Goal: Feedback & Contribution: Submit feedback/report problem

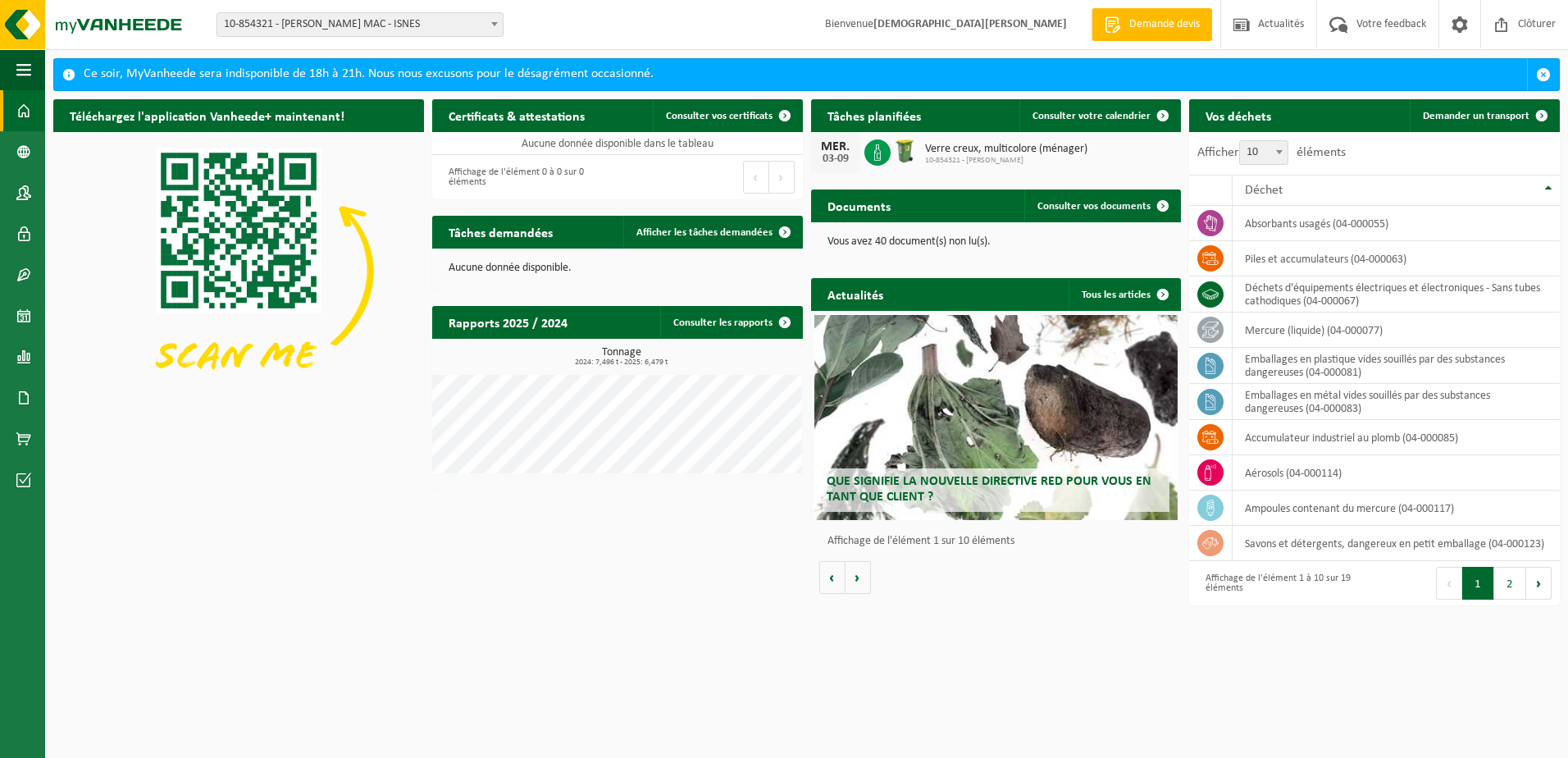
drag, startPoint x: 1284, startPoint y: 154, endPoint x: 1280, endPoint y: 163, distance: 9.8
click at [1283, 154] on b at bounding box center [1279, 152] width 7 height 4
click at [1284, 141] on select "10 25 50 100" at bounding box center [1268, 140] width 49 height 1
select select "25"
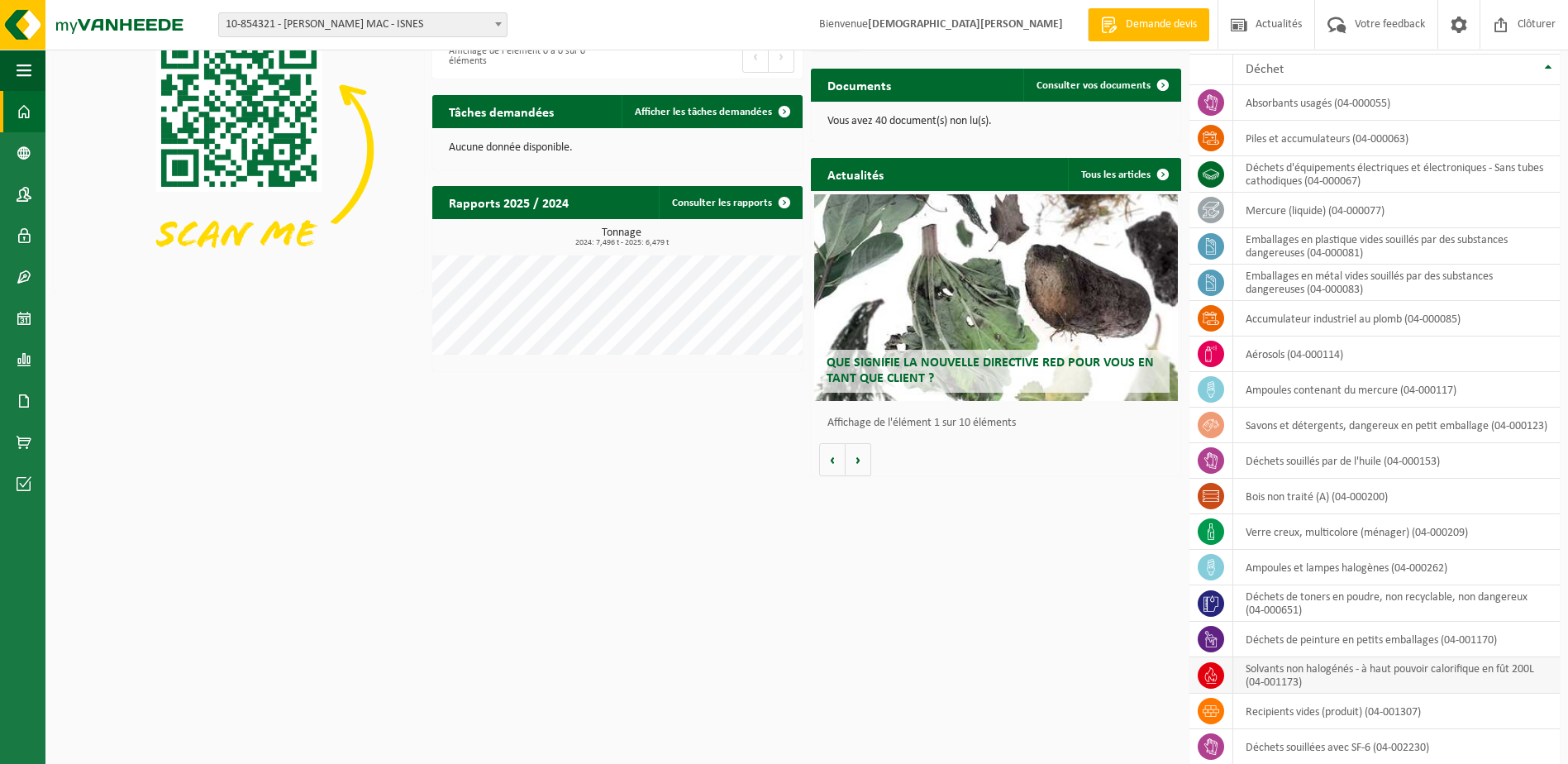
scroll to position [82, 0]
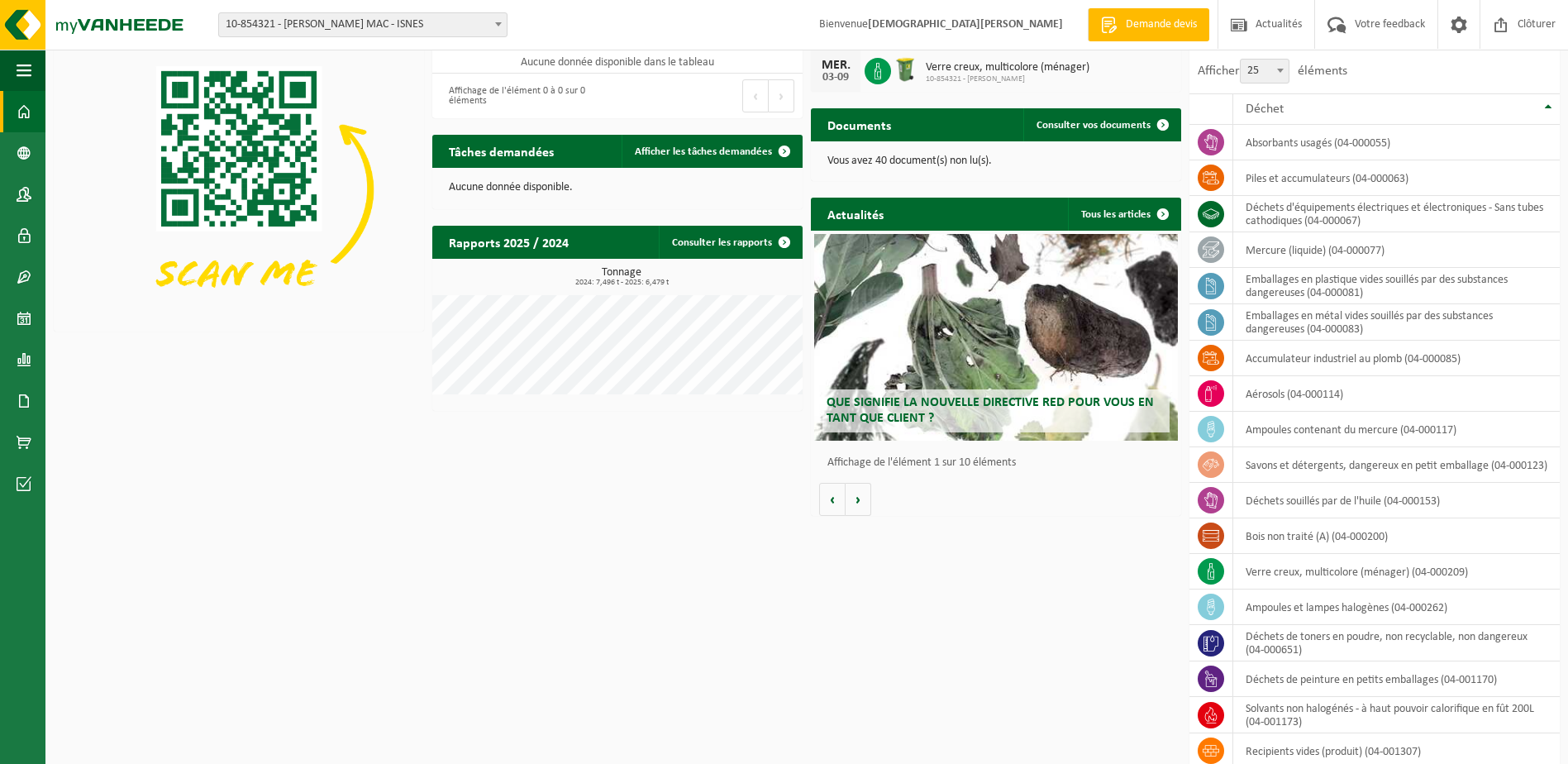
click at [1208, 70] on label "Afficher 10 25 50 100 25 éléments" at bounding box center [1273, 72] width 150 height 13
click at [1244, 60] on select "10 25 50 100" at bounding box center [1269, 59] width 50 height 1
click at [1262, 111] on span "Déchet" at bounding box center [1264, 109] width 38 height 13
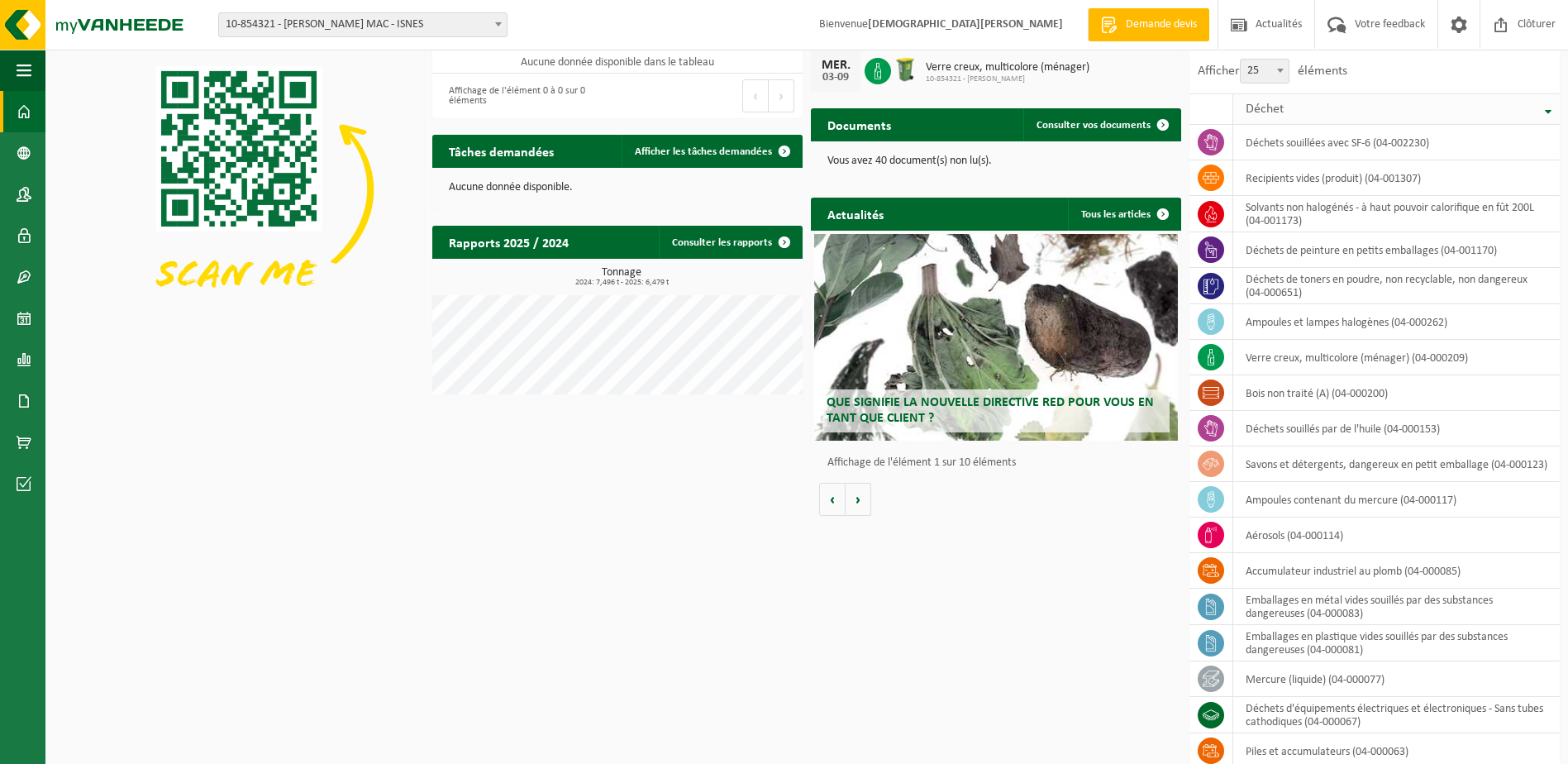
click at [1552, 115] on th "Déchet" at bounding box center [1396, 109] width 326 height 31
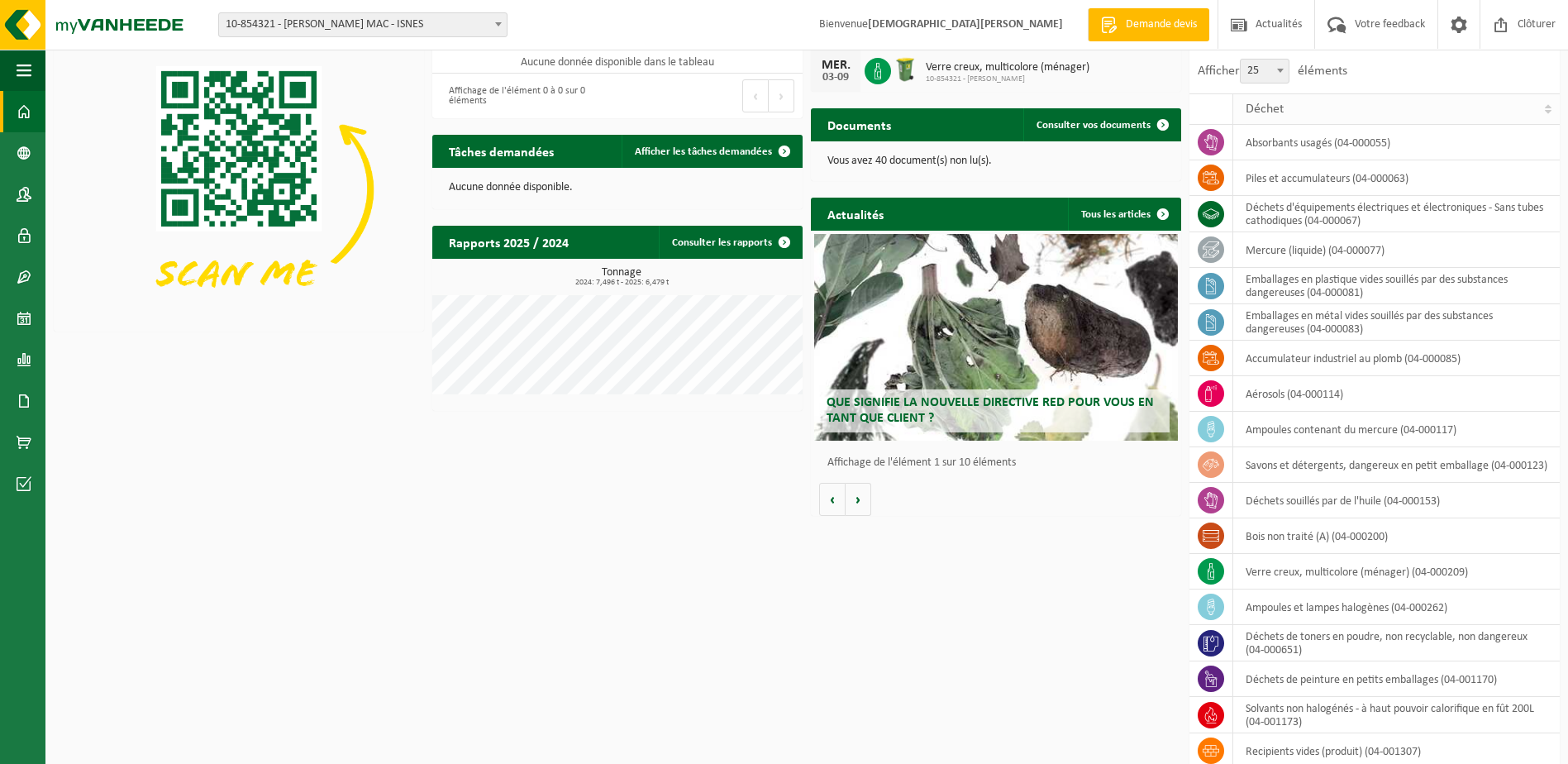
click at [1548, 111] on th "Déchet" at bounding box center [1396, 109] width 326 height 31
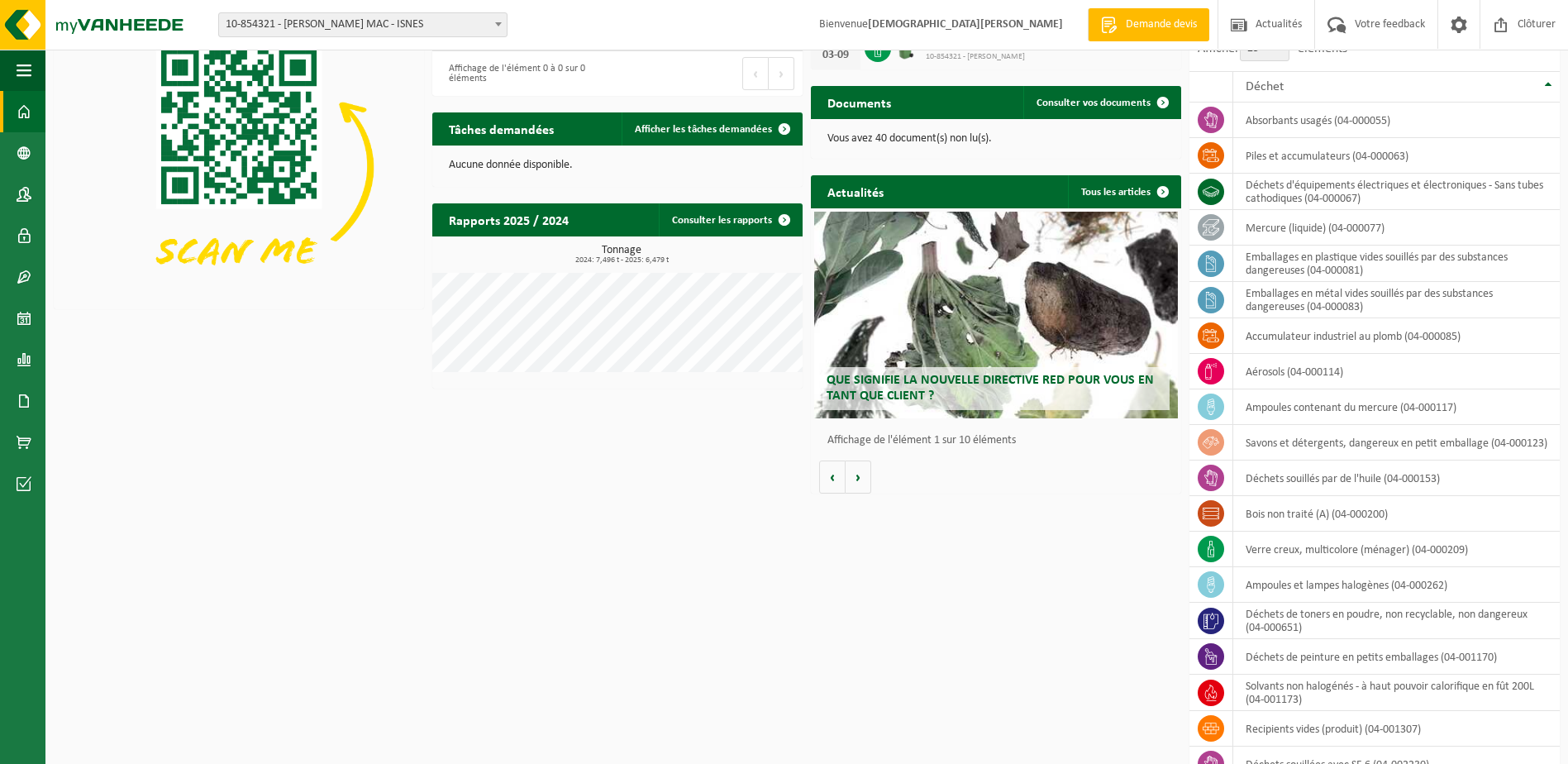
scroll to position [0, 0]
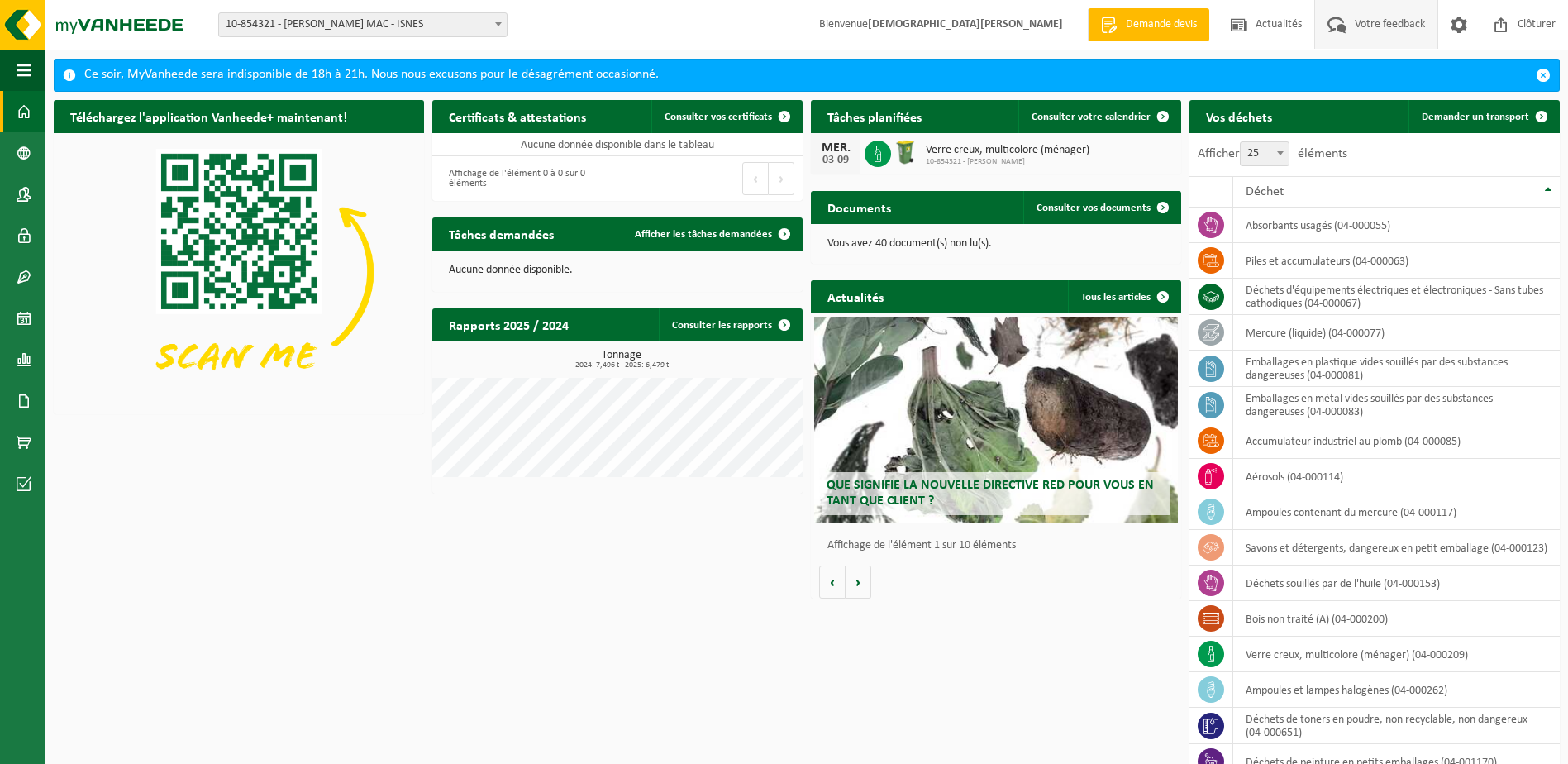
click at [1400, 22] on span "Votre feedback" at bounding box center [1390, 24] width 78 height 49
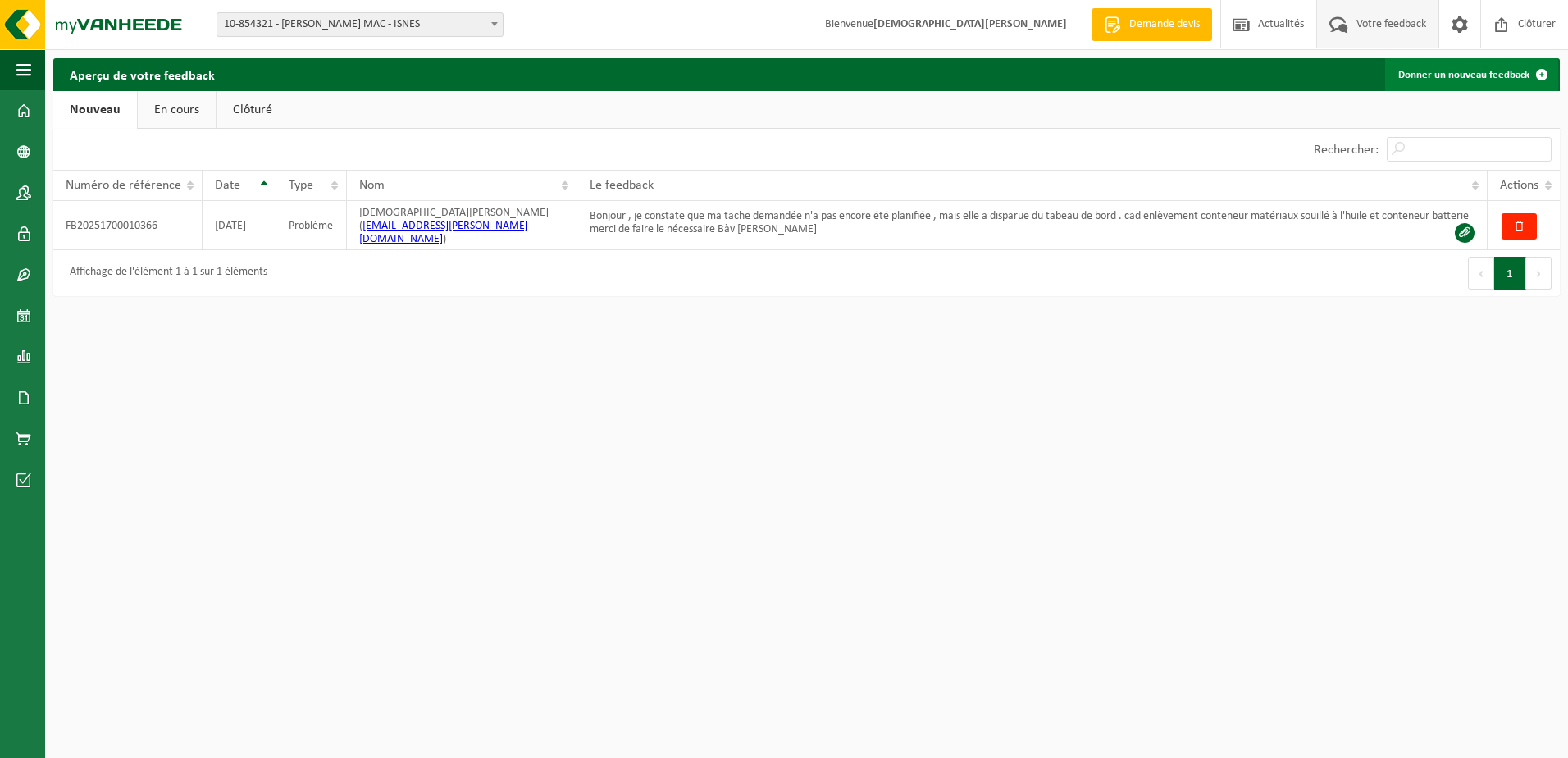
click at [1537, 68] on span at bounding box center [1541, 74] width 33 height 33
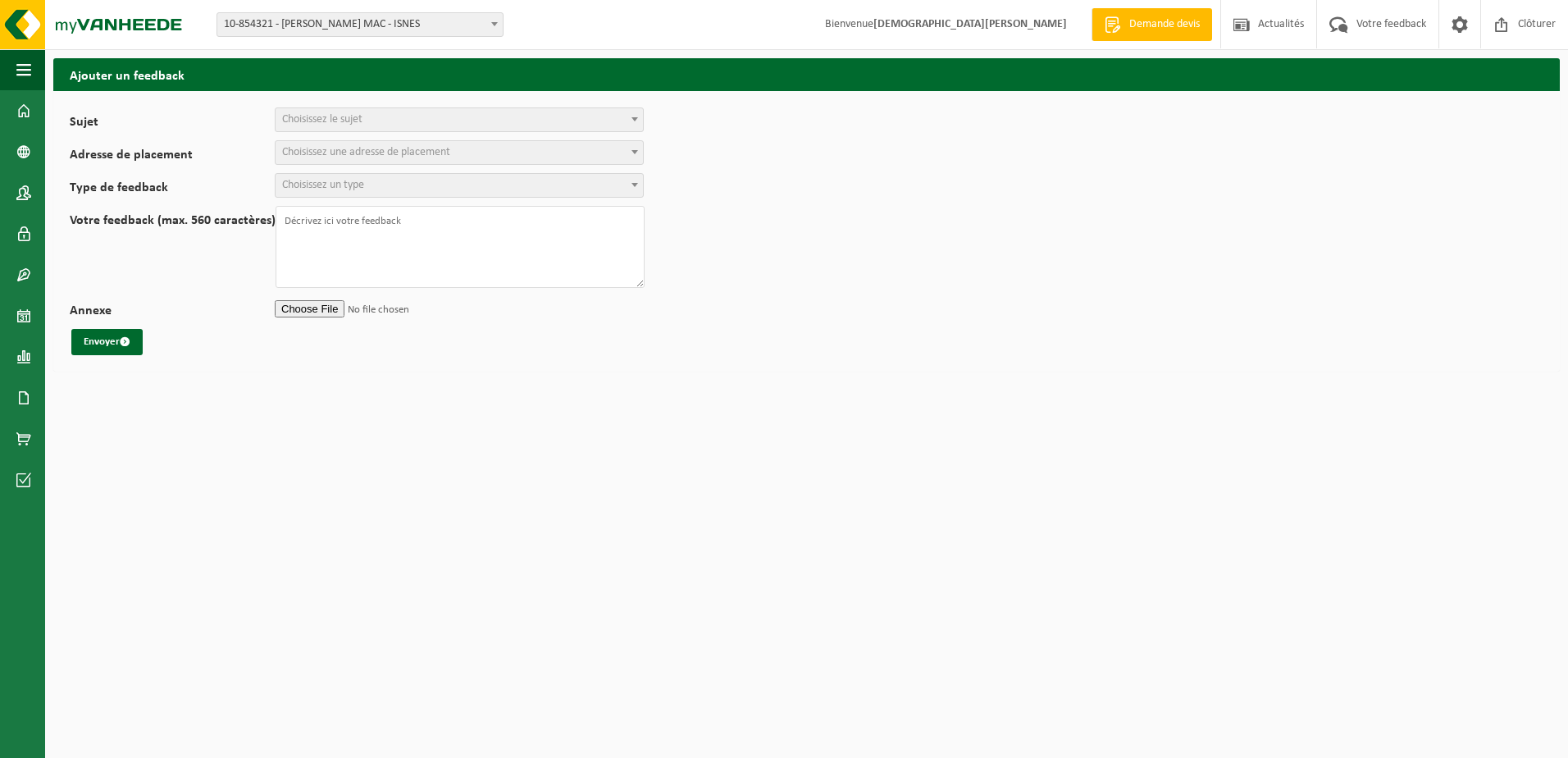
select select
click at [633, 119] on b at bounding box center [635, 119] width 7 height 4
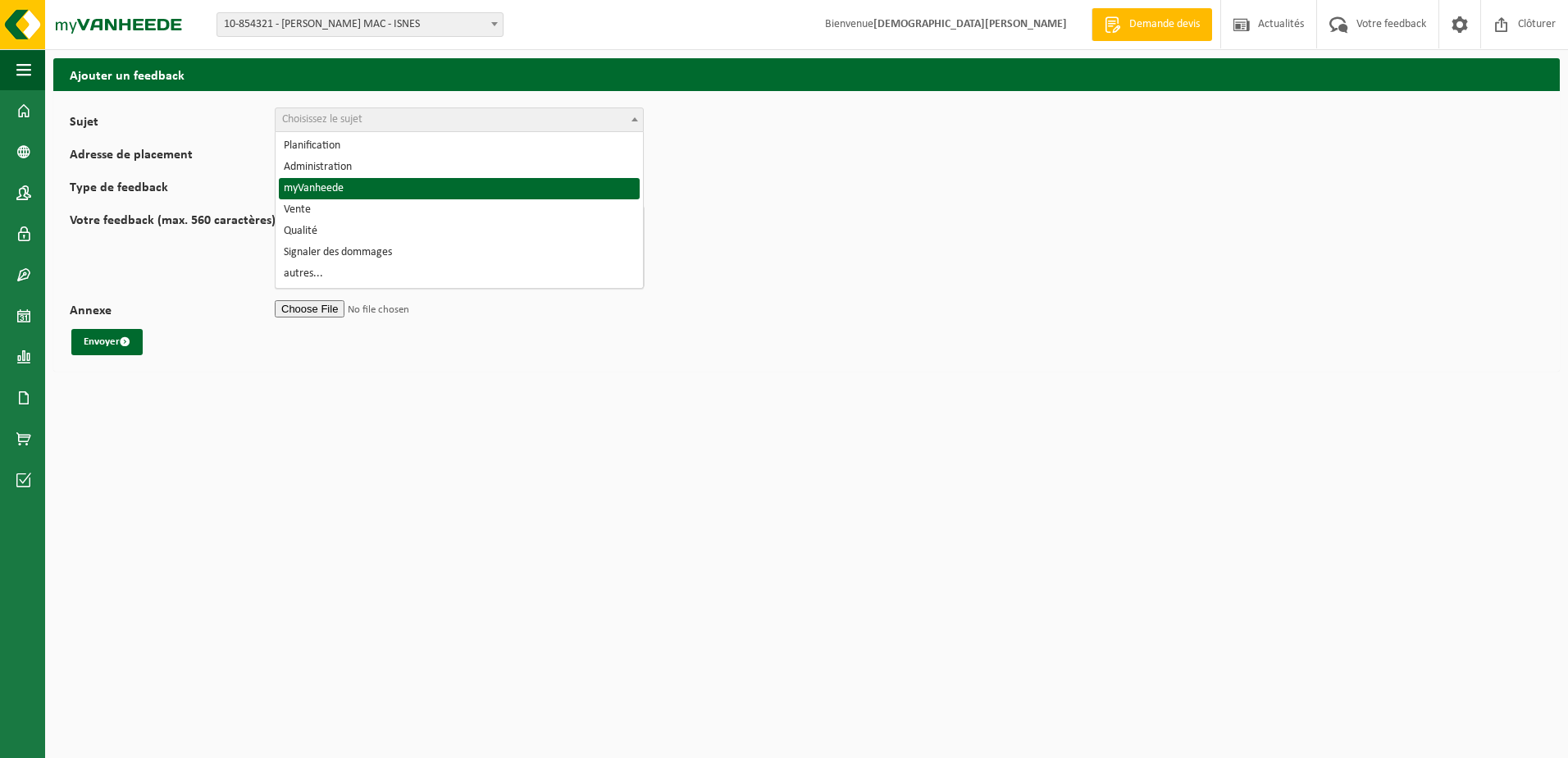
select select "11"
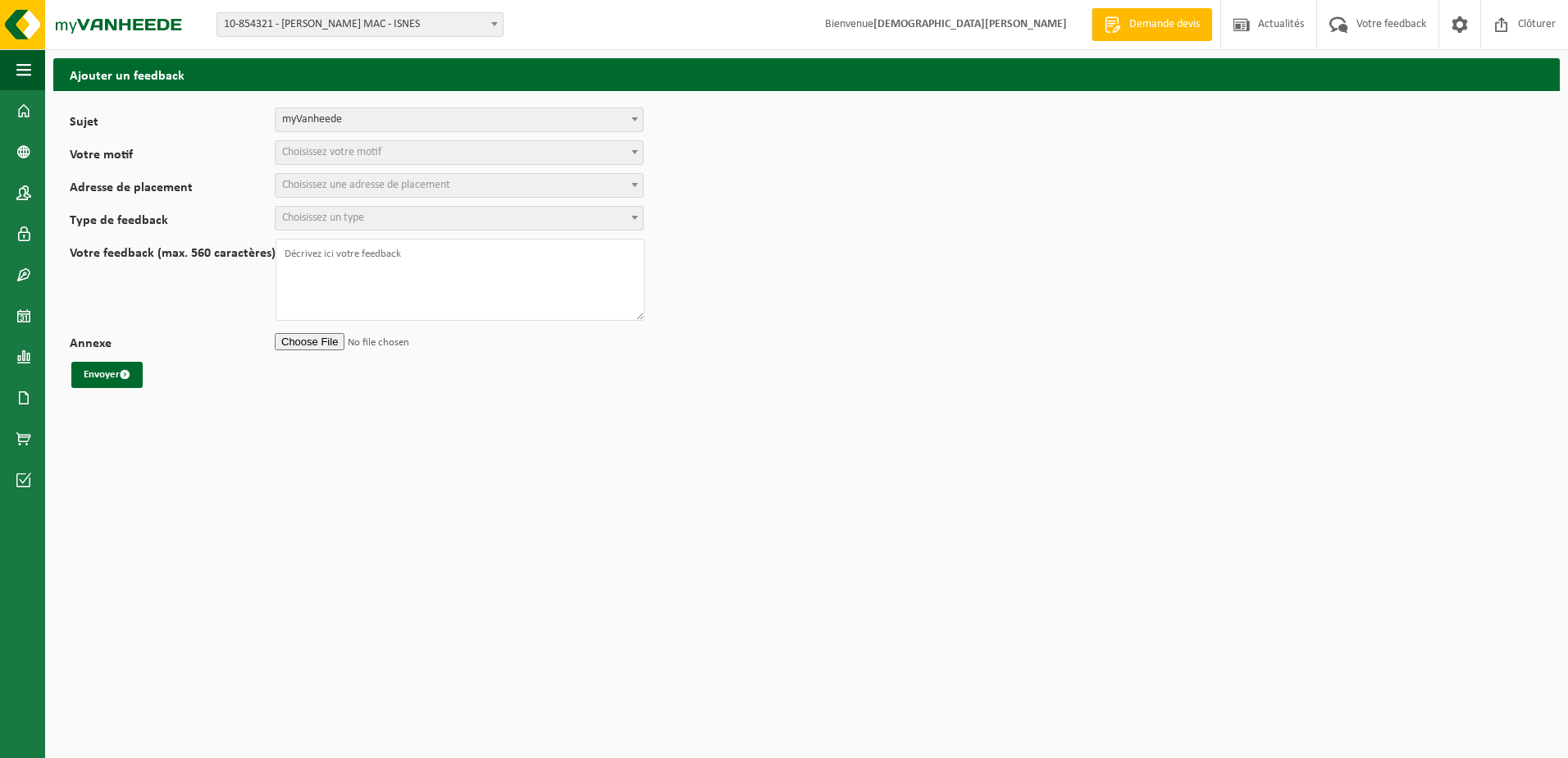
click at [638, 150] on span at bounding box center [635, 152] width 17 height 22
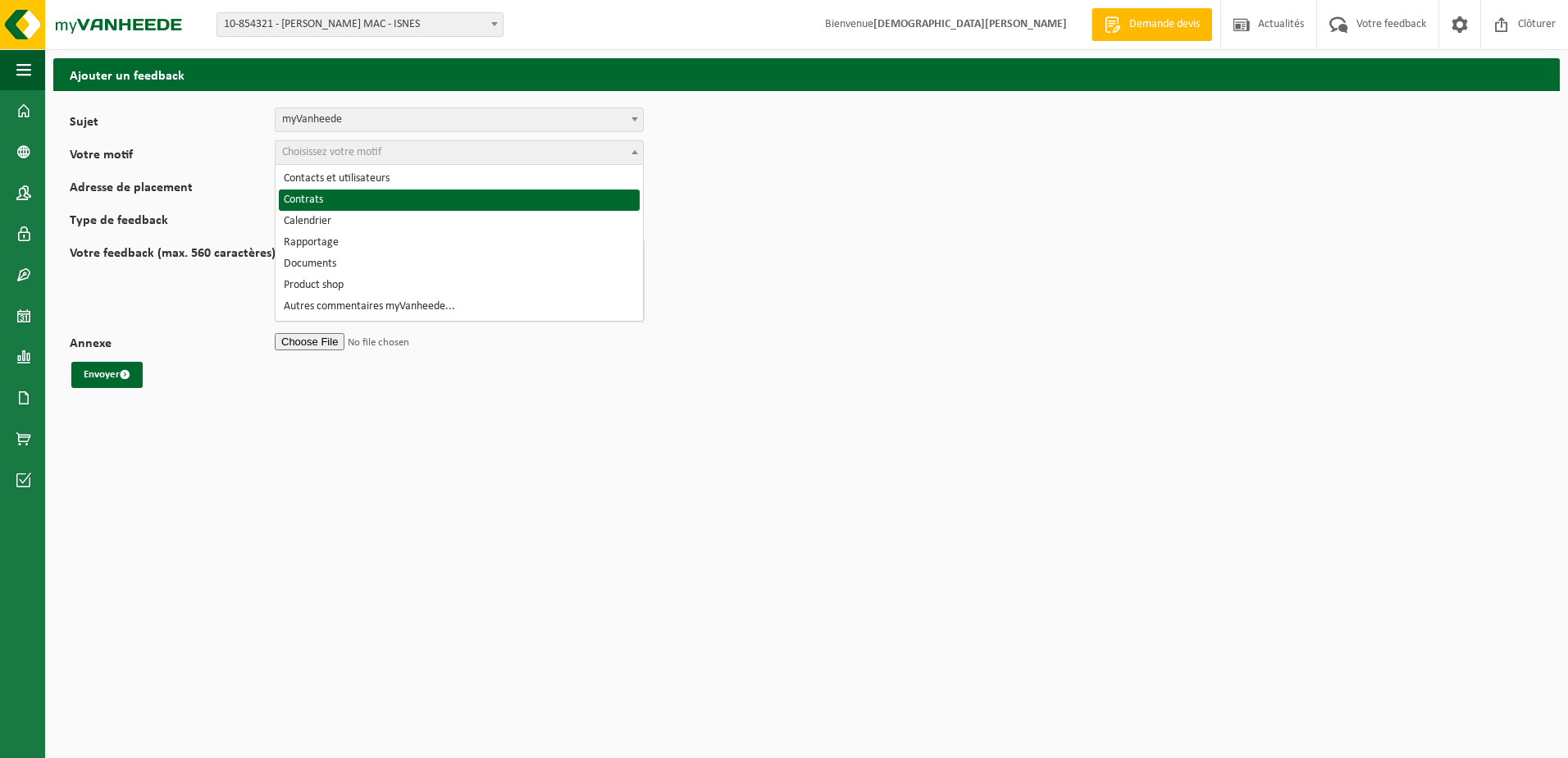
select select "13"
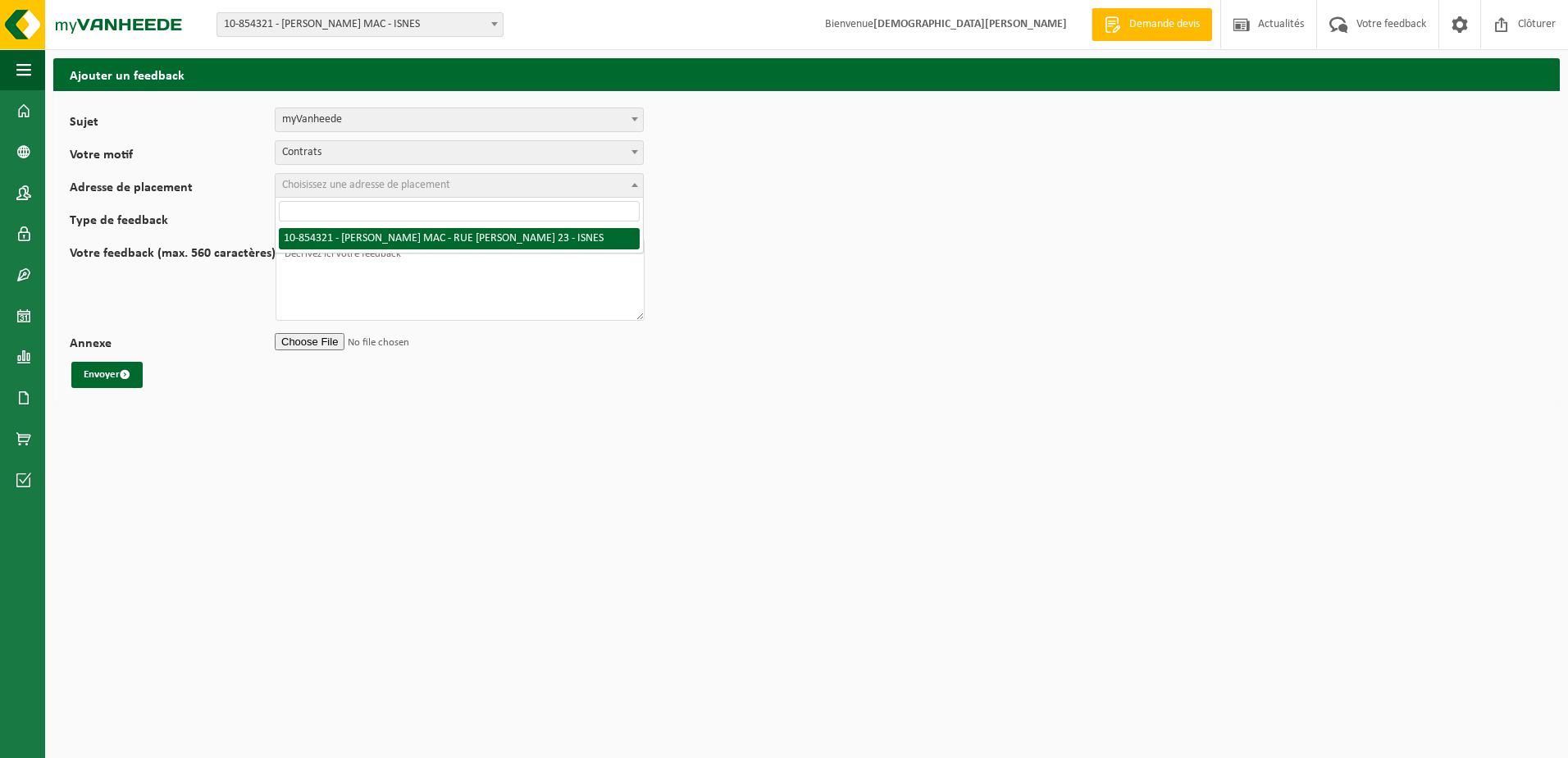
click at [628, 181] on span at bounding box center [635, 184] width 17 height 22
select select "97869"
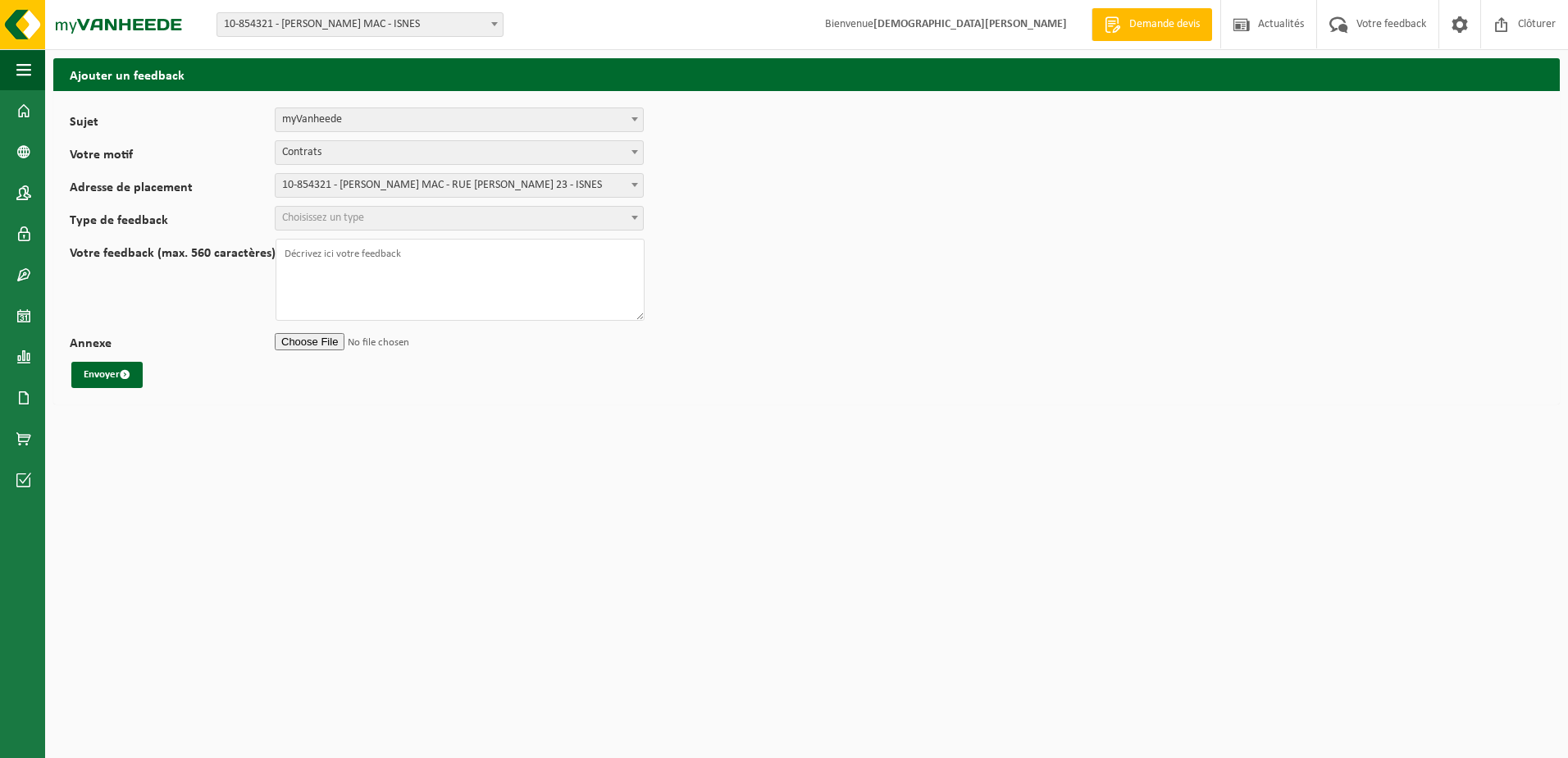
click at [637, 214] on span at bounding box center [635, 218] width 17 height 22
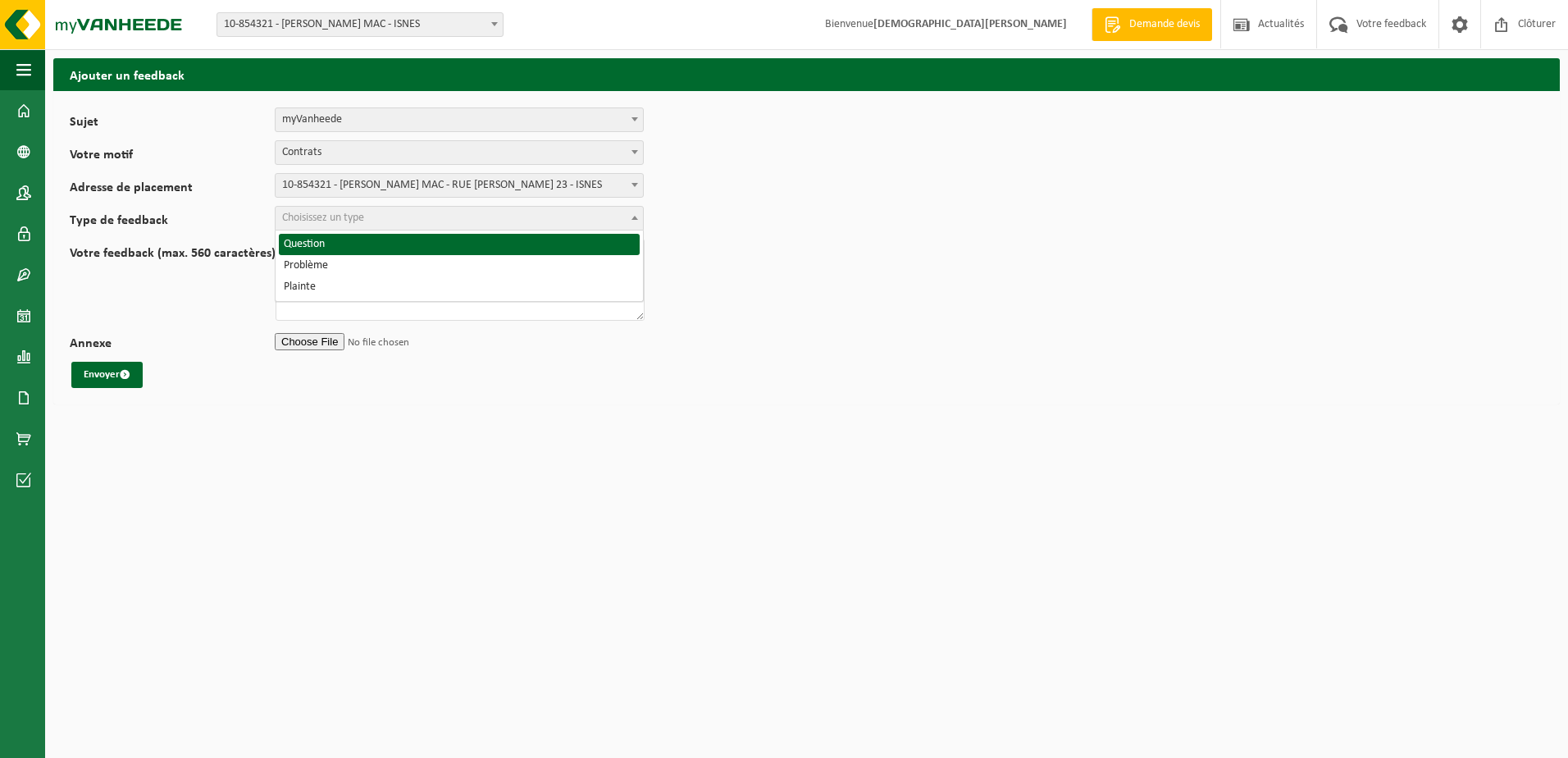
click at [629, 146] on span at bounding box center [635, 152] width 17 height 22
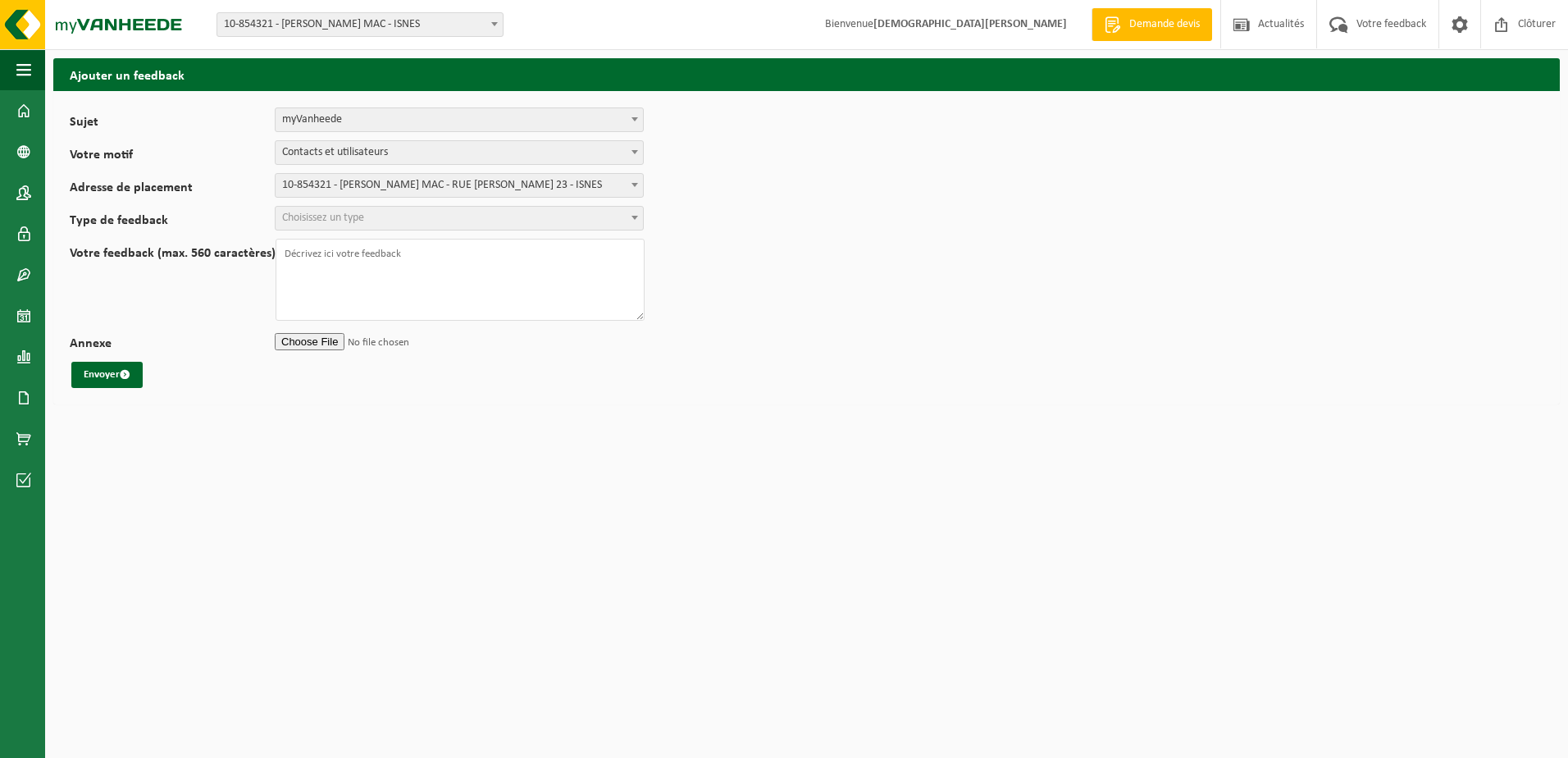
click at [631, 216] on span at bounding box center [635, 218] width 17 height 22
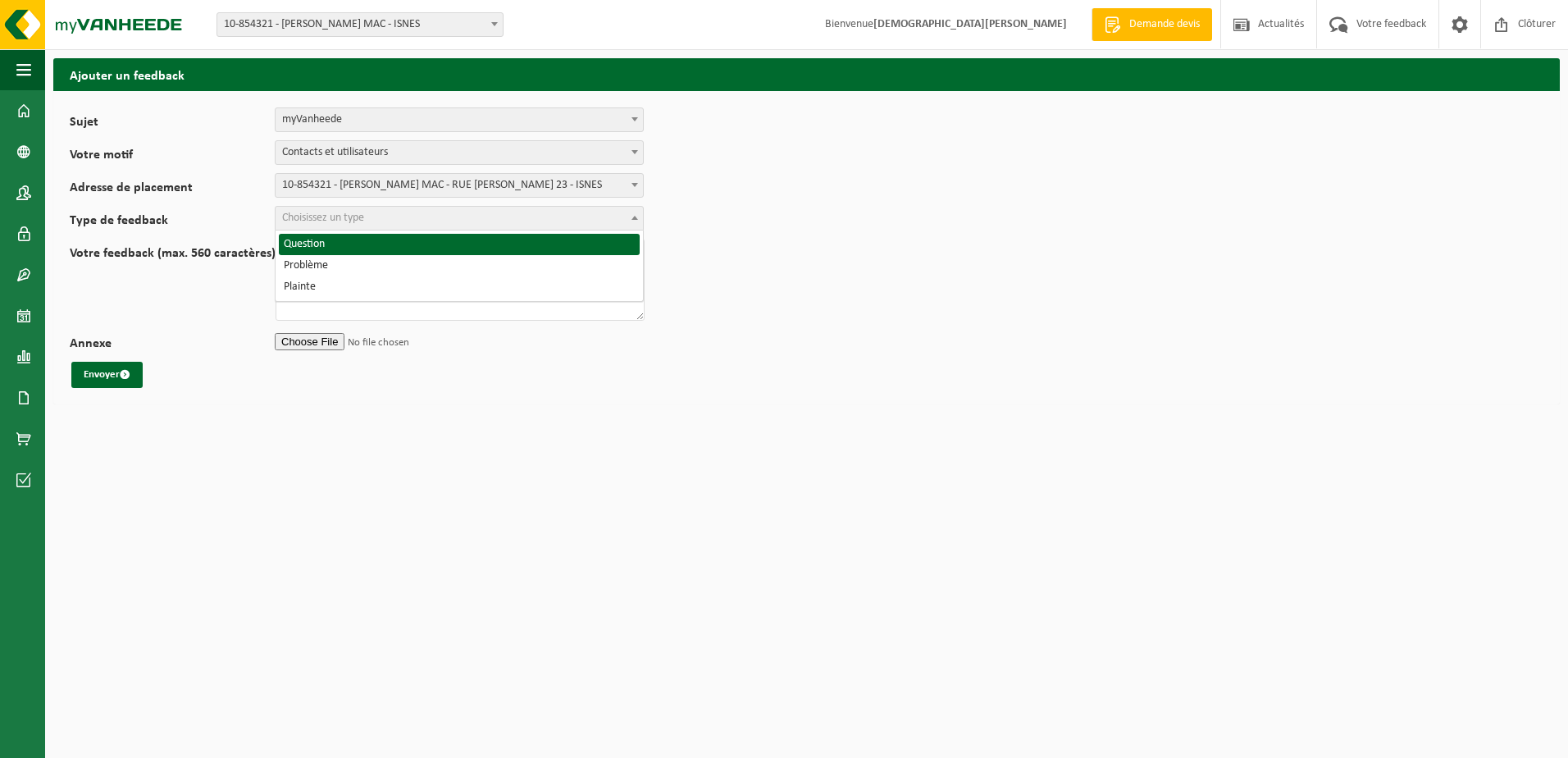
click at [633, 139] on form "Sujet Planification Administration myVanheede Vente Qualité Signaler des dommag…" at bounding box center [807, 248] width 1474 height 280
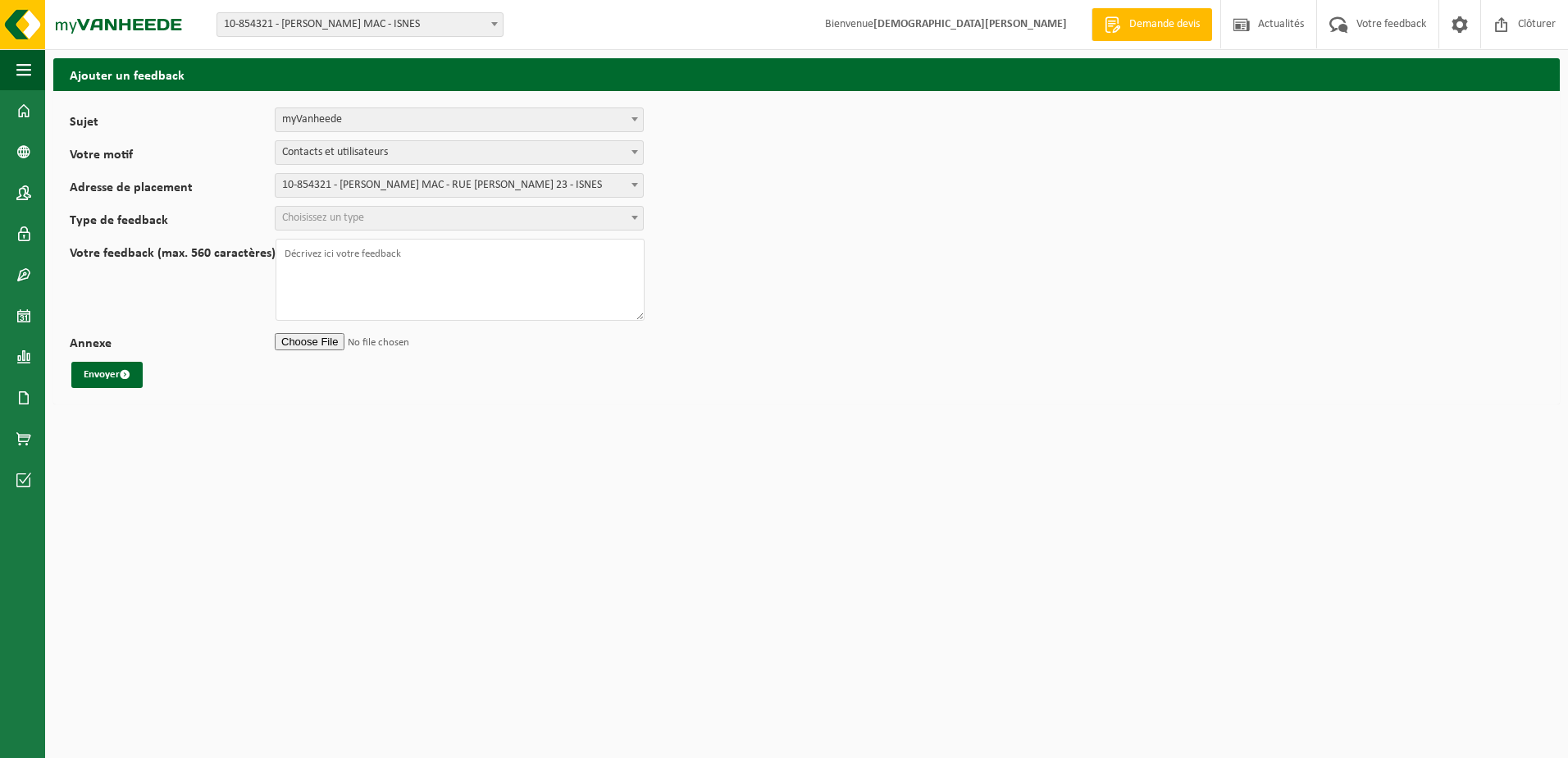
click at [633, 142] on span at bounding box center [635, 152] width 17 height 22
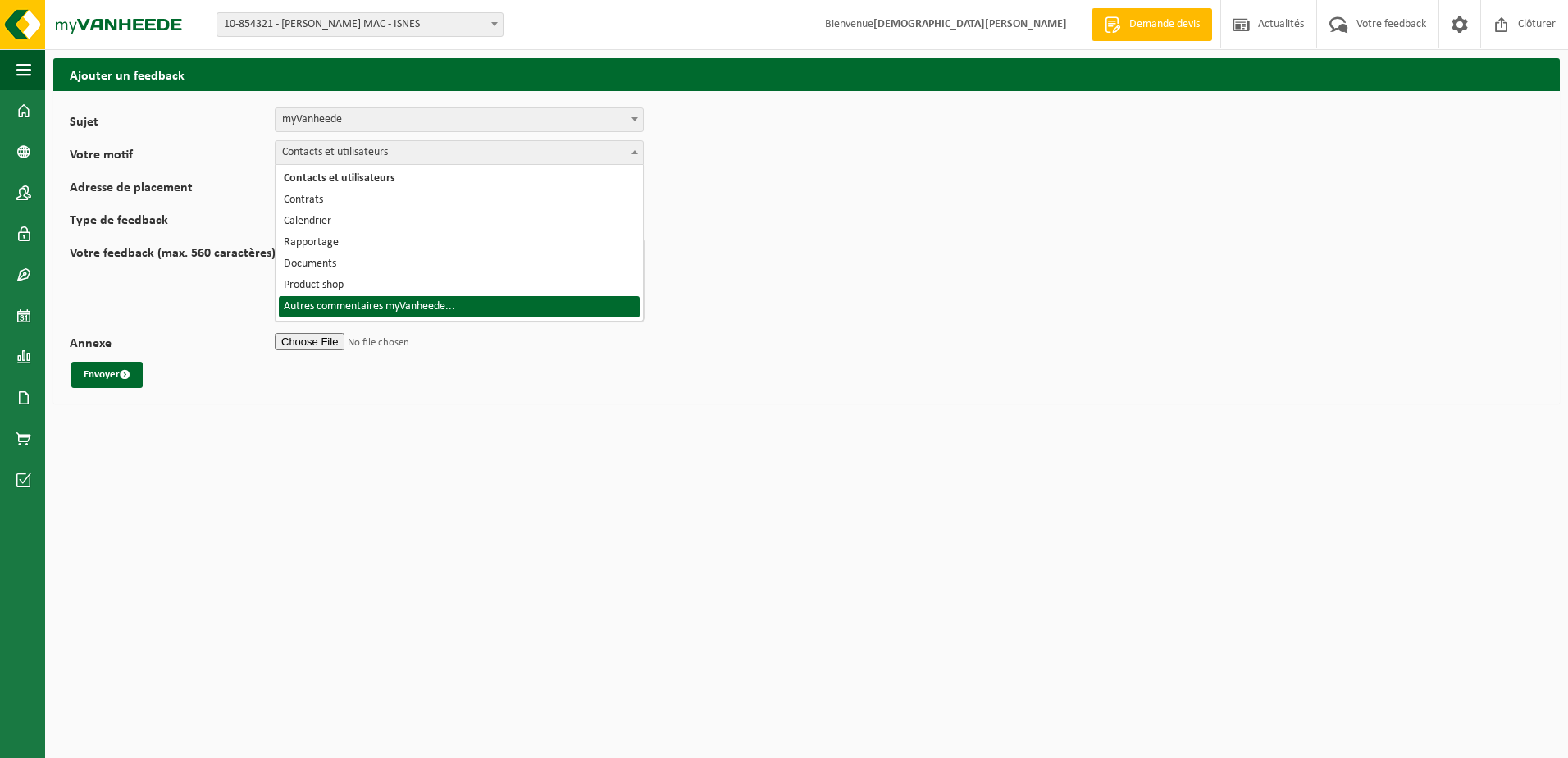
select select "18"
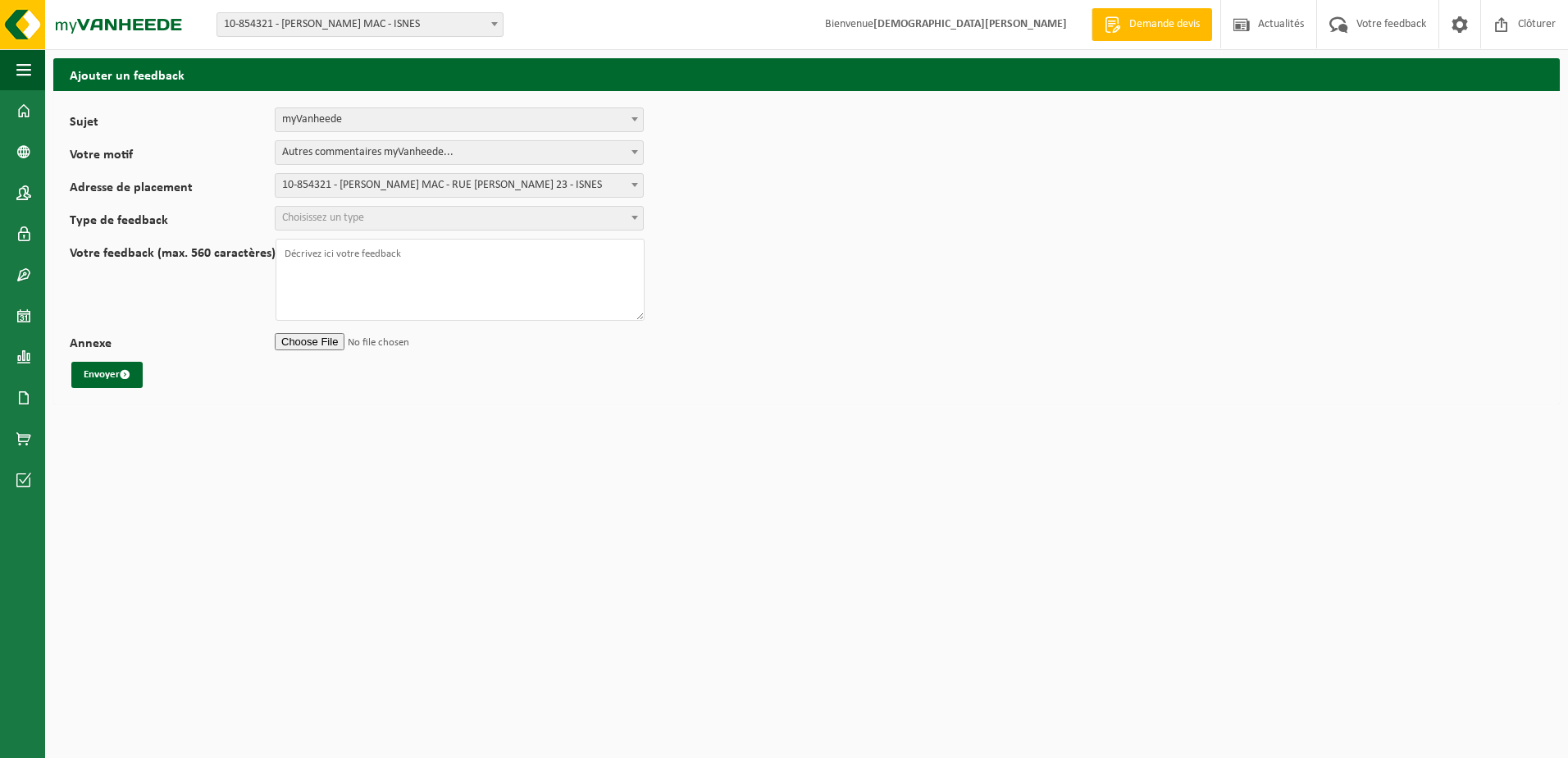
click at [634, 216] on b at bounding box center [635, 217] width 7 height 4
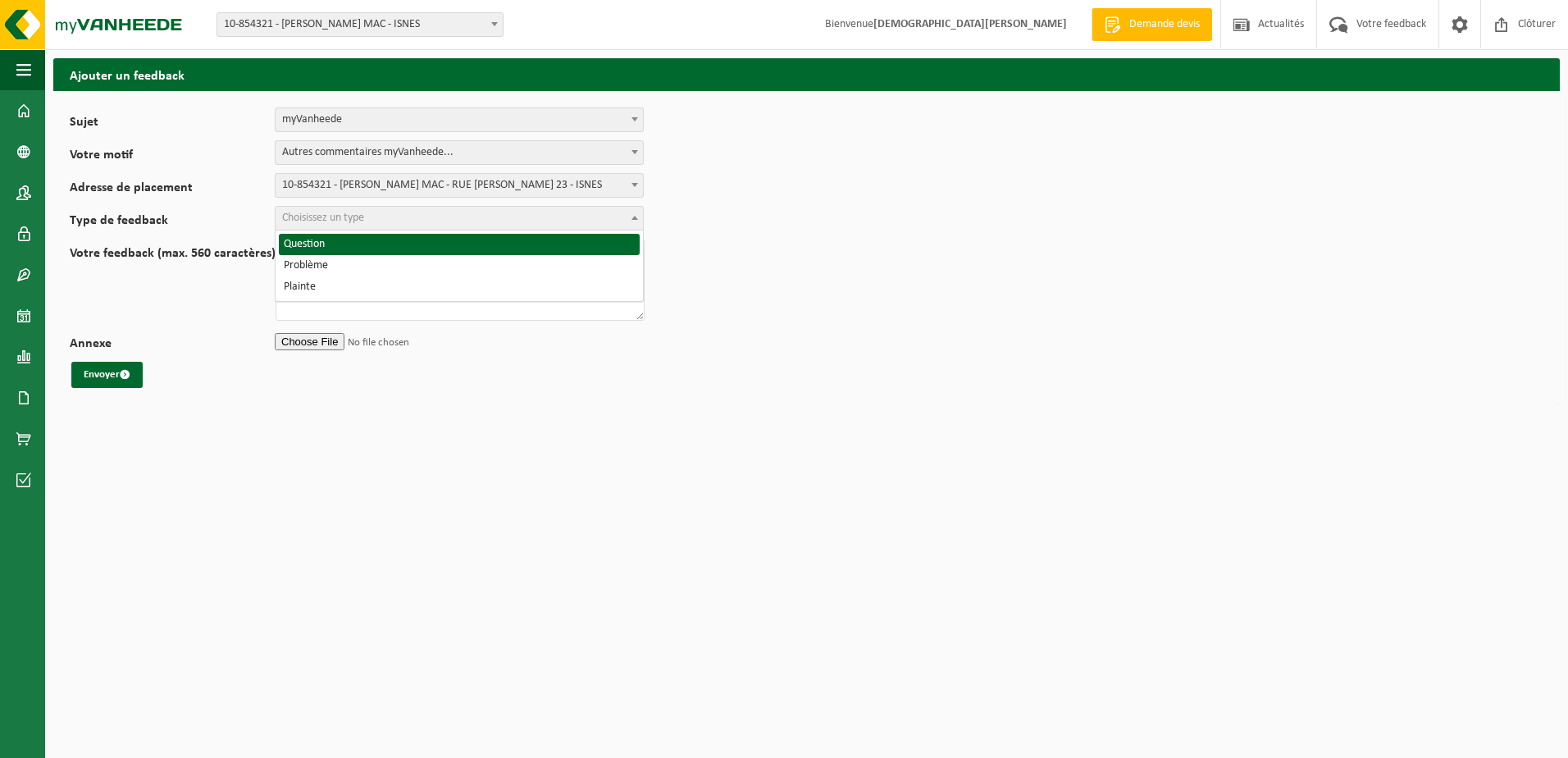
click at [634, 216] on b at bounding box center [635, 217] width 7 height 4
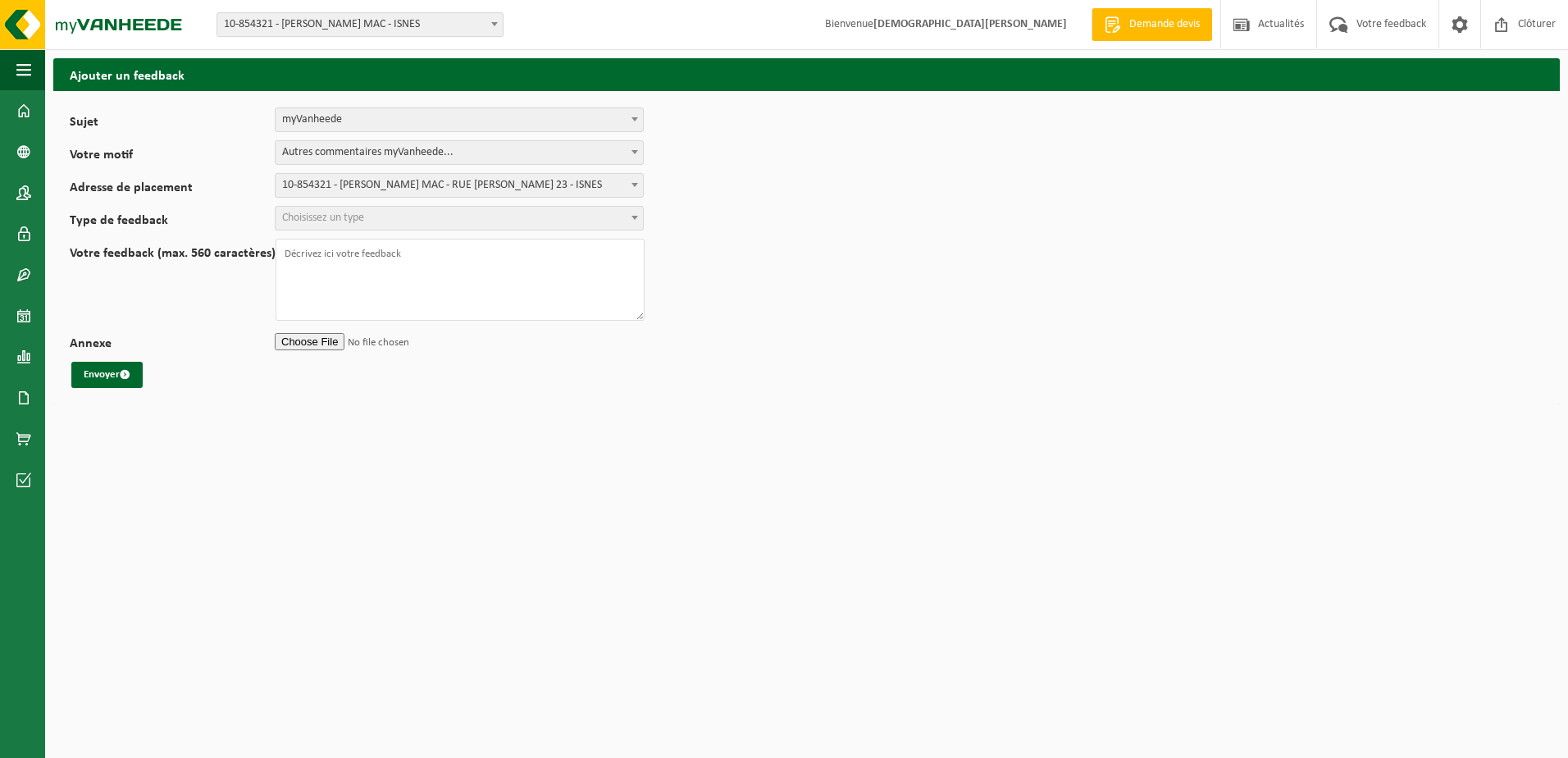
click at [637, 117] on span at bounding box center [635, 119] width 17 height 22
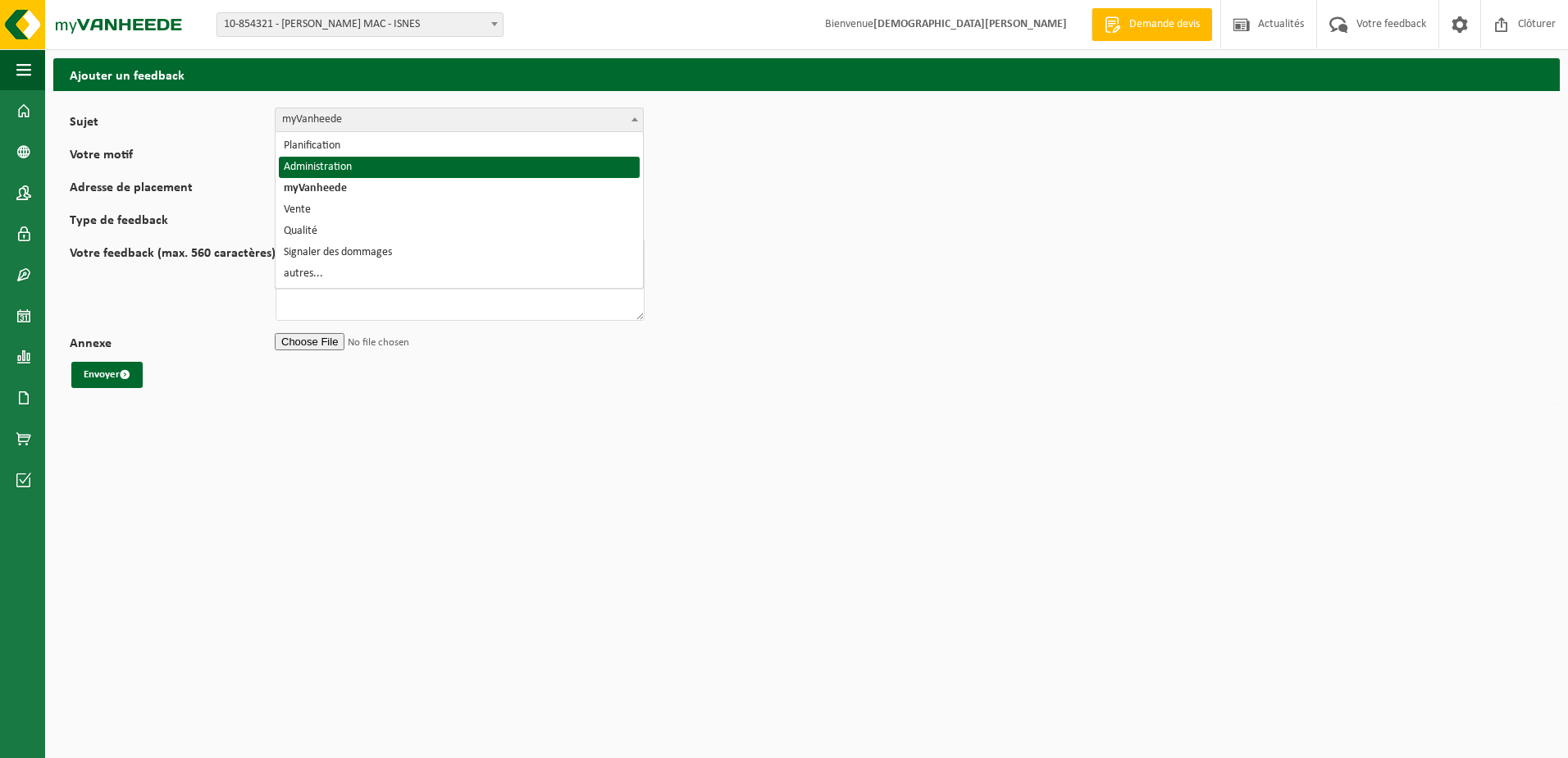
select select "7"
select select
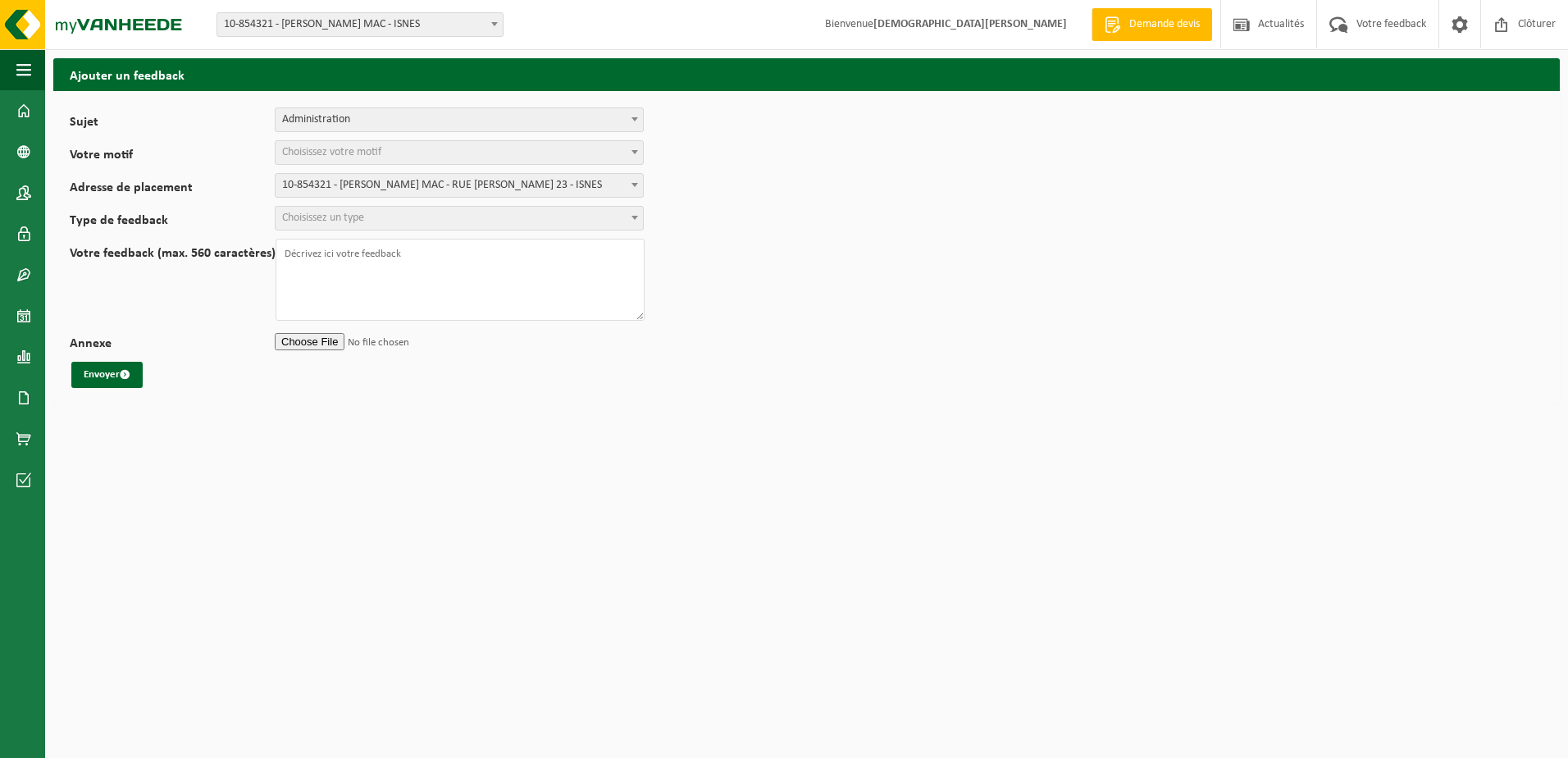
click at [637, 149] on span at bounding box center [635, 152] width 17 height 22
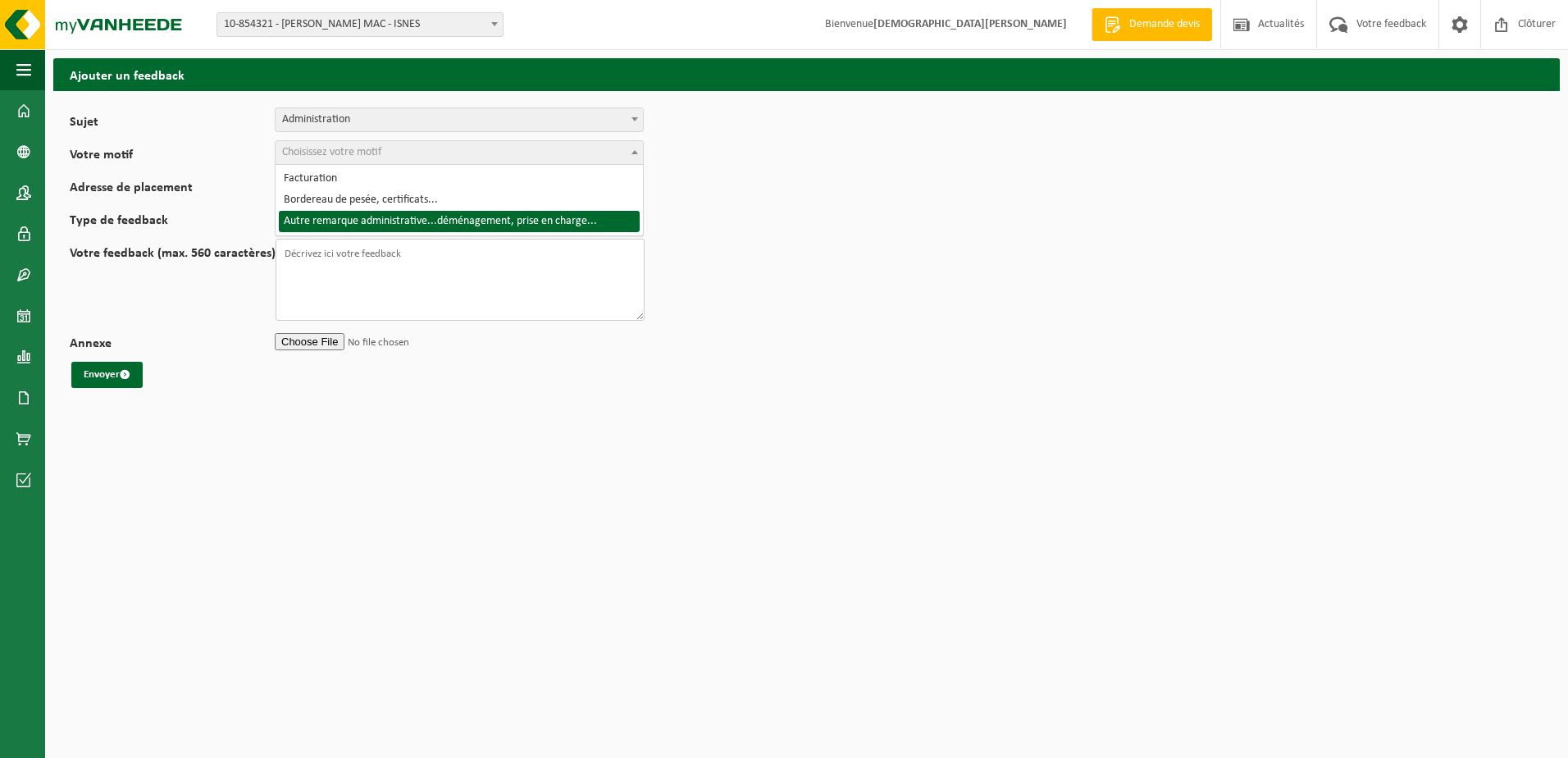
click at [562, 298] on textarea "Votre feedback (max. 560 caractères)" at bounding box center [460, 280] width 369 height 82
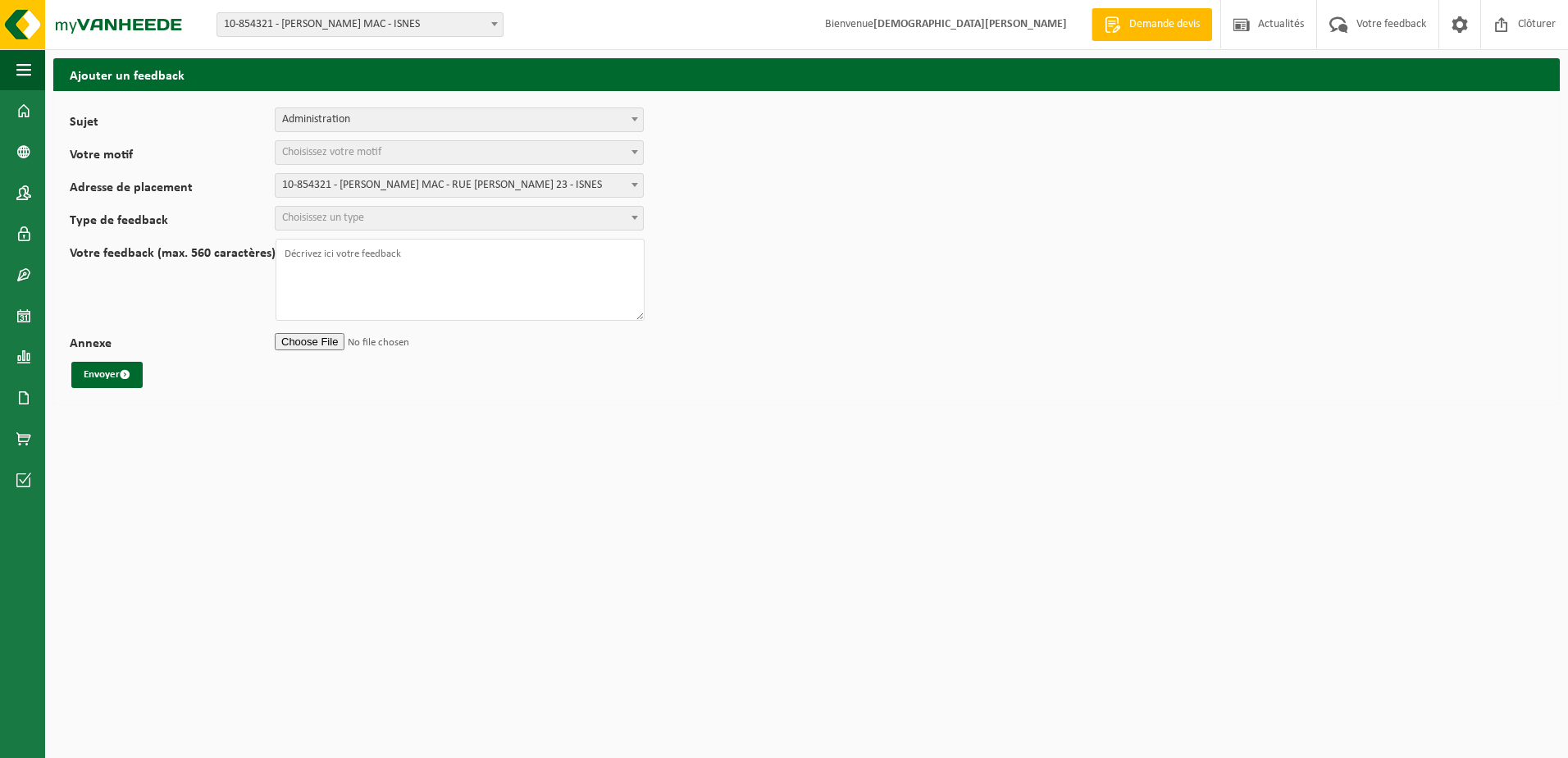
click at [638, 216] on span at bounding box center [635, 218] width 17 height 22
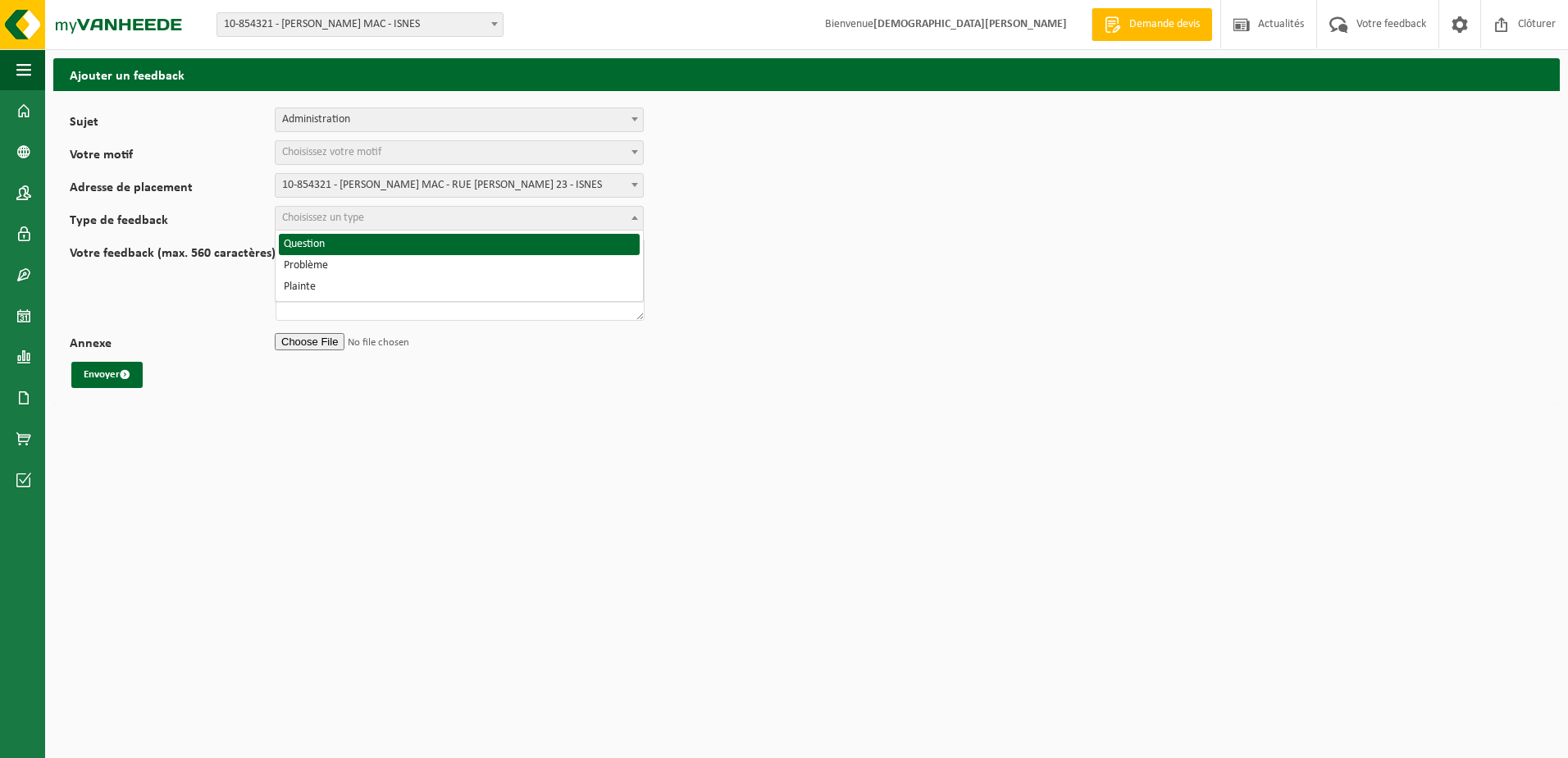
click at [635, 116] on span at bounding box center [635, 119] width 17 height 22
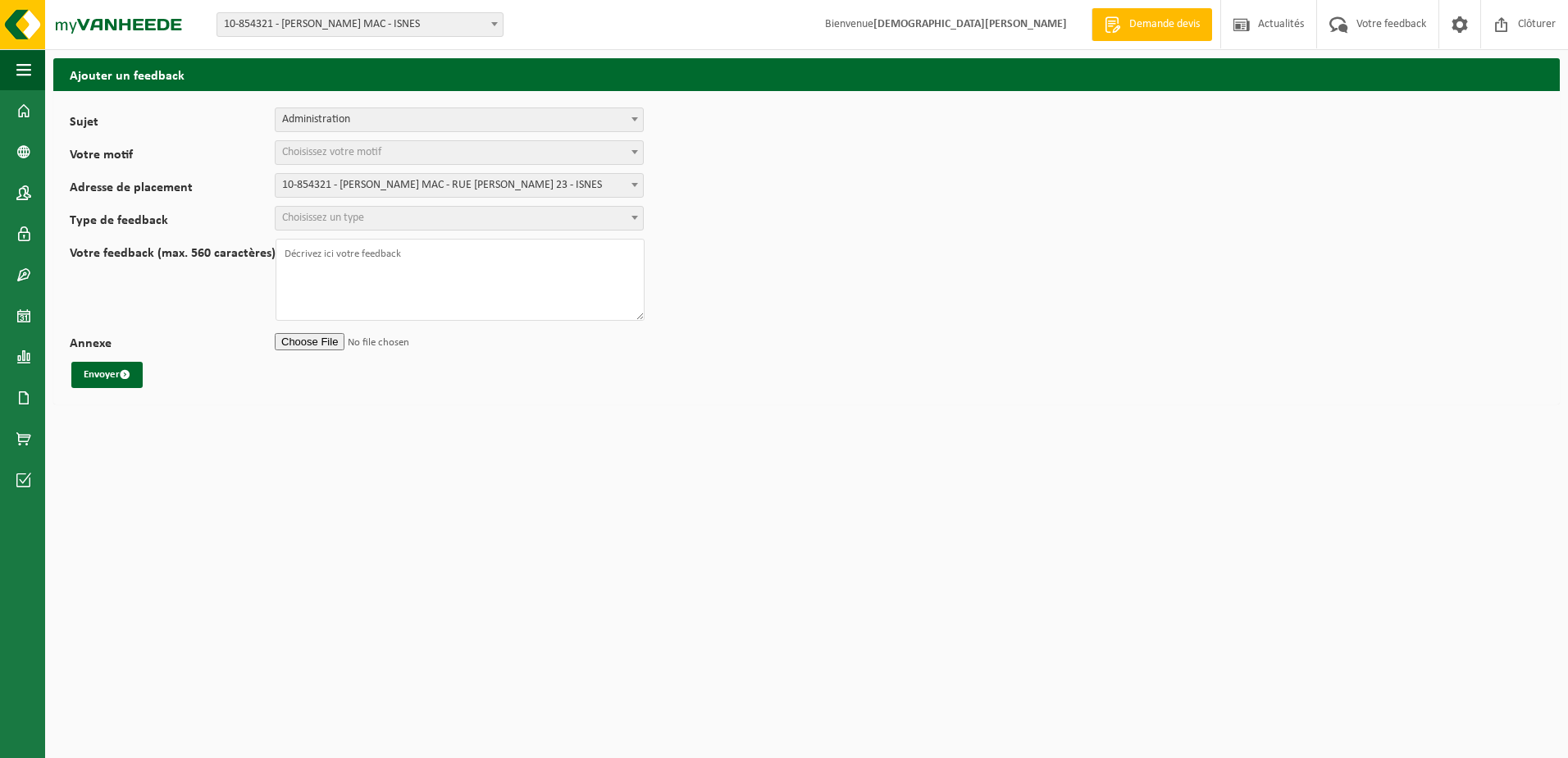
click at [635, 116] on span at bounding box center [635, 119] width 17 height 22
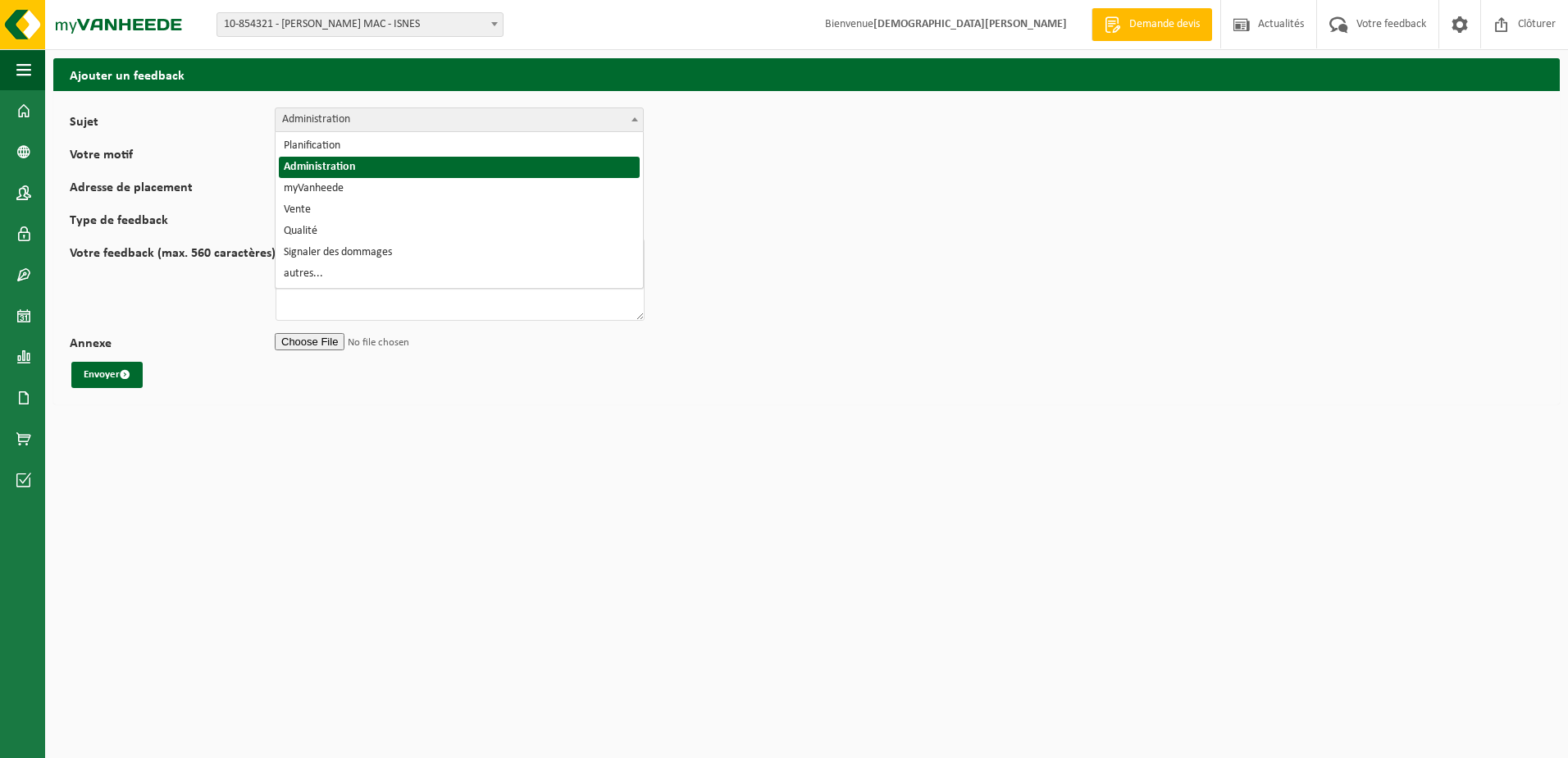
click at [635, 116] on span at bounding box center [635, 119] width 17 height 22
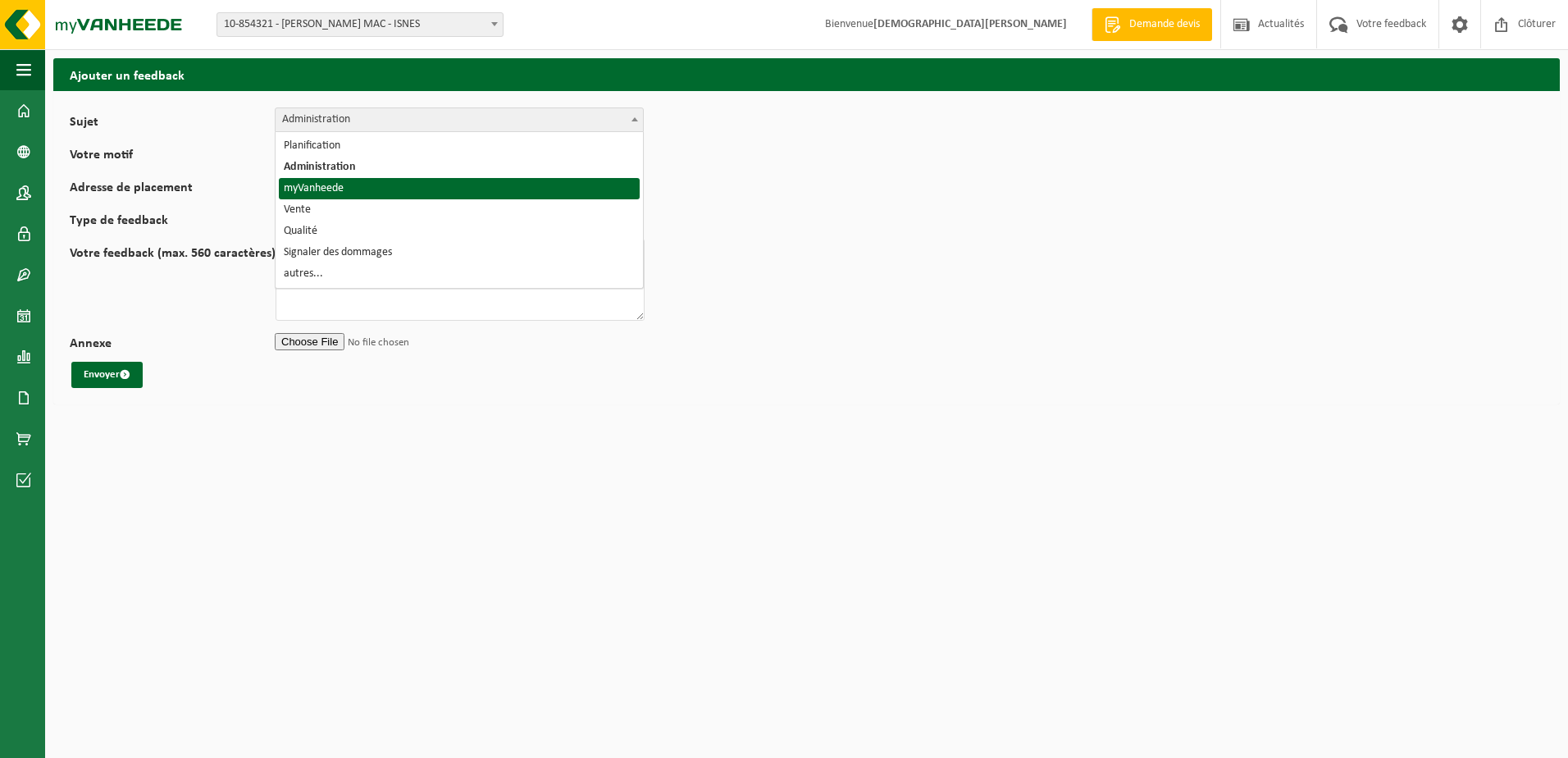
select select "11"
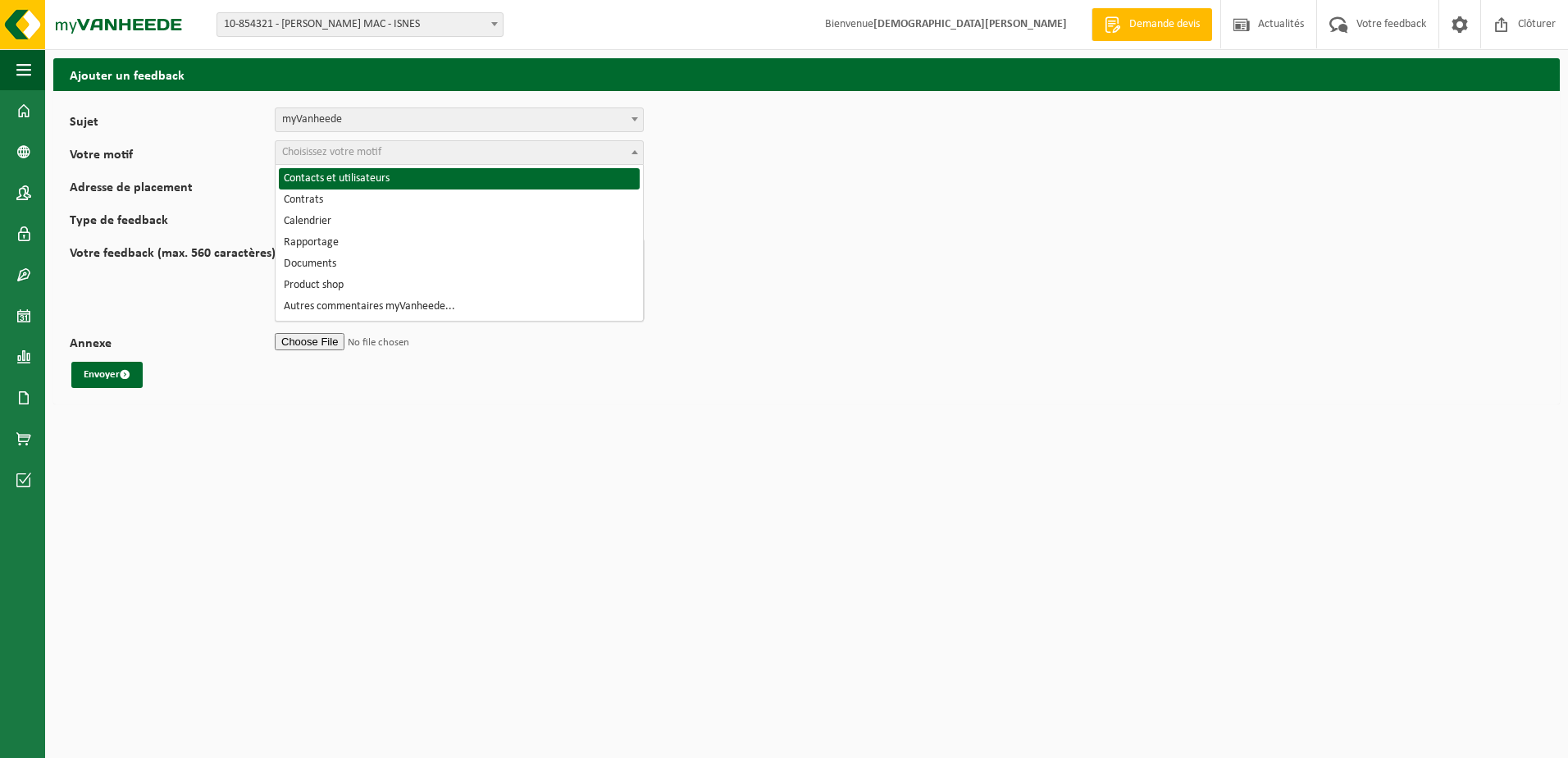
click at [635, 148] on span at bounding box center [635, 152] width 17 height 22
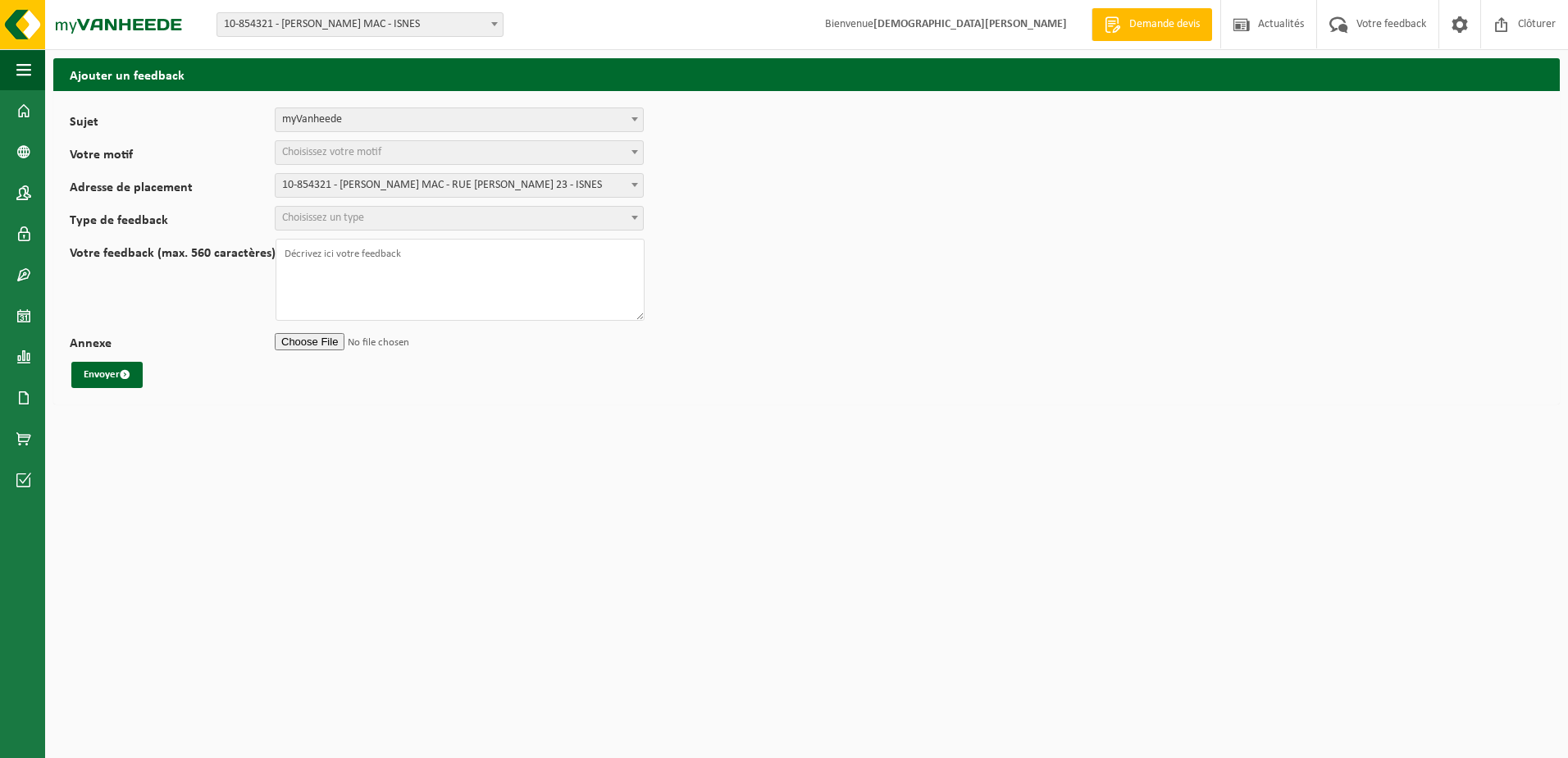
click at [840, 173] on form "Sujet Planification Administration myVanheede Vente Qualité Signaler des dommag…" at bounding box center [807, 248] width 1474 height 280
click at [634, 118] on b at bounding box center [635, 119] width 7 height 4
click at [637, 149] on span at bounding box center [635, 152] width 17 height 22
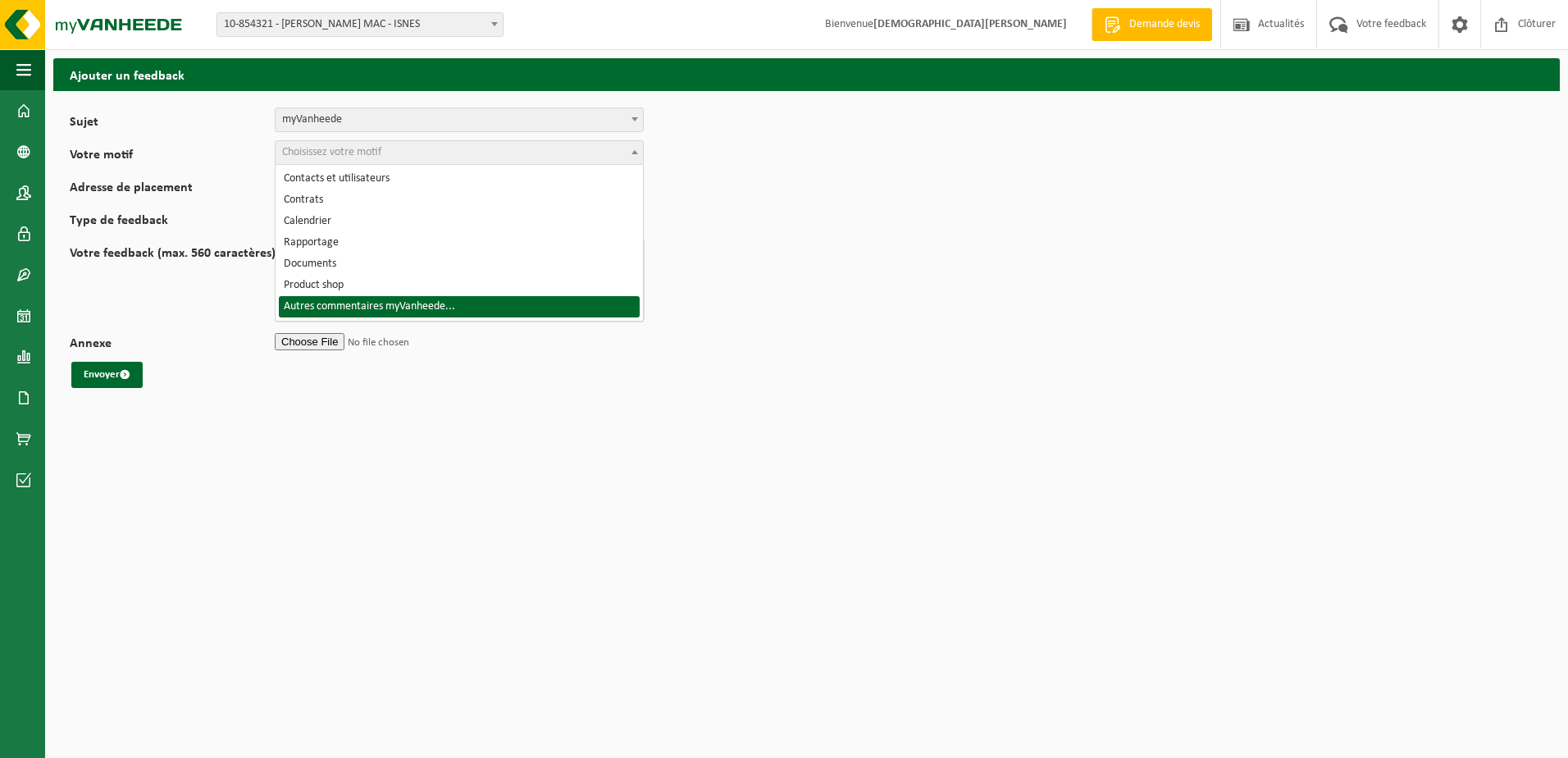
select select "18"
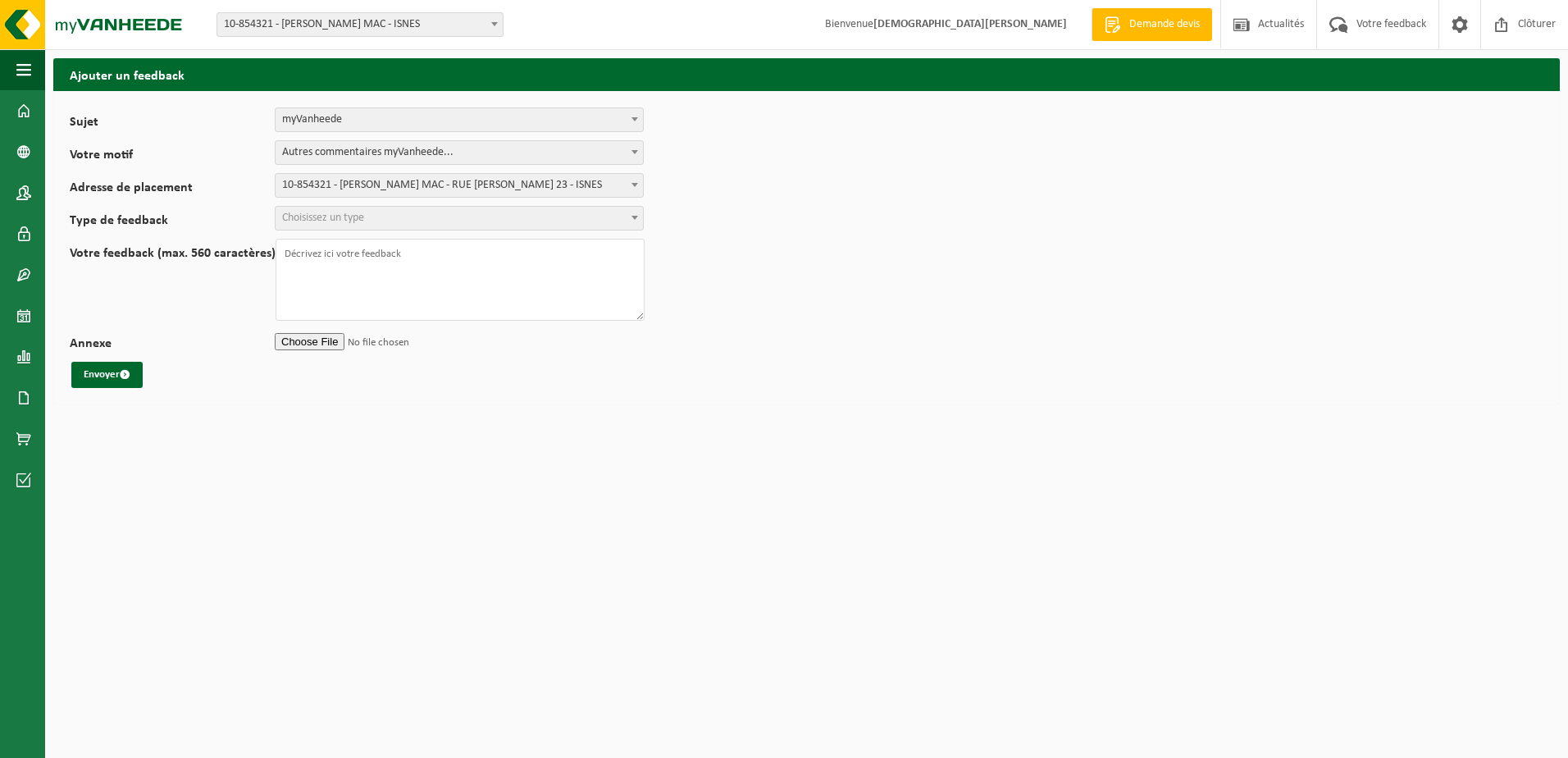
click at [371, 217] on span "Choisissez un type" at bounding box center [459, 219] width 367 height 23
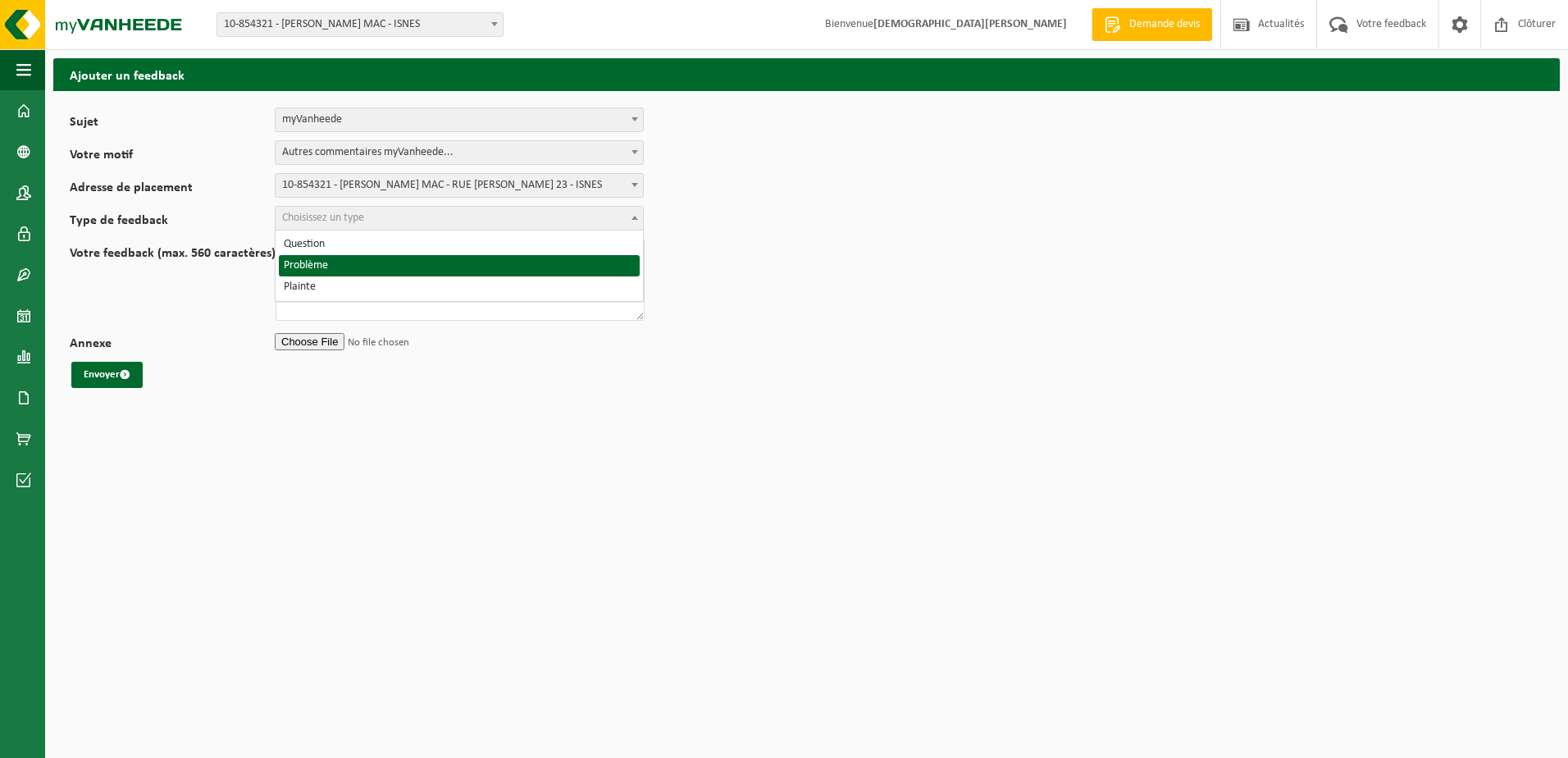
select select "ISS"
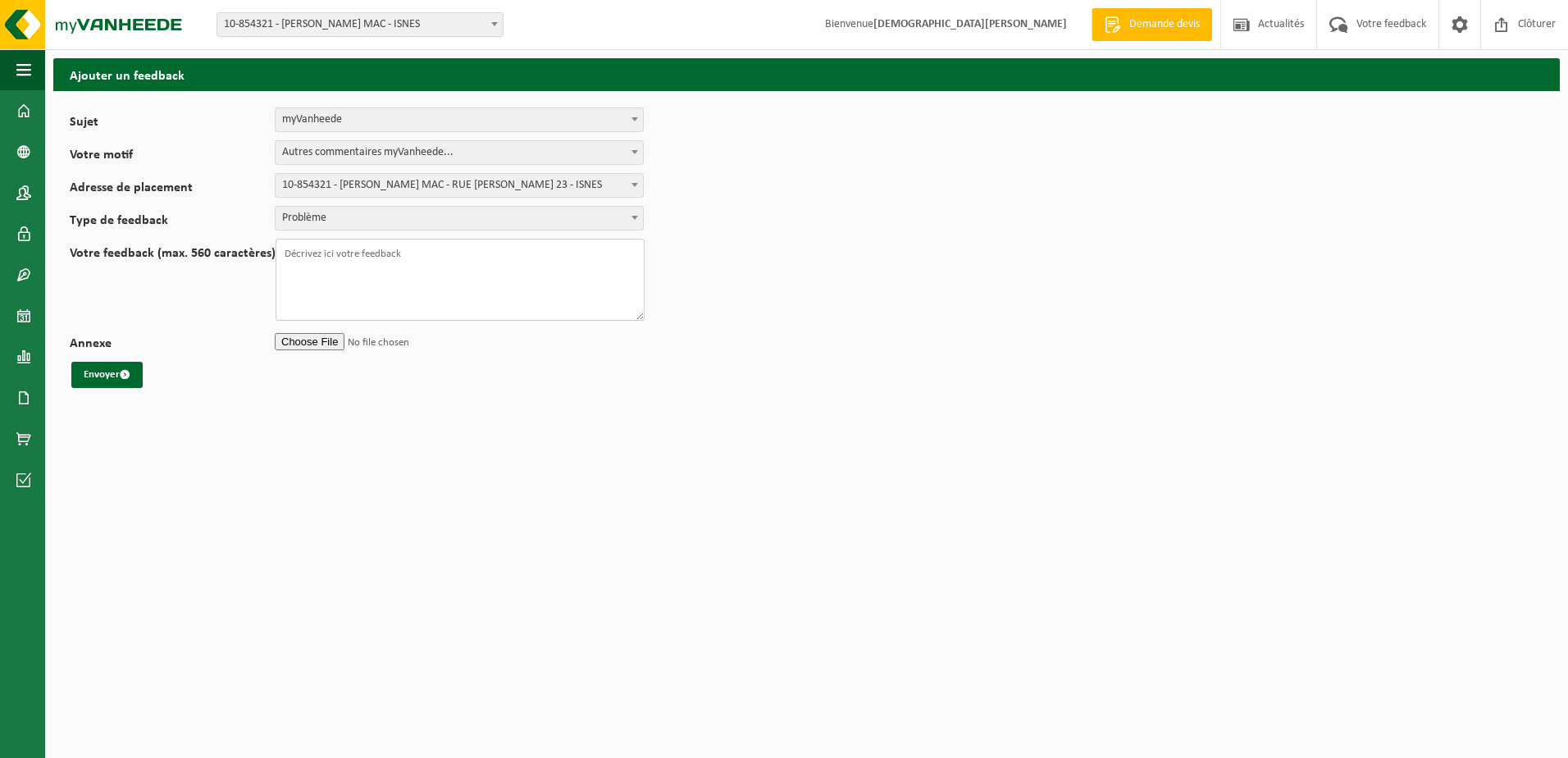
click at [356, 273] on textarea "Votre feedback (max. 560 caractères)" at bounding box center [460, 280] width 369 height 82
click at [438, 265] on textarea "Bonjour , je dois faire une vidange d'un conterneur ASP800" at bounding box center [460, 280] width 369 height 82
click at [505, 267] on textarea "Bonjour , je dois faire une vidange d'un conteneur ASP800" at bounding box center [460, 280] width 369 height 82
click at [445, 291] on textarea "Bonjour , je dois faire une vidange d'un conteneur ASP800 contenant des billes …" at bounding box center [460, 280] width 369 height 82
click at [470, 291] on textarea "Bonjour , je dois faire une vidange d'un conteneur ASP800 contenant des billes …" at bounding box center [460, 280] width 369 height 82
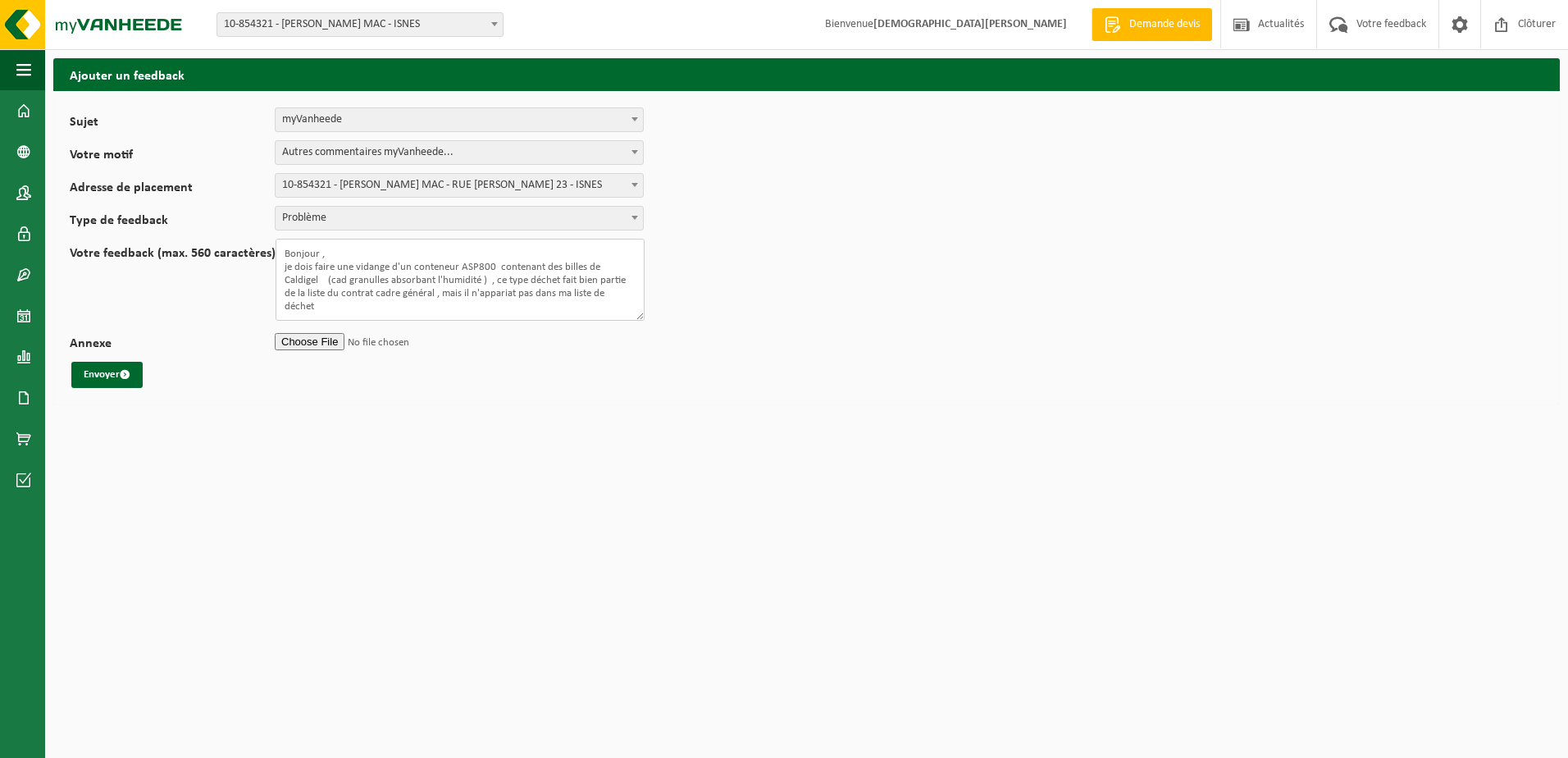
click at [466, 291] on textarea "Bonjour , je dois faire une vidange d'un conteneur ASP800 contenant des billes …" at bounding box center [460, 280] width 369 height 82
drag, startPoint x: 608, startPoint y: 296, endPoint x: 627, endPoint y: 295, distance: 19.0
click at [608, 296] on textarea "Bonjour , je dois faire une vidange d'un conteneur ASP800 contenant des billes …" at bounding box center [460, 280] width 369 height 82
type textarea "Bonjour , je dois faire une vidange d'un conteneur ASP800 contenant des billes …"
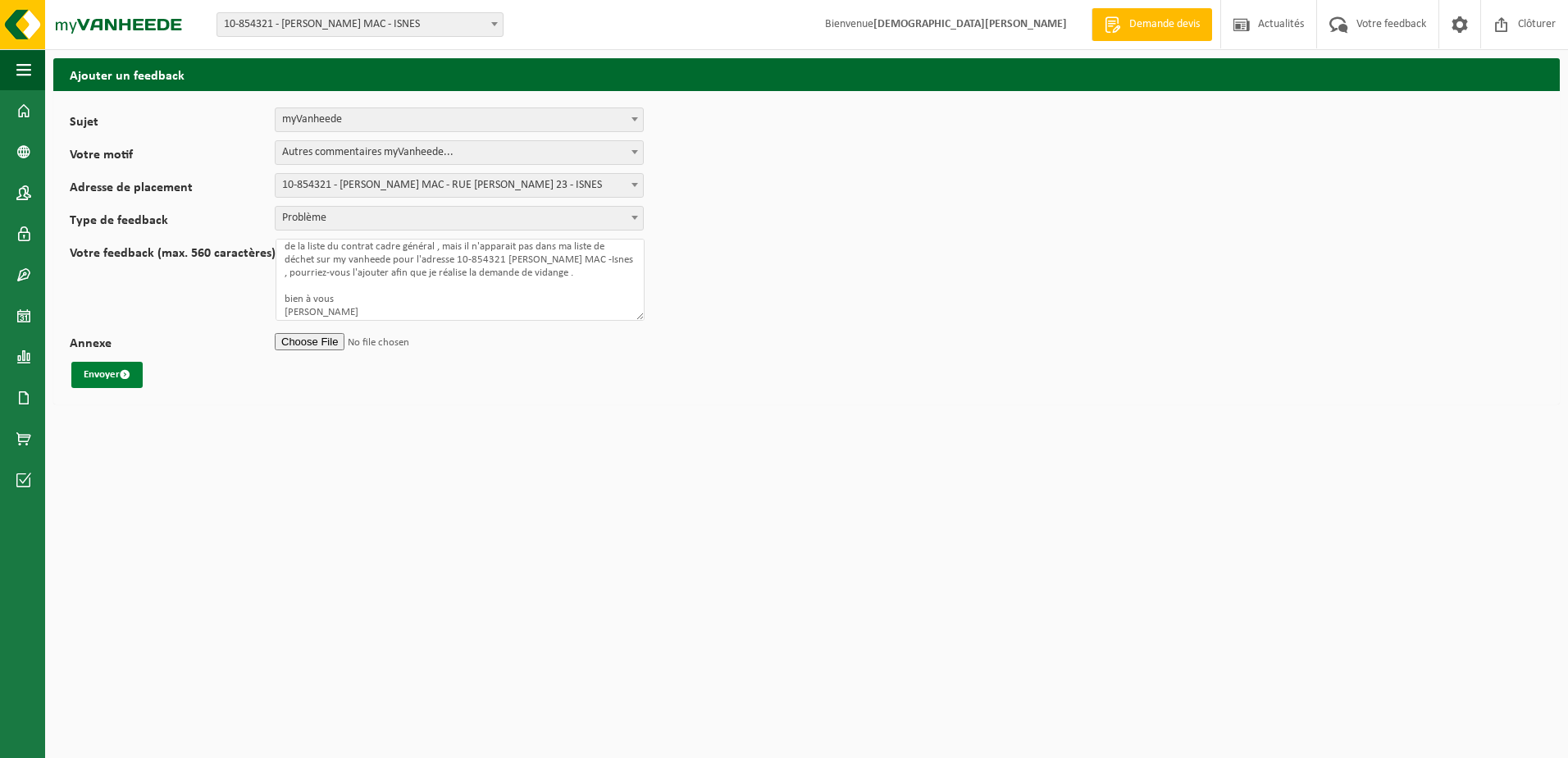
click at [113, 375] on button "Envoyer" at bounding box center [106, 374] width 71 height 26
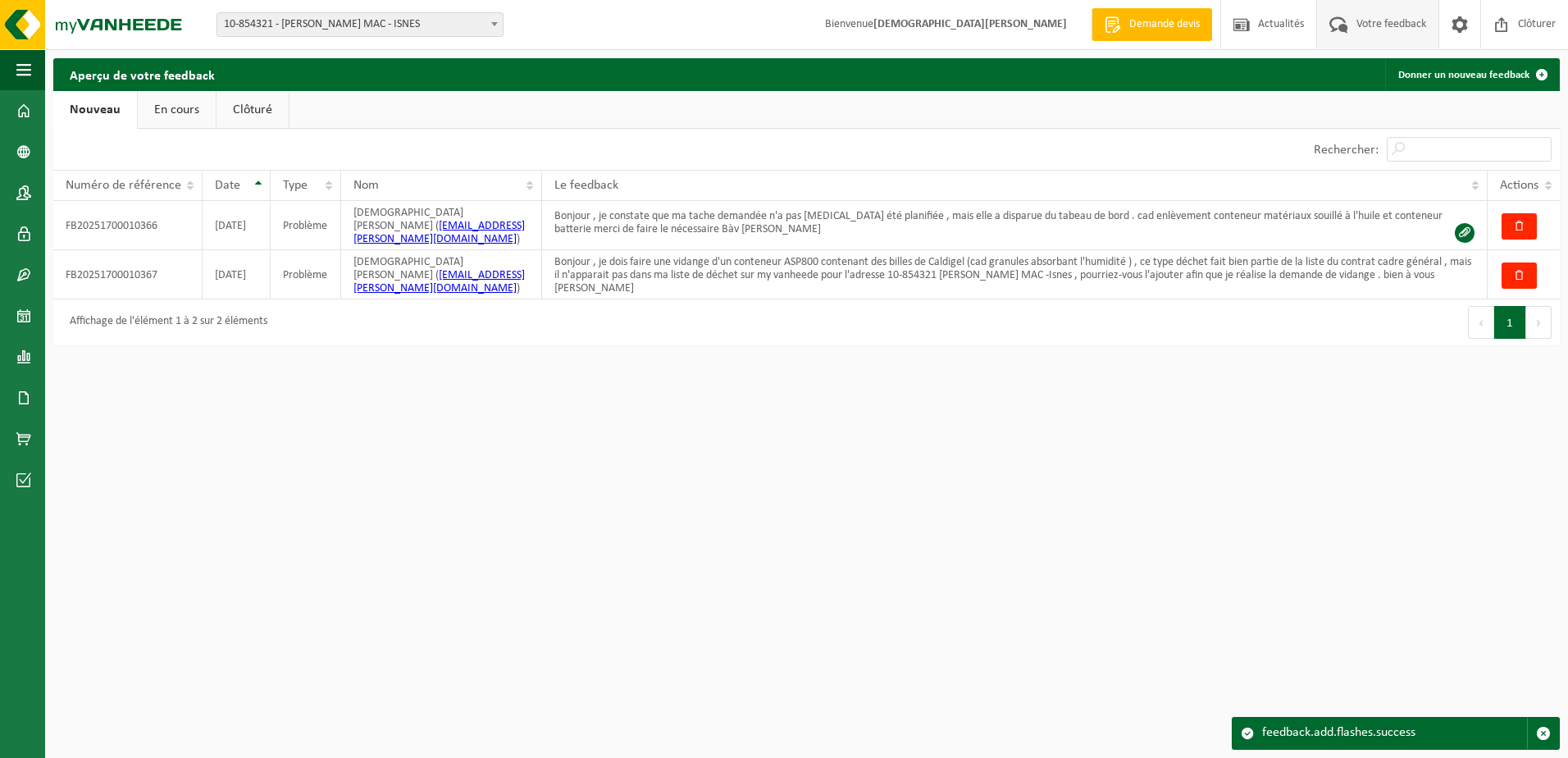
click at [665, 460] on html "Site: 10-854321 - [PERSON_NAME] MAC - ISNES 10-859403 - [PERSON_NAME] FACILITIE…" at bounding box center [784, 379] width 1568 height 758
click at [165, 109] on link "En cours" at bounding box center [176, 109] width 78 height 38
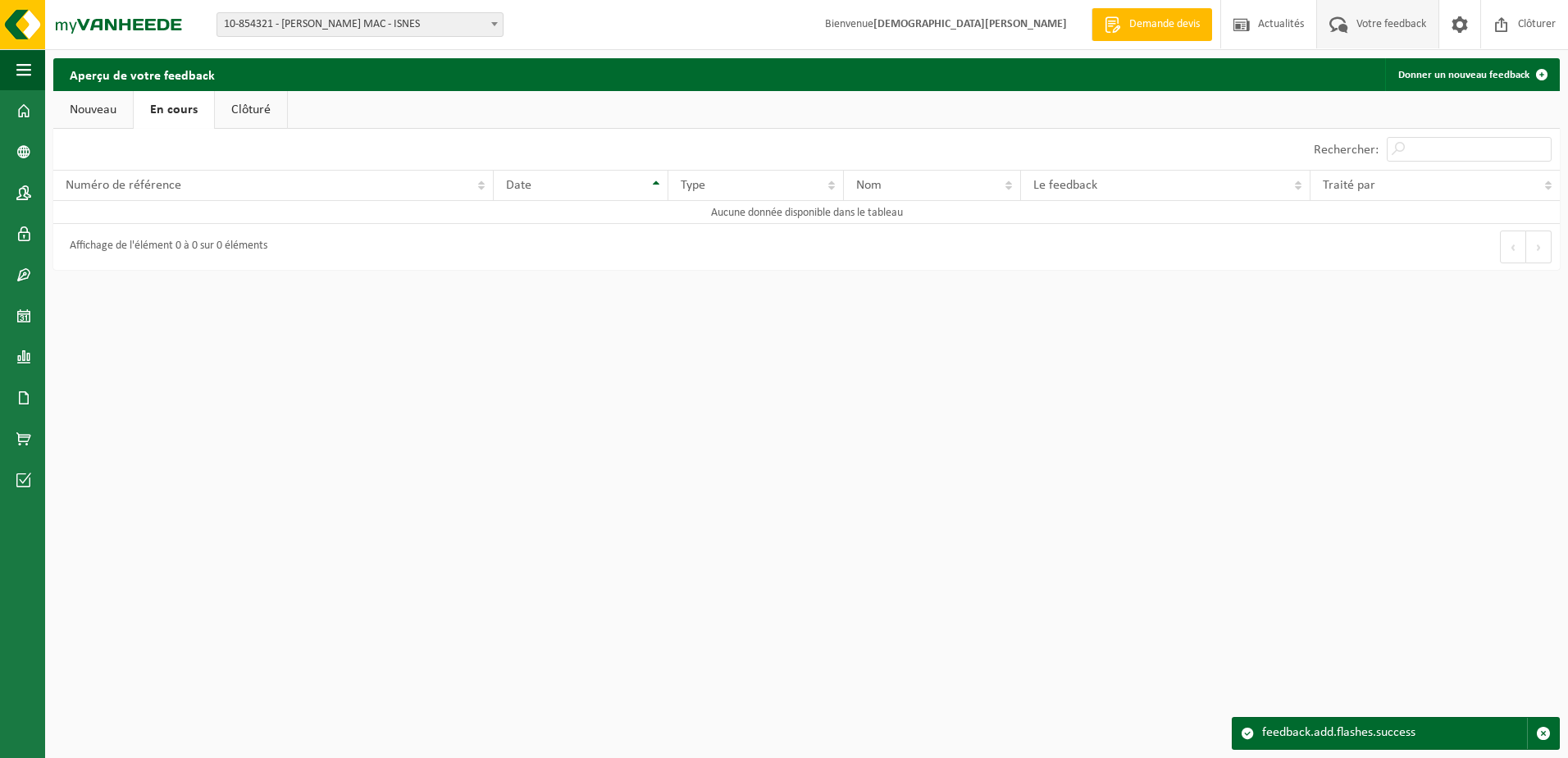
click at [250, 108] on link "Clôturé" at bounding box center [250, 109] width 72 height 38
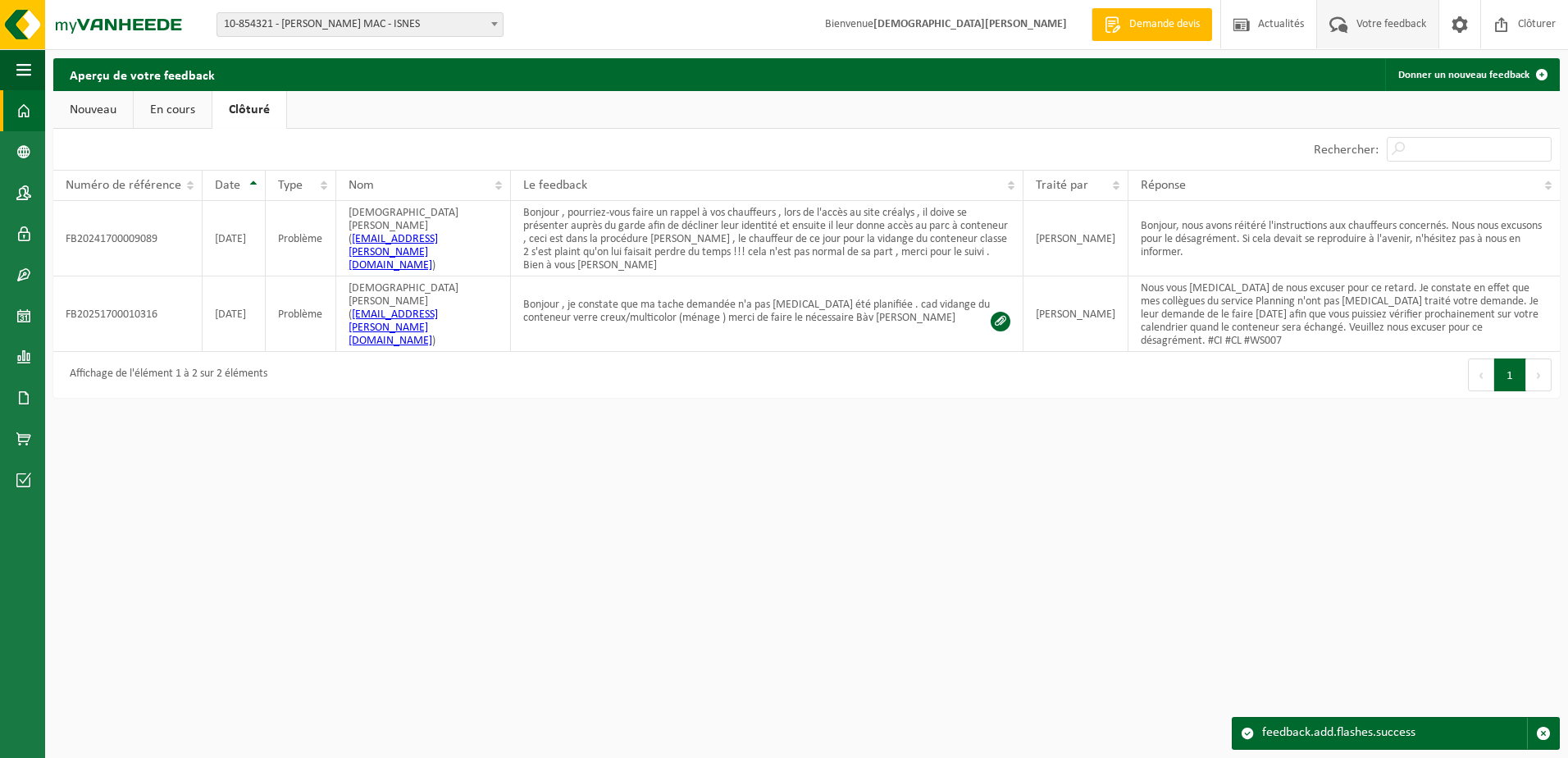
click at [20, 113] on span at bounding box center [24, 110] width 15 height 41
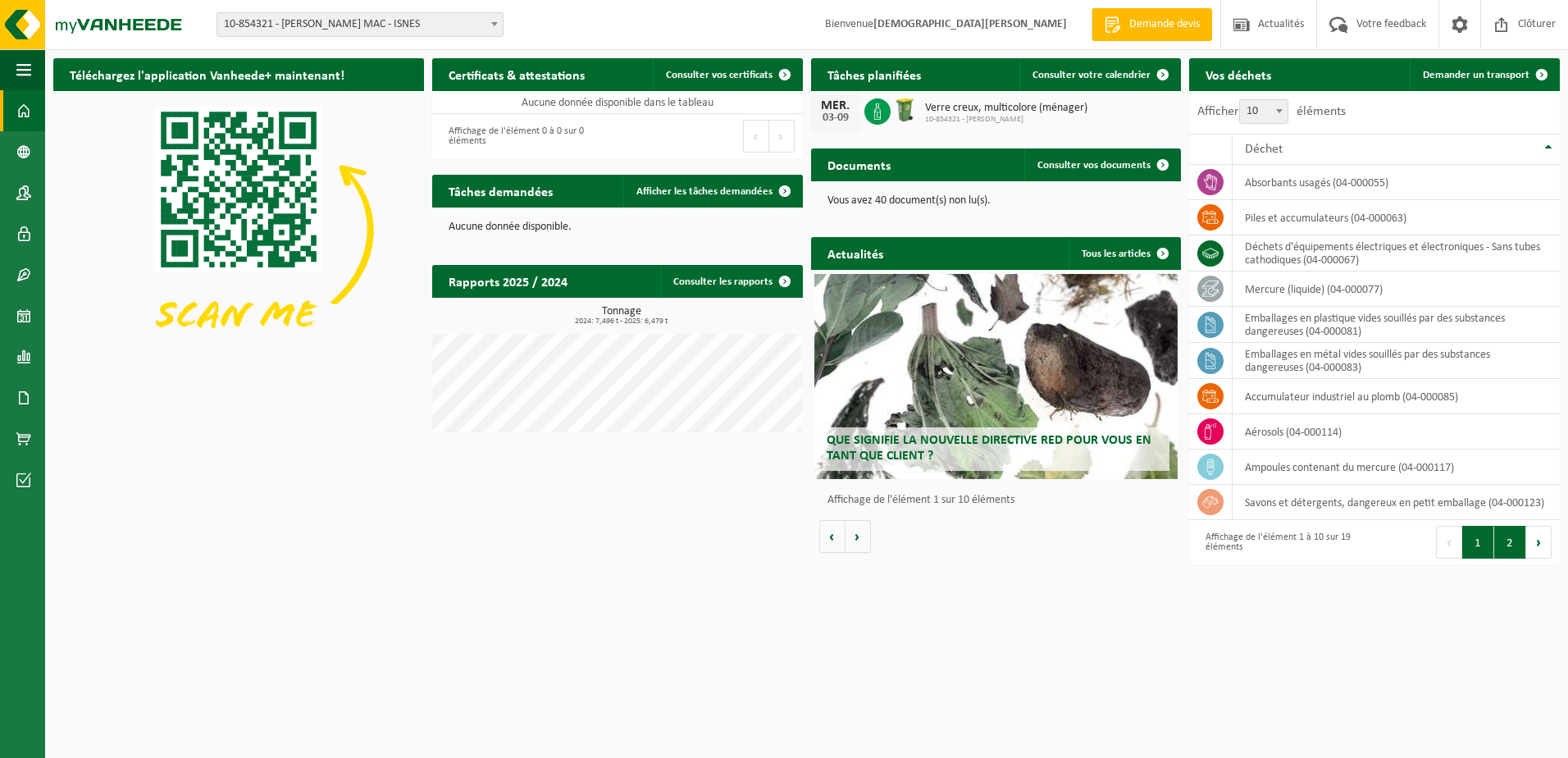
click at [1509, 549] on button "2" at bounding box center [1510, 542] width 32 height 33
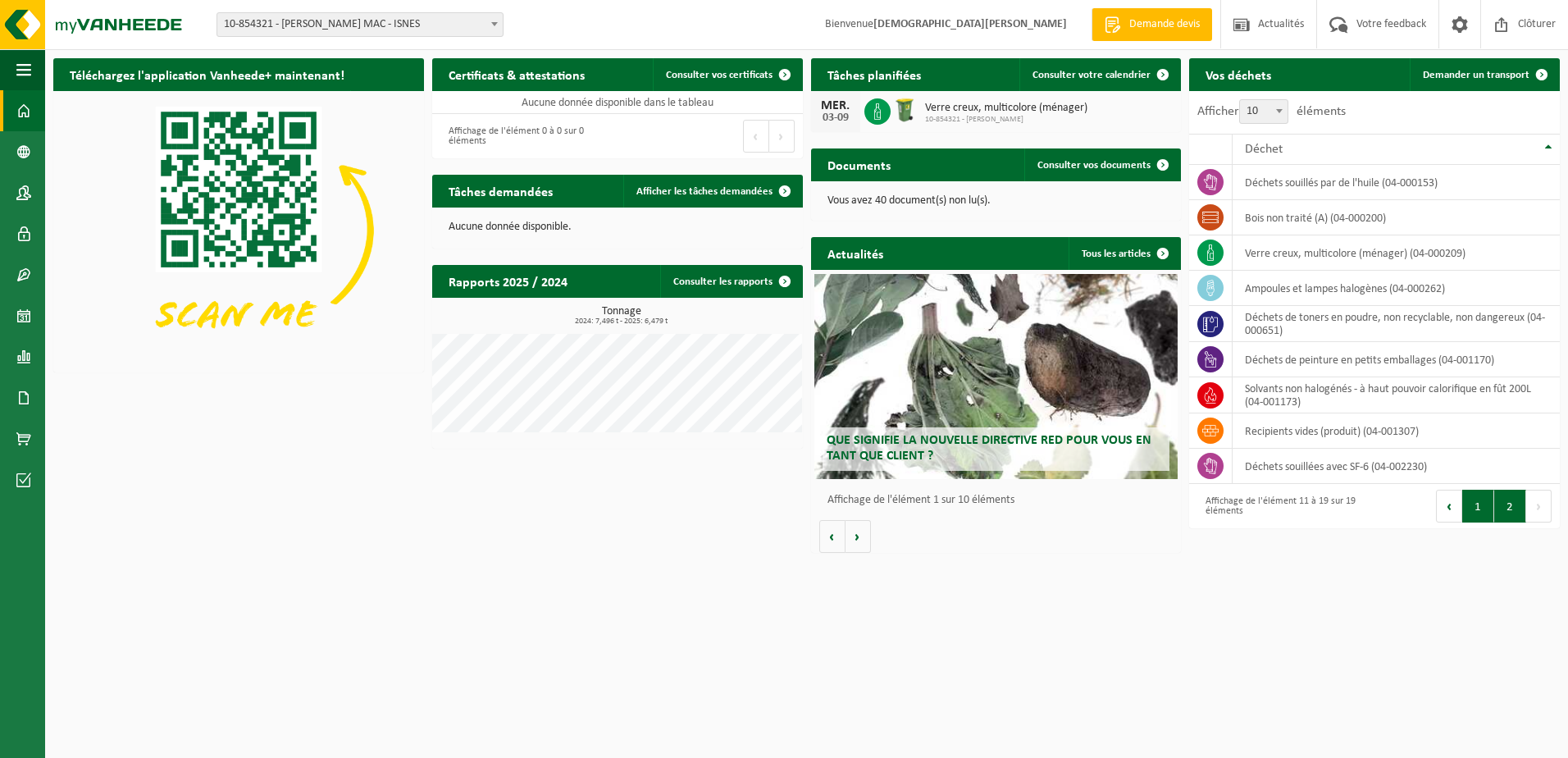
click at [1477, 509] on button "1" at bounding box center [1478, 506] width 32 height 33
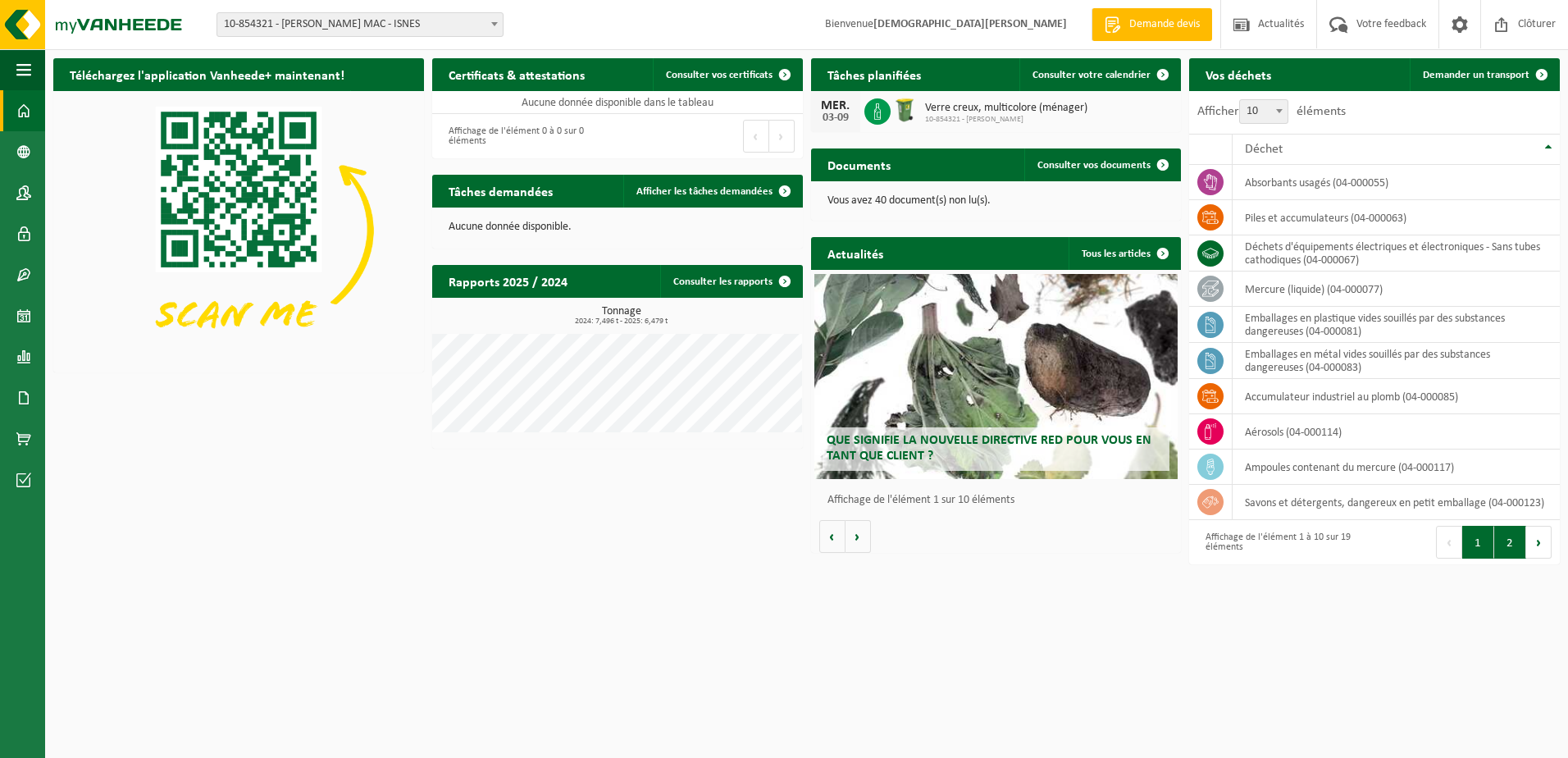
click at [1514, 544] on button "2" at bounding box center [1510, 542] width 32 height 33
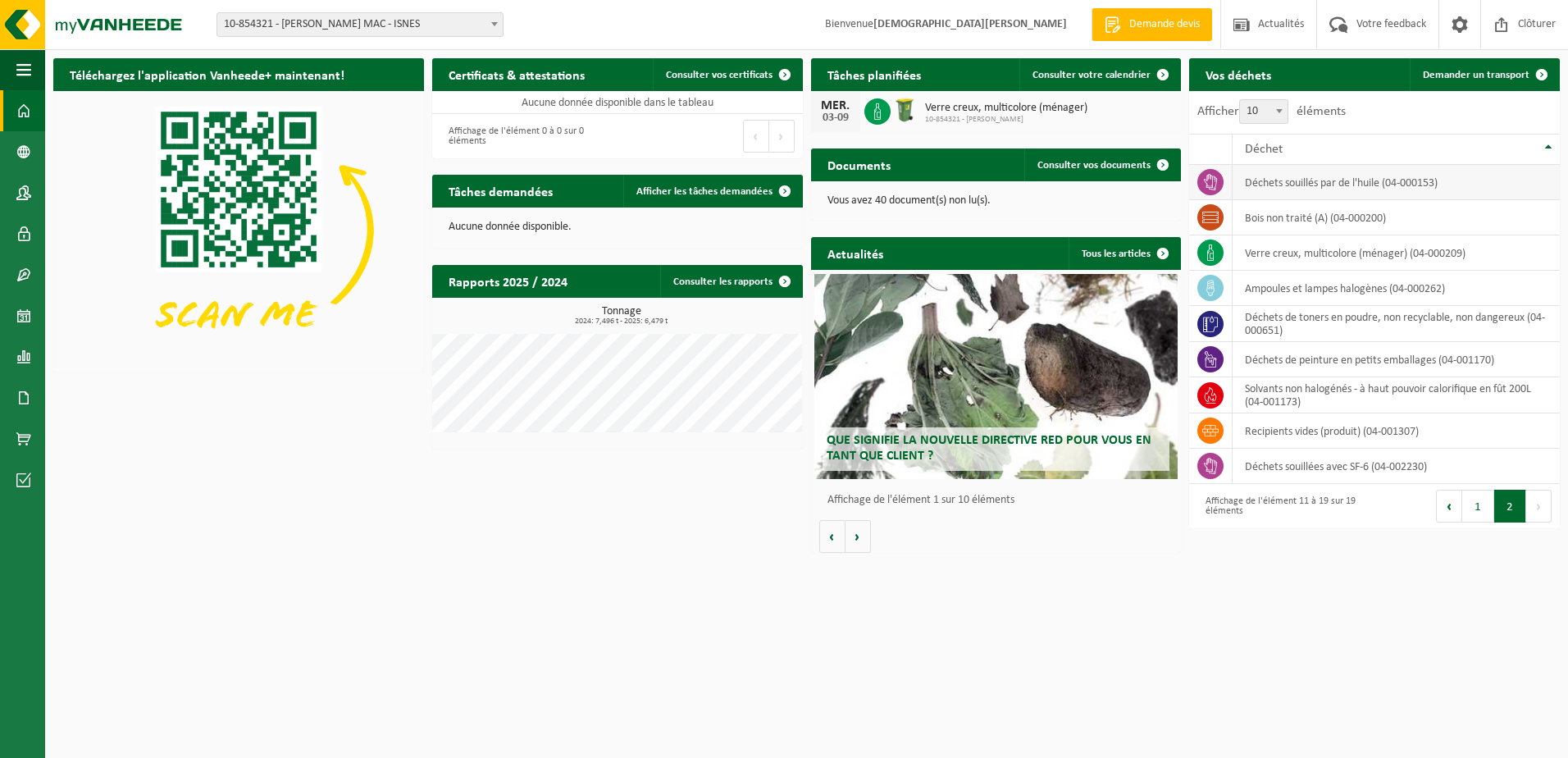
click at [1293, 185] on td "déchets souillés par de l'huile (04-000153)" at bounding box center [1396, 183] width 327 height 35
click at [1207, 179] on icon at bounding box center [1211, 182] width 13 height 17
click at [1354, 186] on td "déchets souillés par de l'huile (04-000153)" at bounding box center [1396, 183] width 327 height 35
click at [1380, 185] on td "déchets souillés par de l'huile (04-000153)" at bounding box center [1396, 183] width 327 height 35
click at [1379, 185] on td "déchets souillés par de l'huile (04-000153)" at bounding box center [1396, 183] width 327 height 35
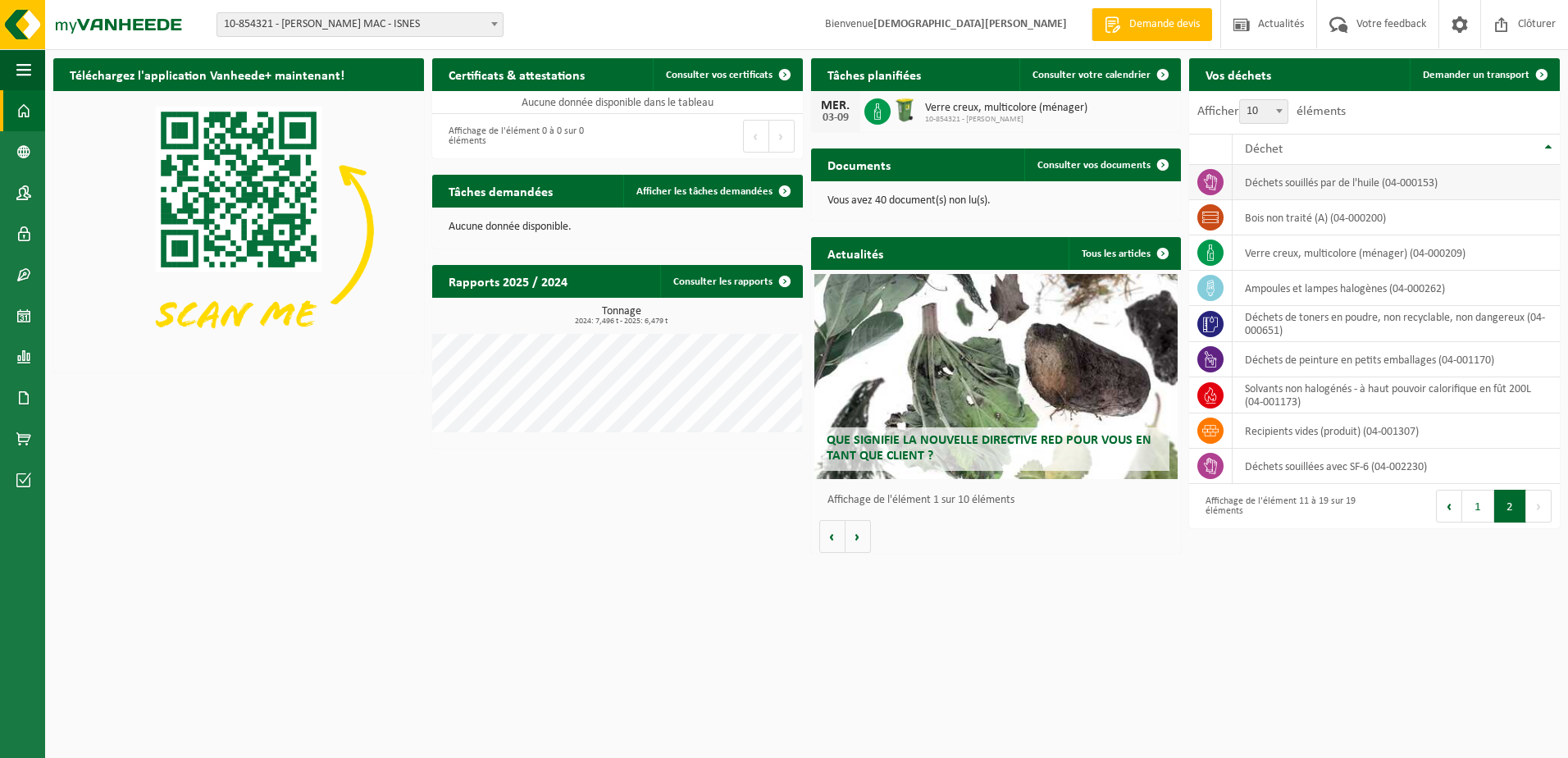
drag, startPoint x: 1379, startPoint y: 185, endPoint x: 1346, endPoint y: 187, distance: 33.1
click at [1346, 187] on td "déchets souillés par de l'huile (04-000153)" at bounding box center [1396, 183] width 327 height 35
click at [19, 150] on span at bounding box center [24, 151] width 15 height 41
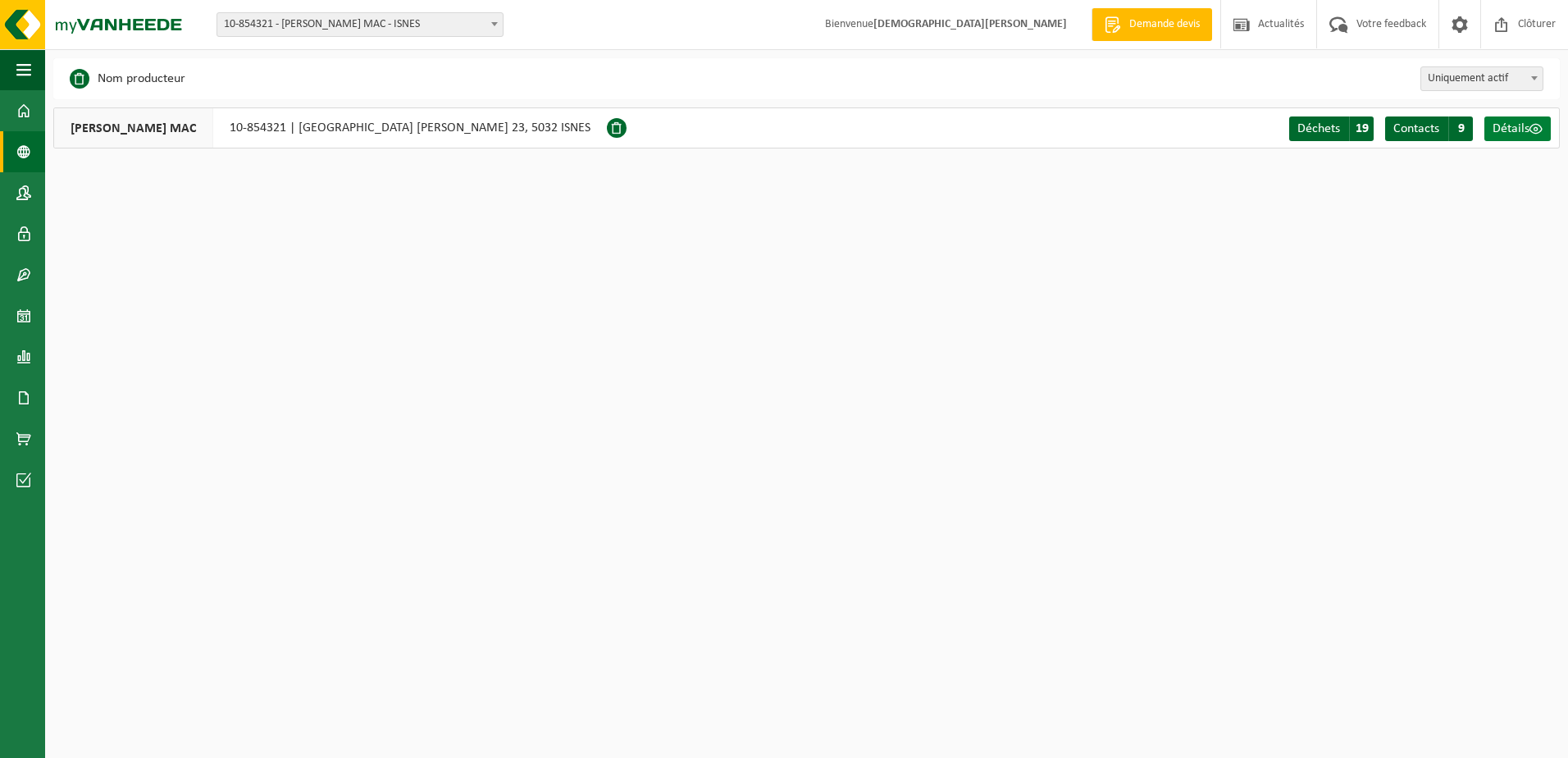
click at [1525, 125] on span "Détails" at bounding box center [1510, 129] width 37 height 13
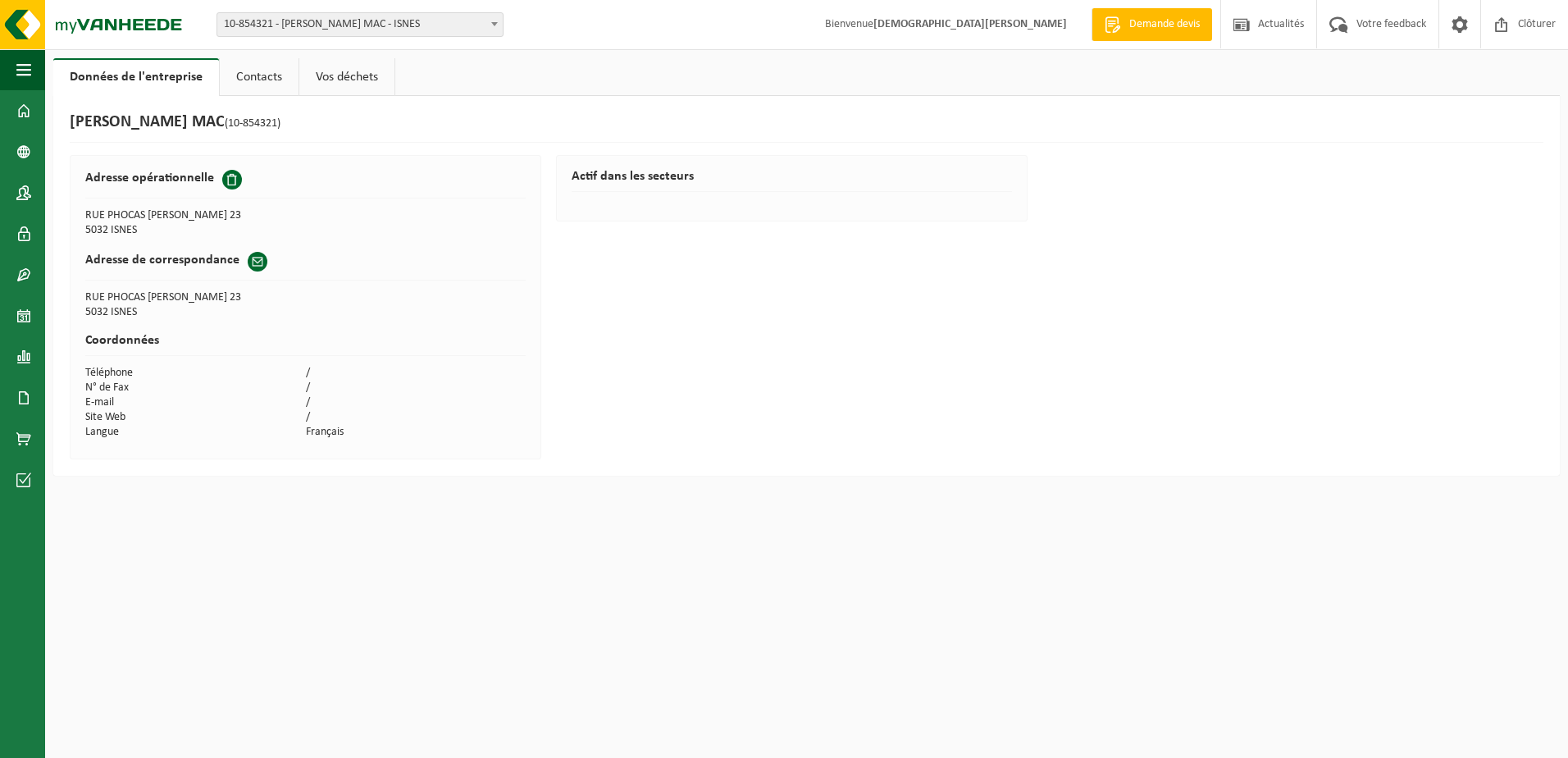
click at [262, 78] on link "Contacts" at bounding box center [259, 77] width 78 height 38
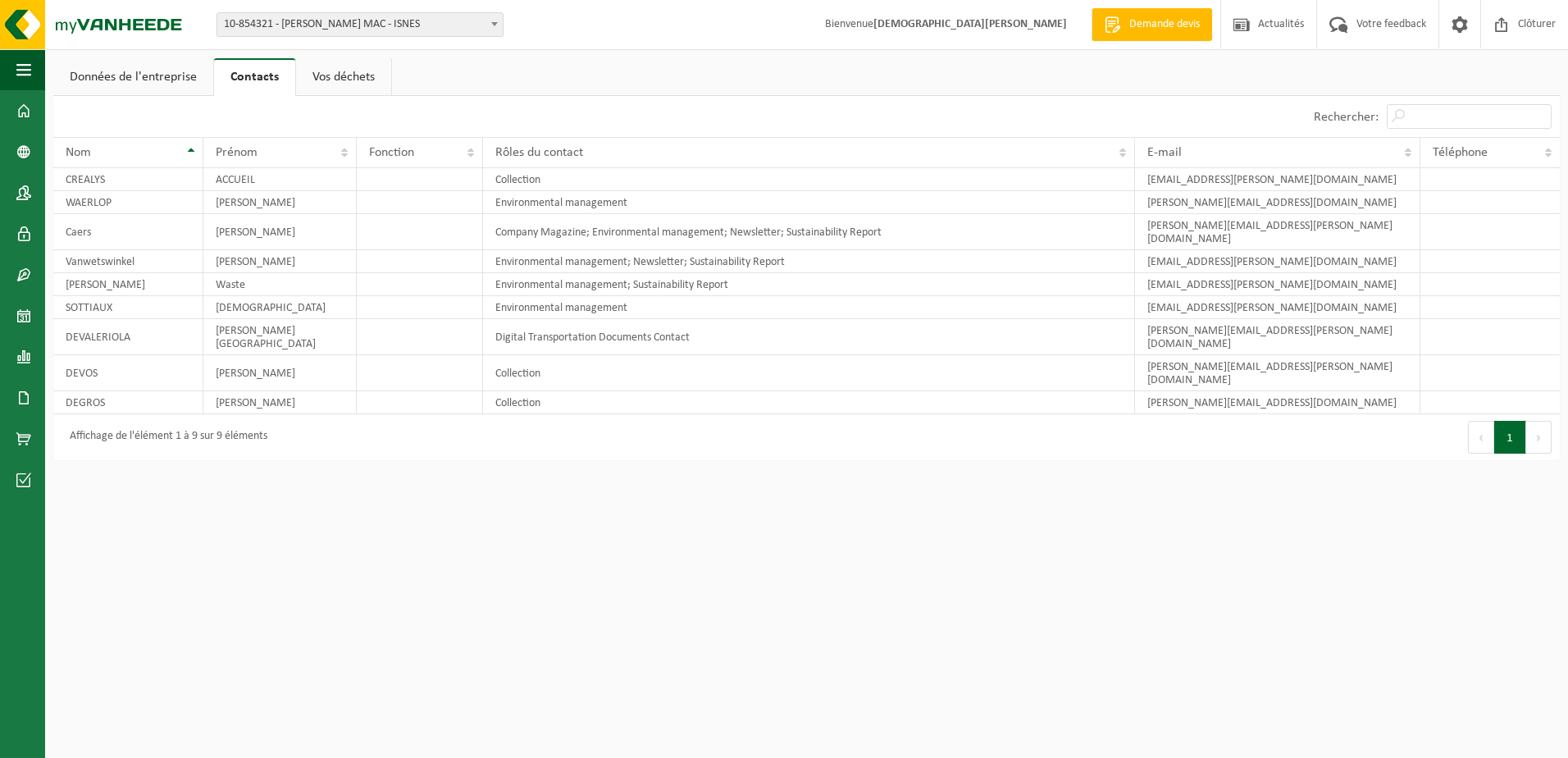
click at [339, 78] on link "Vos déchets" at bounding box center [344, 77] width 95 height 38
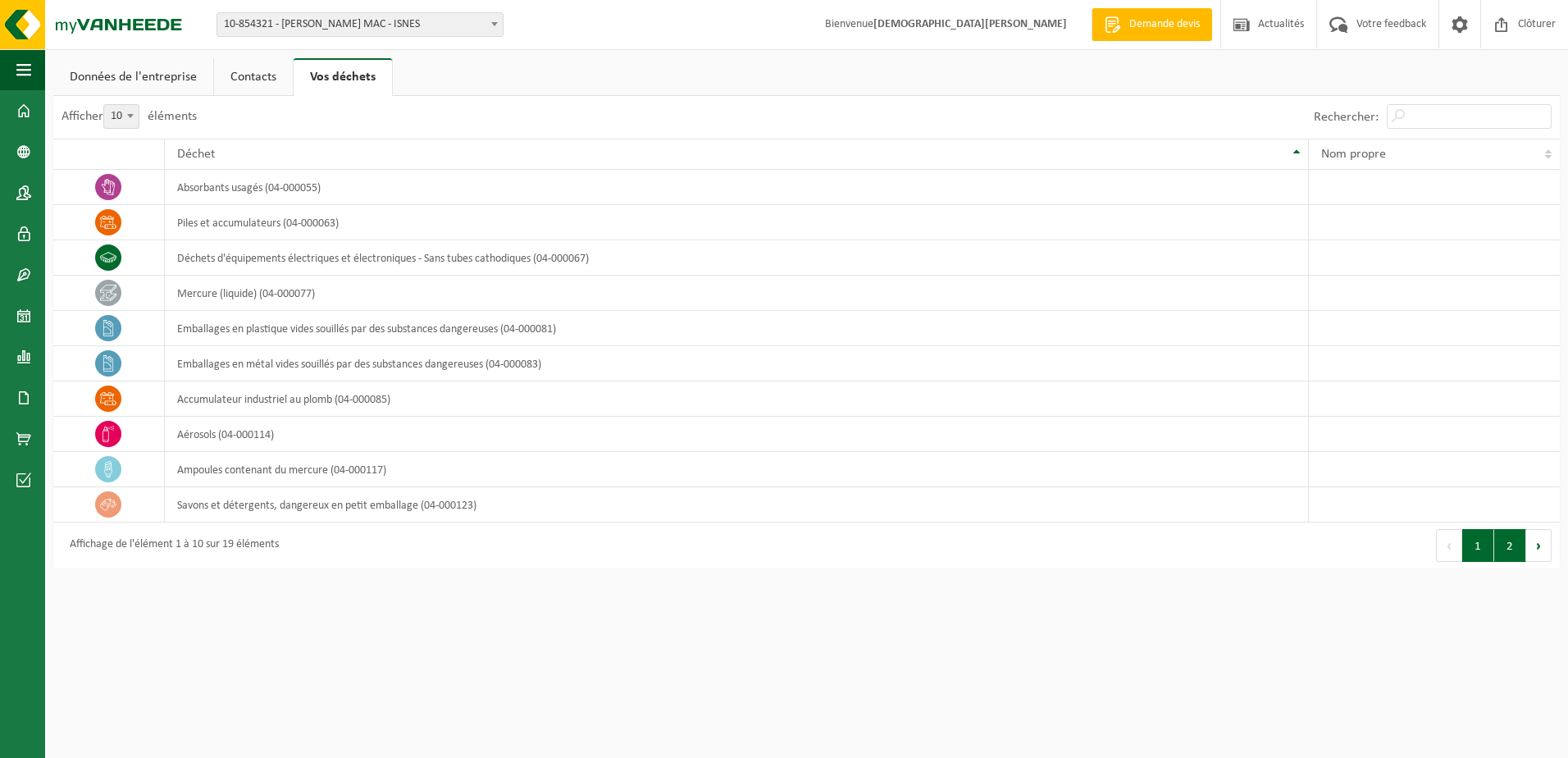
click at [1505, 549] on button "2" at bounding box center [1510, 545] width 32 height 33
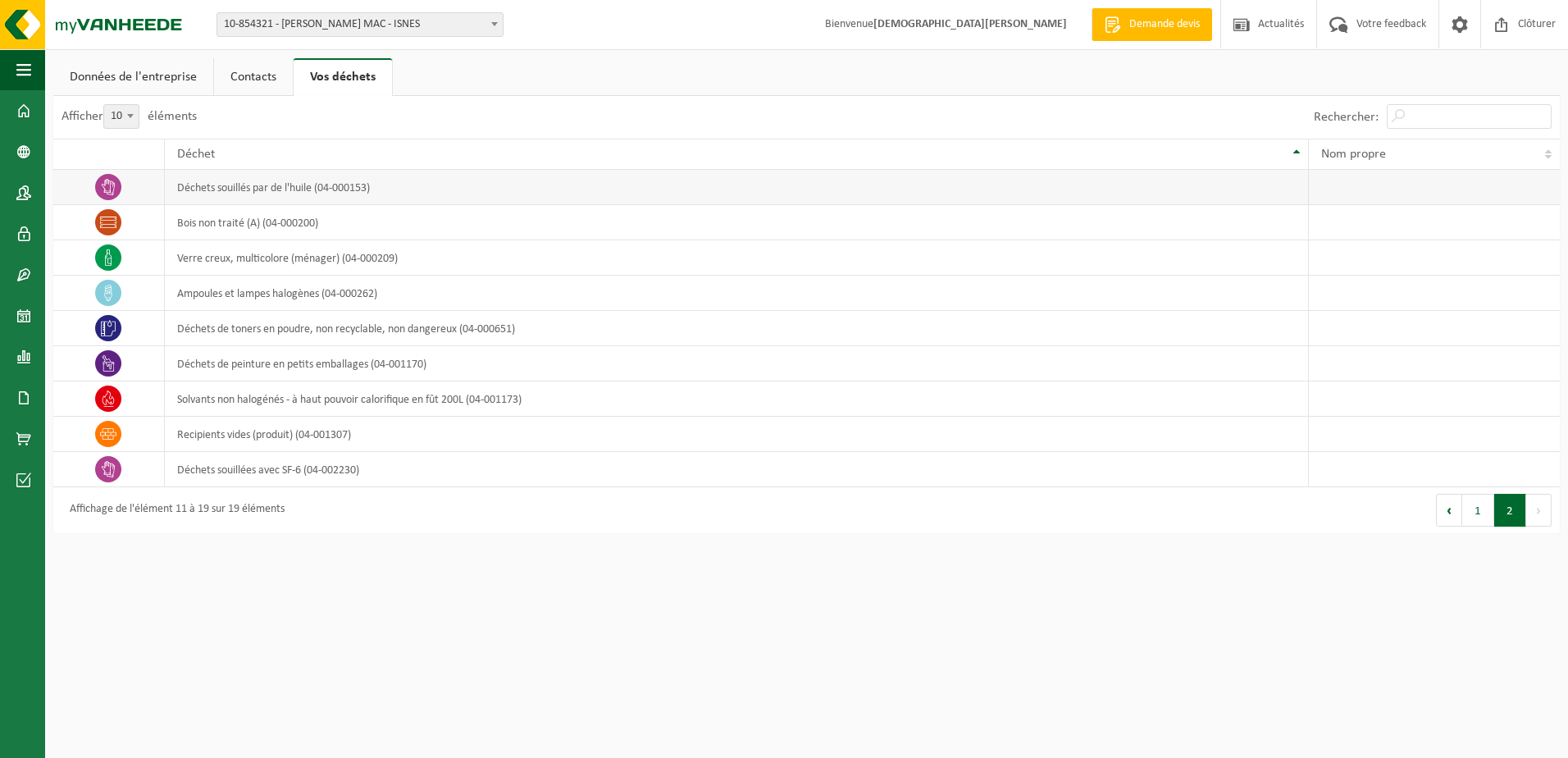
click at [103, 185] on icon at bounding box center [108, 187] width 13 height 17
click at [192, 187] on td "déchets souillés par de l'huile (04-000153)" at bounding box center [738, 187] width 1145 height 35
click at [1456, 196] on td at bounding box center [1434, 187] width 251 height 35
click at [1455, 510] on button "Précédent" at bounding box center [1449, 510] width 26 height 33
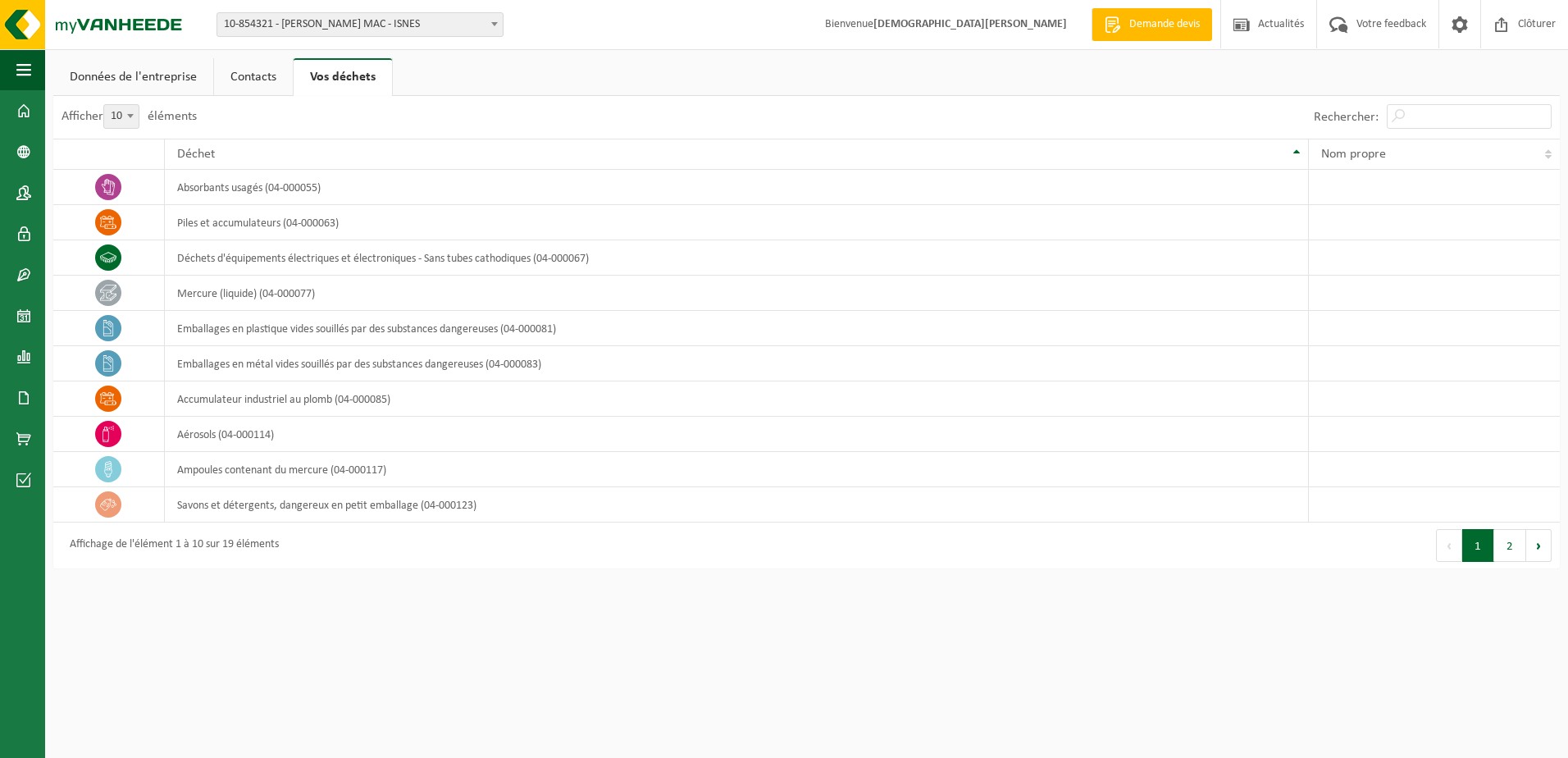
click at [246, 74] on link "Contacts" at bounding box center [253, 77] width 78 height 38
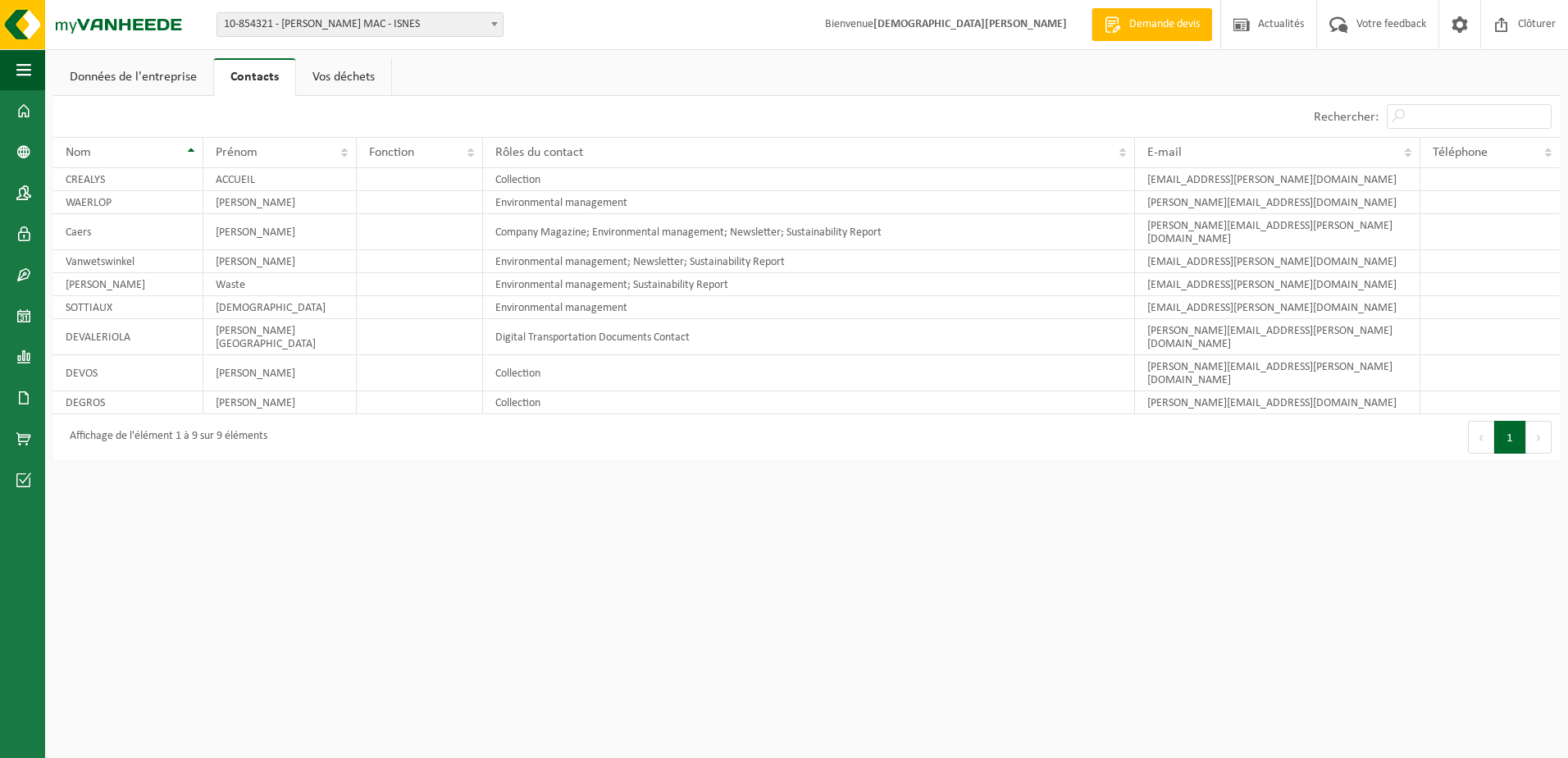
click at [164, 75] on link "Données de l'entreprise" at bounding box center [134, 77] width 160 height 38
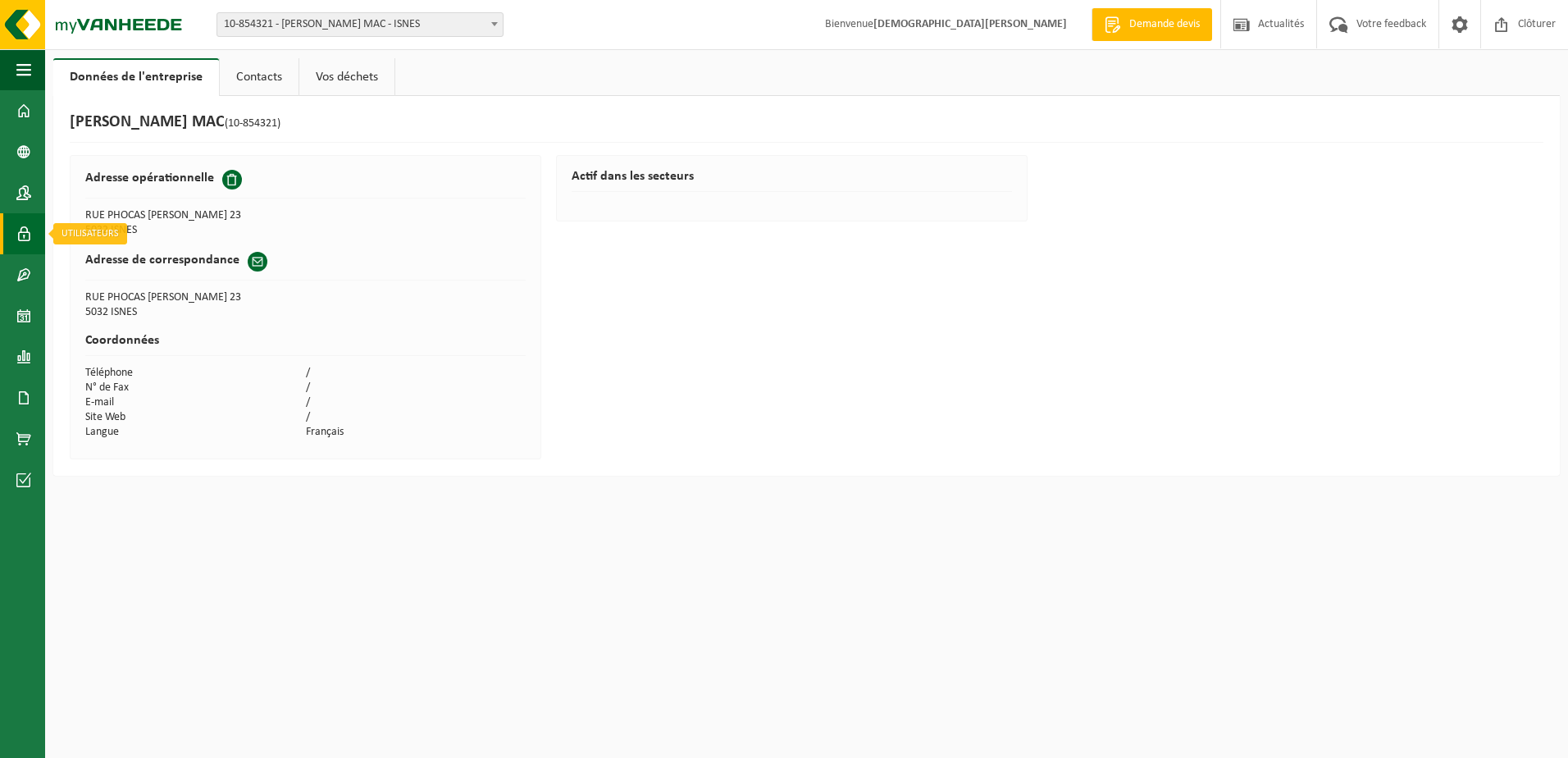
click at [20, 230] on span at bounding box center [24, 233] width 15 height 41
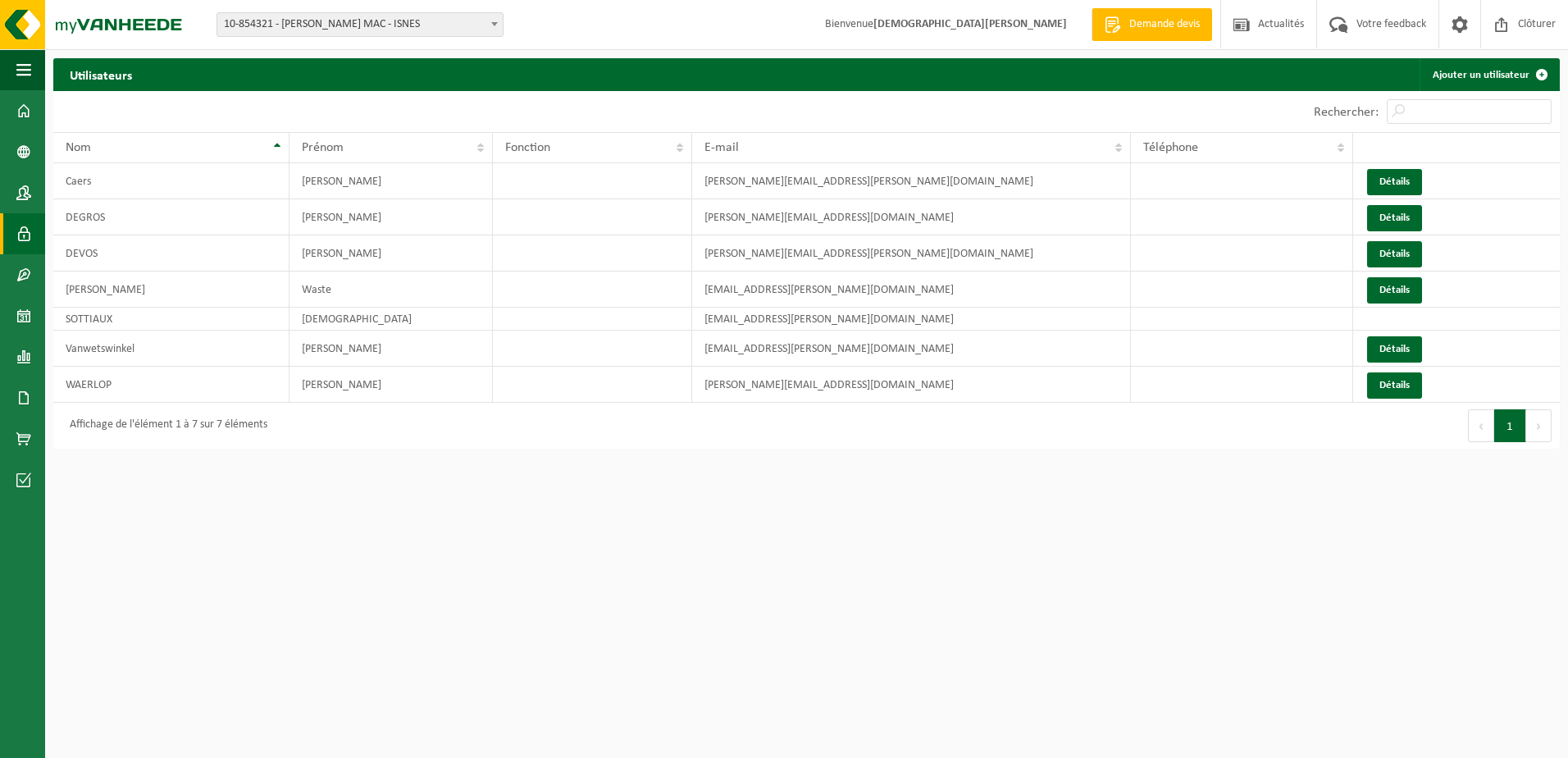
click at [1533, 422] on button "Suivant" at bounding box center [1539, 425] width 25 height 33
click at [1544, 69] on span at bounding box center [1541, 74] width 33 height 33
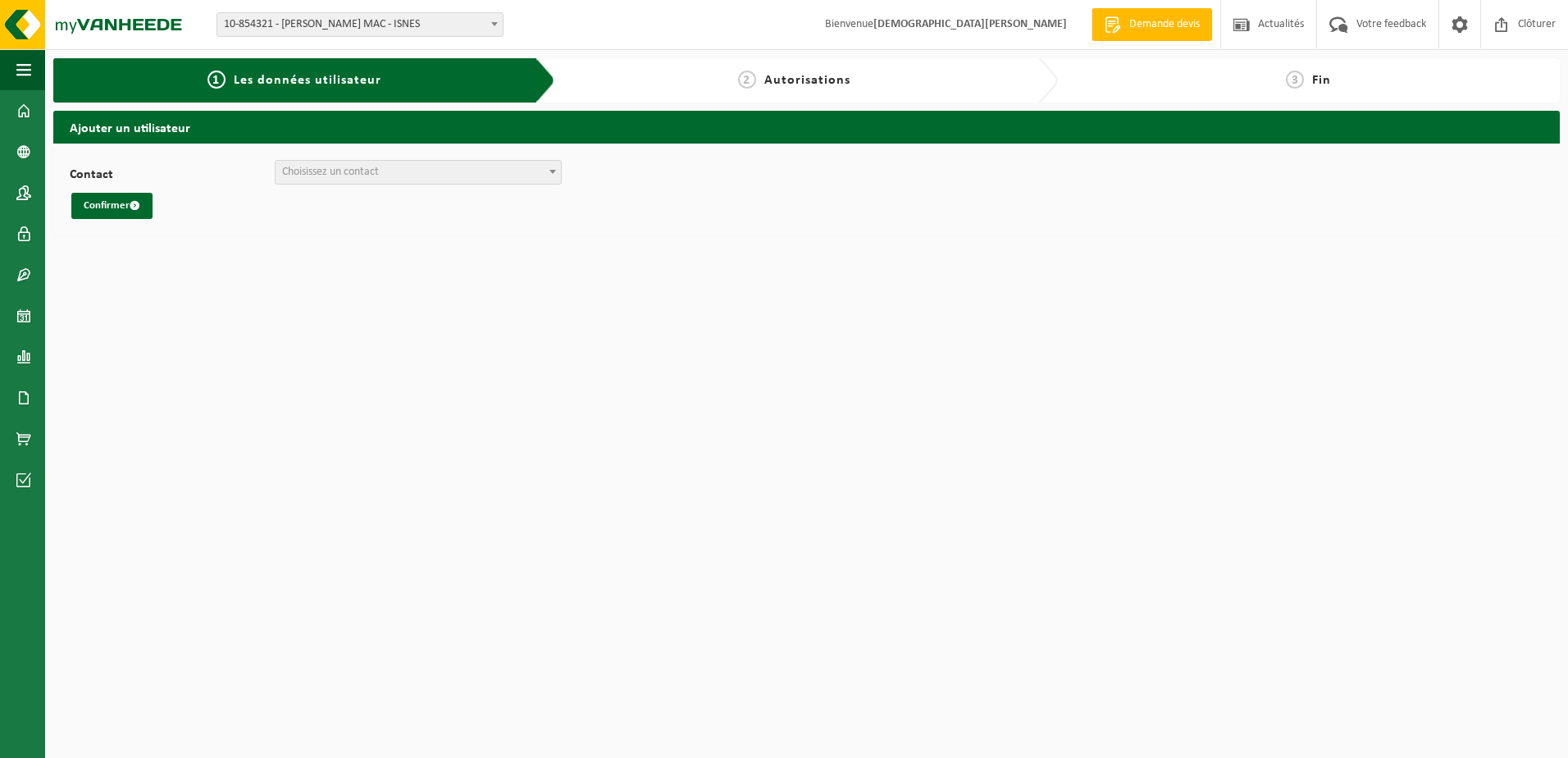
click at [553, 171] on b at bounding box center [552, 171] width 7 height 4
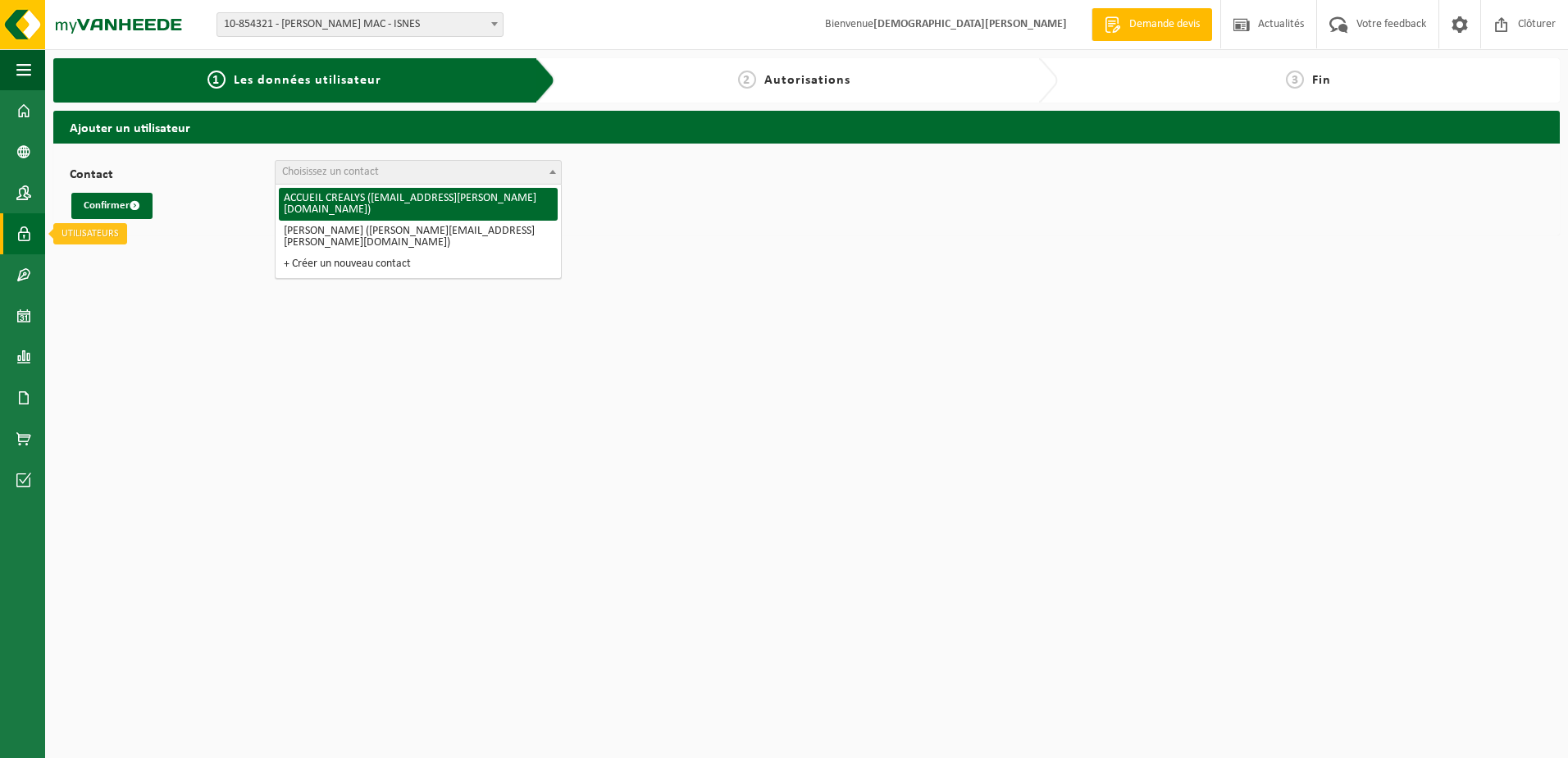
click at [19, 235] on span at bounding box center [24, 233] width 15 height 41
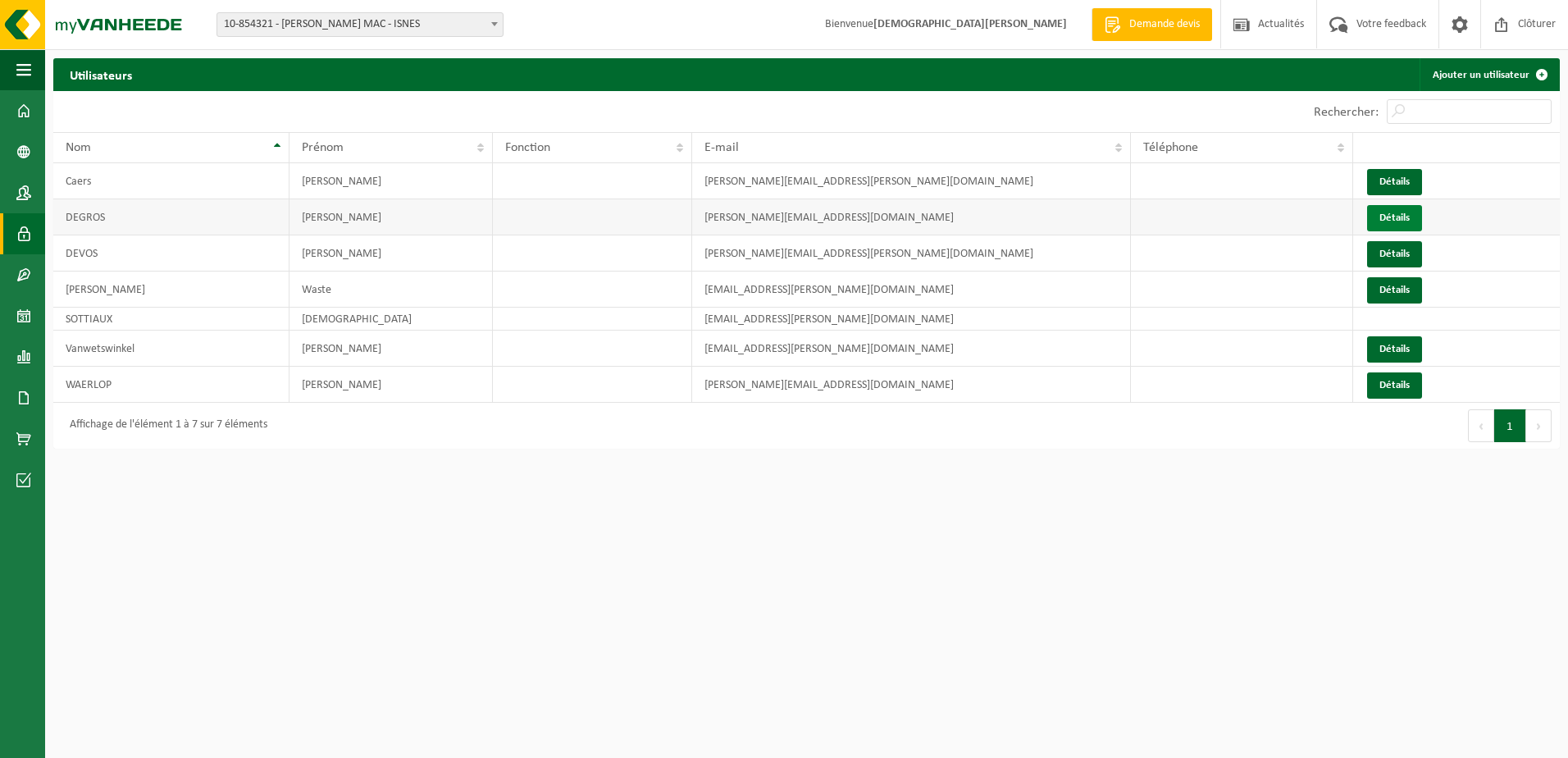
click at [1391, 213] on link "Détails" at bounding box center [1394, 218] width 55 height 26
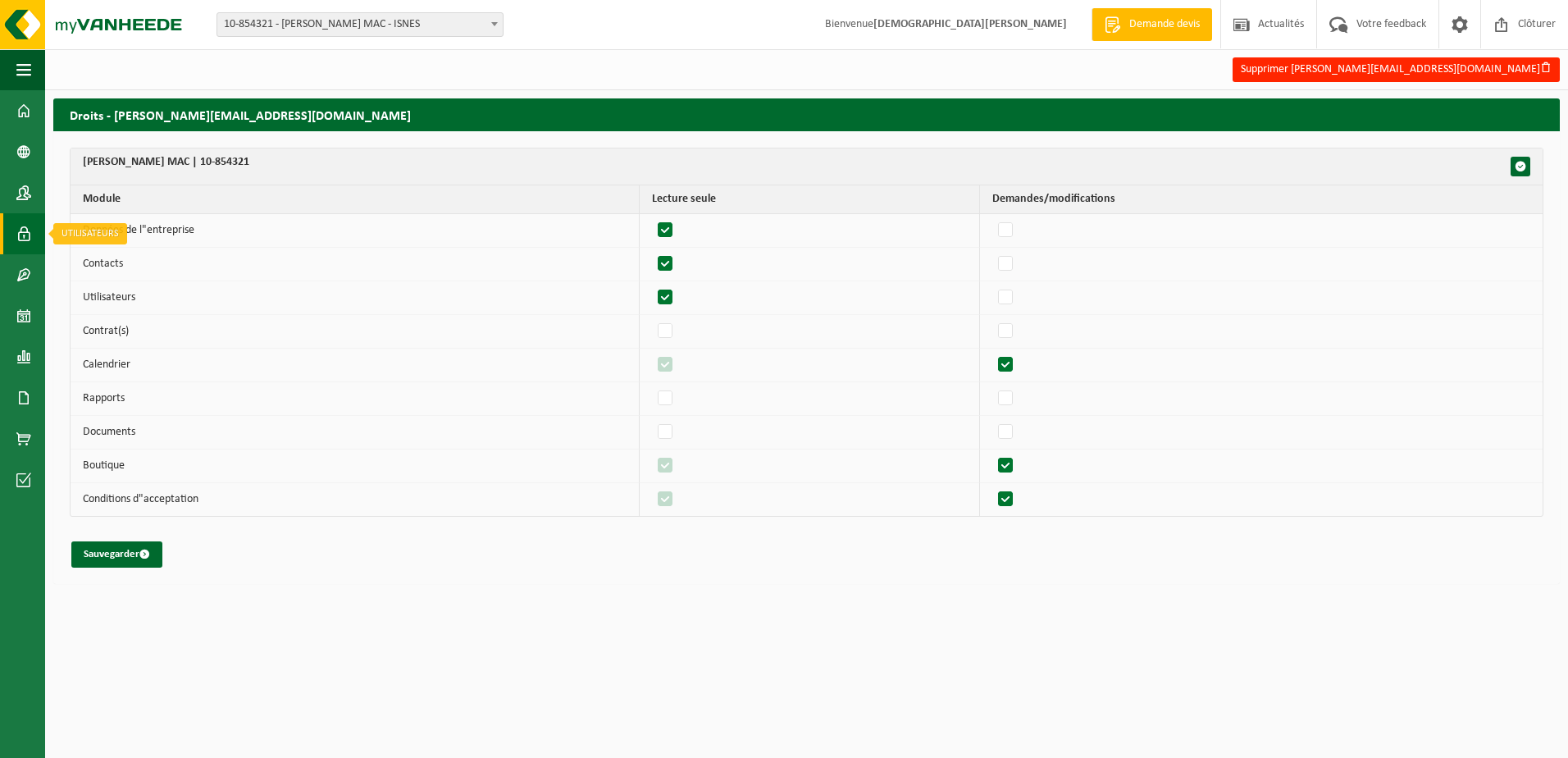
click at [20, 235] on span at bounding box center [24, 233] width 15 height 41
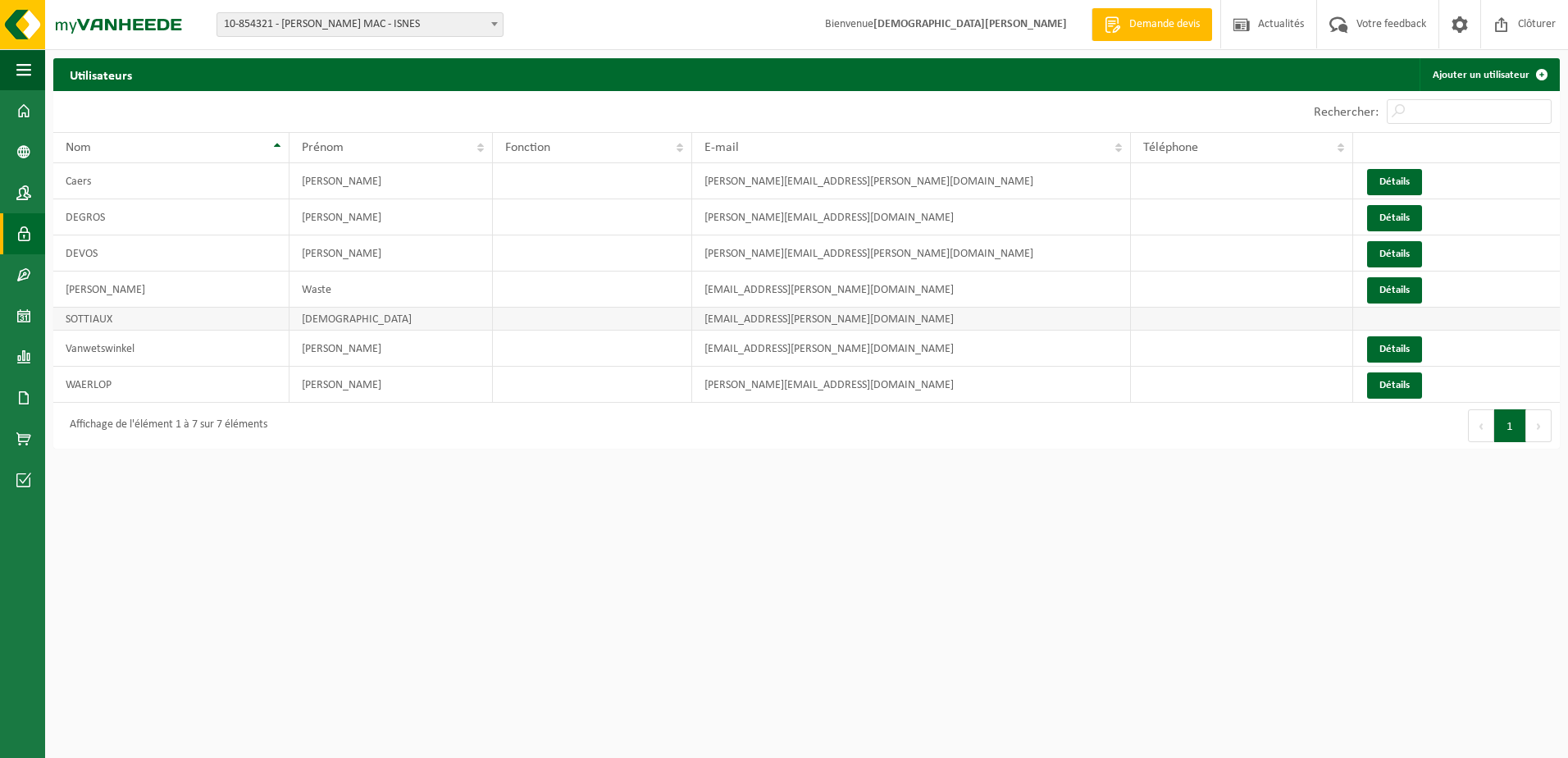
click at [1407, 323] on td at bounding box center [1456, 319] width 207 height 23
click at [21, 271] on span at bounding box center [24, 275] width 15 height 41
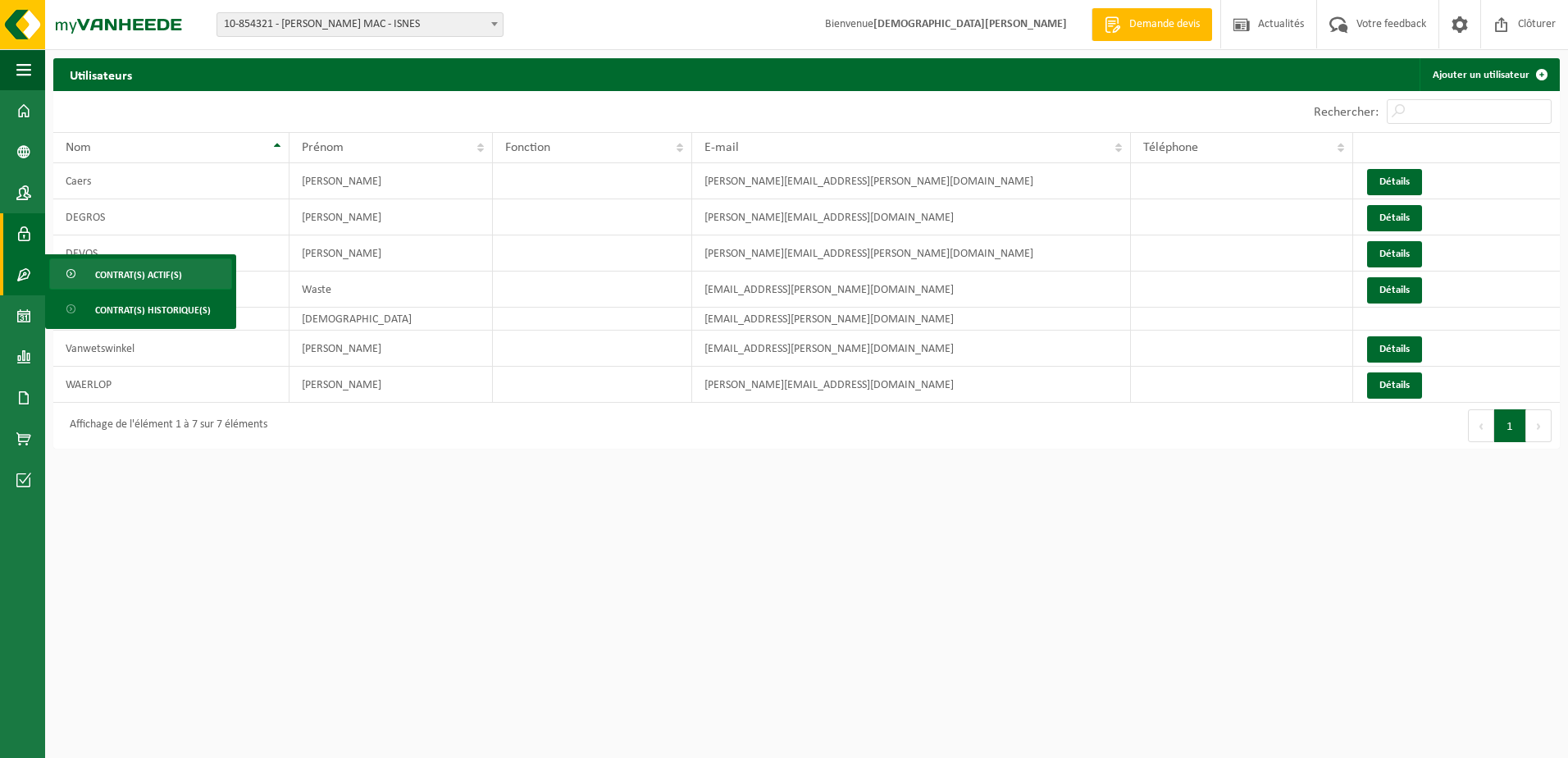
click at [108, 270] on span "Contrat(s) actif(s)" at bounding box center [139, 275] width 87 height 31
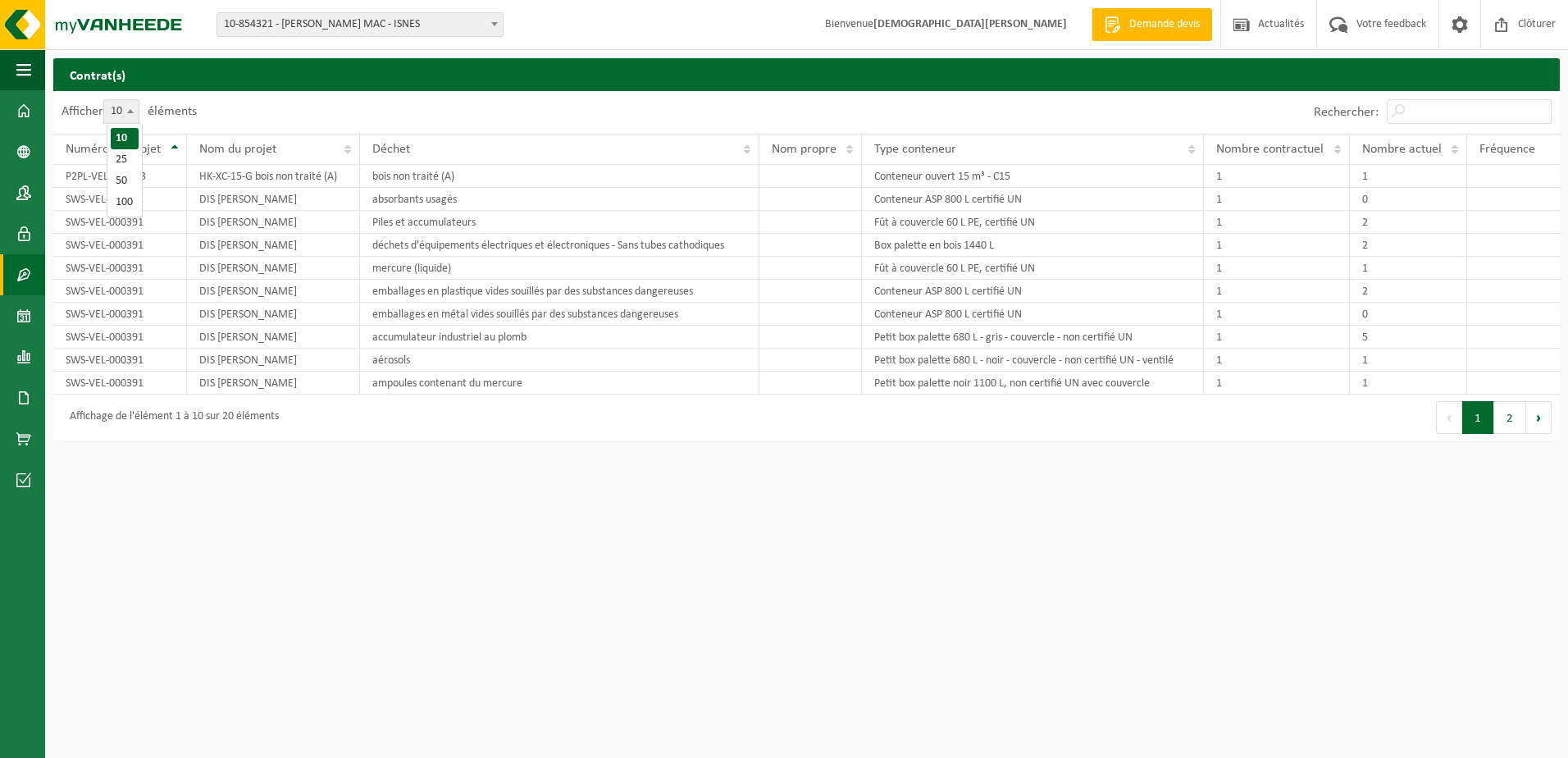
click at [134, 112] on b at bounding box center [130, 111] width 7 height 4
click at [134, 100] on select "10 25 50 100" at bounding box center [132, 99] width 49 height 1
select select "25"
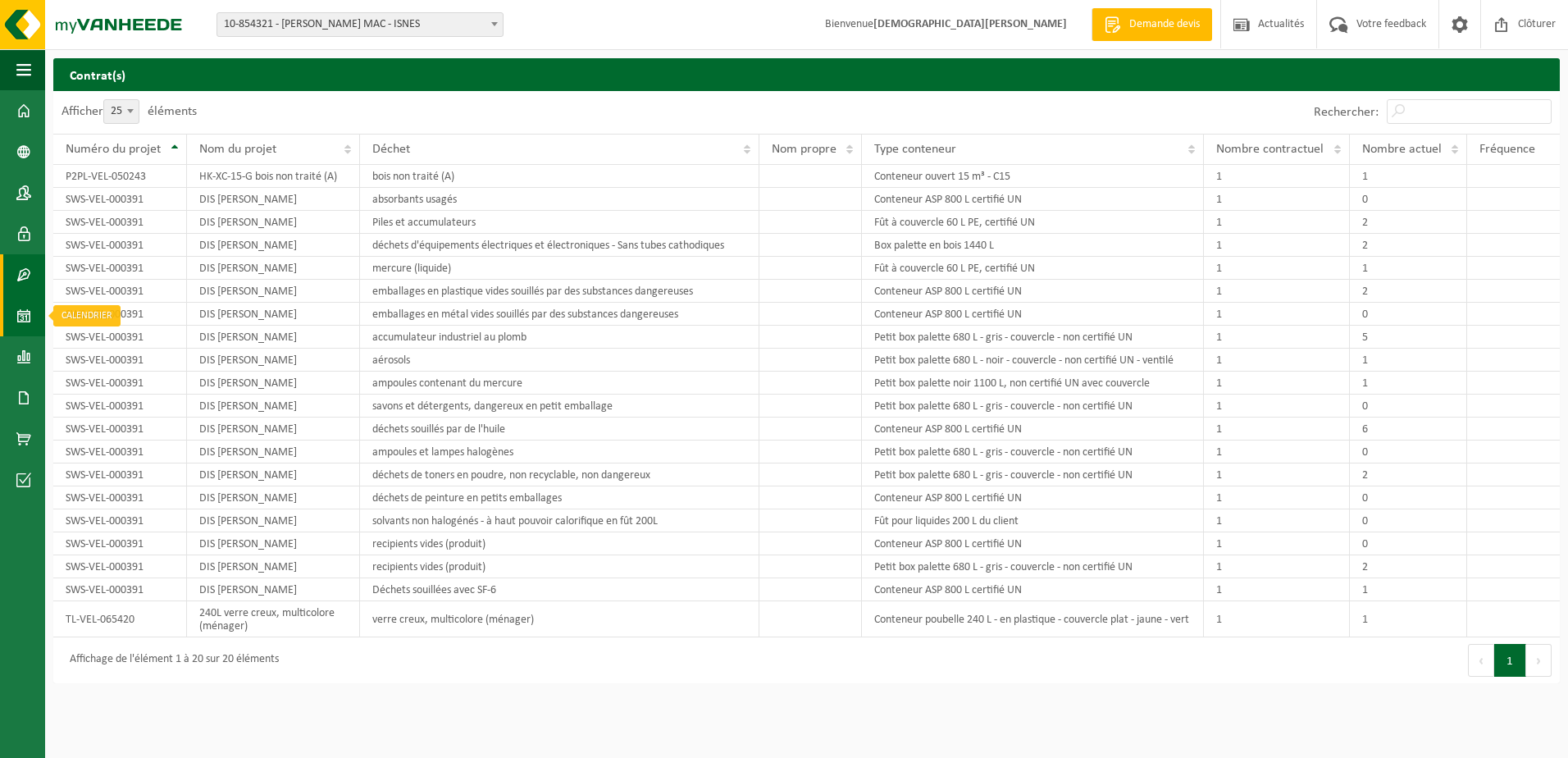
click at [23, 315] on span at bounding box center [24, 316] width 15 height 41
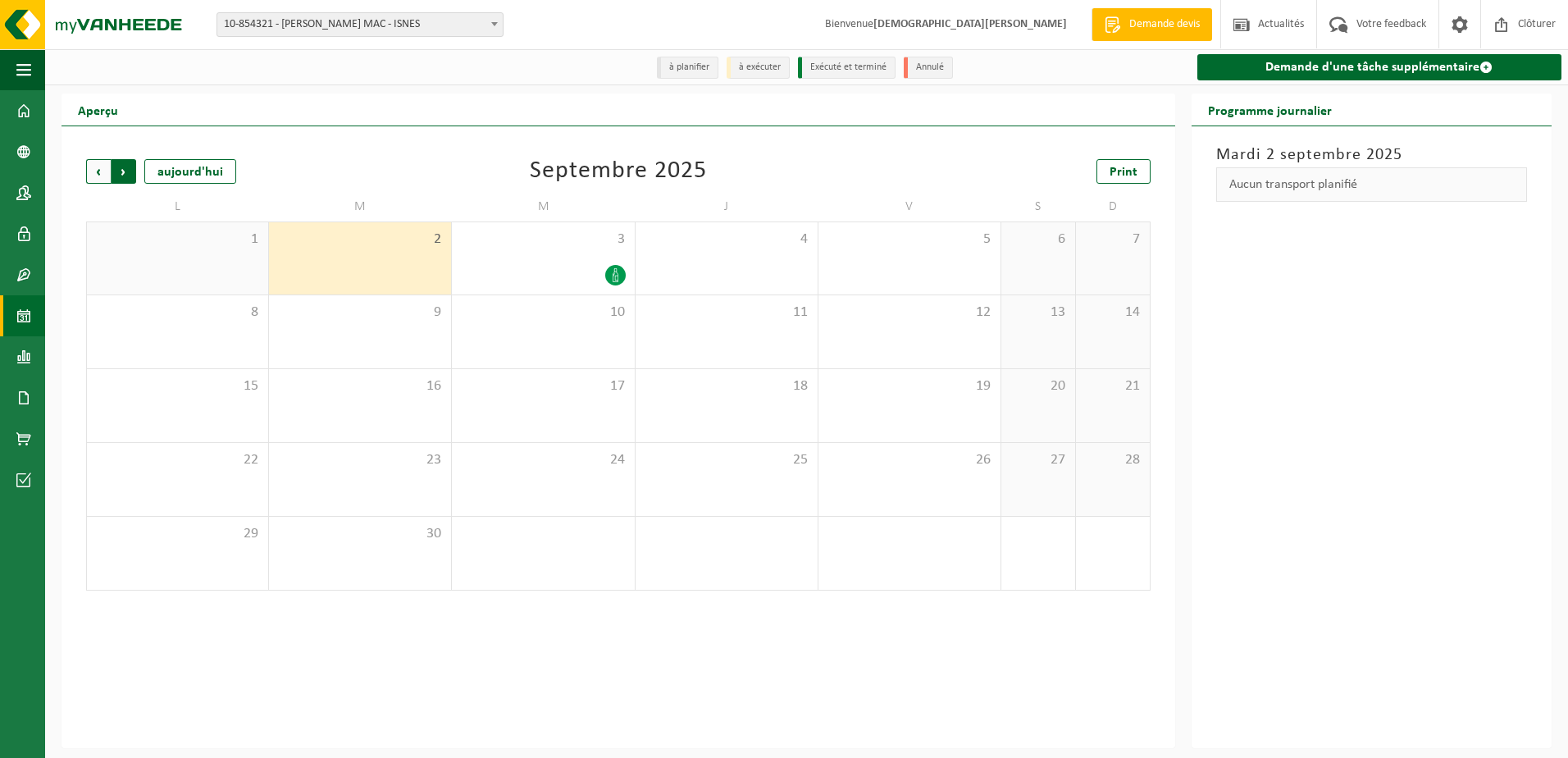
click at [95, 169] on span "Précédent" at bounding box center [98, 171] width 24 height 24
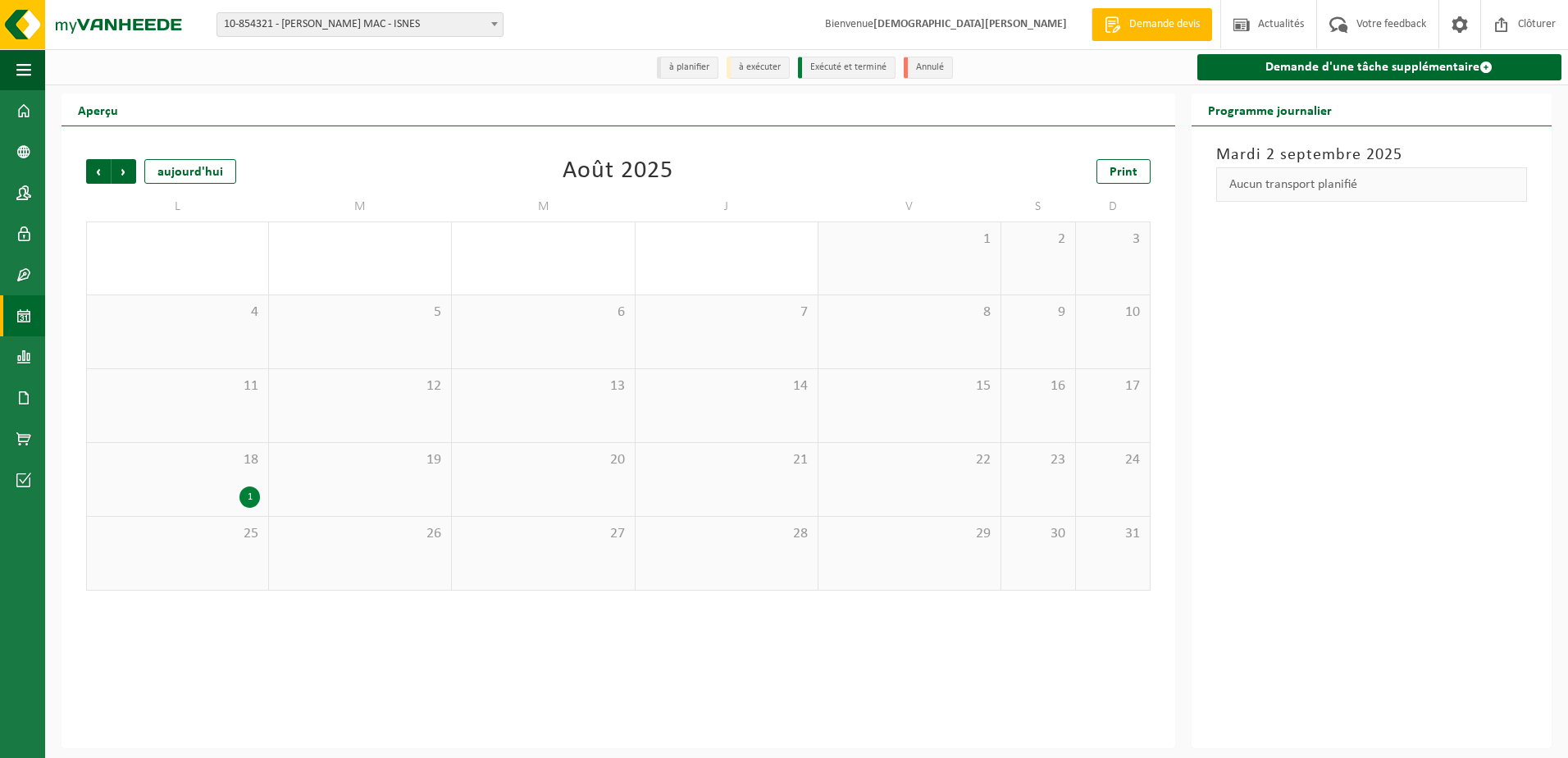
click at [247, 493] on div "1" at bounding box center [250, 498] width 21 height 22
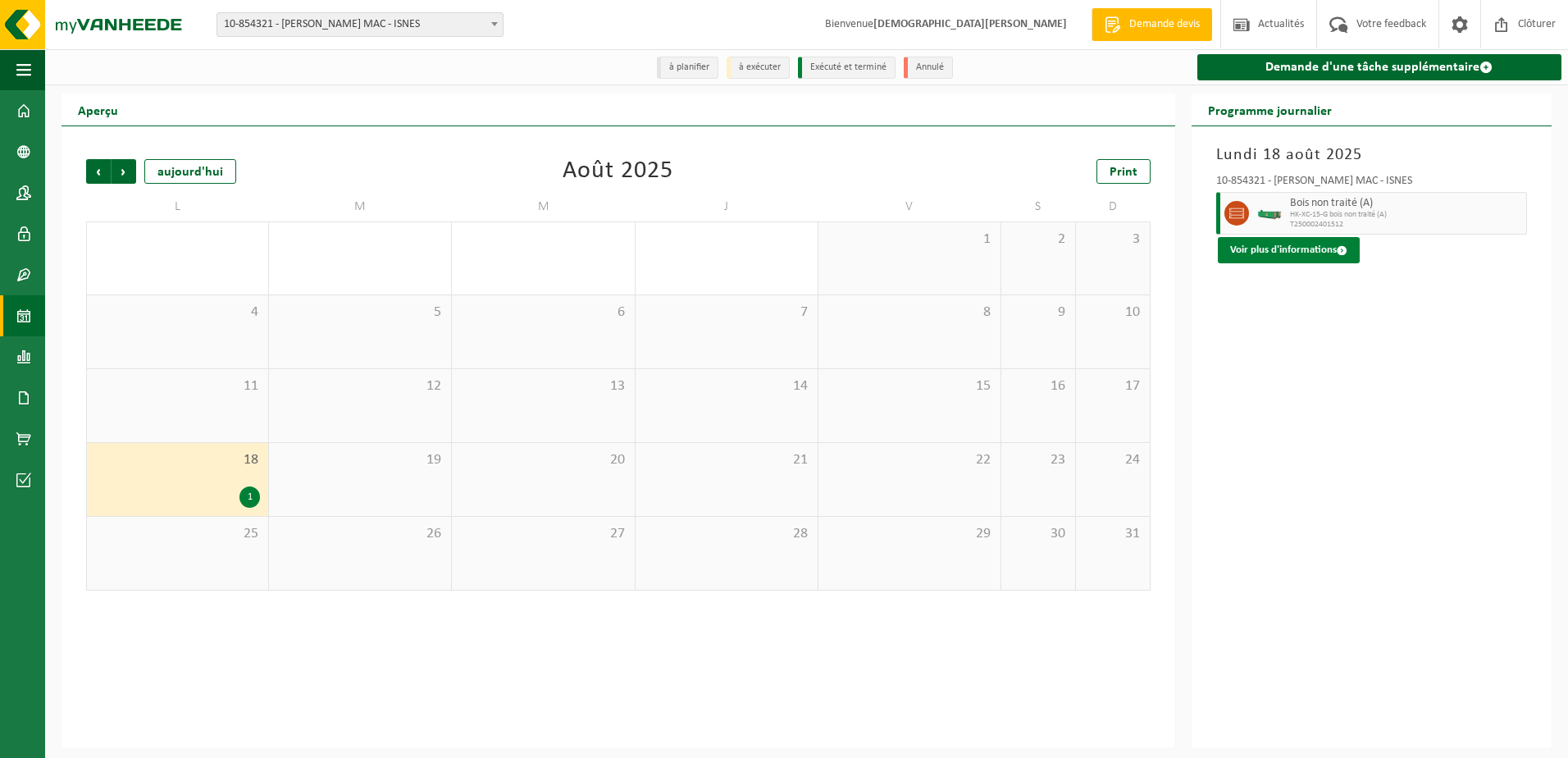
click at [1277, 250] on button "Voir plus d'informations" at bounding box center [1288, 250] width 142 height 26
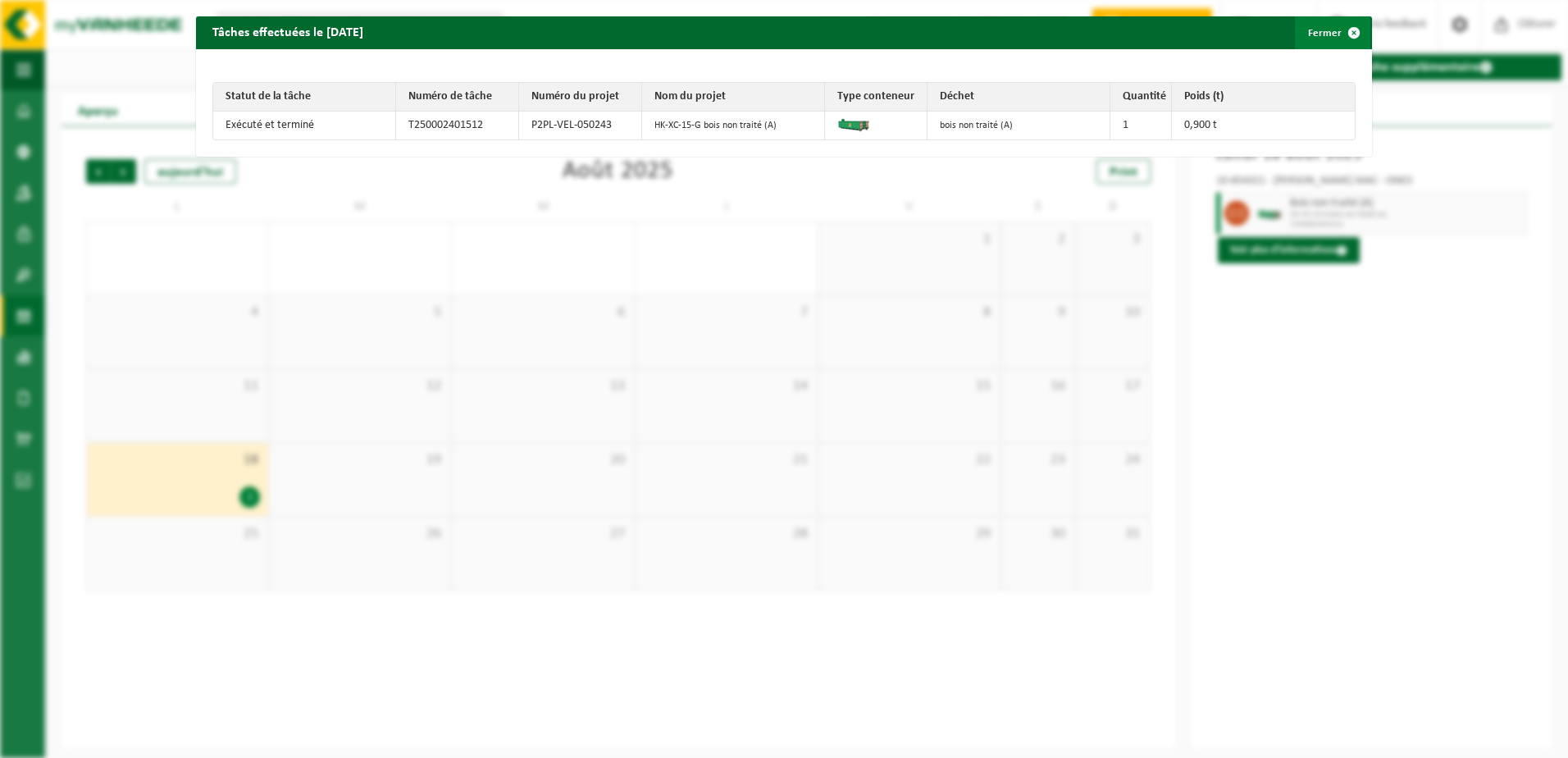
click at [1346, 32] on span "button" at bounding box center [1354, 33] width 33 height 33
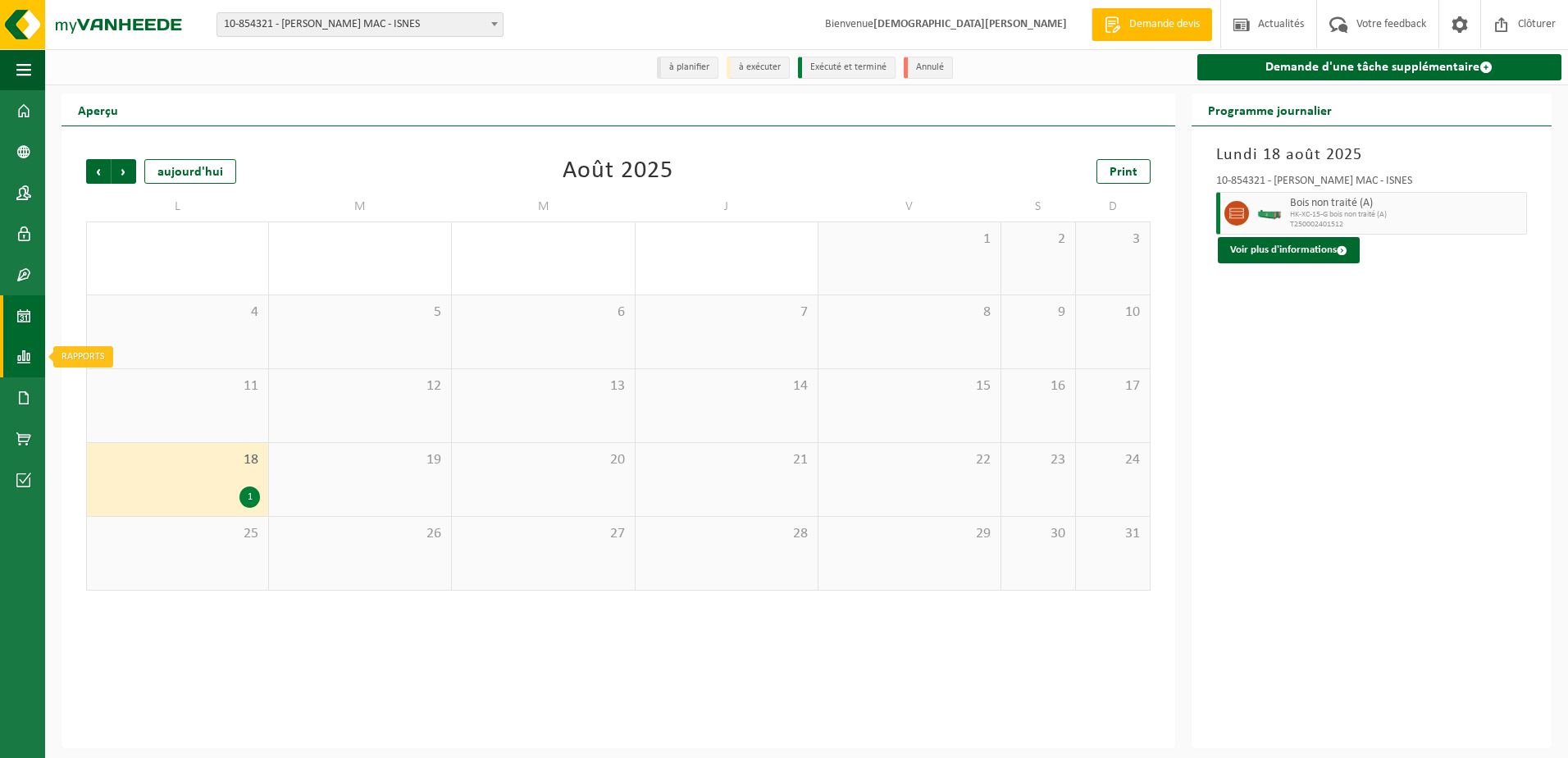
click at [22, 359] on span at bounding box center [24, 356] width 15 height 41
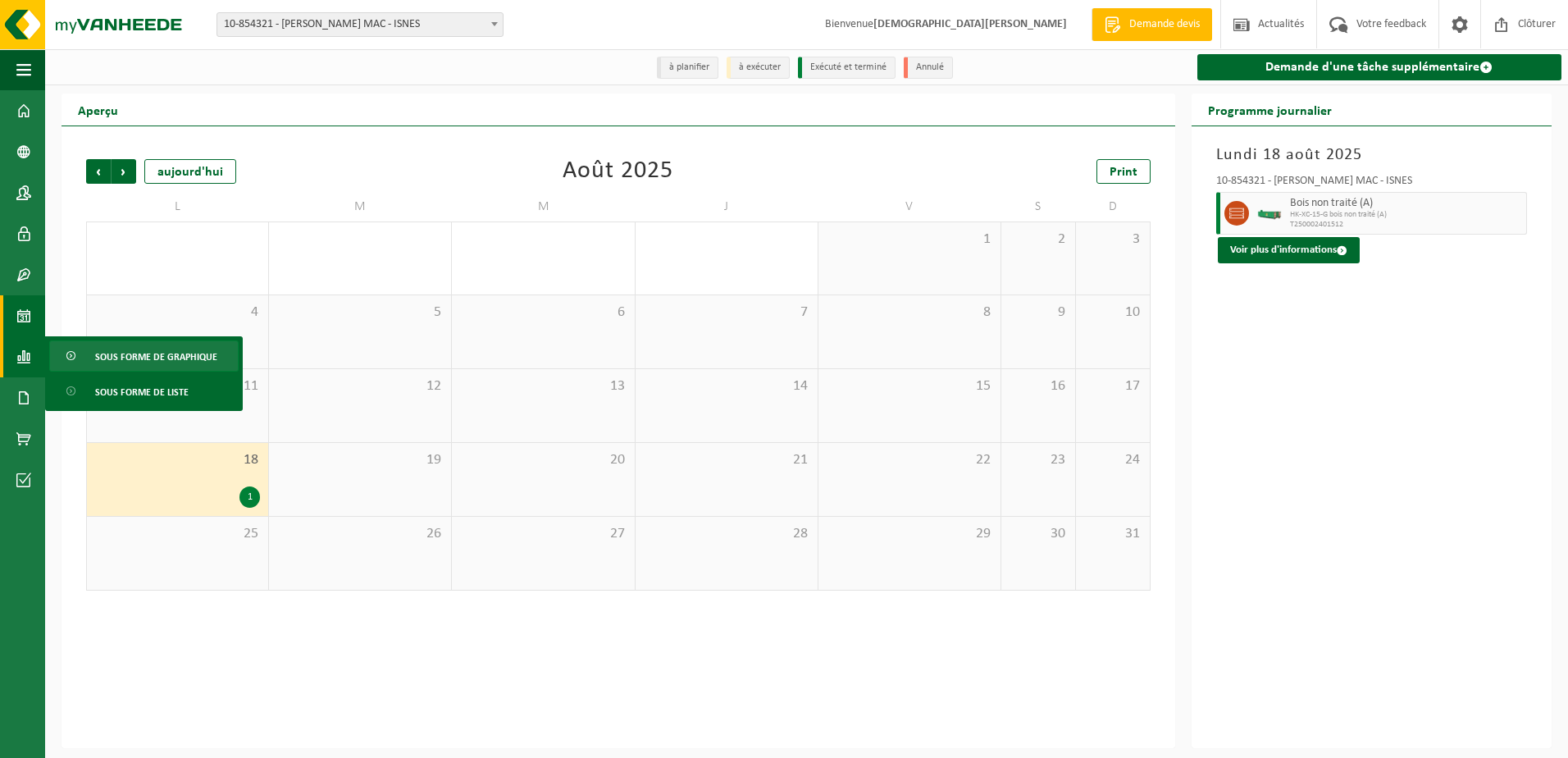
click at [136, 356] on span "Sous forme de graphique" at bounding box center [156, 356] width 122 height 31
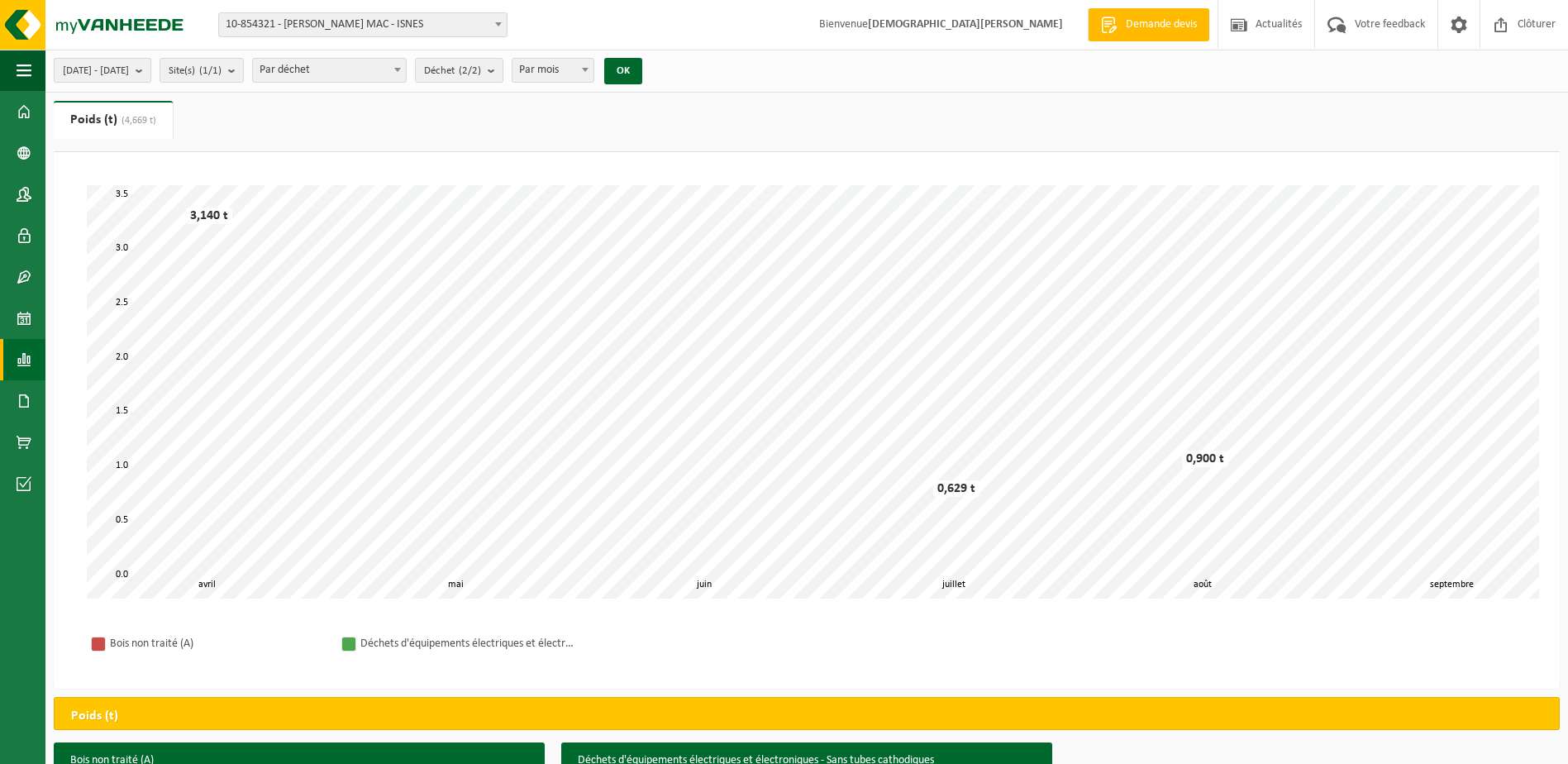
click at [151, 72] on b "submit" at bounding box center [143, 71] width 15 height 24
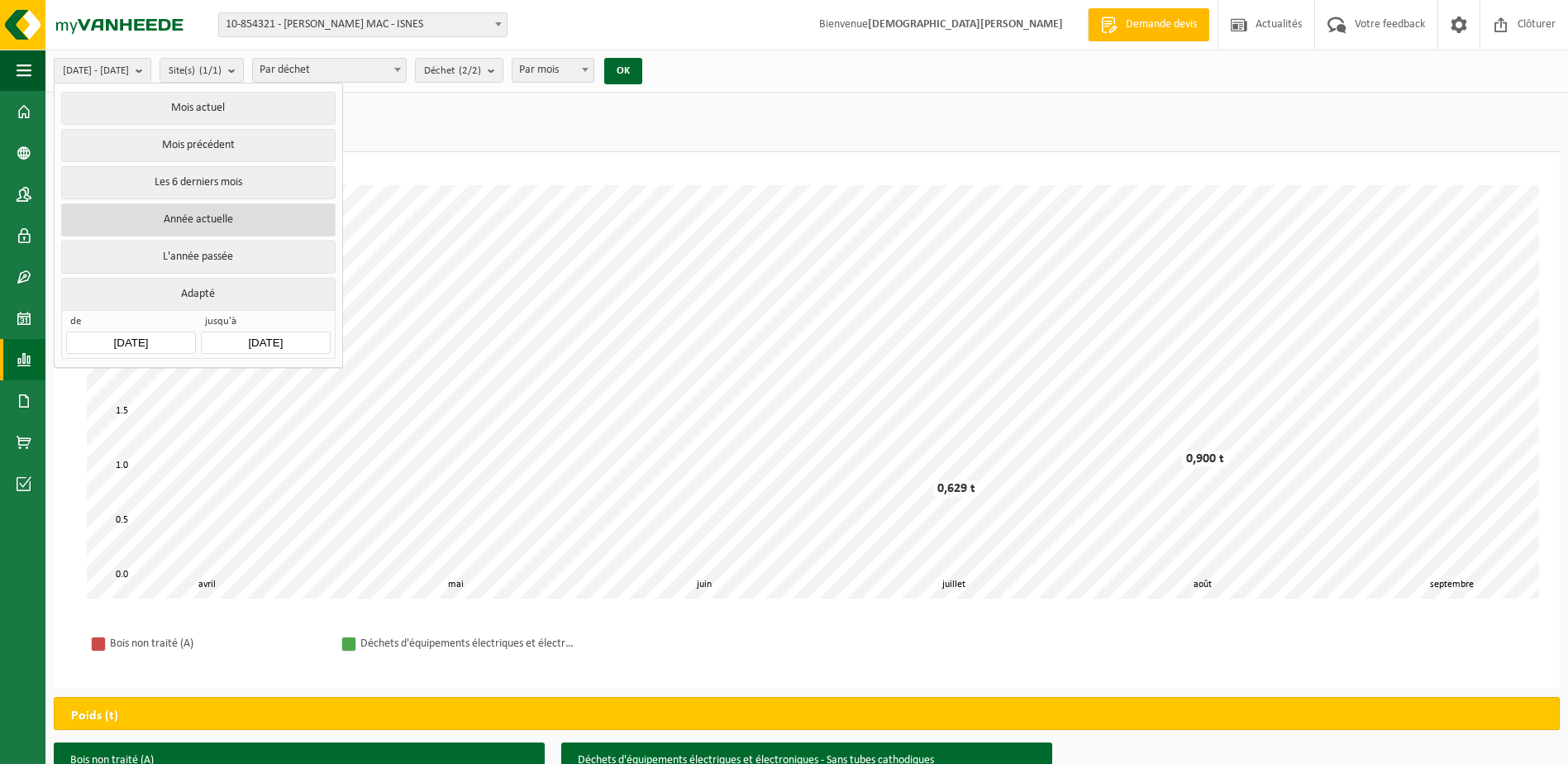
click at [211, 219] on button "Année actuelle" at bounding box center [198, 220] width 273 height 33
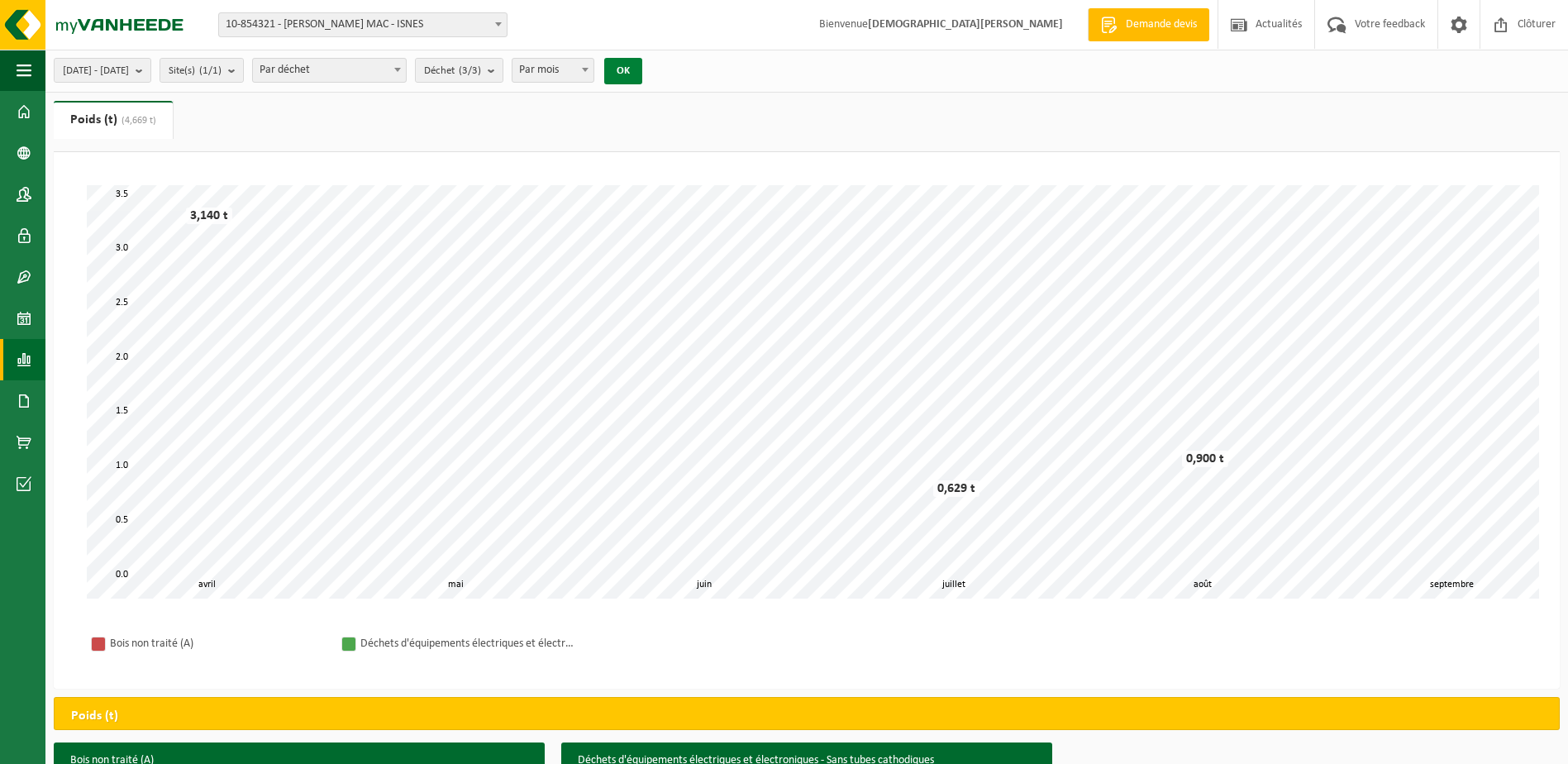
click at [643, 73] on button "OK" at bounding box center [622, 71] width 38 height 26
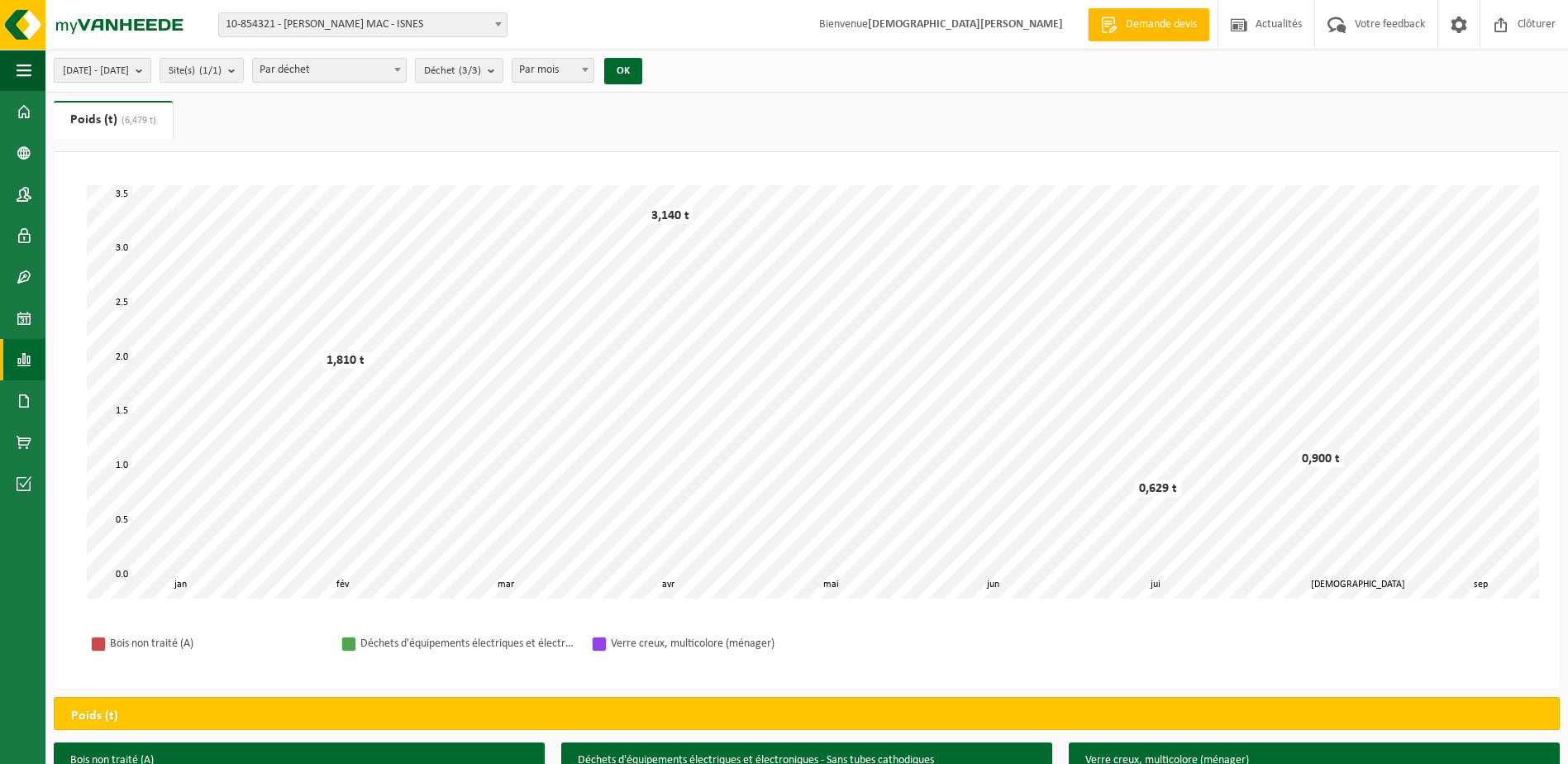
click at [151, 68] on b "submit" at bounding box center [143, 71] width 15 height 24
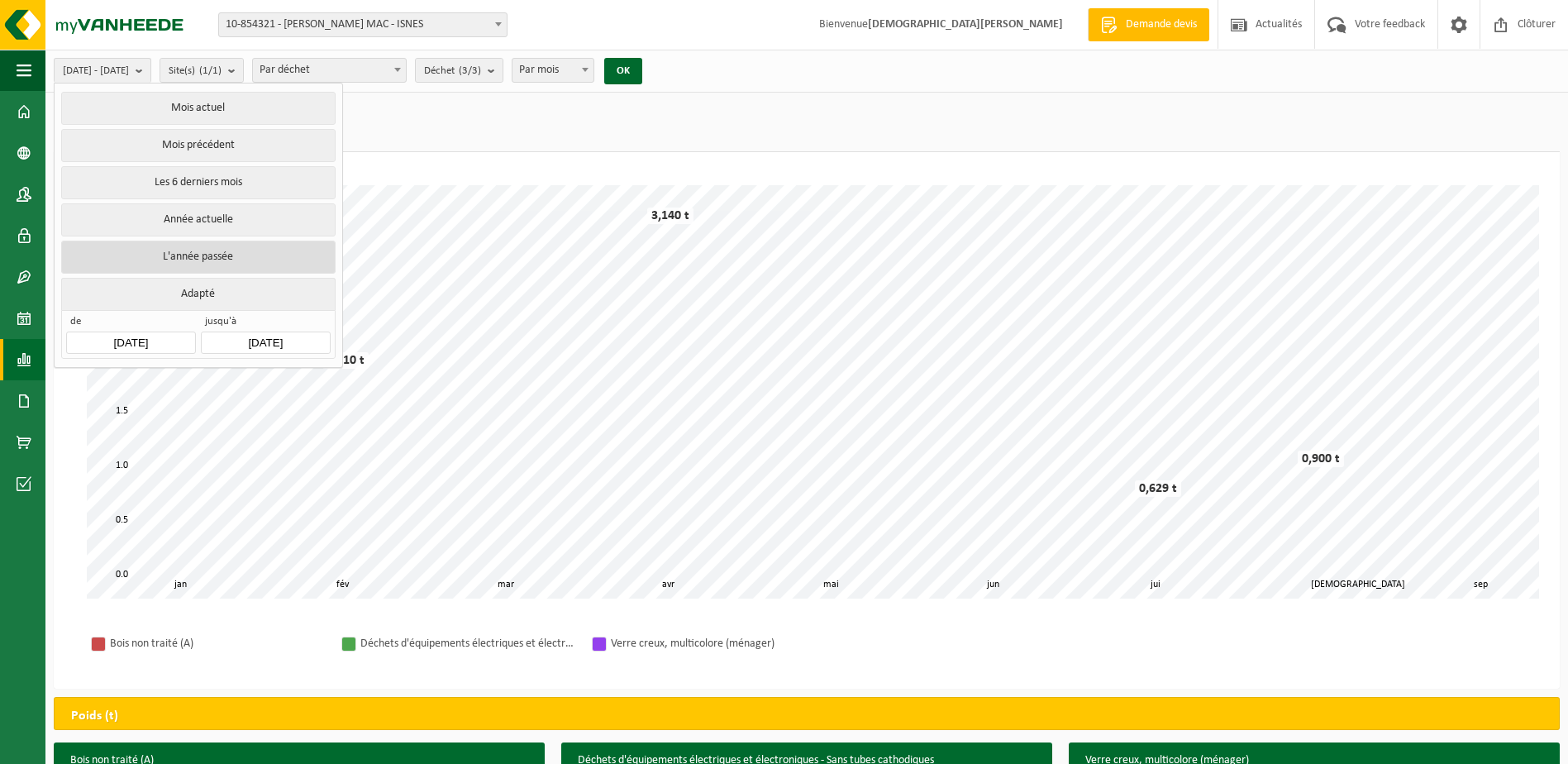
click at [210, 247] on button "L'année passée" at bounding box center [198, 257] width 273 height 33
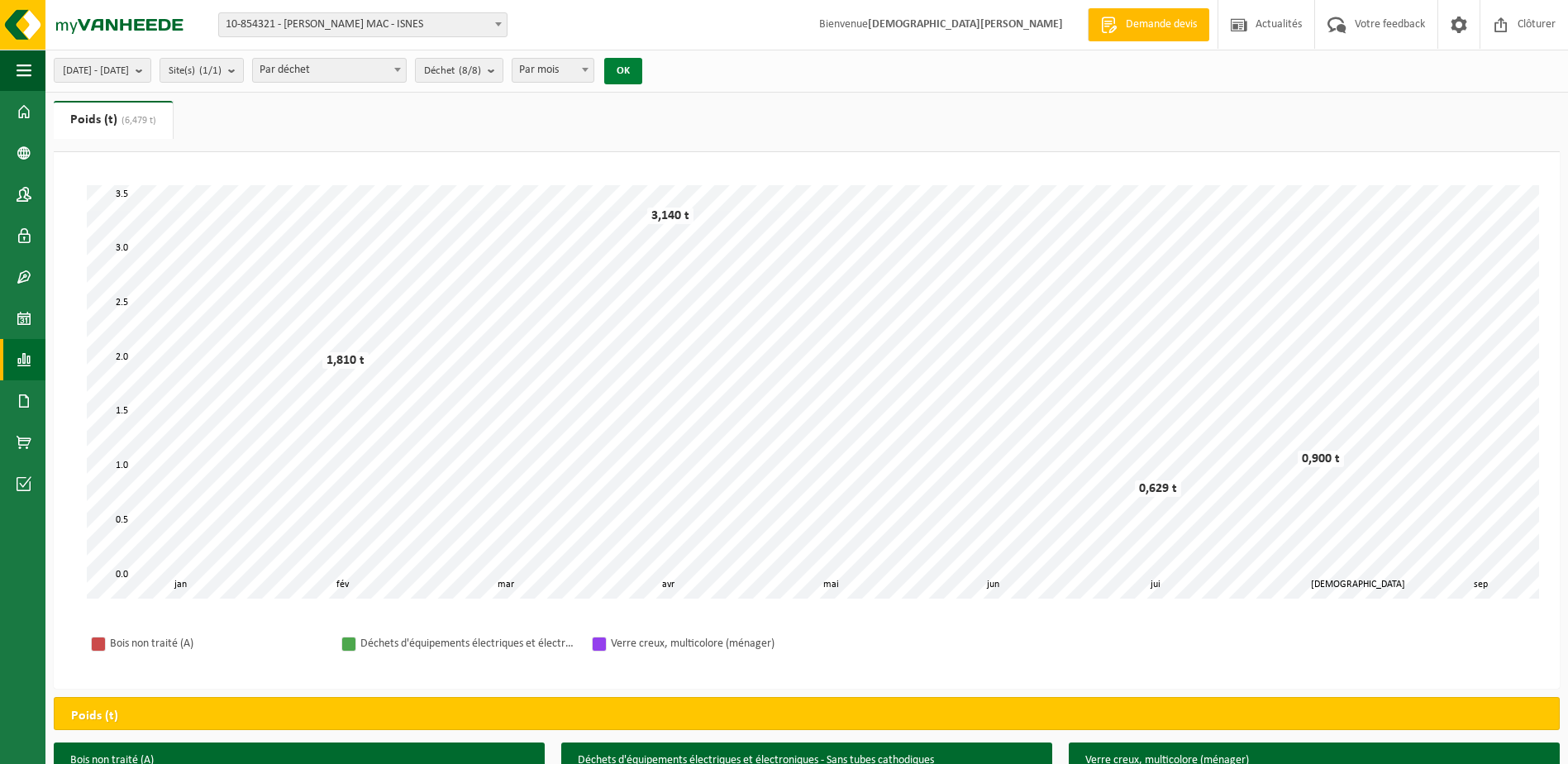
click at [643, 71] on button "OK" at bounding box center [622, 71] width 38 height 26
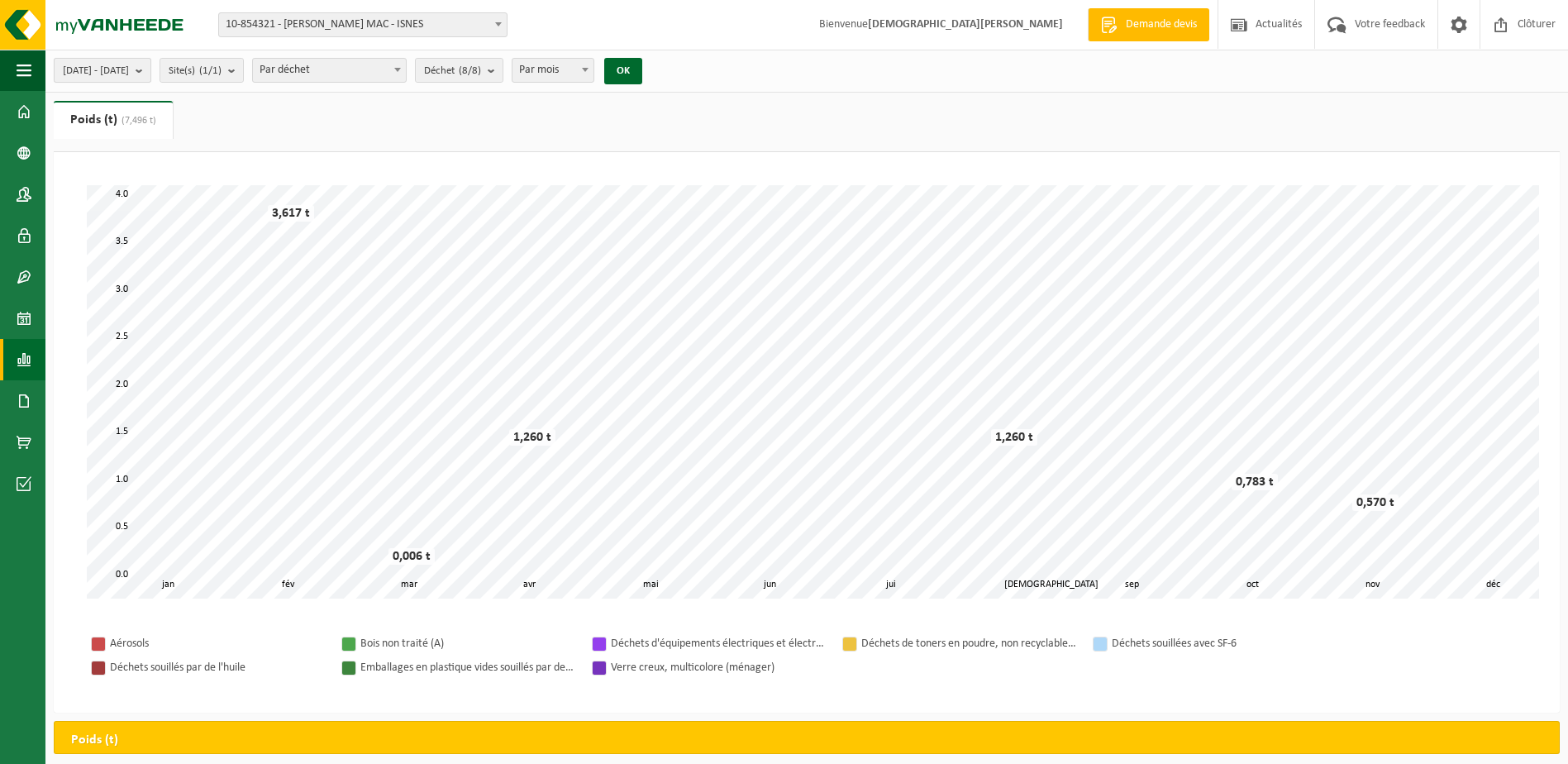
click at [151, 72] on b "submit" at bounding box center [143, 71] width 15 height 24
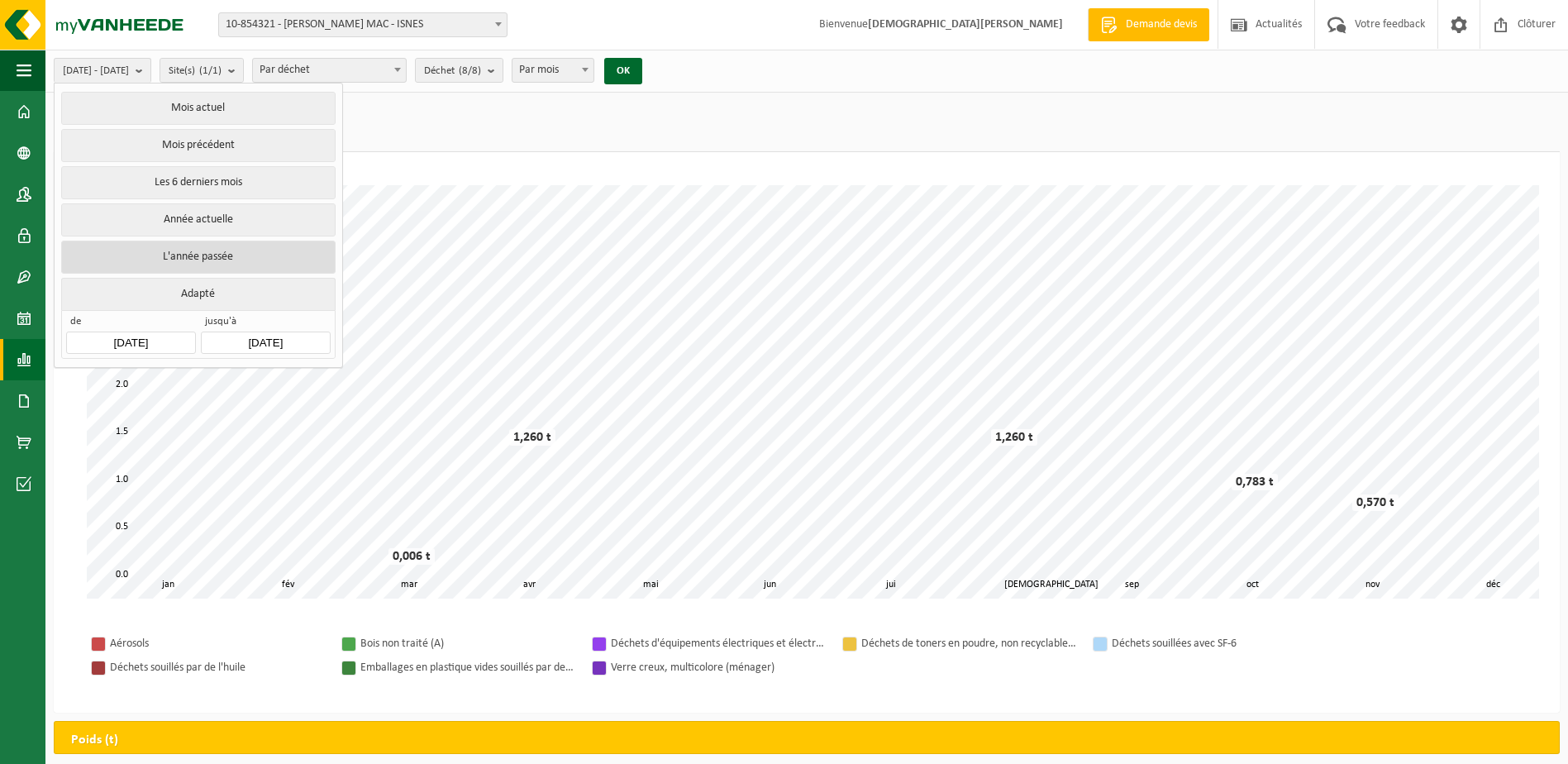
click at [208, 247] on button "L'année passée" at bounding box center [198, 257] width 273 height 33
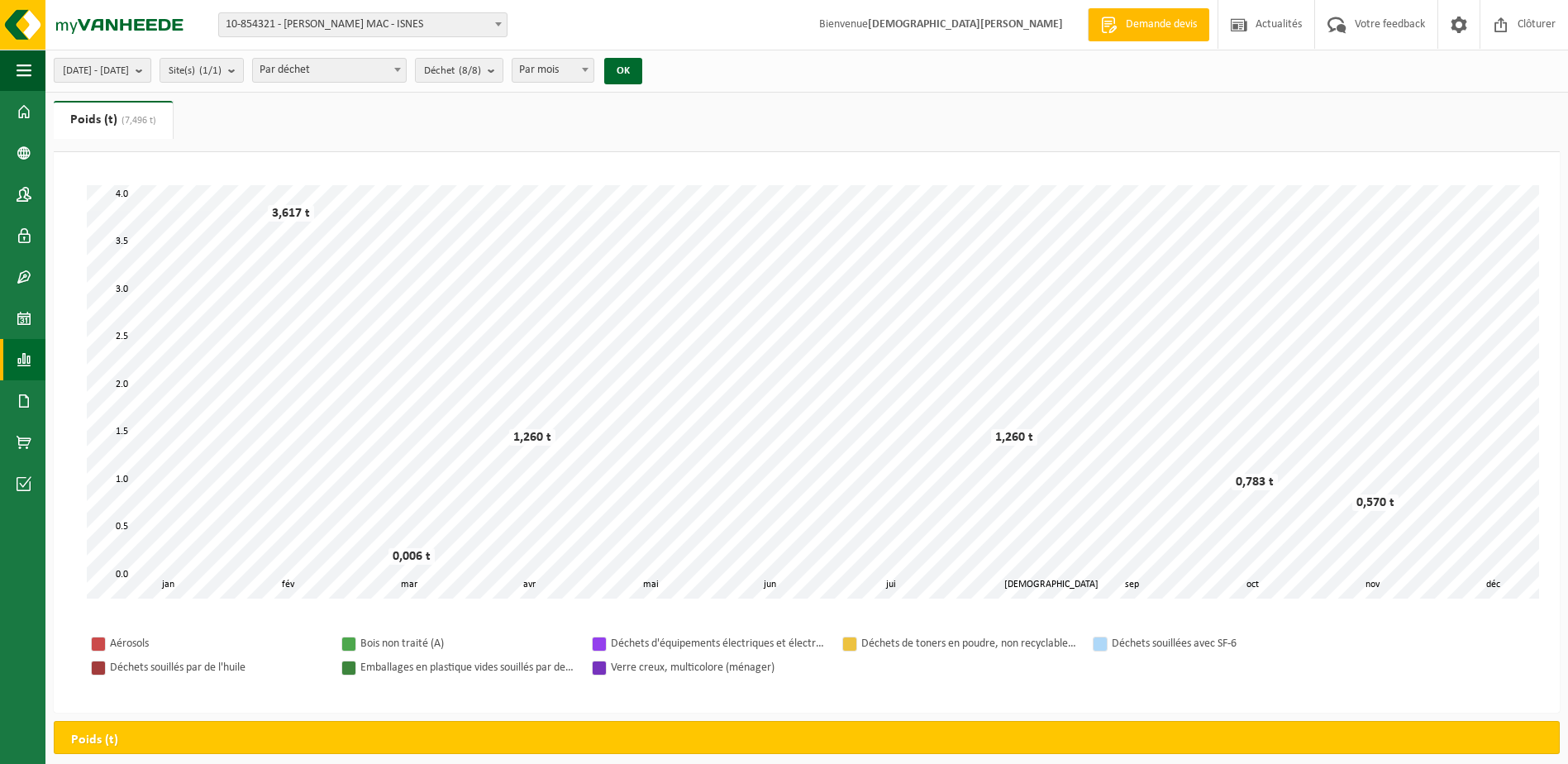
click at [151, 72] on b "submit" at bounding box center [143, 71] width 15 height 24
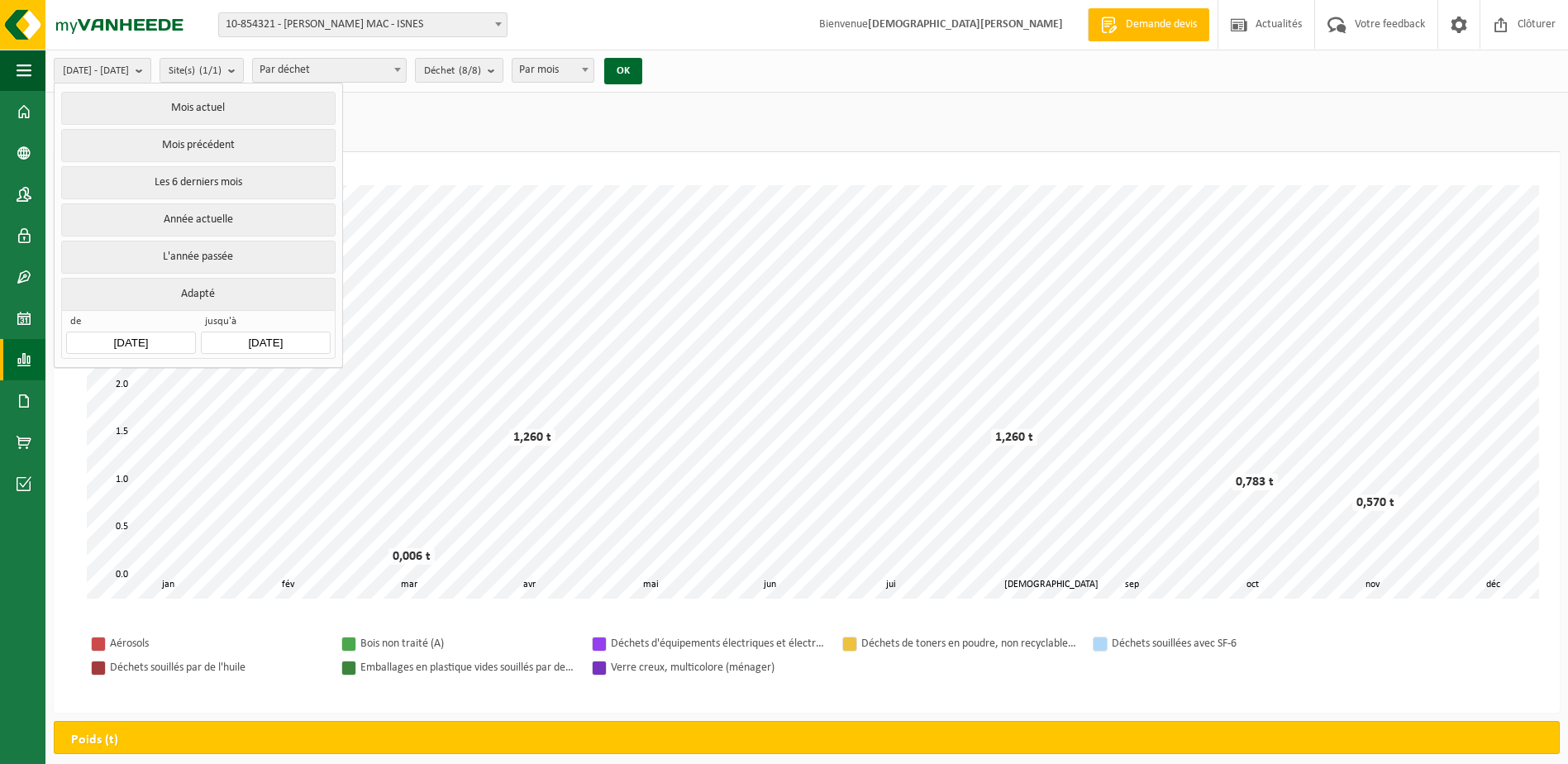
click at [193, 288] on button "Adapté" at bounding box center [198, 294] width 273 height 32
click at [164, 339] on input "[DATE]" at bounding box center [130, 342] width 129 height 23
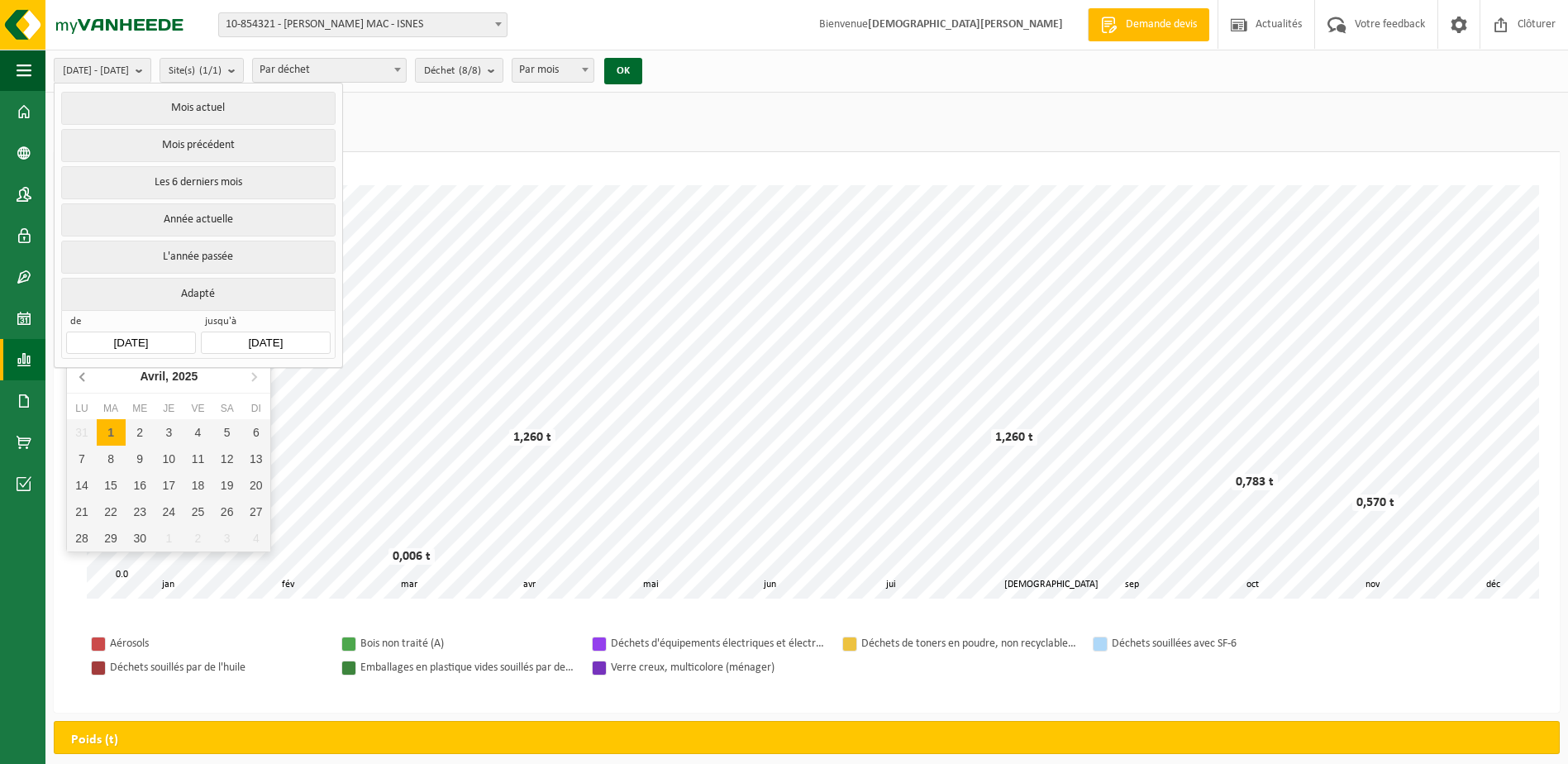
click at [82, 376] on icon at bounding box center [82, 377] width 4 height 8
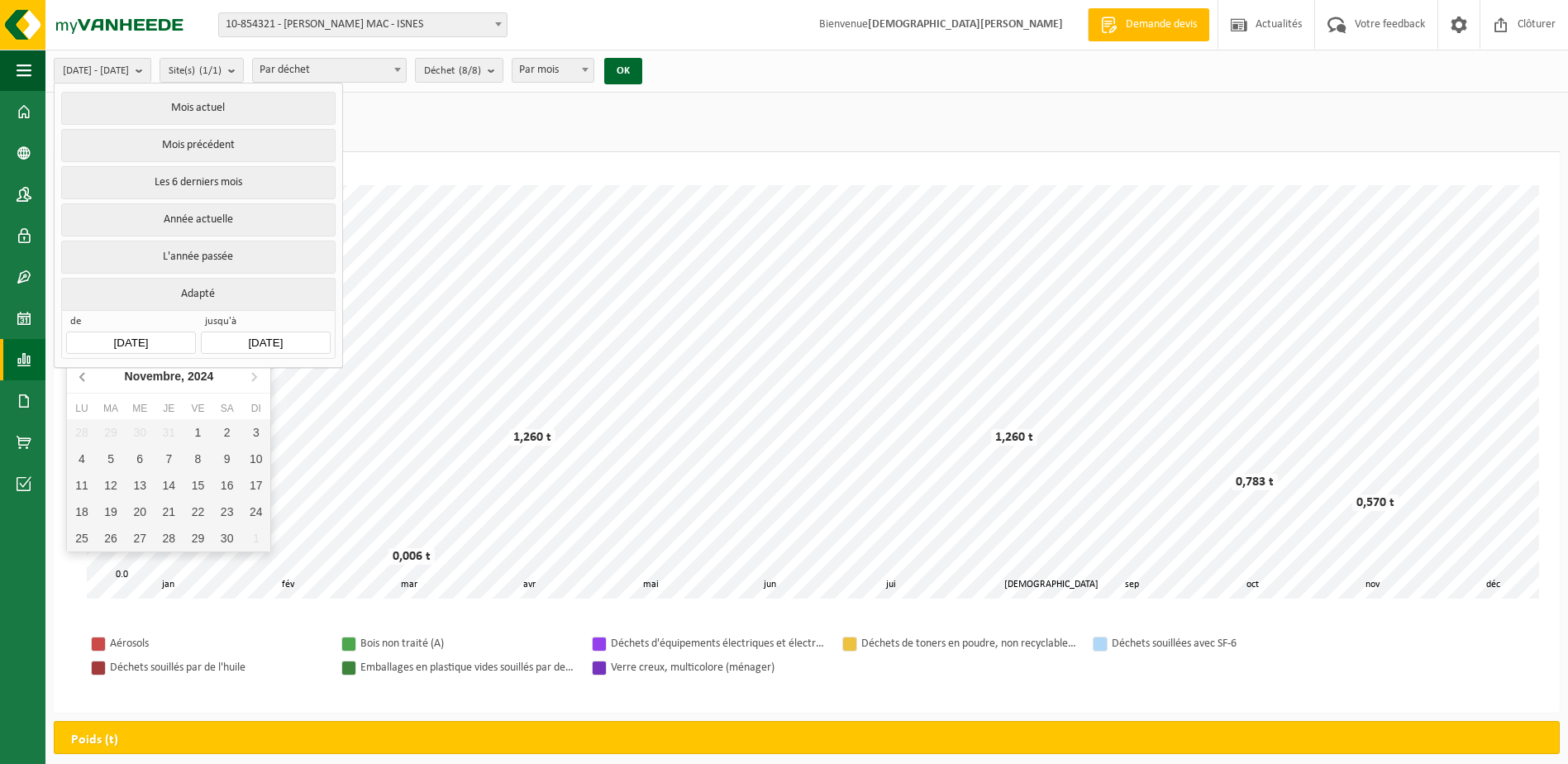
click at [82, 376] on icon at bounding box center [82, 377] width 4 height 8
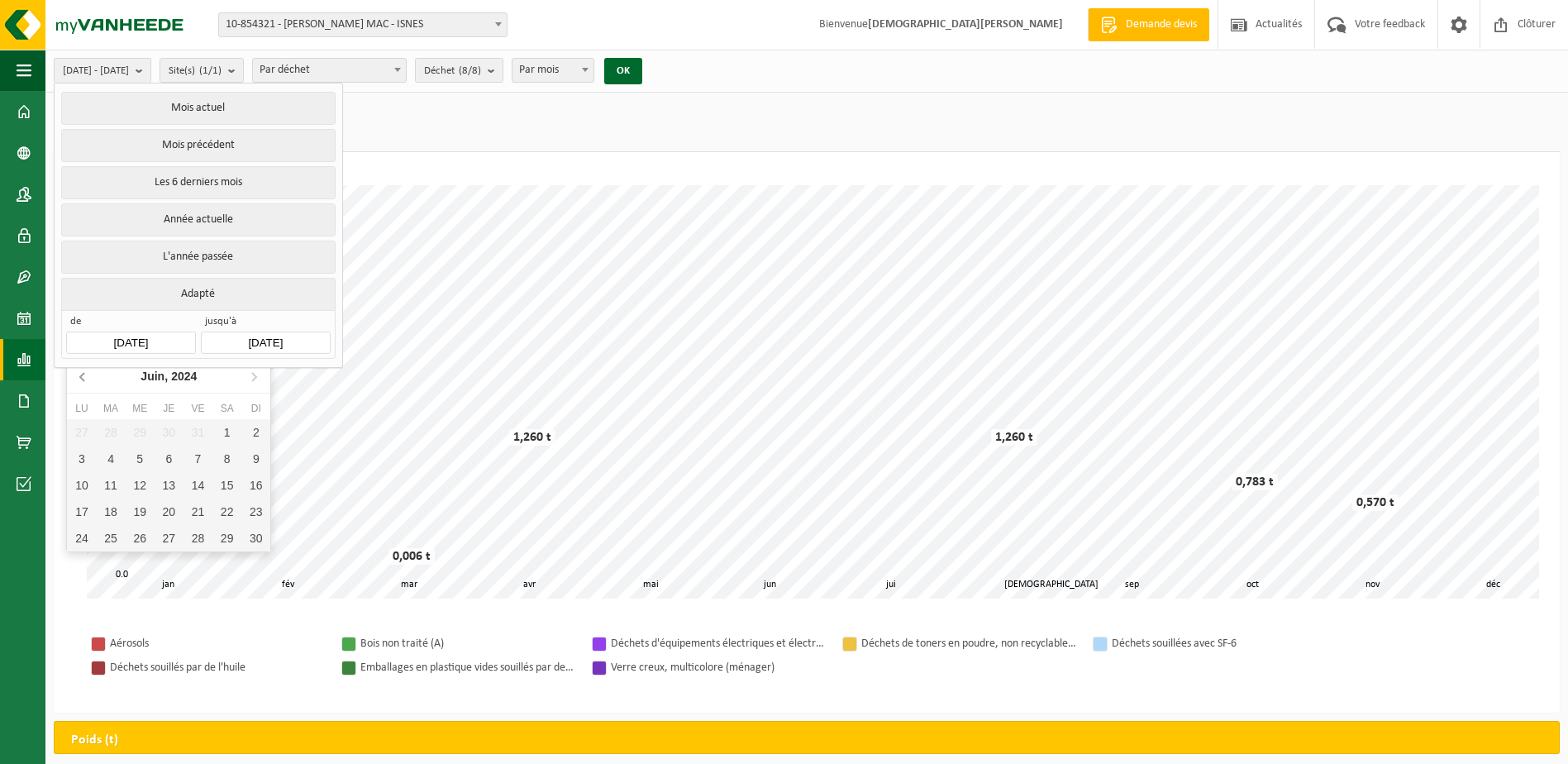
click at [82, 376] on icon at bounding box center [82, 377] width 4 height 8
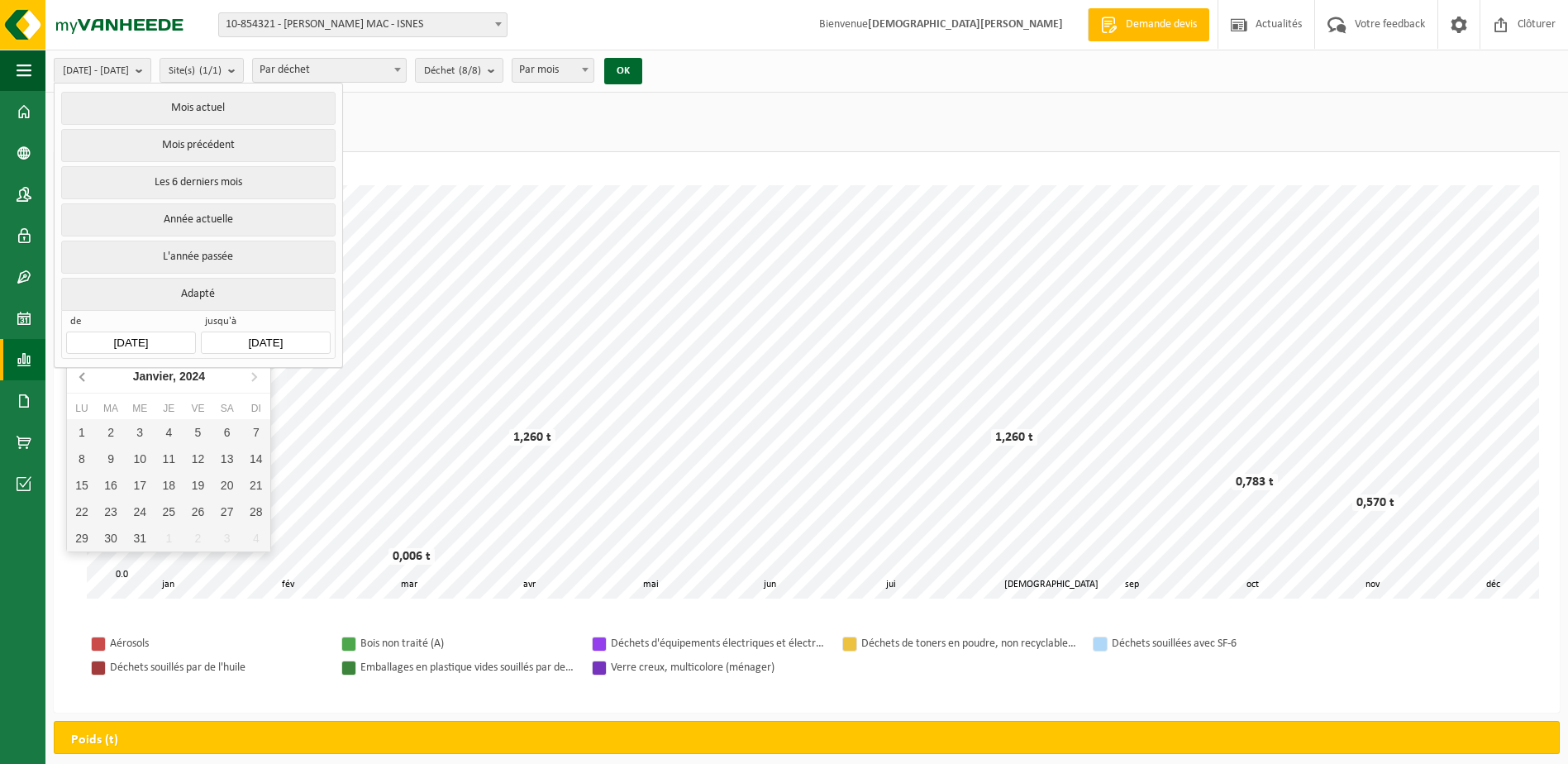
click at [82, 376] on icon at bounding box center [82, 377] width 4 height 8
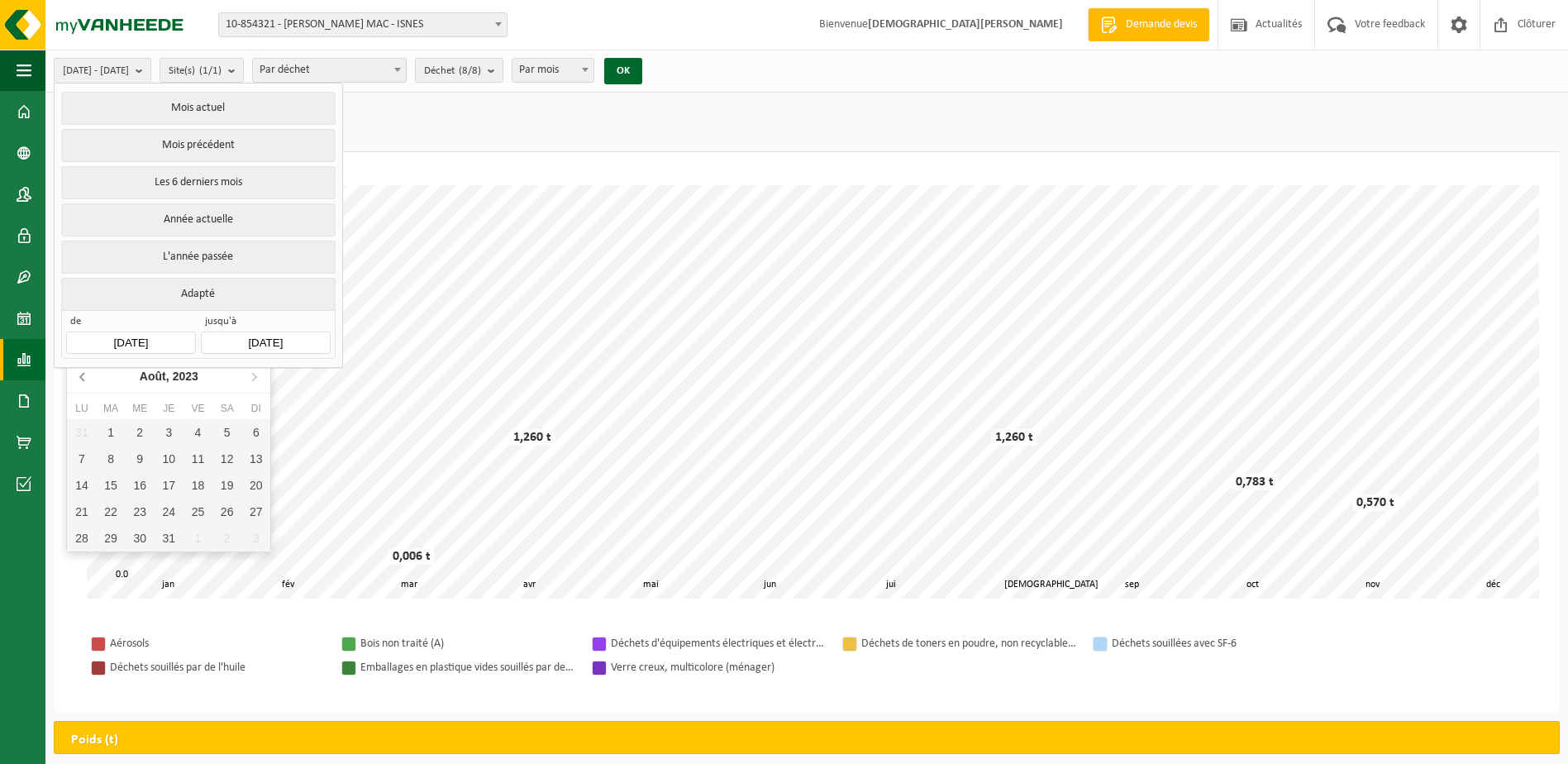
click at [82, 376] on icon at bounding box center [82, 377] width 4 height 8
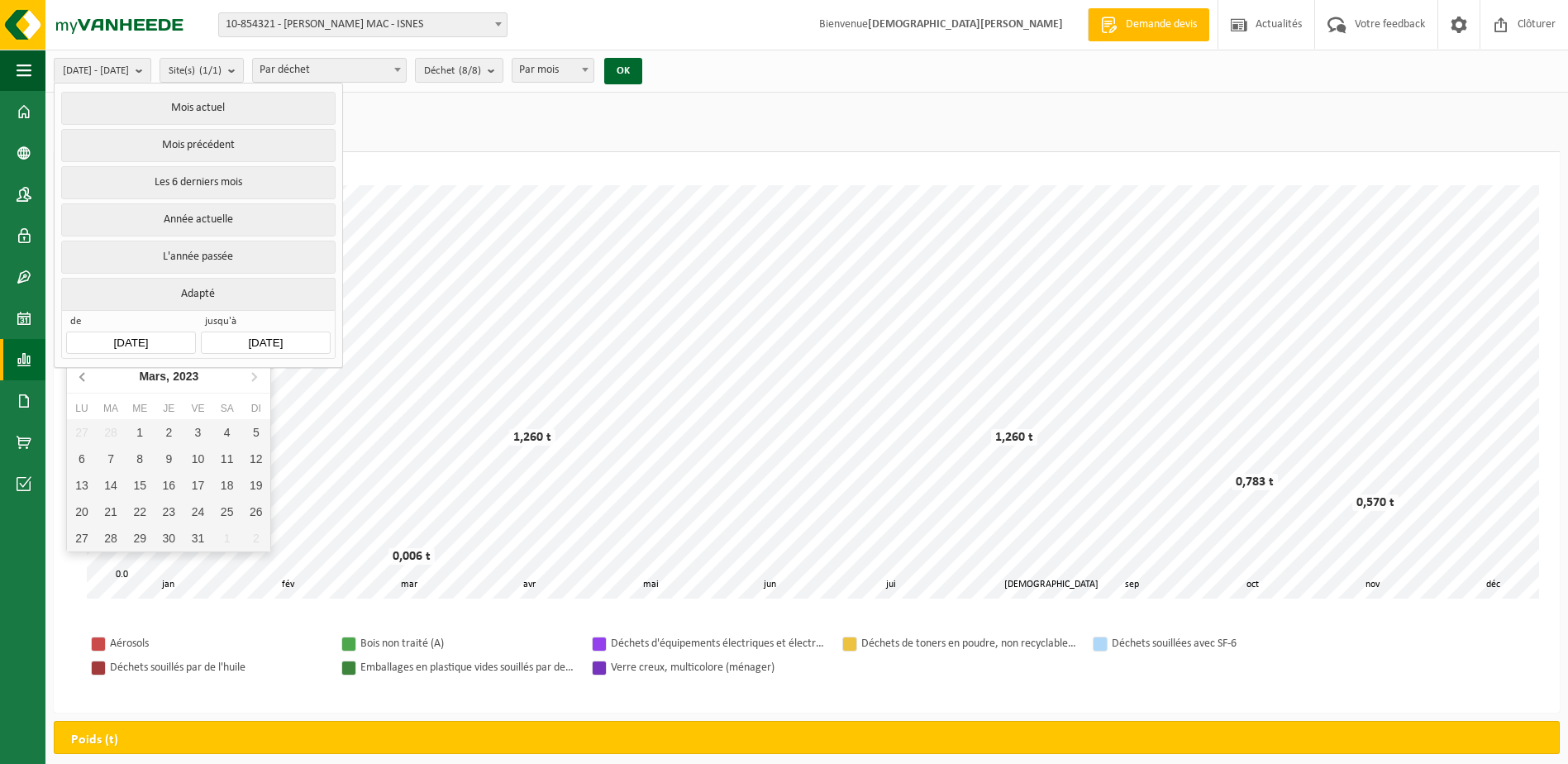
click at [82, 376] on icon at bounding box center [82, 377] width 4 height 8
click at [255, 384] on icon at bounding box center [253, 375] width 26 height 26
click at [85, 464] on div "2" at bounding box center [82, 459] width 29 height 26
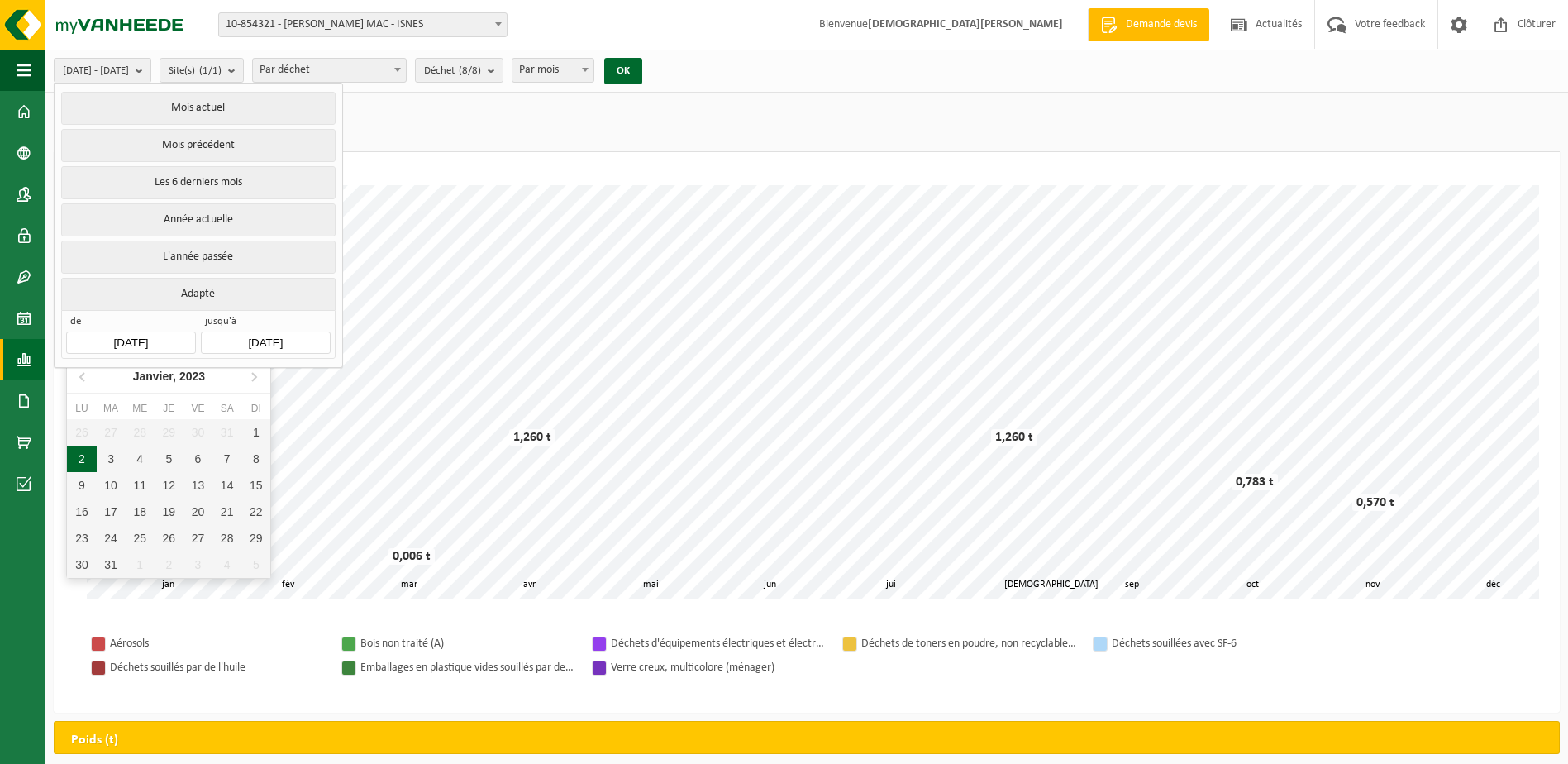
type input "[DATE]"
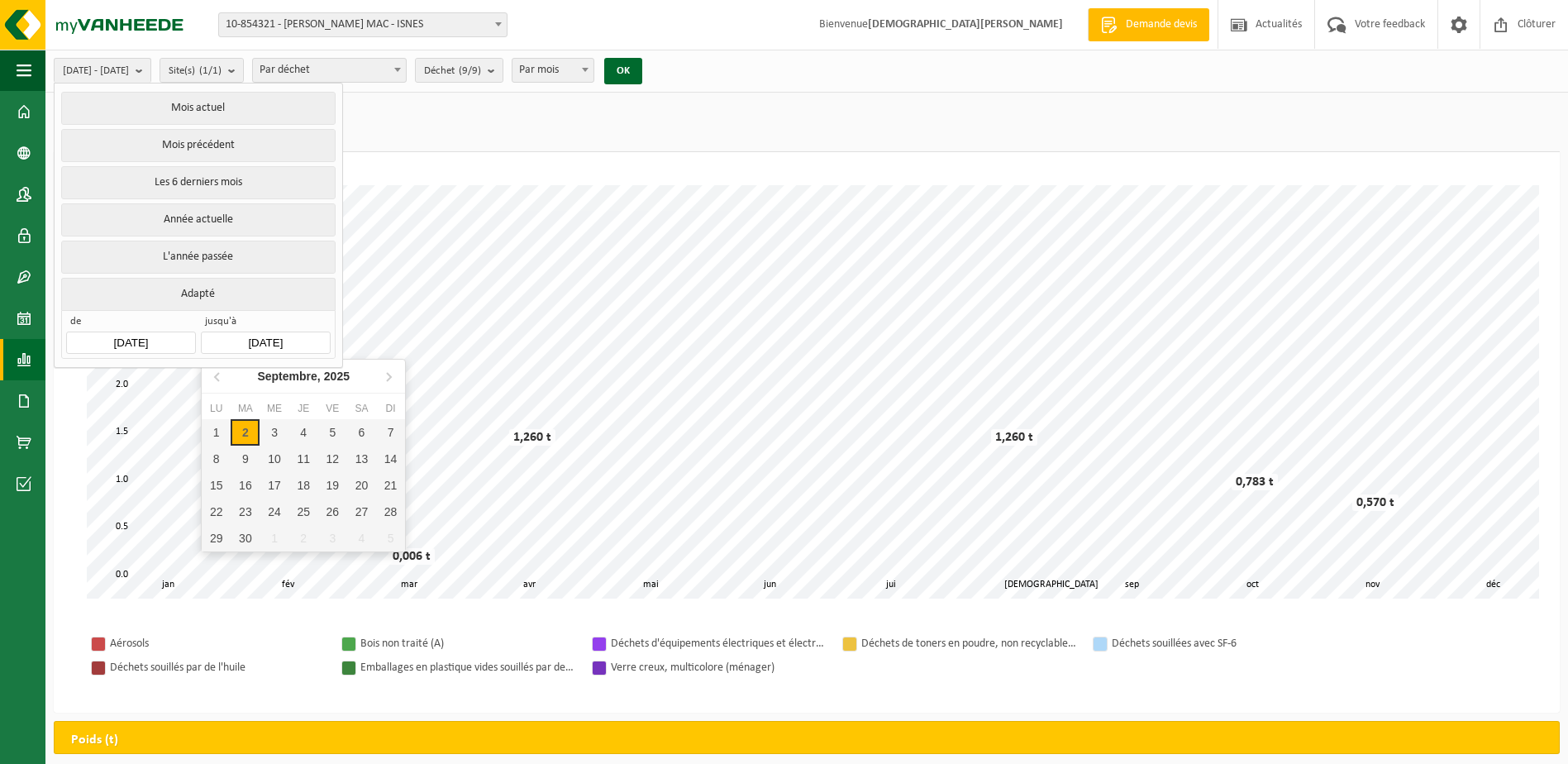
click at [303, 337] on input "[DATE]" at bounding box center [265, 342] width 129 height 23
click at [217, 375] on icon at bounding box center [216, 377] width 4 height 8
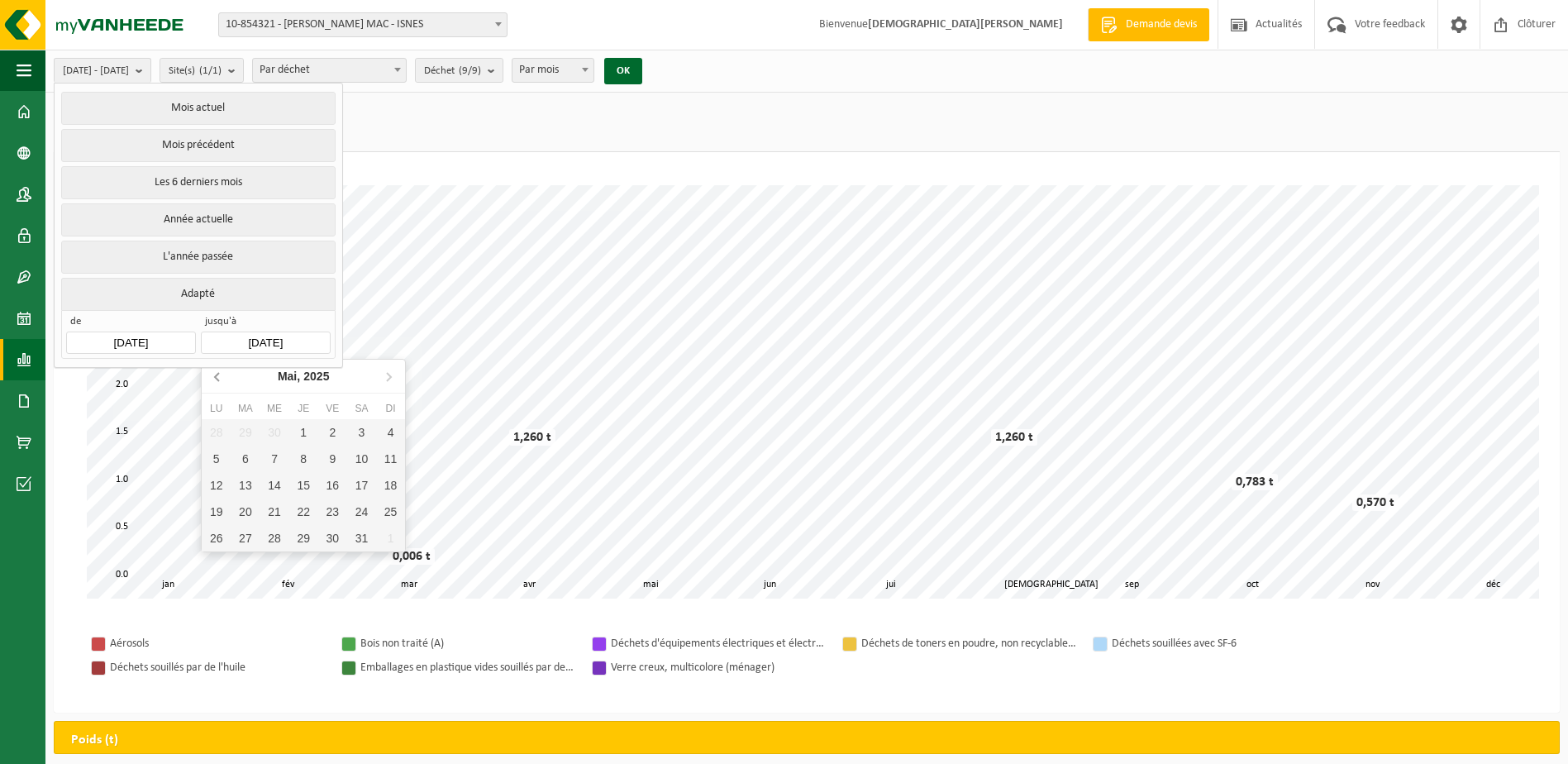
click at [217, 375] on icon at bounding box center [216, 377] width 4 height 8
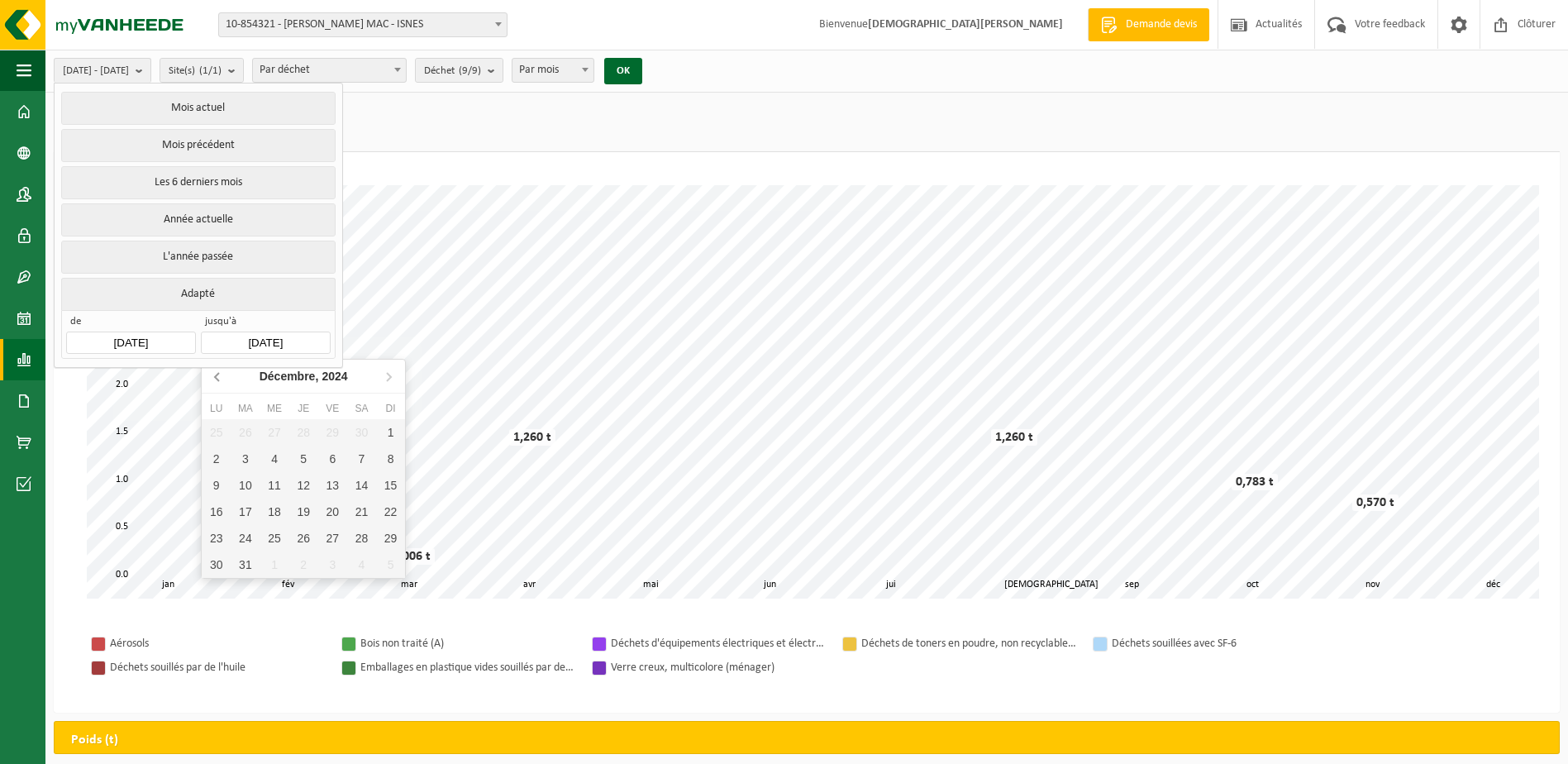
click at [217, 375] on icon at bounding box center [216, 377] width 4 height 8
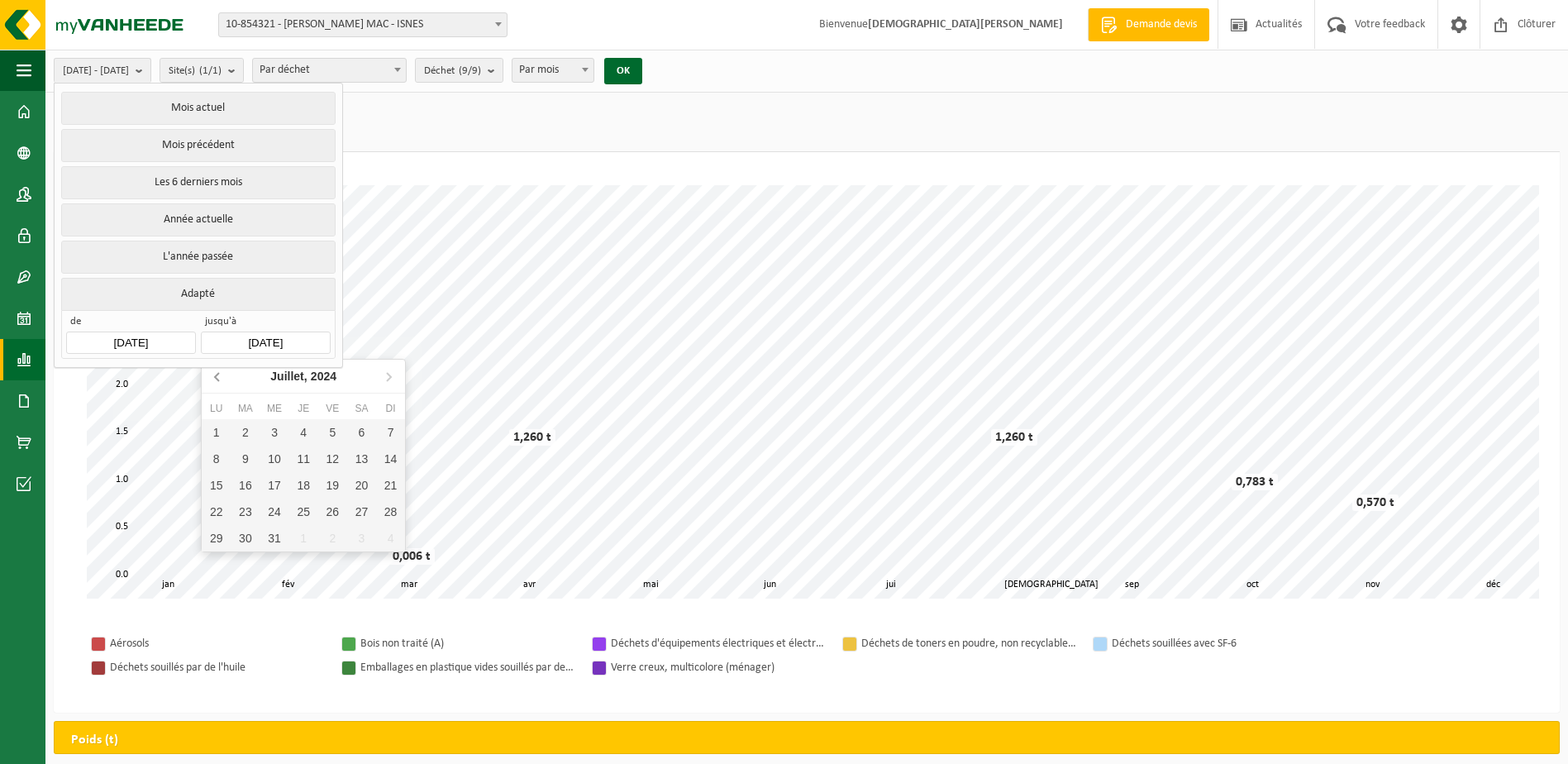
click at [217, 375] on icon at bounding box center [216, 377] width 4 height 8
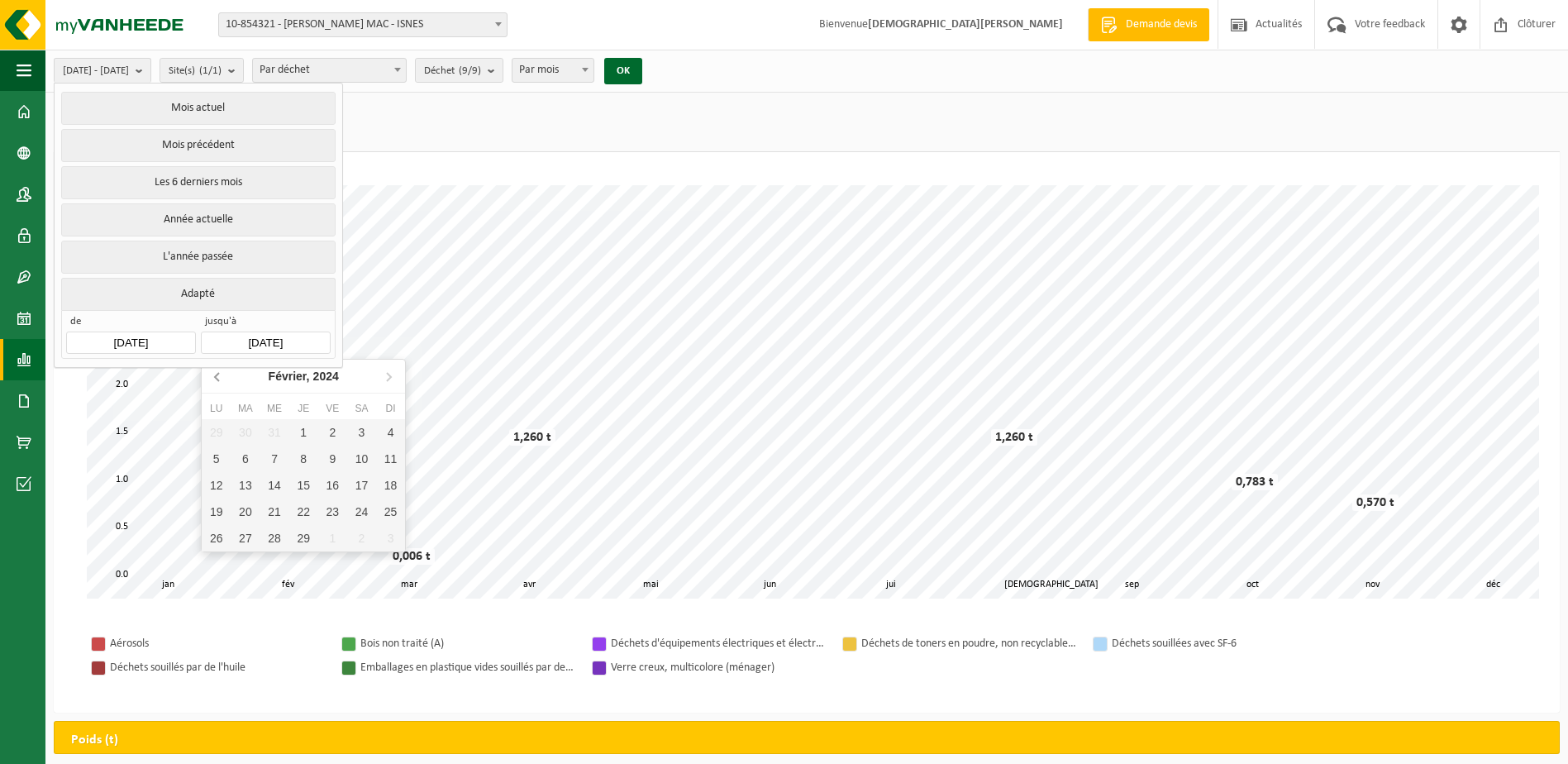
click at [217, 375] on icon at bounding box center [216, 377] width 4 height 8
click at [329, 541] on div "29" at bounding box center [332, 538] width 29 height 26
type input "[DATE]"
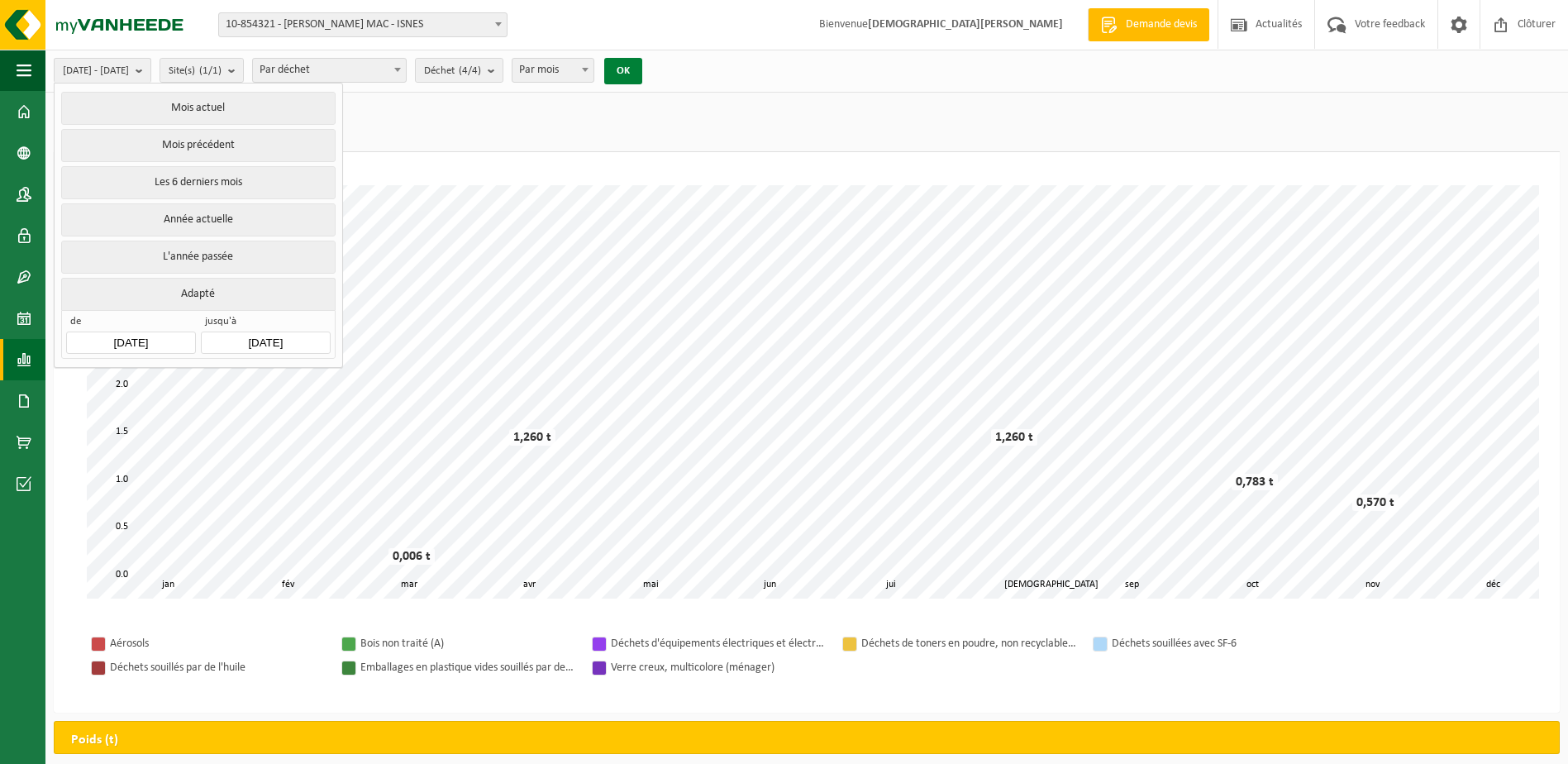
click at [643, 70] on button "OK" at bounding box center [622, 71] width 38 height 26
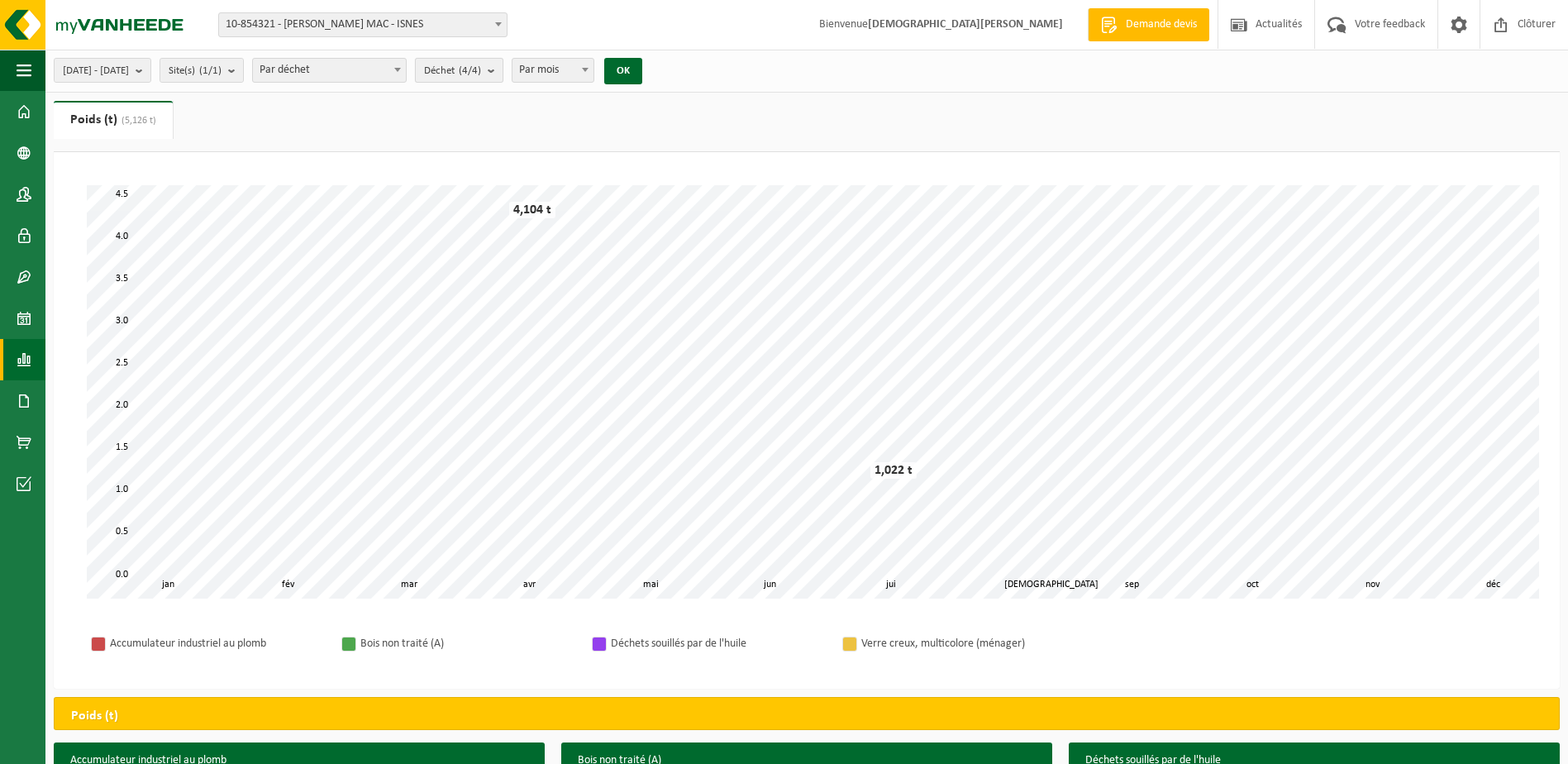
click at [502, 71] on b "submit" at bounding box center [495, 71] width 15 height 24
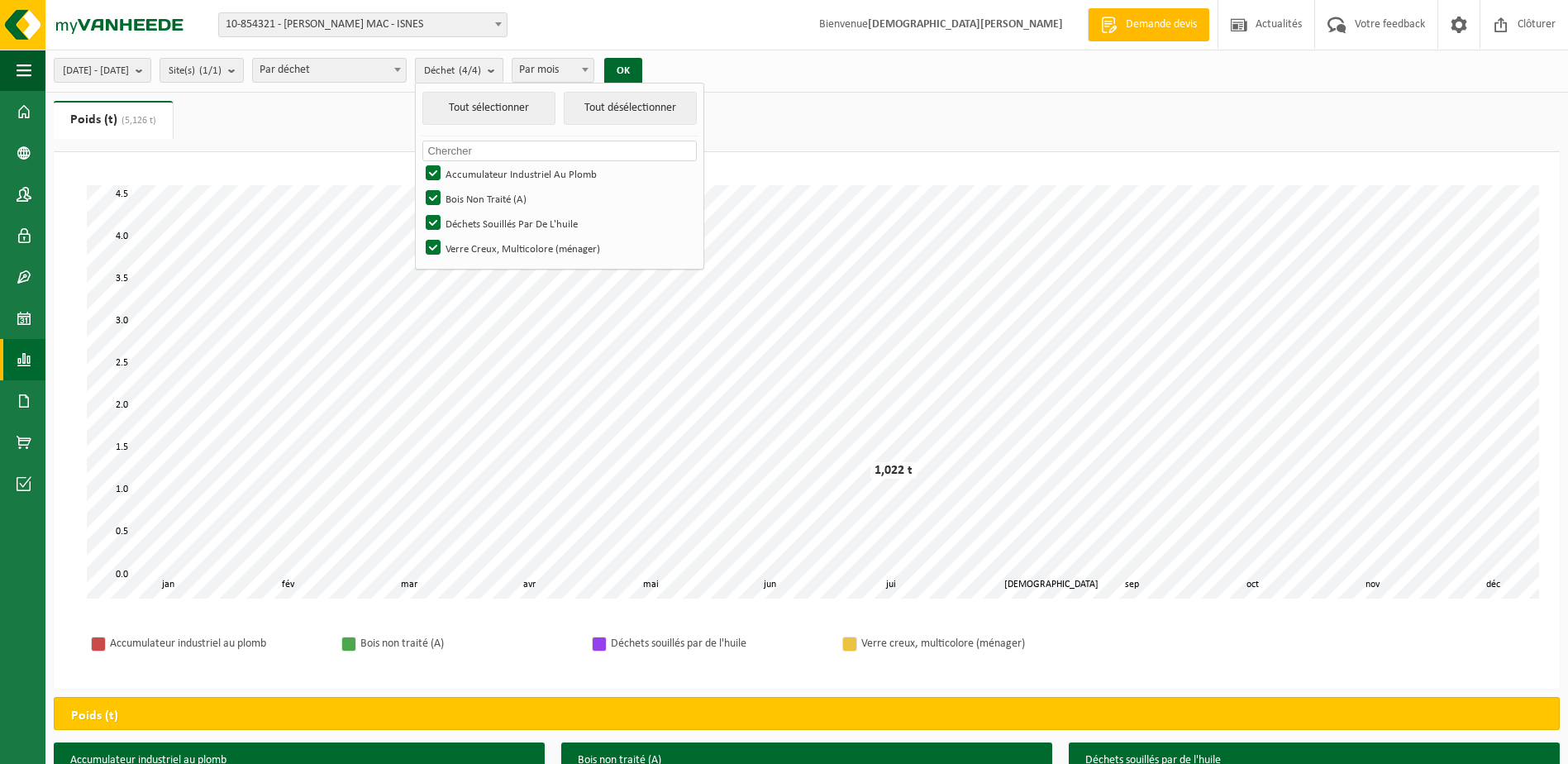
click at [502, 71] on b "submit" at bounding box center [495, 71] width 15 height 24
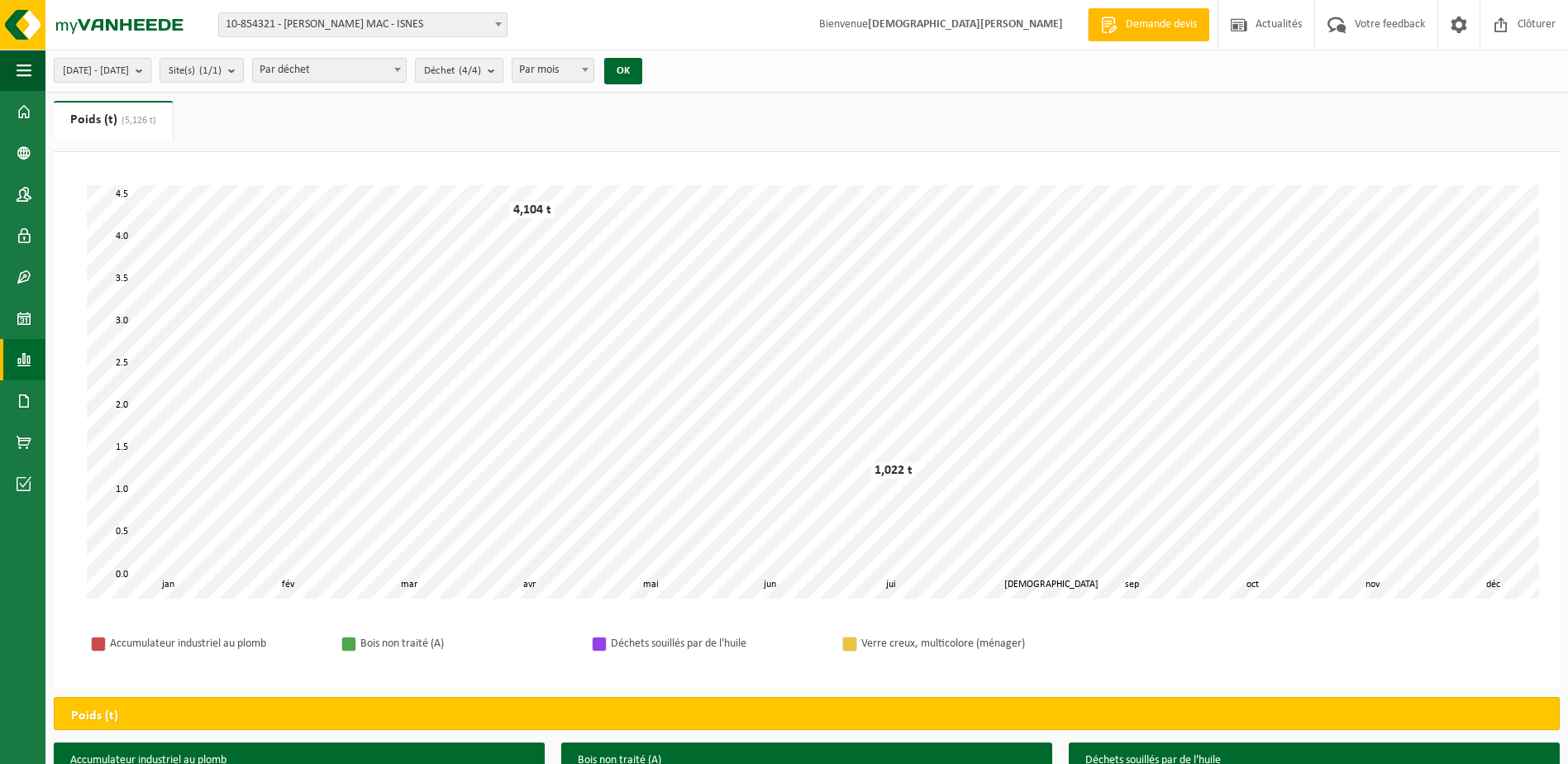
click at [151, 72] on b "submit" at bounding box center [143, 71] width 15 height 24
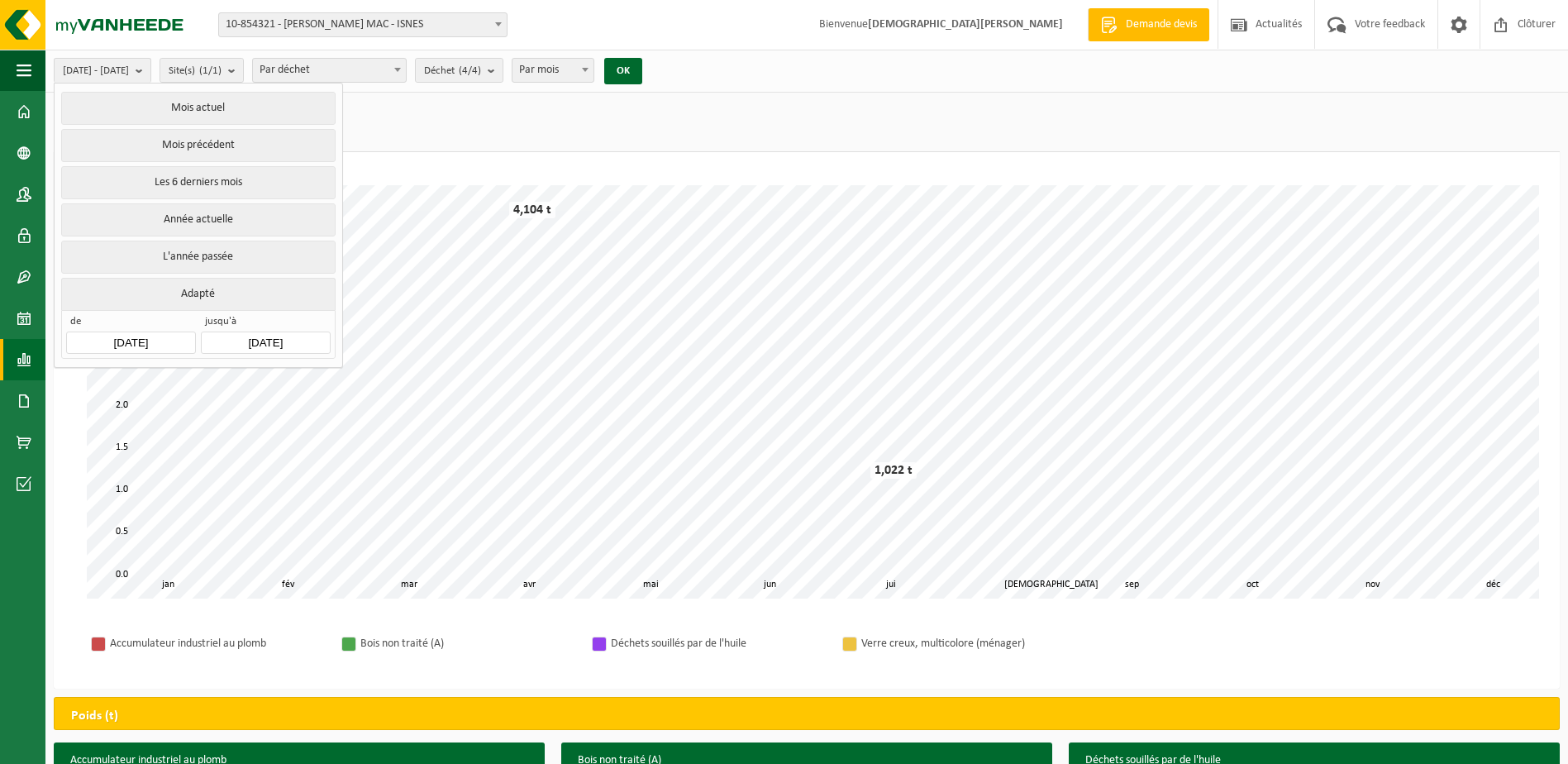
click at [140, 339] on input "[DATE]" at bounding box center [130, 342] width 129 height 23
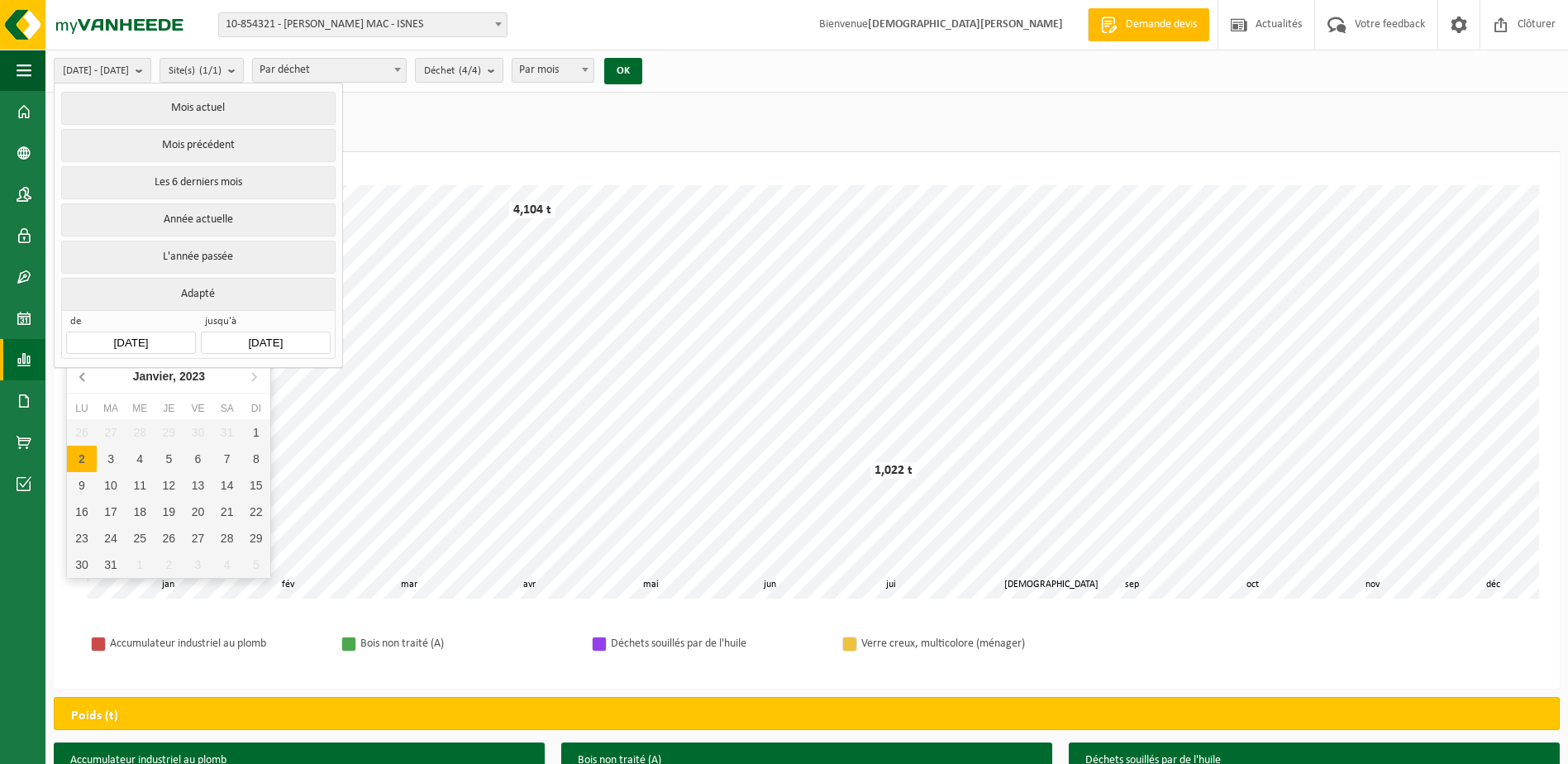
click at [79, 379] on icon at bounding box center [83, 375] width 26 height 26
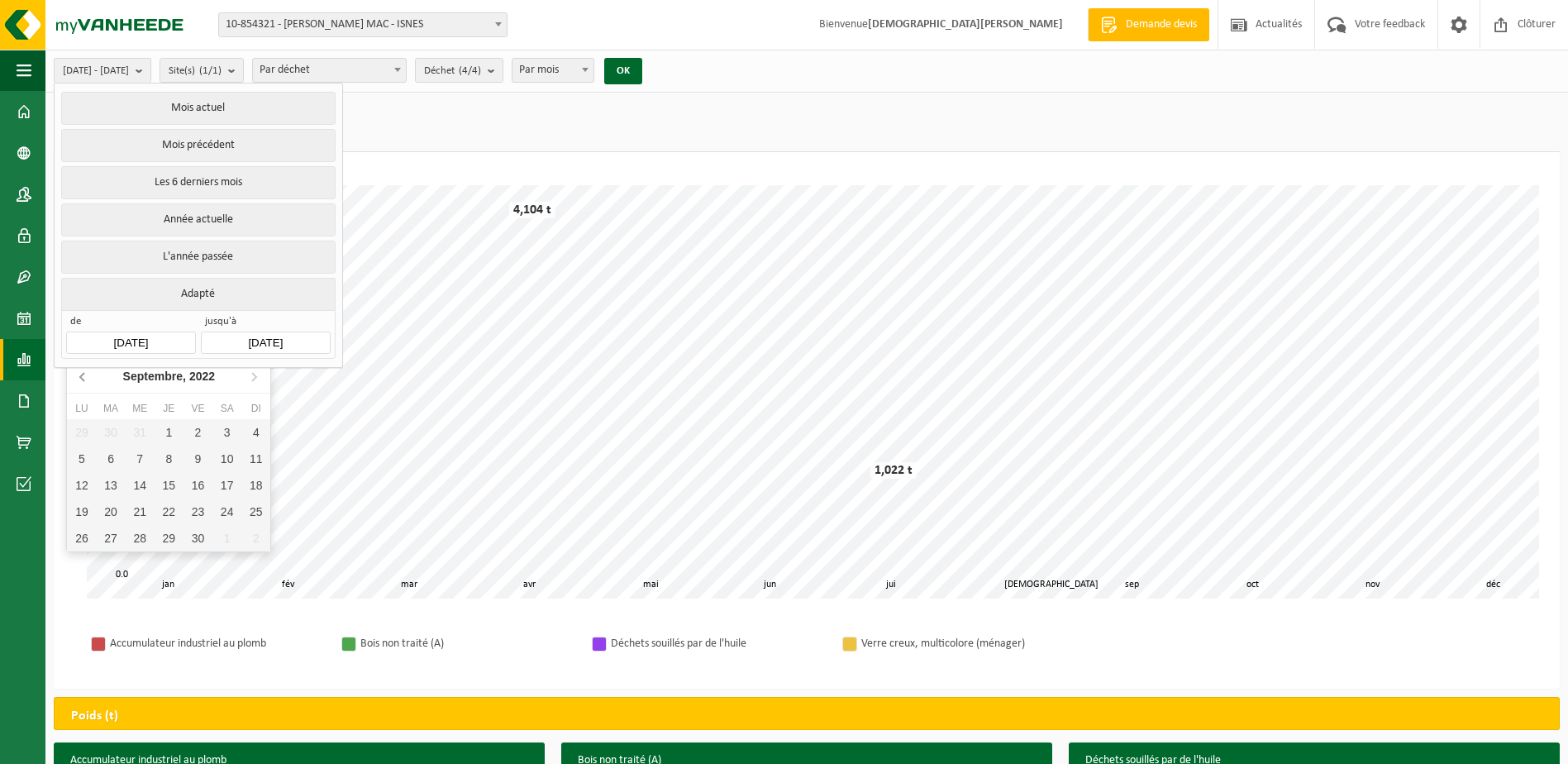
click at [79, 379] on icon at bounding box center [83, 375] width 26 height 26
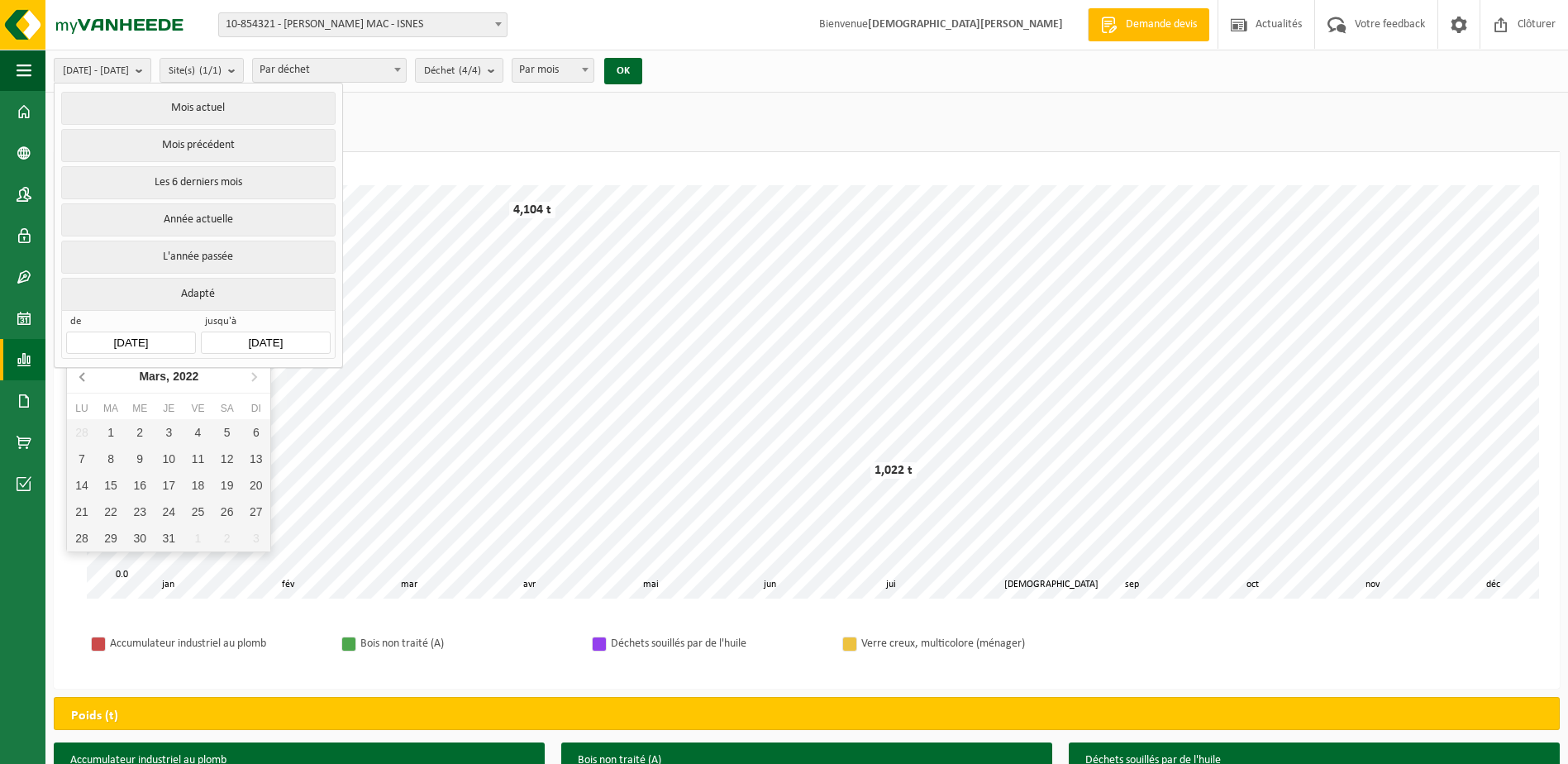
click at [79, 379] on icon at bounding box center [83, 375] width 26 height 26
click at [248, 377] on icon at bounding box center [253, 375] width 26 height 26
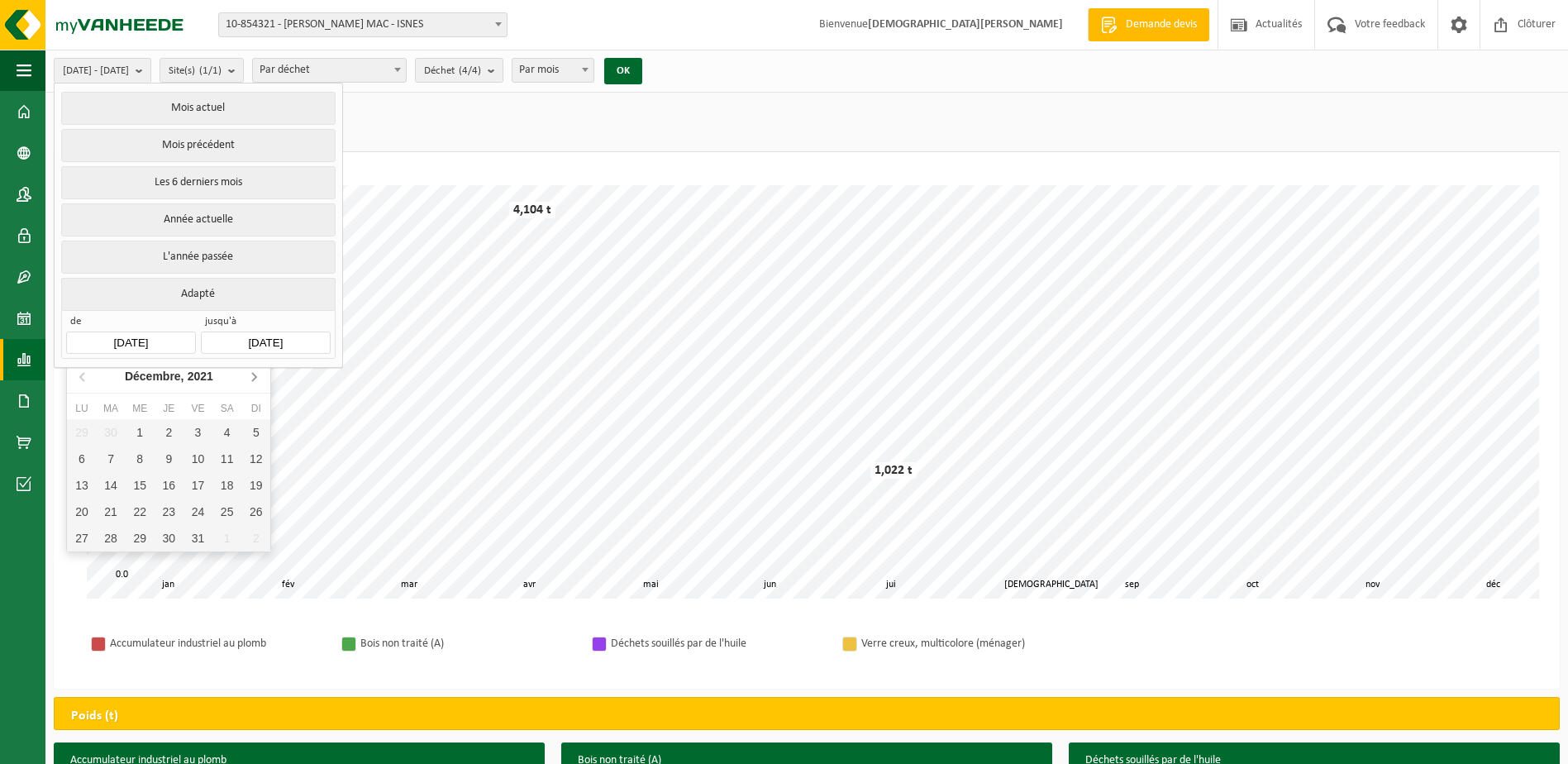
click at [248, 377] on icon at bounding box center [253, 375] width 26 height 26
click at [84, 462] on div "3" at bounding box center [82, 459] width 29 height 26
type input "[DATE]"
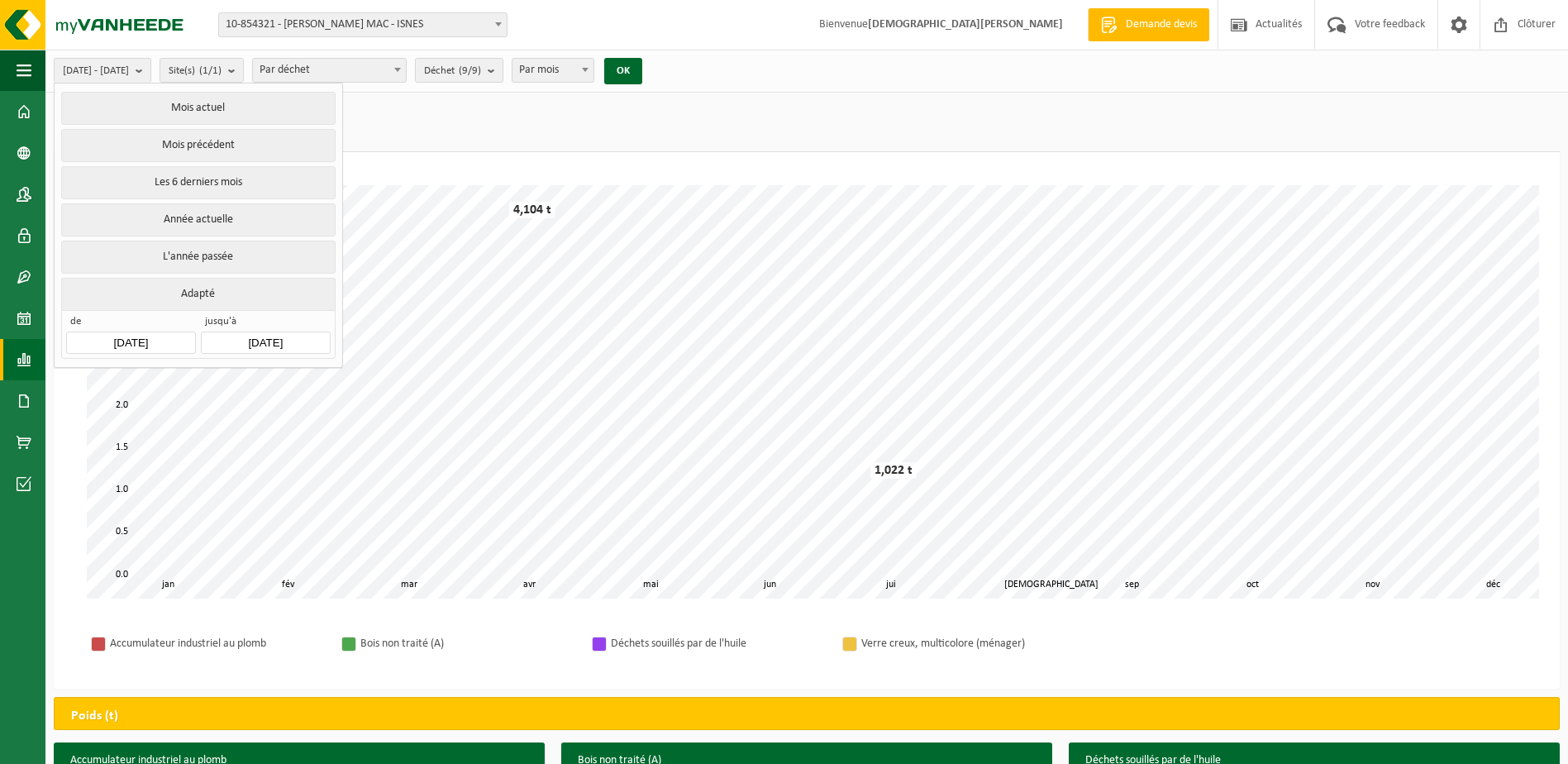
click at [260, 337] on input "[DATE]" at bounding box center [265, 342] width 129 height 23
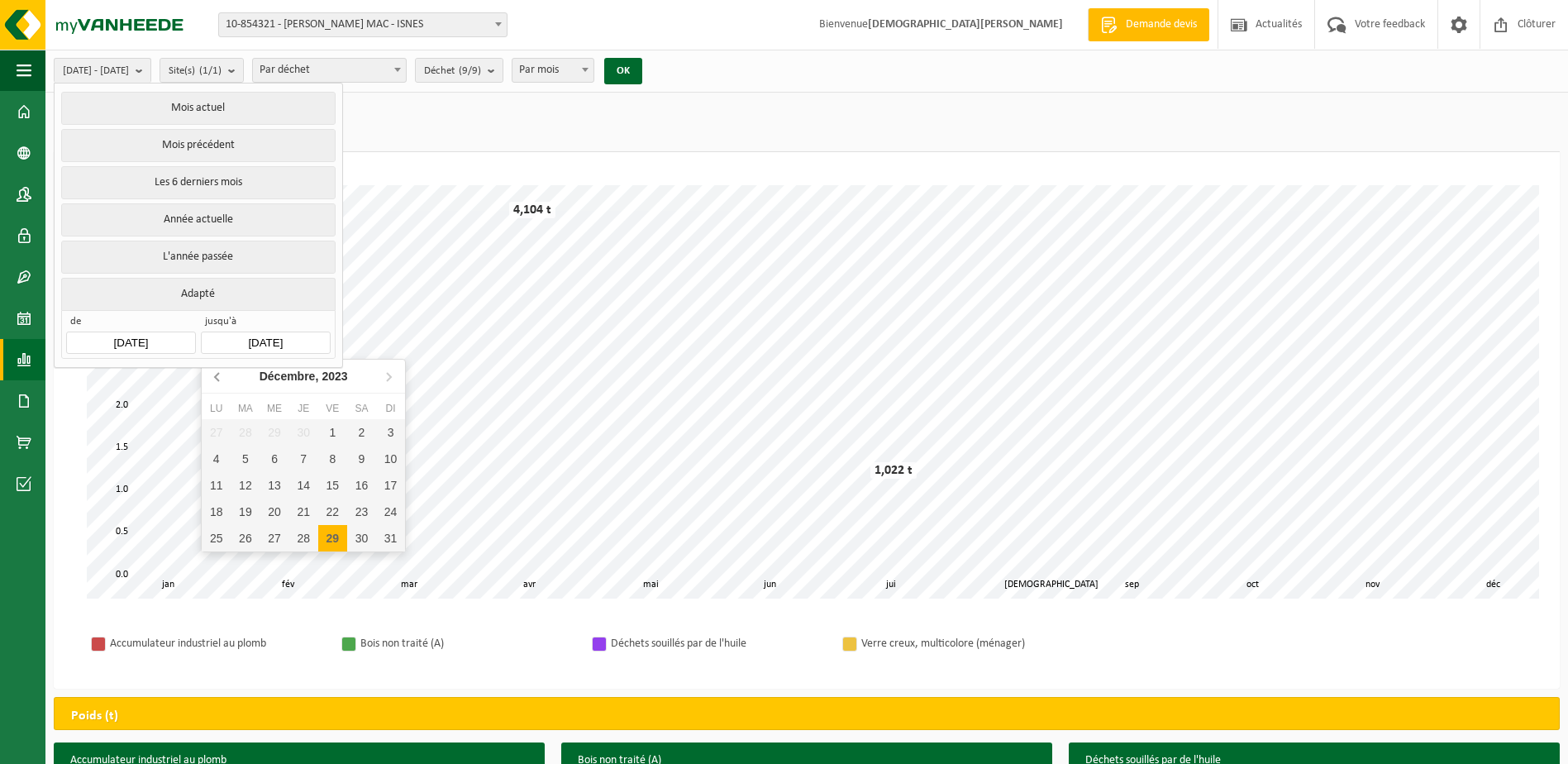
click at [213, 372] on icon at bounding box center [218, 375] width 26 height 26
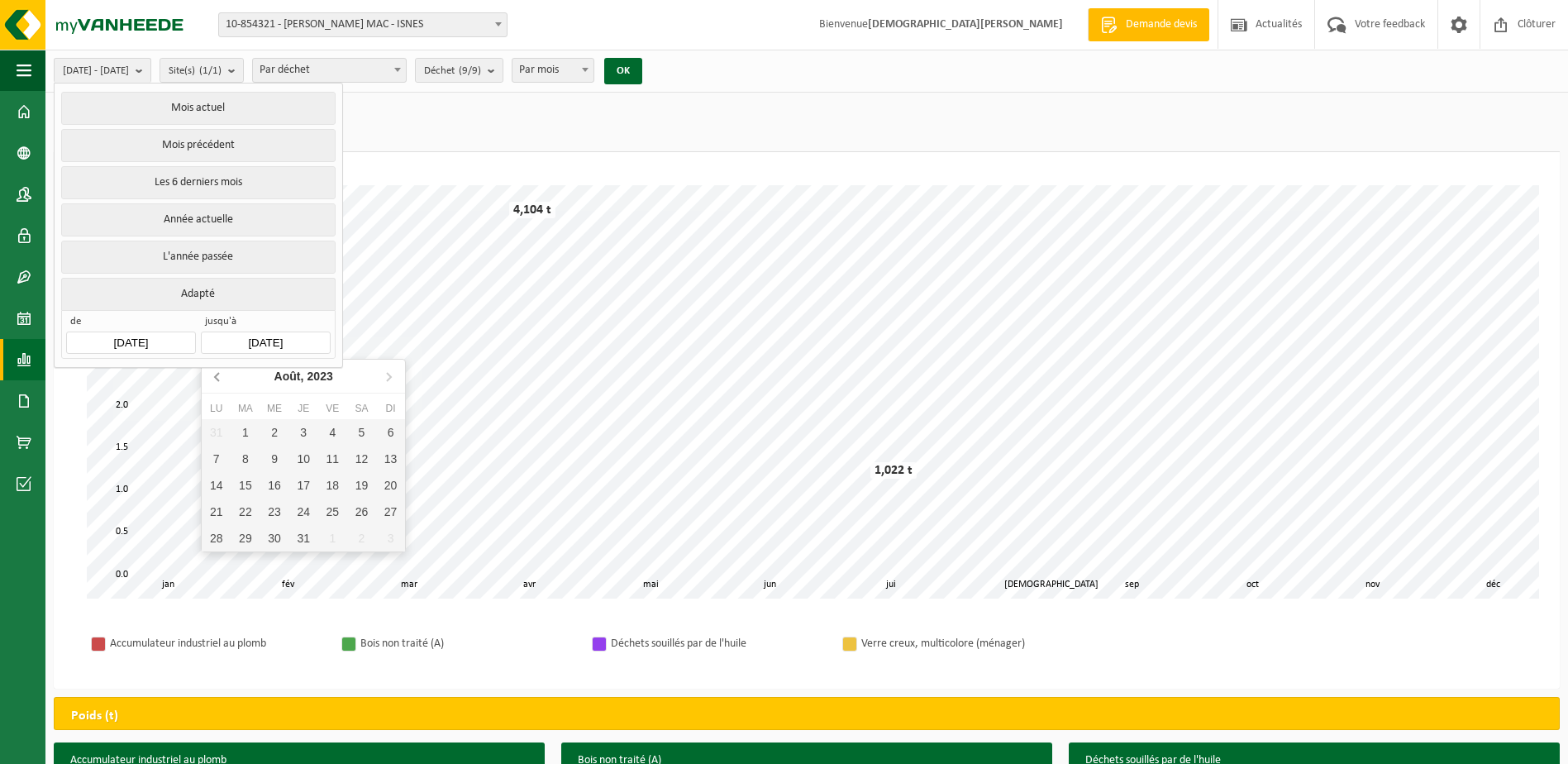
click at [213, 372] on icon at bounding box center [218, 375] width 26 height 26
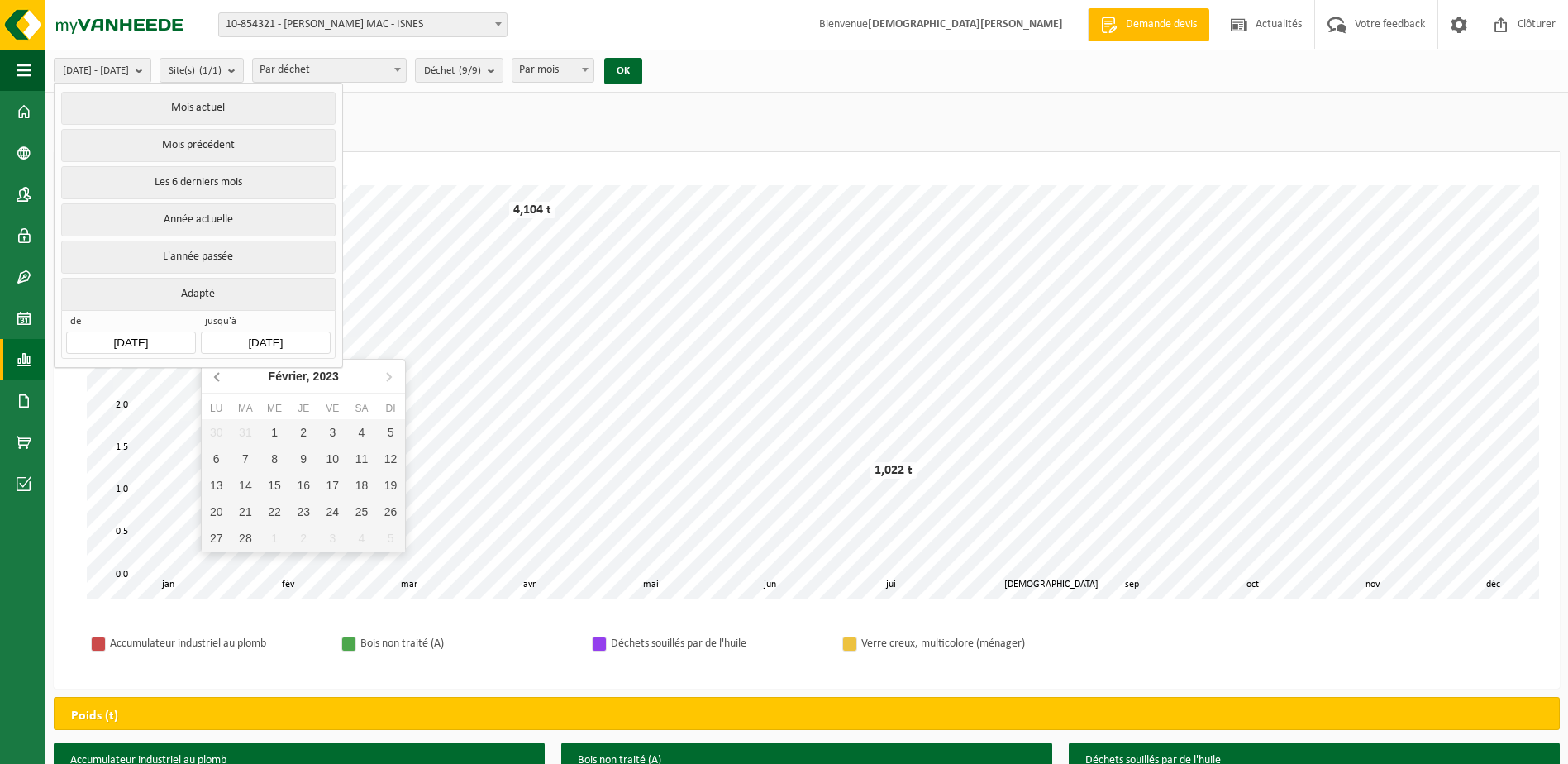
click at [213, 372] on icon at bounding box center [218, 375] width 26 height 26
click at [390, 369] on icon at bounding box center [388, 375] width 26 height 26
click at [324, 543] on div "30" at bounding box center [332, 538] width 29 height 26
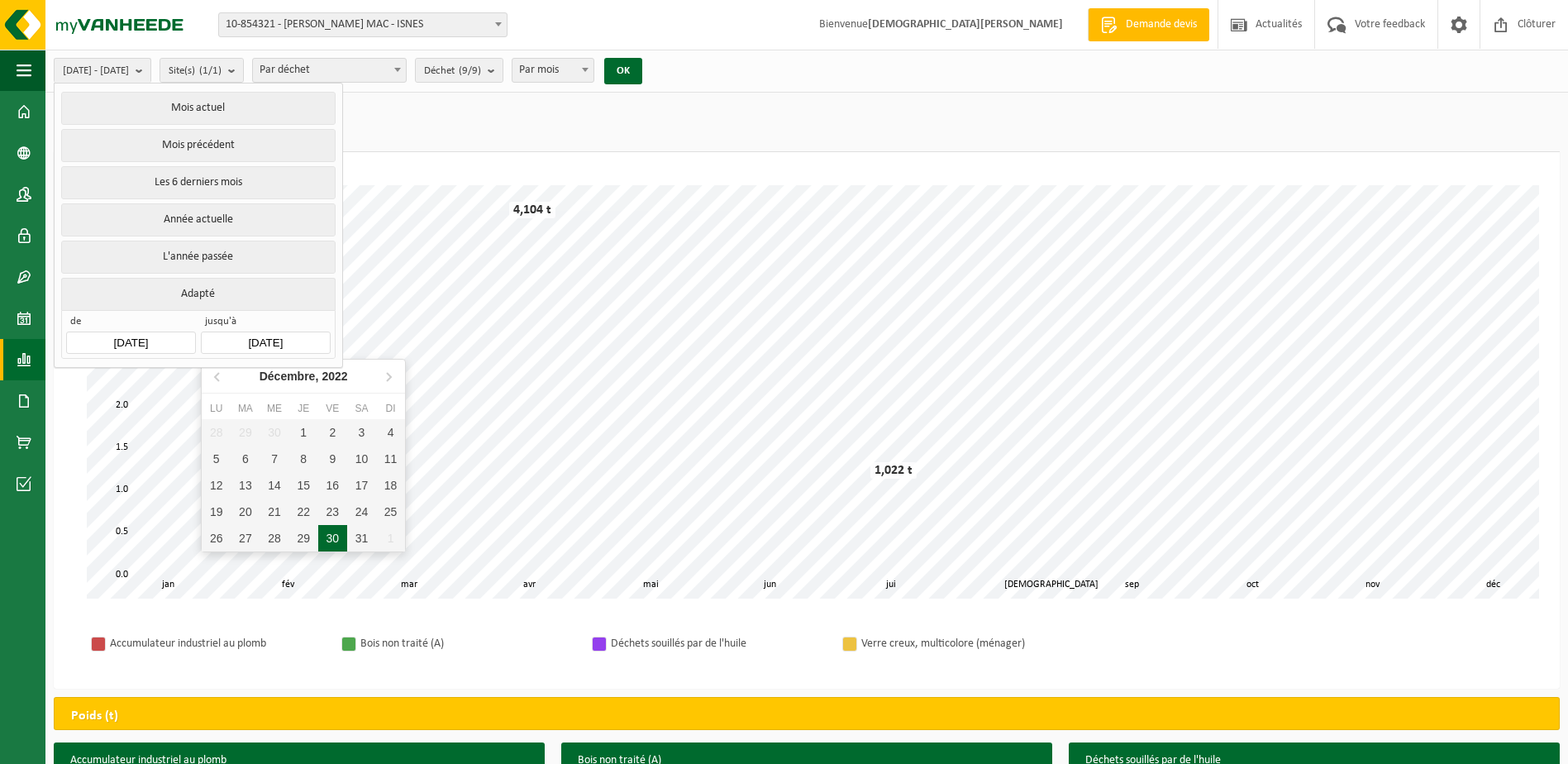
type input "[DATE]"
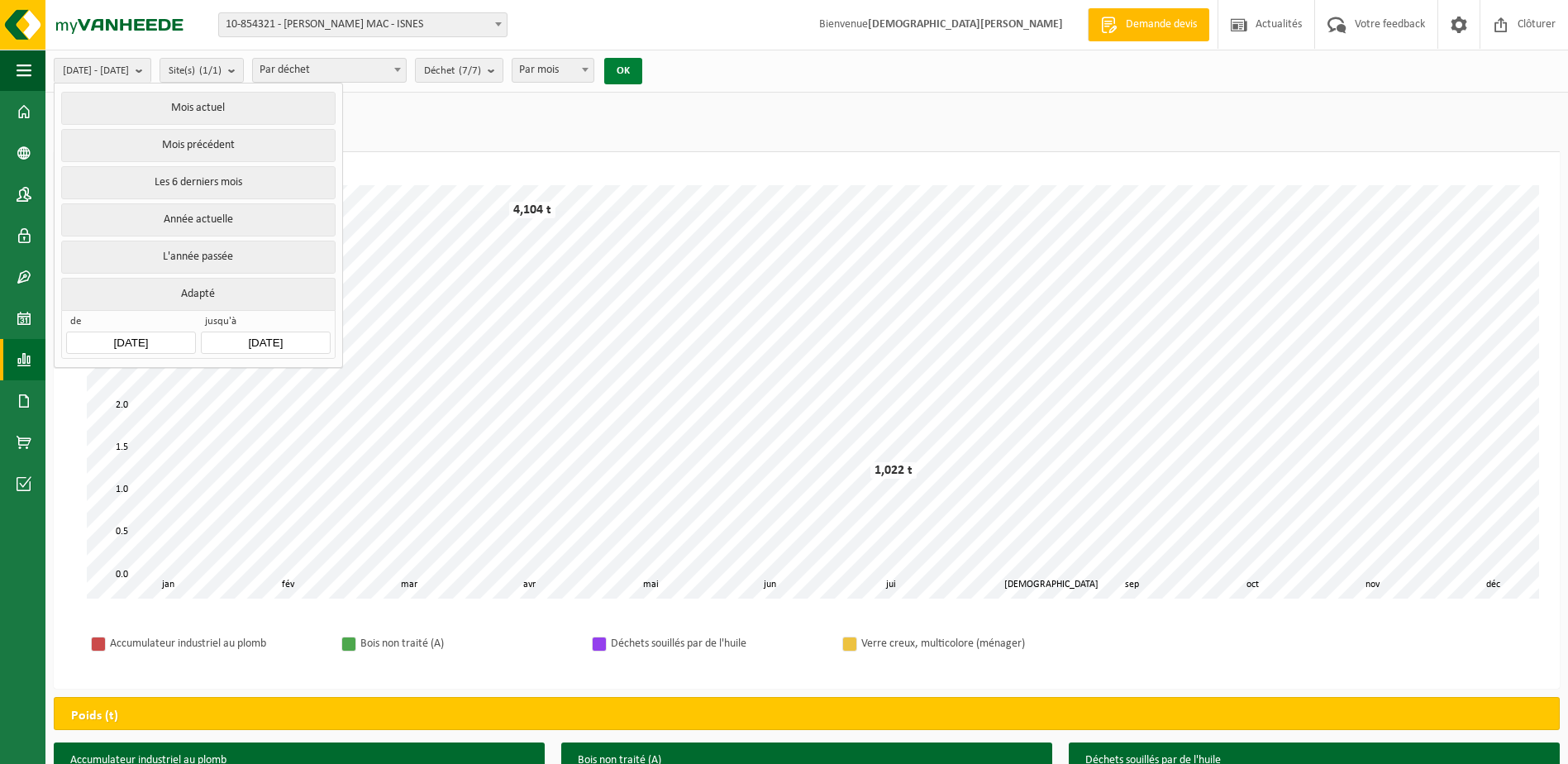
click at [643, 72] on button "OK" at bounding box center [622, 71] width 38 height 26
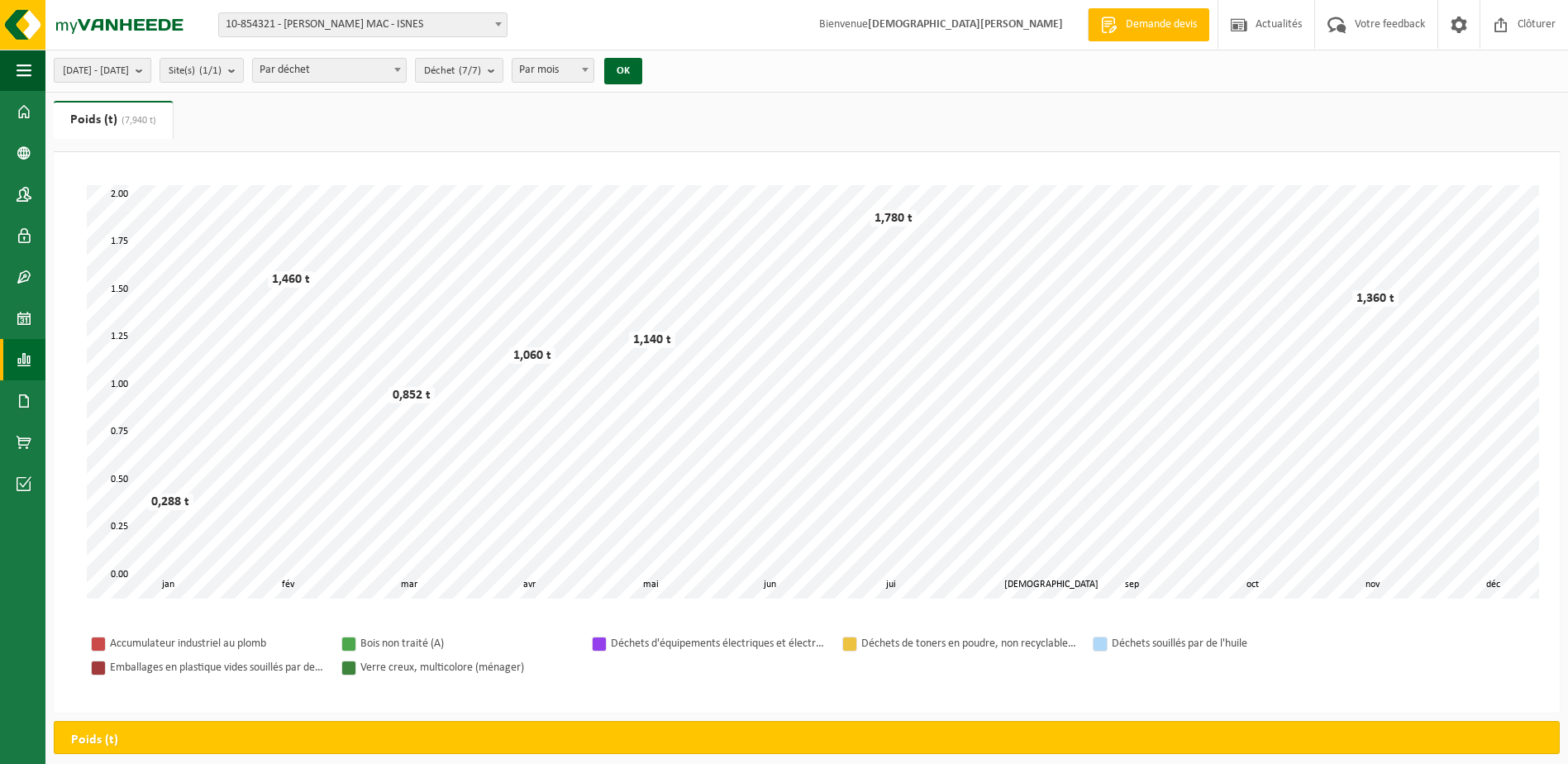
click at [151, 72] on b "submit" at bounding box center [143, 71] width 15 height 24
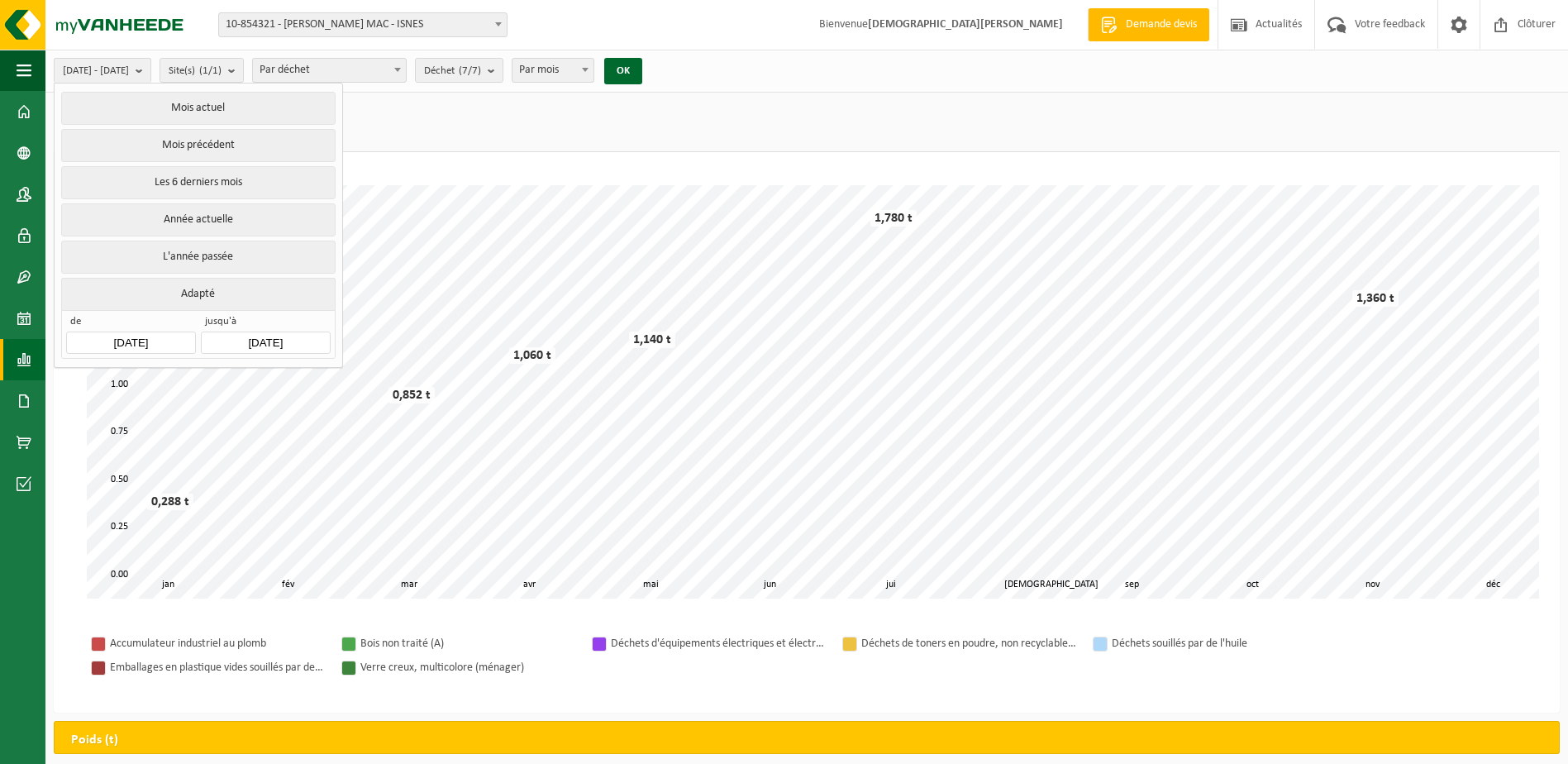
click at [125, 338] on input "[DATE]" at bounding box center [130, 342] width 129 height 23
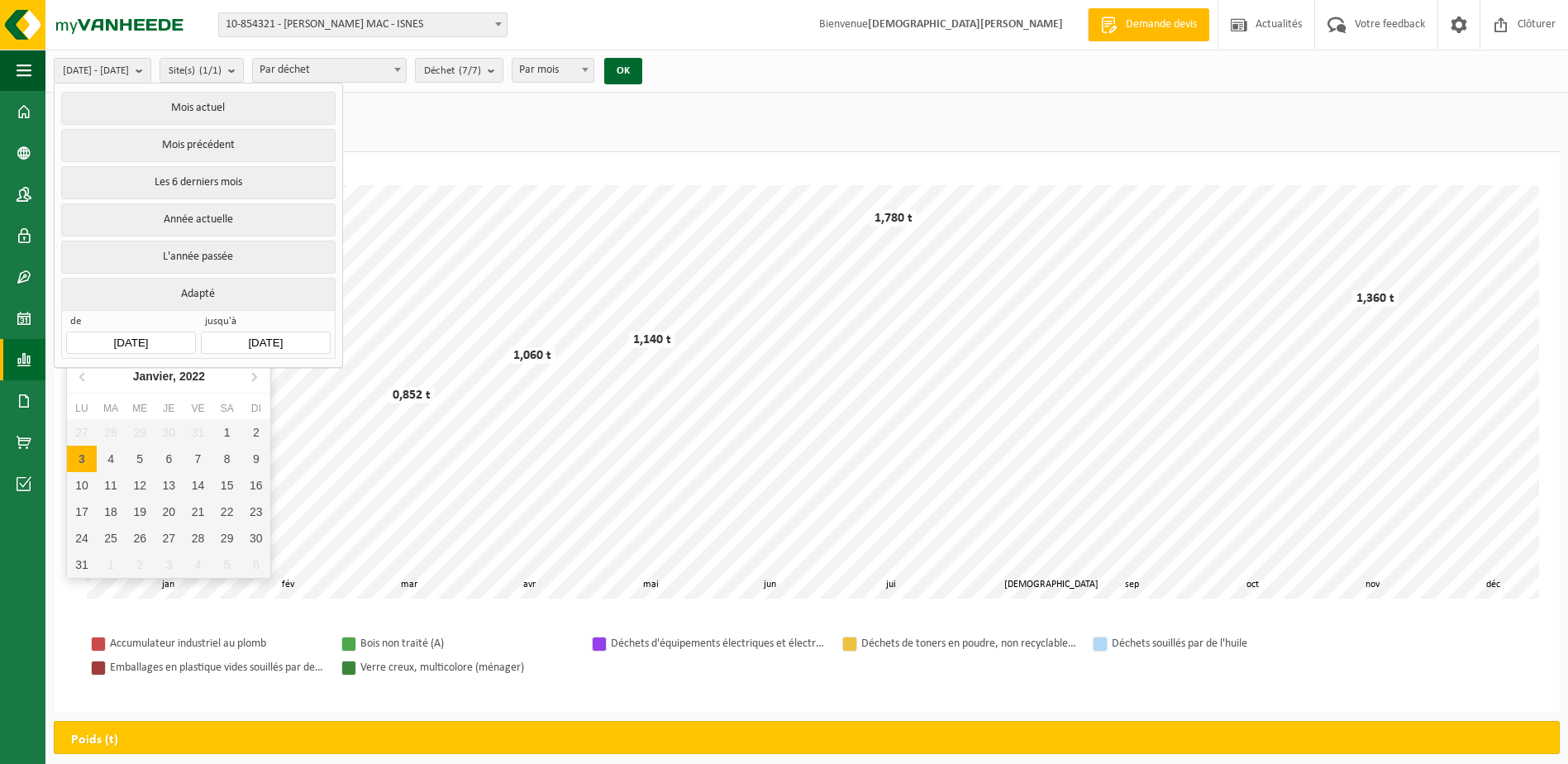
click at [123, 342] on input "[DATE]" at bounding box center [130, 342] width 129 height 23
click at [83, 376] on icon at bounding box center [83, 375] width 26 height 26
click at [84, 376] on icon at bounding box center [83, 375] width 26 height 26
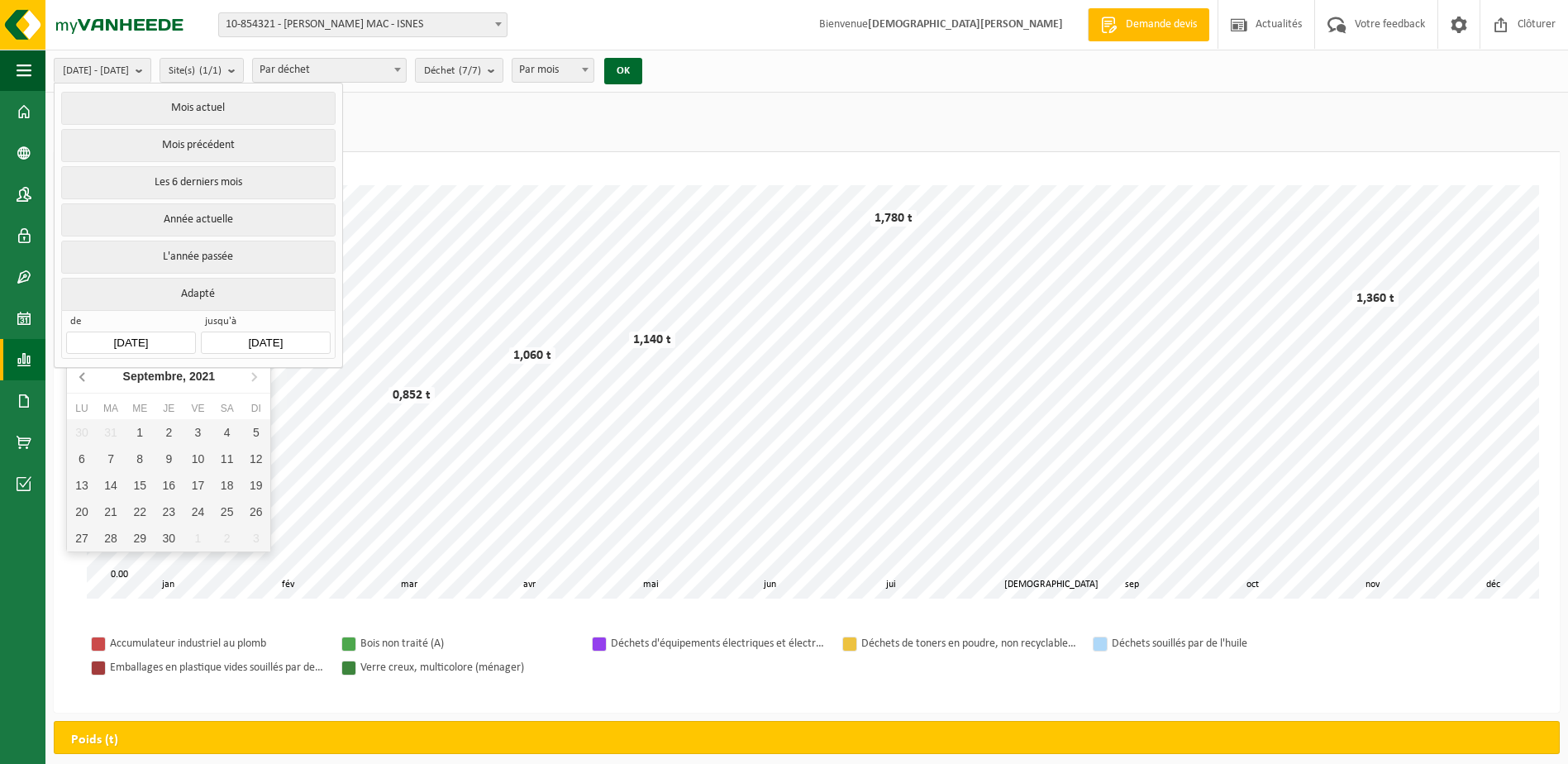
click at [84, 376] on icon at bounding box center [83, 375] width 26 height 26
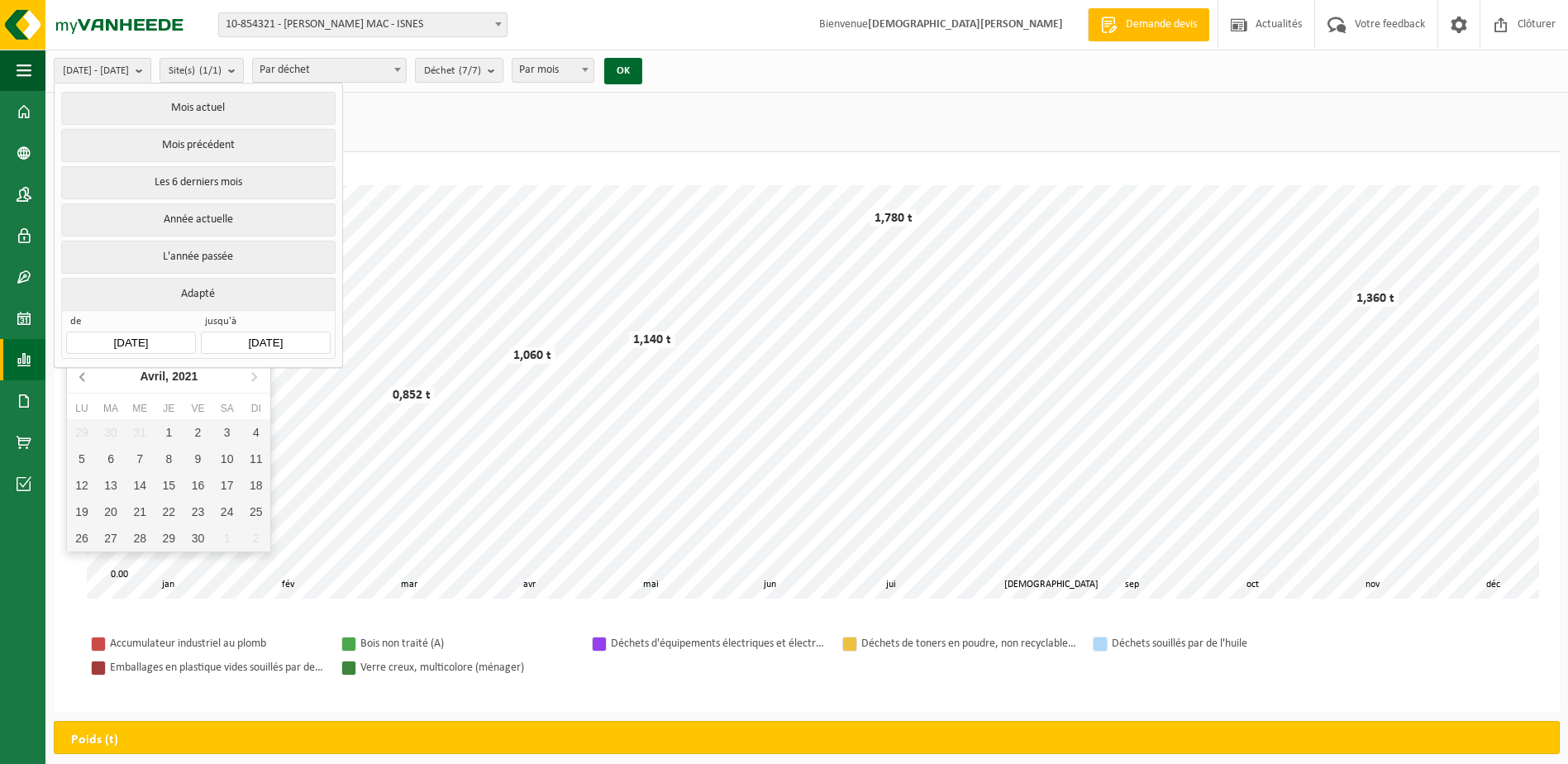
click at [84, 376] on icon at bounding box center [83, 375] width 26 height 26
click at [255, 374] on icon at bounding box center [254, 377] width 4 height 8
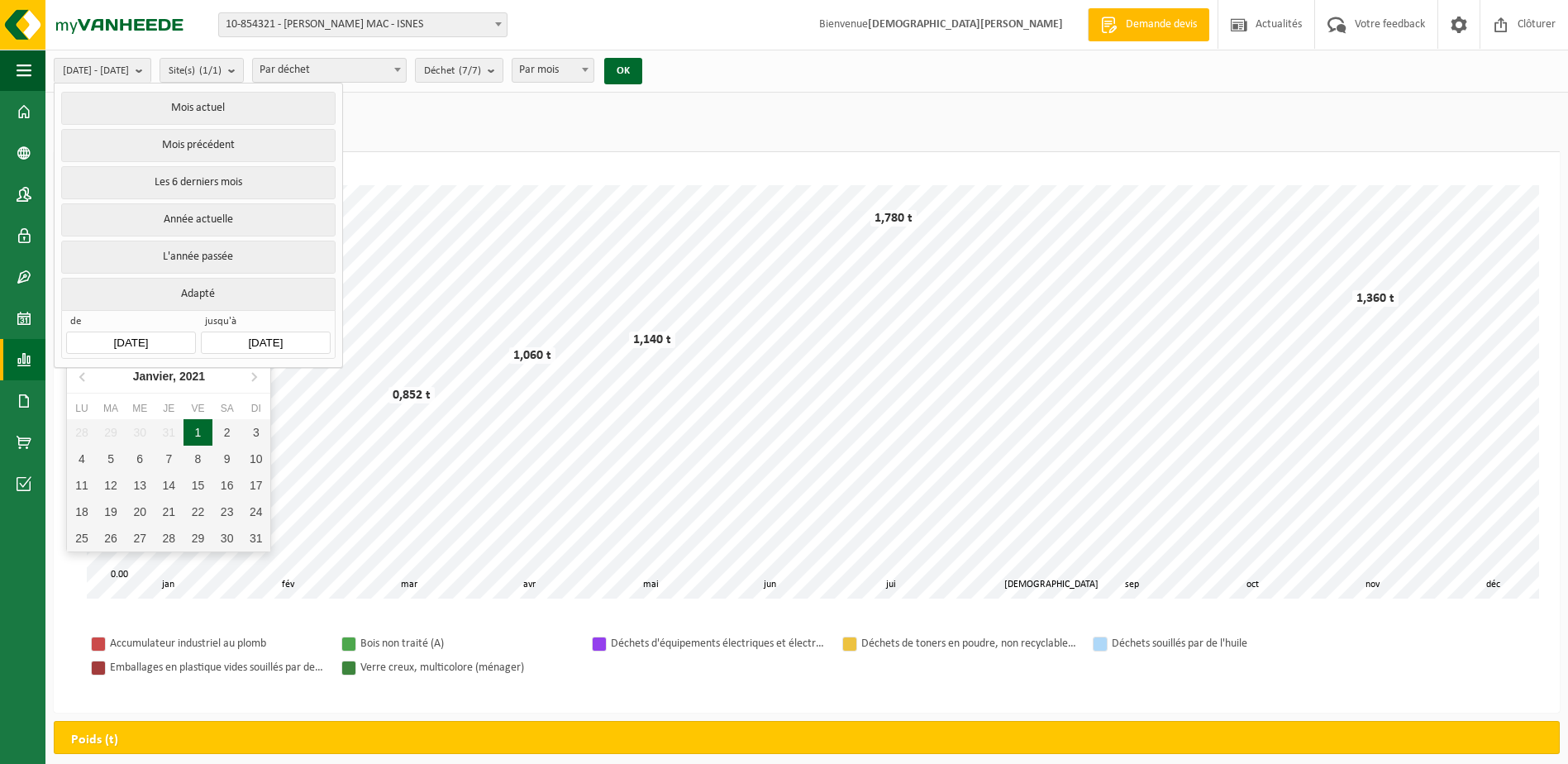
click at [199, 432] on div "1" at bounding box center [198, 432] width 29 height 26
type input "[DATE]"
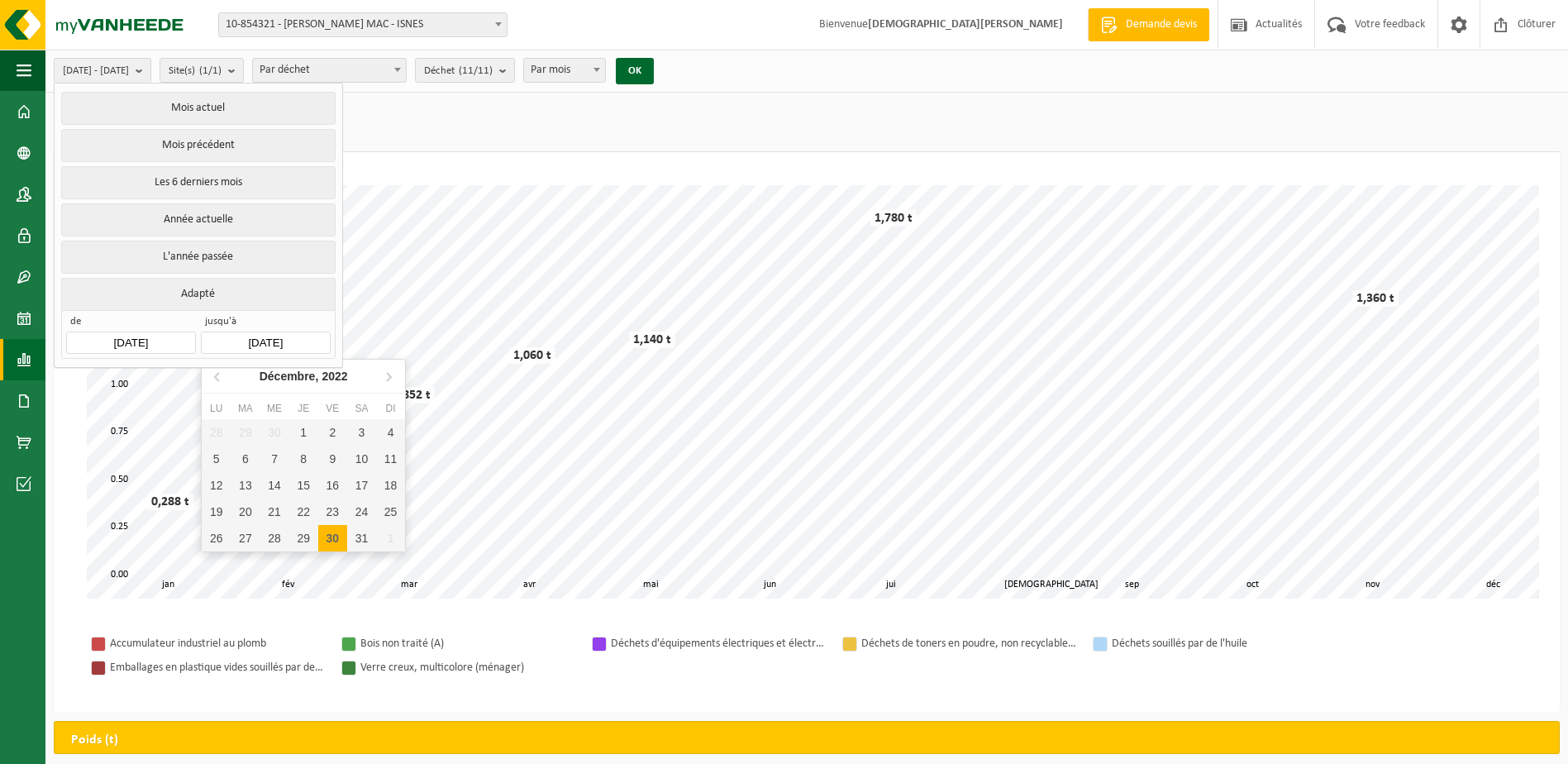
click at [264, 337] on input "[DATE]" at bounding box center [265, 342] width 129 height 23
click at [217, 379] on icon at bounding box center [216, 377] width 4 height 8
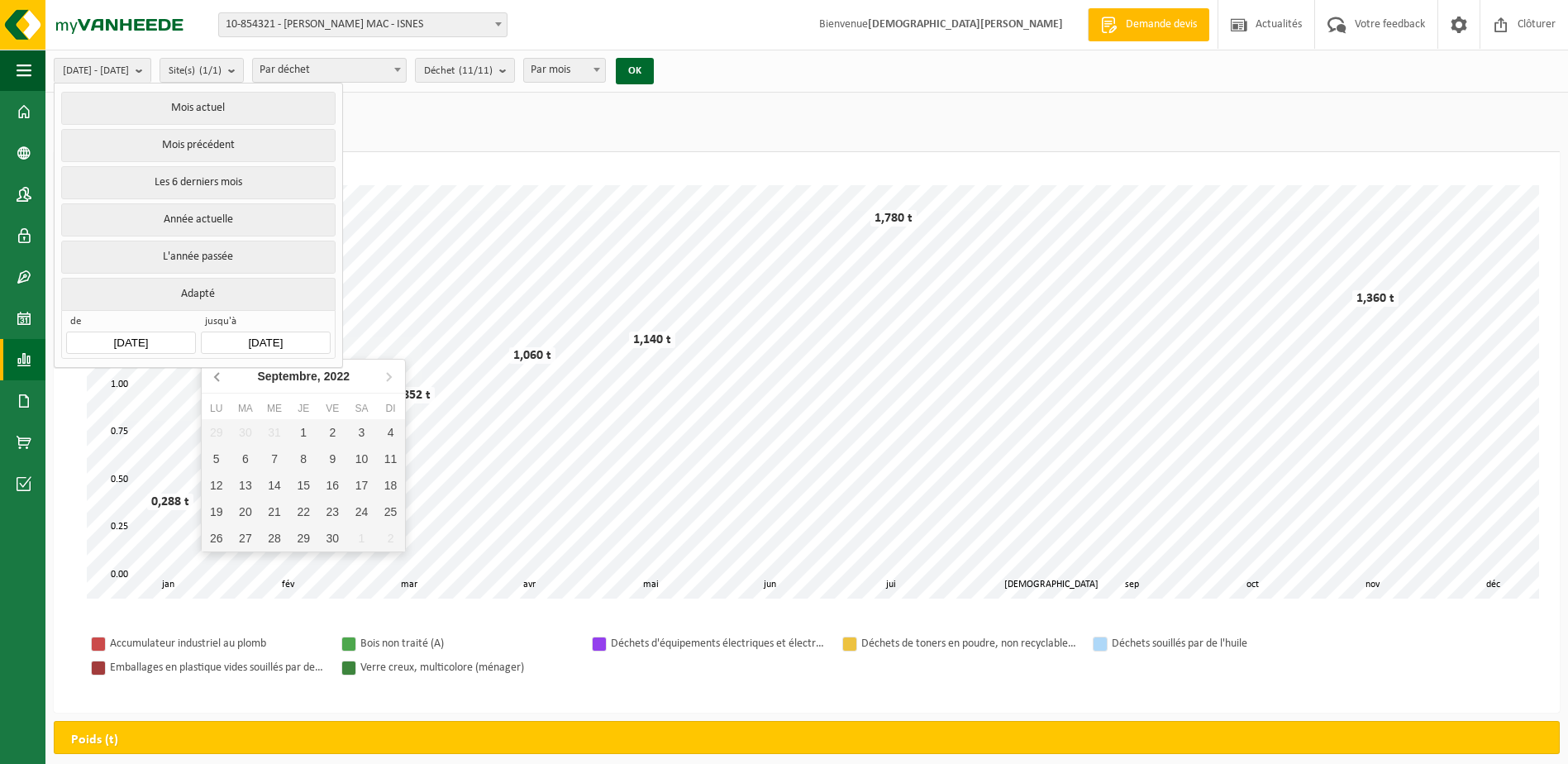
click at [217, 379] on icon at bounding box center [216, 377] width 4 height 8
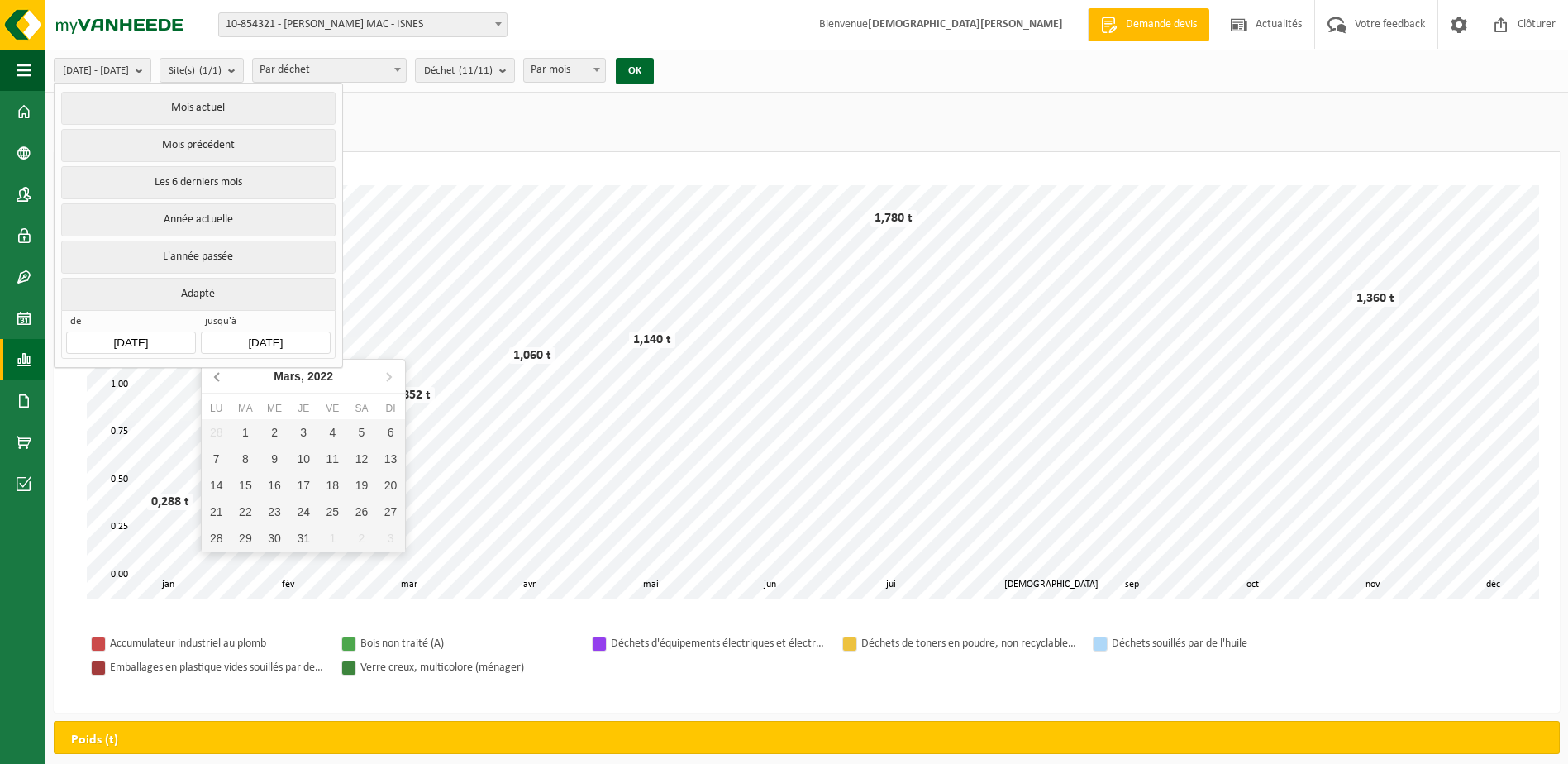
click at [217, 379] on icon at bounding box center [216, 377] width 4 height 8
click at [331, 539] on div "31" at bounding box center [332, 538] width 29 height 26
type input "[DATE]"
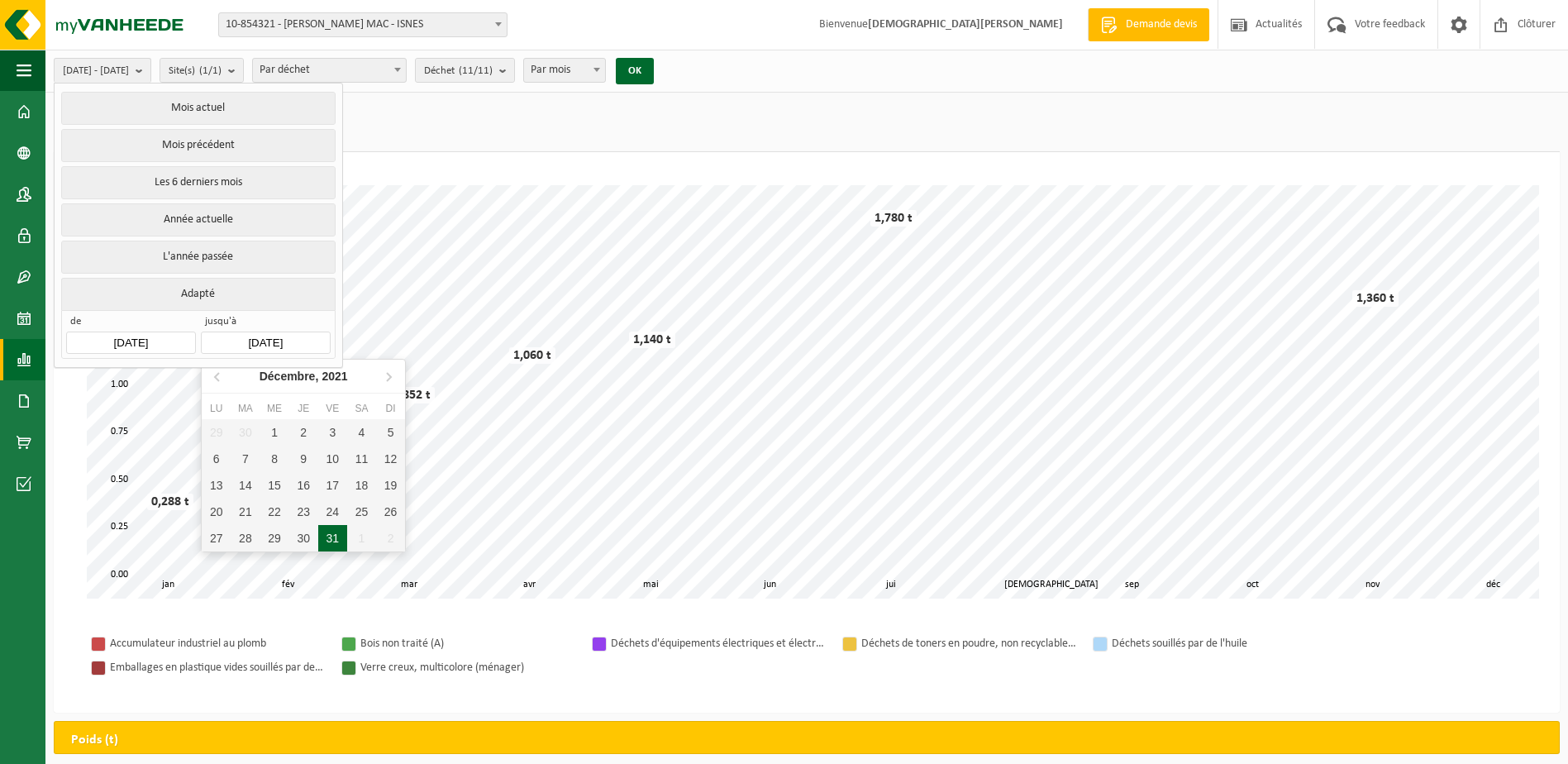
type input "[DATE]"
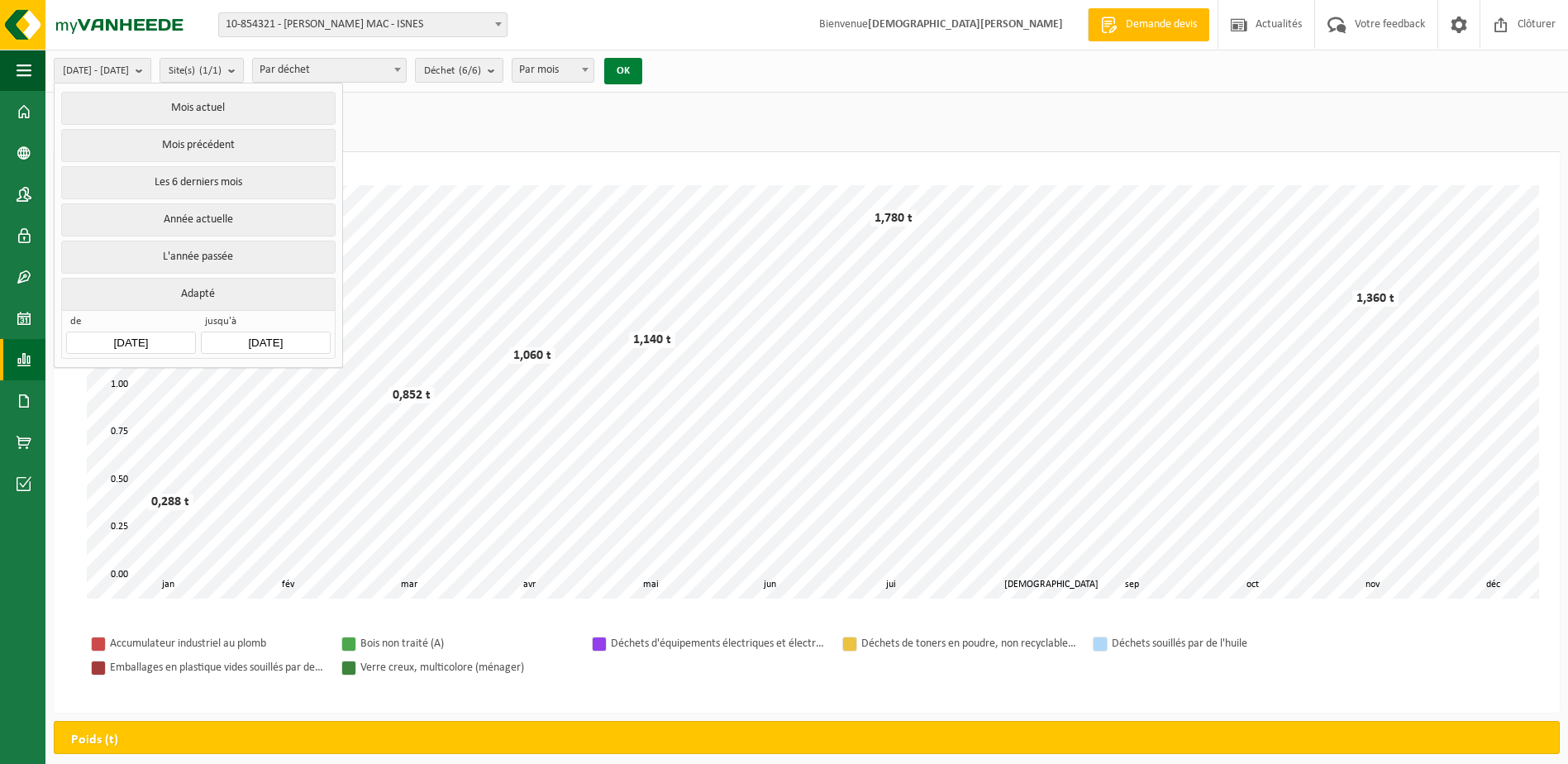
click at [643, 71] on button "OK" at bounding box center [622, 71] width 38 height 26
